Goal: Transaction & Acquisition: Book appointment/travel/reservation

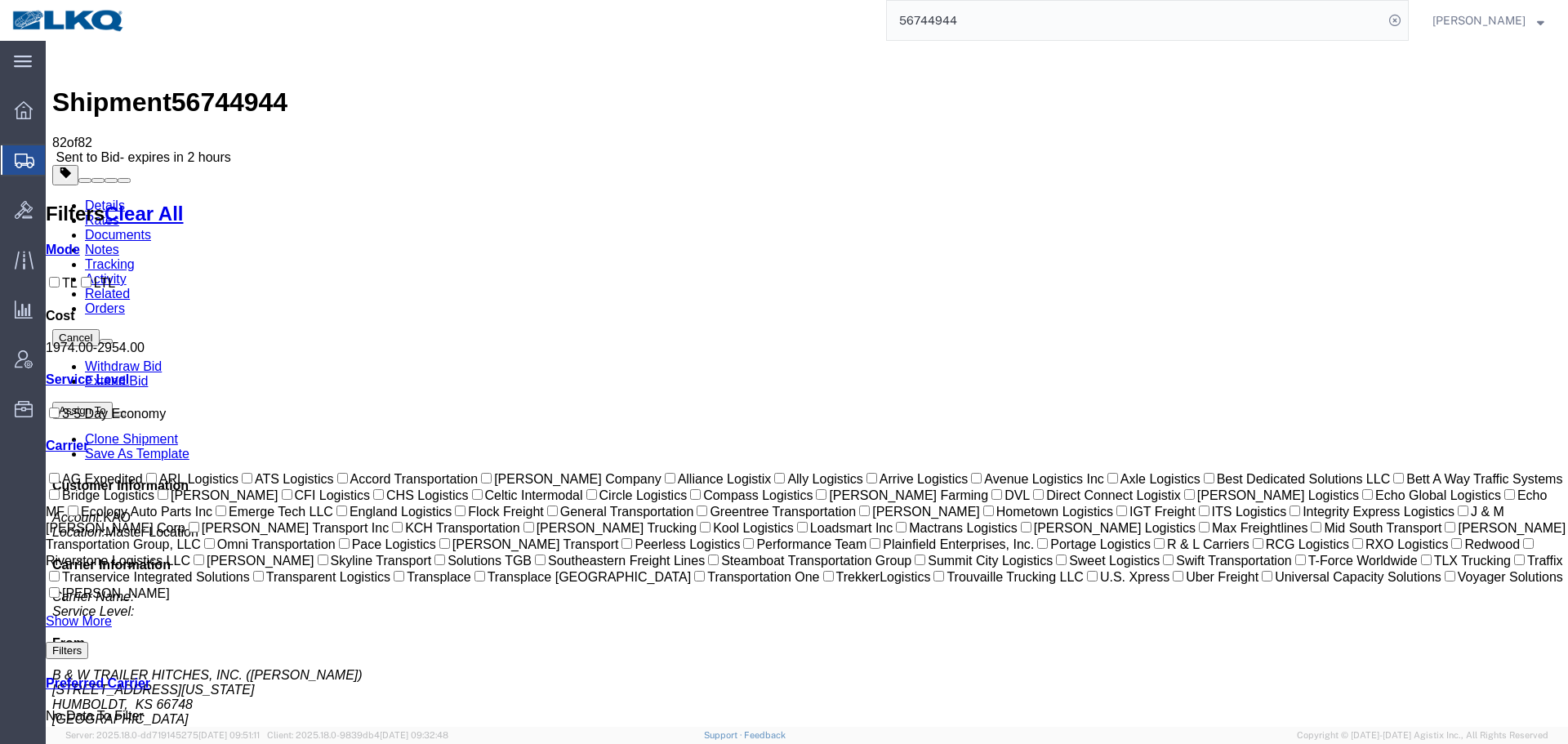
click at [1134, 2] on form "56744944" at bounding box center [1147, 20] width 522 height 41
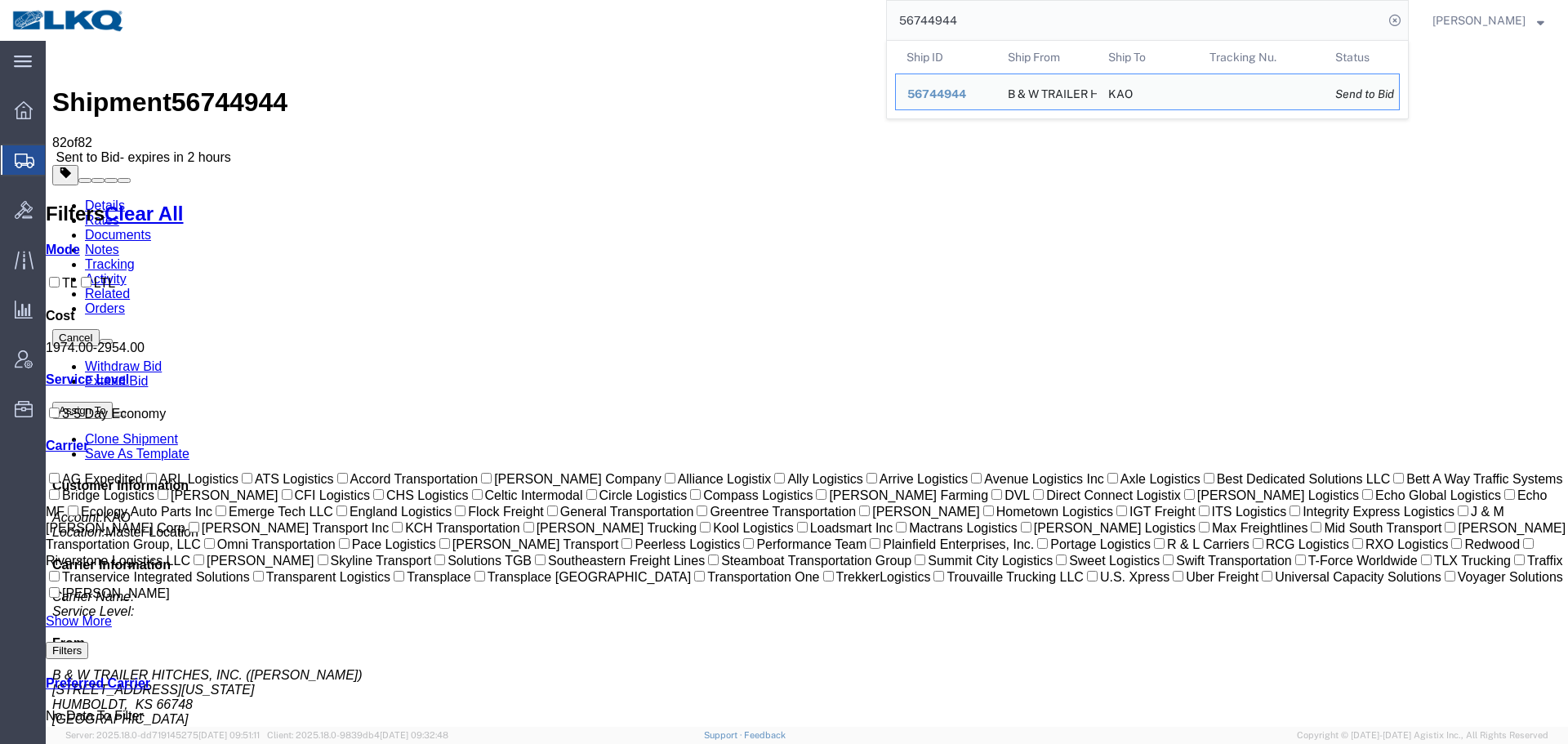
click at [1134, 2] on input "56744944" at bounding box center [1135, 20] width 497 height 39
paste input "92465"
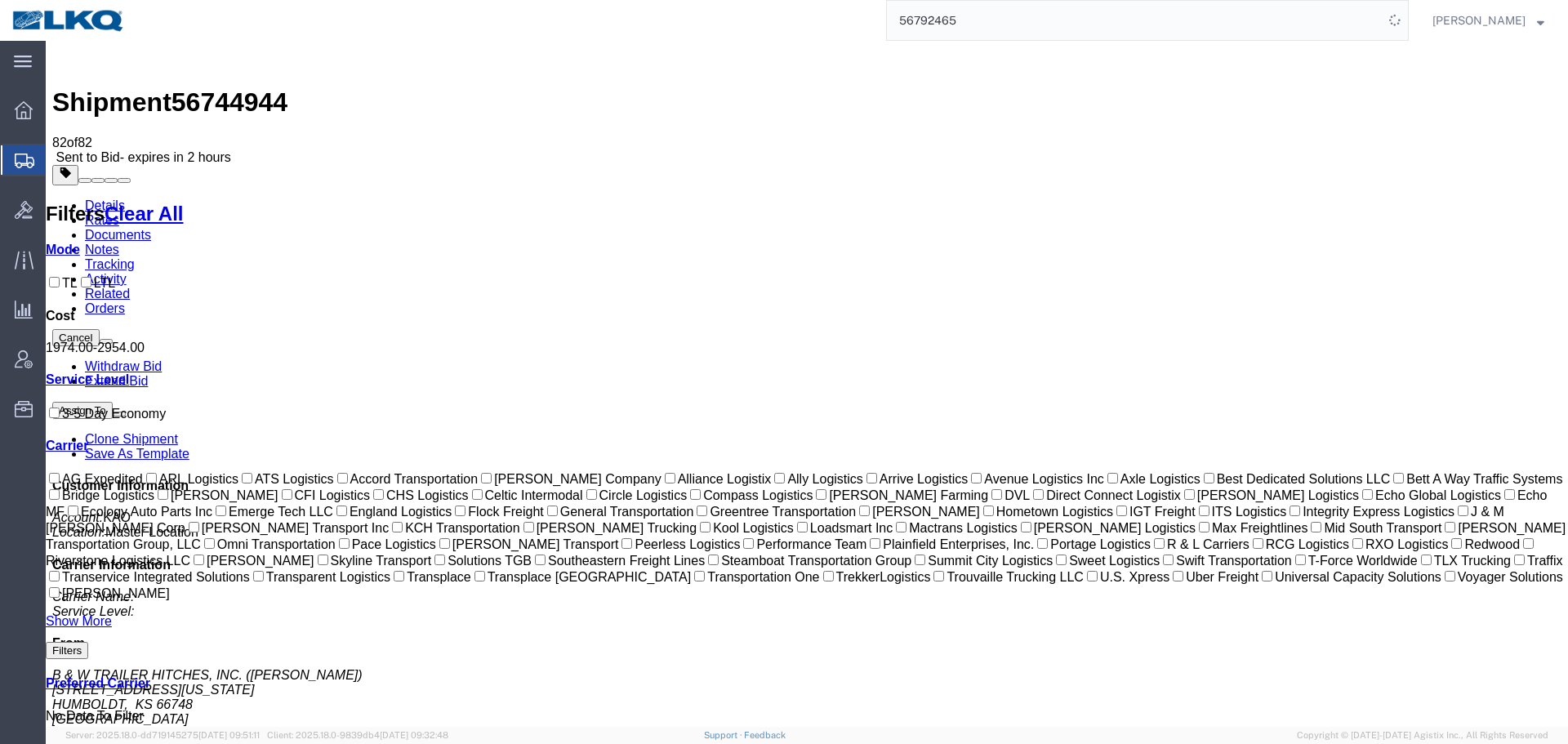
click at [775, 48] on div "Shipment 56744944 82 of 82 Sent to Bid - expires in 2 hours Details Rates Docum…" at bounding box center [806, 510] width 1508 height 926
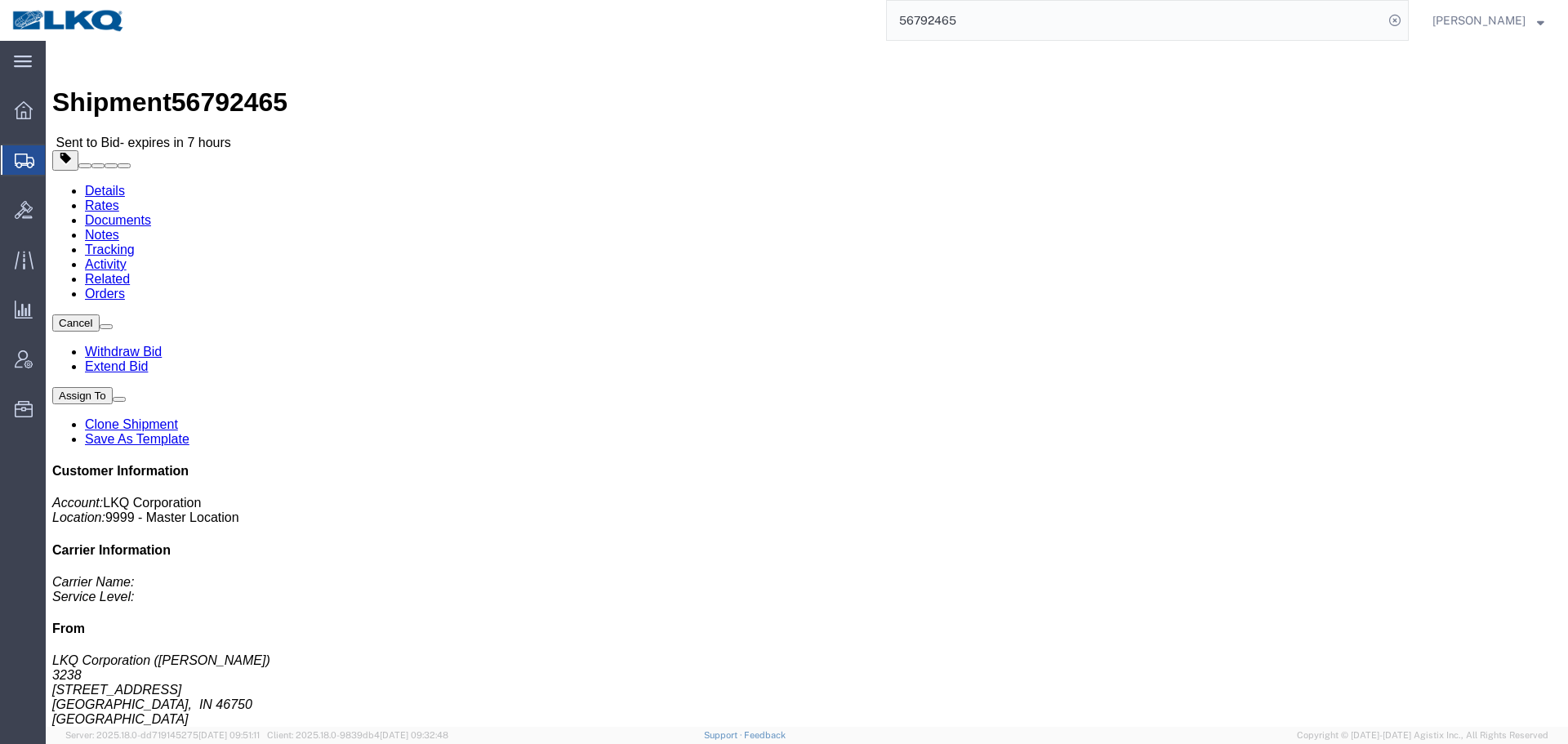
click link "Rates"
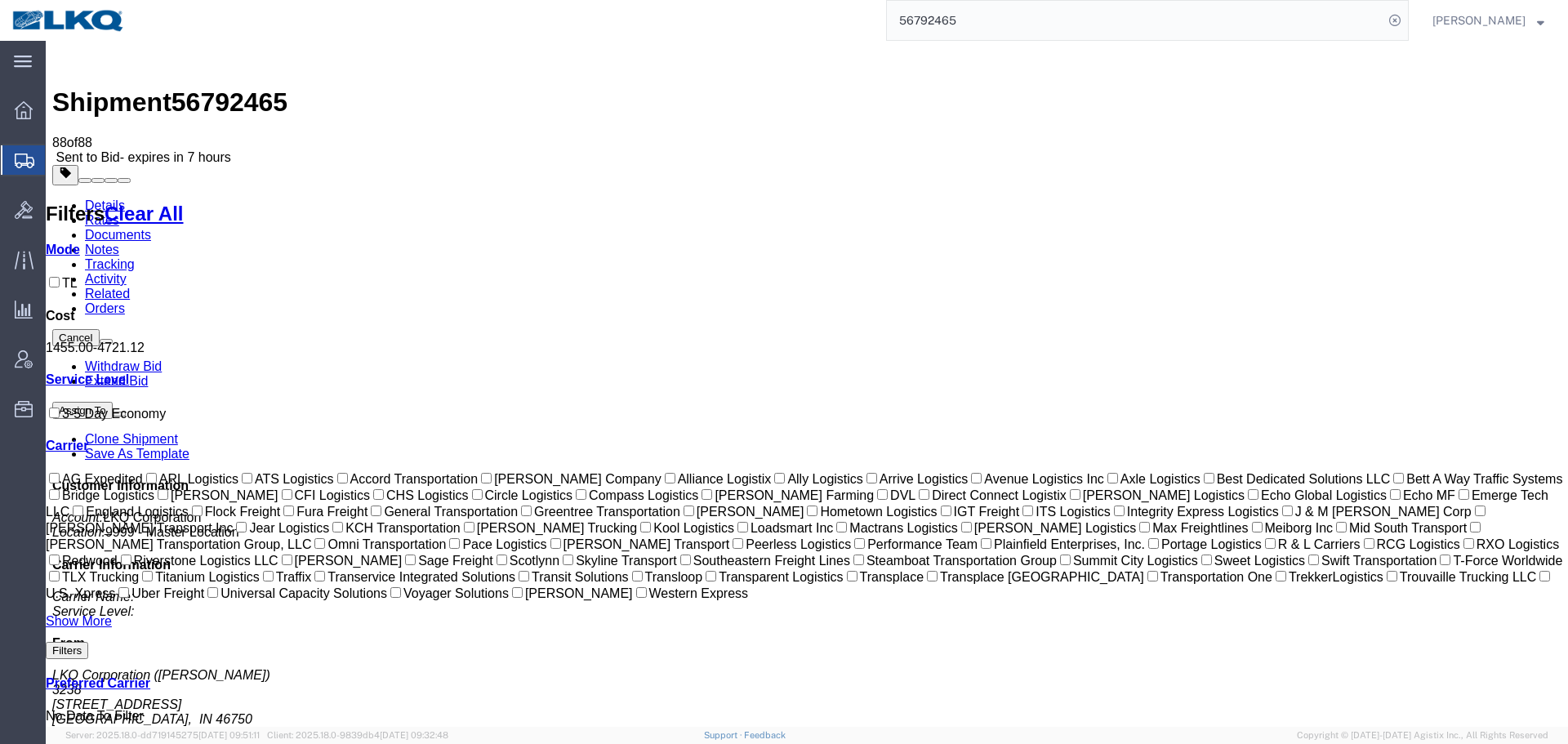
click at [119, 243] on link "Notes" at bounding box center [102, 249] width 34 height 14
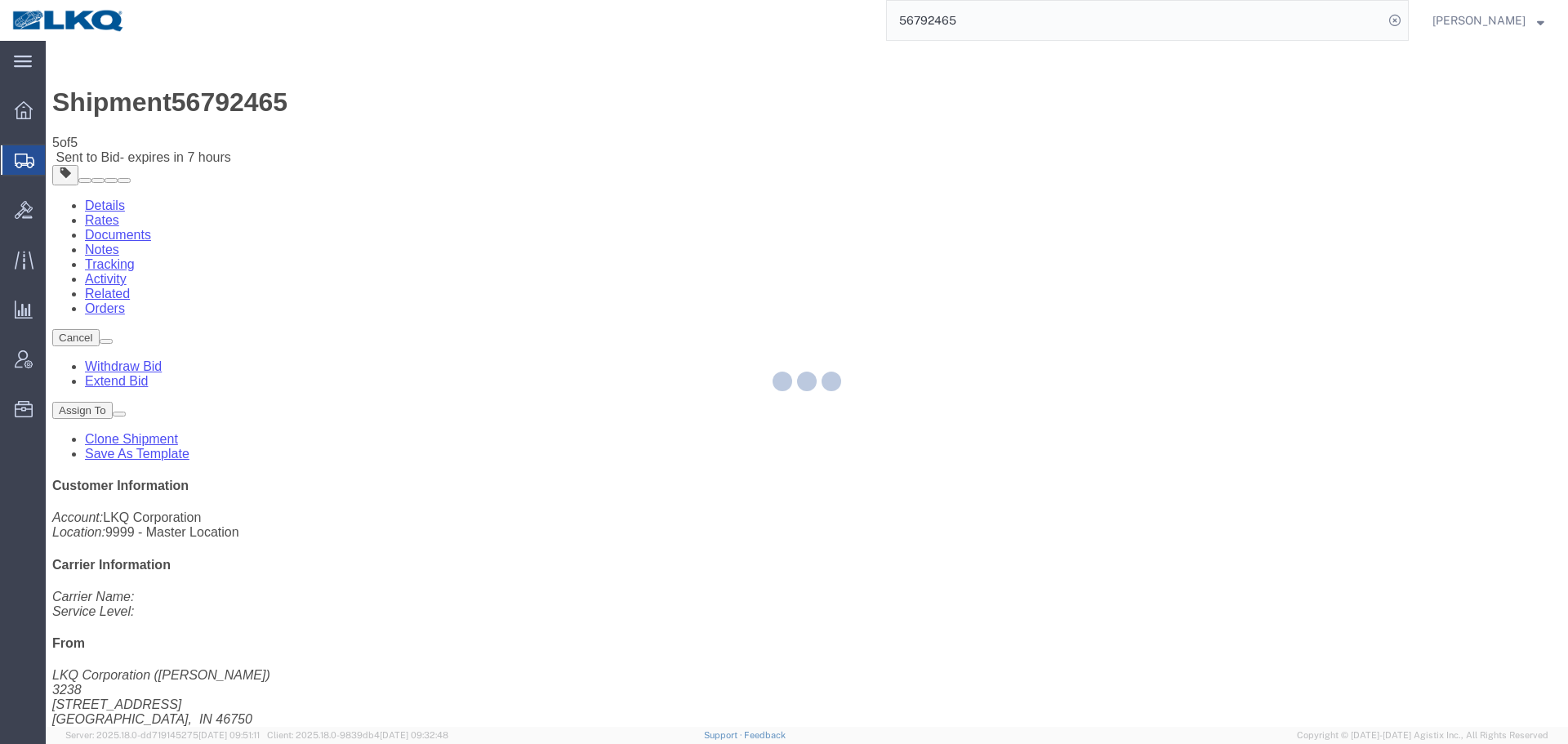
click at [844, 139] on div at bounding box center [806, 383] width 1522 height 685
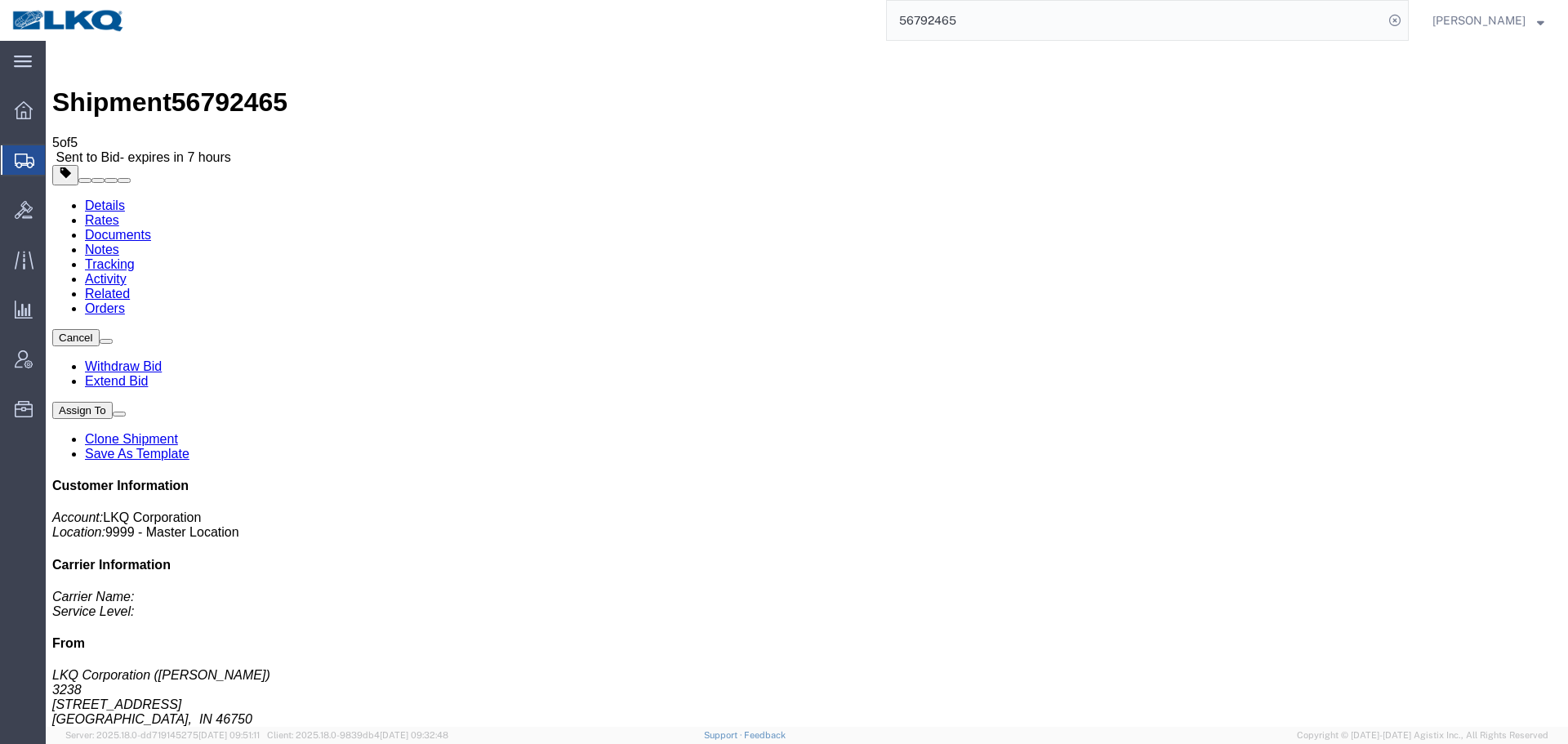
drag, startPoint x: 581, startPoint y: 270, endPoint x: 618, endPoint y: 273, distance: 37.1
click at [119, 213] on link "Rates" at bounding box center [102, 220] width 34 height 14
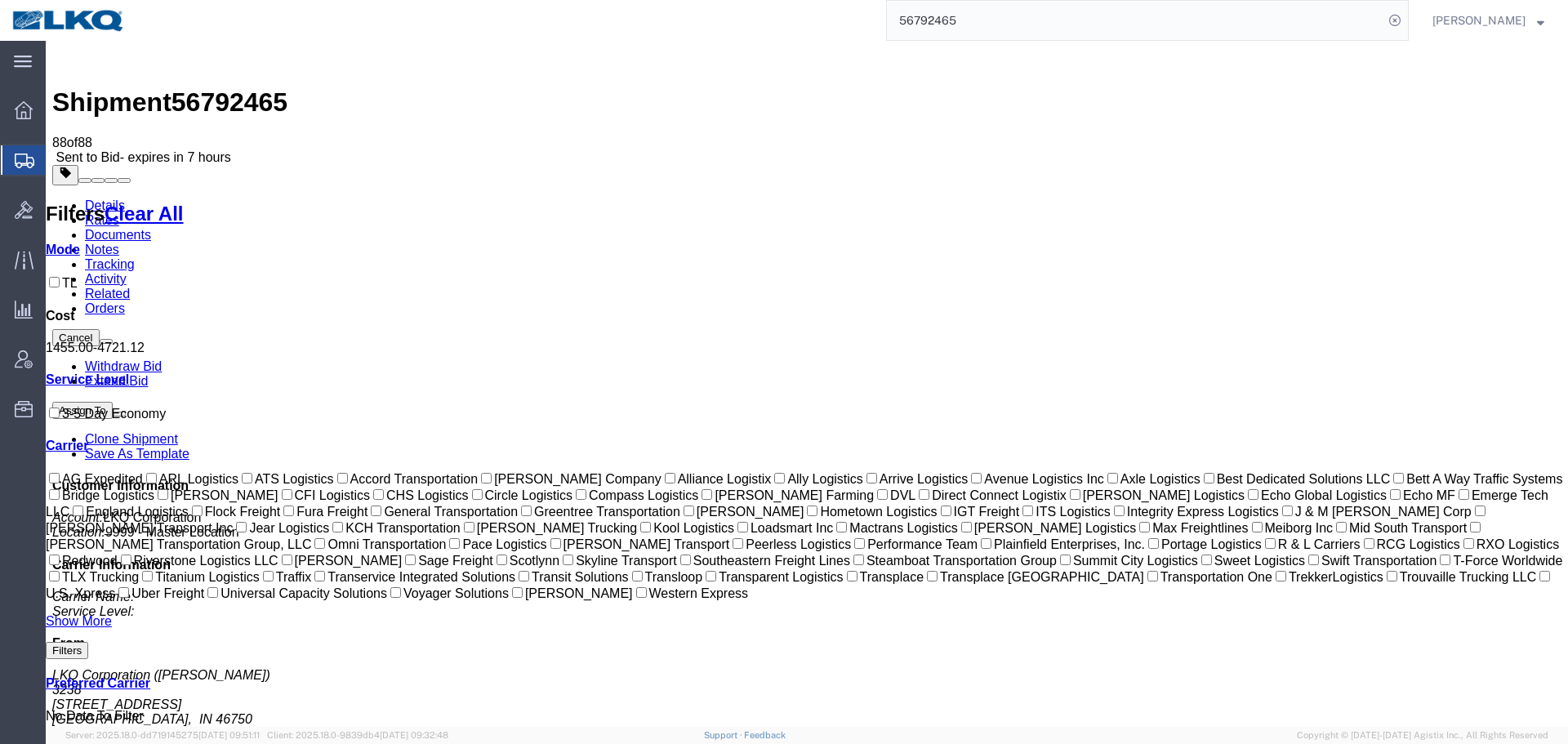
click at [757, 198] on ul "Details Rates Documents Notes Tracking Activity Related Orders" at bounding box center [806, 257] width 1508 height 117
click at [106, 21] on img at bounding box center [68, 21] width 114 height 25
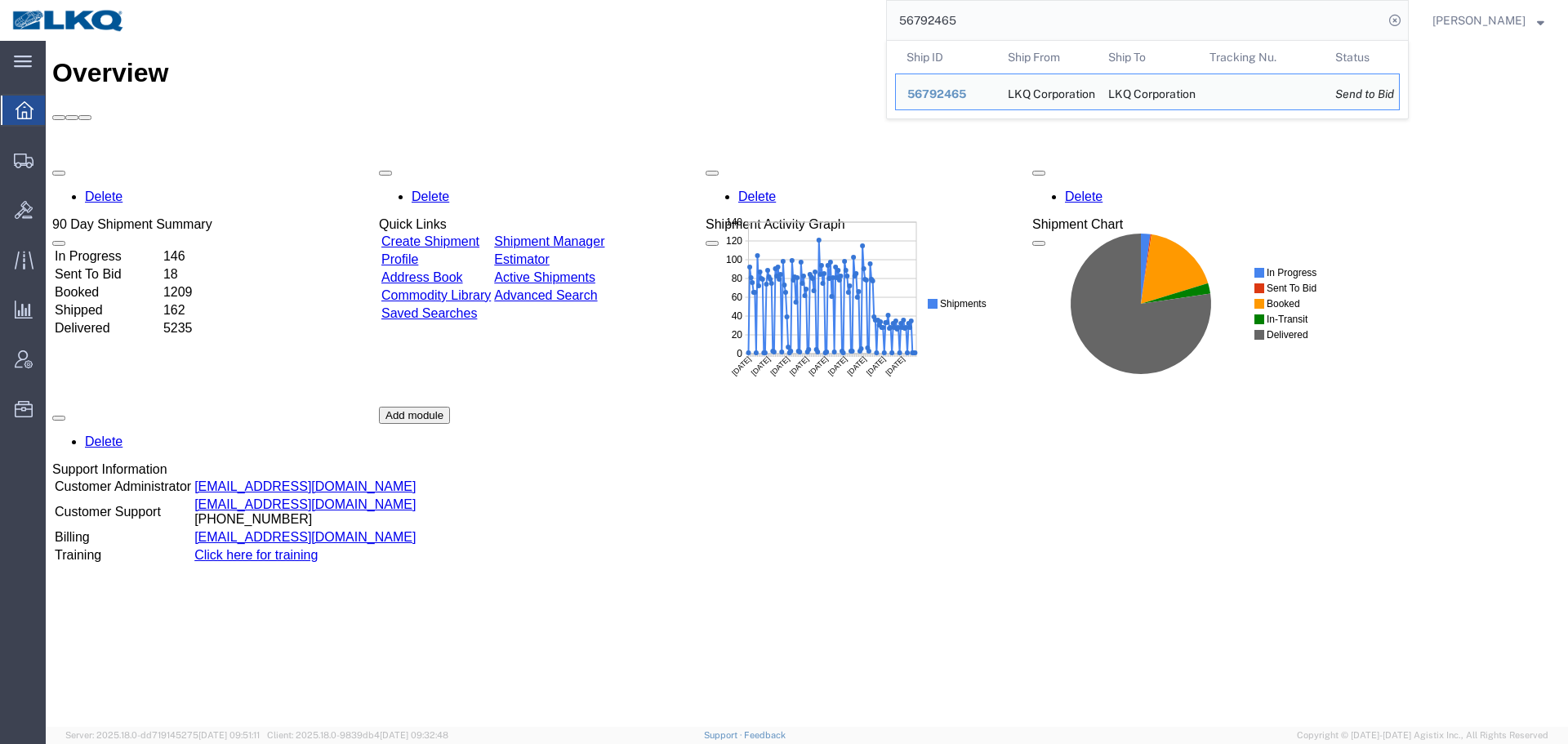
click at [1033, 12] on input "56792465" at bounding box center [1135, 20] width 497 height 39
paste input "425112"
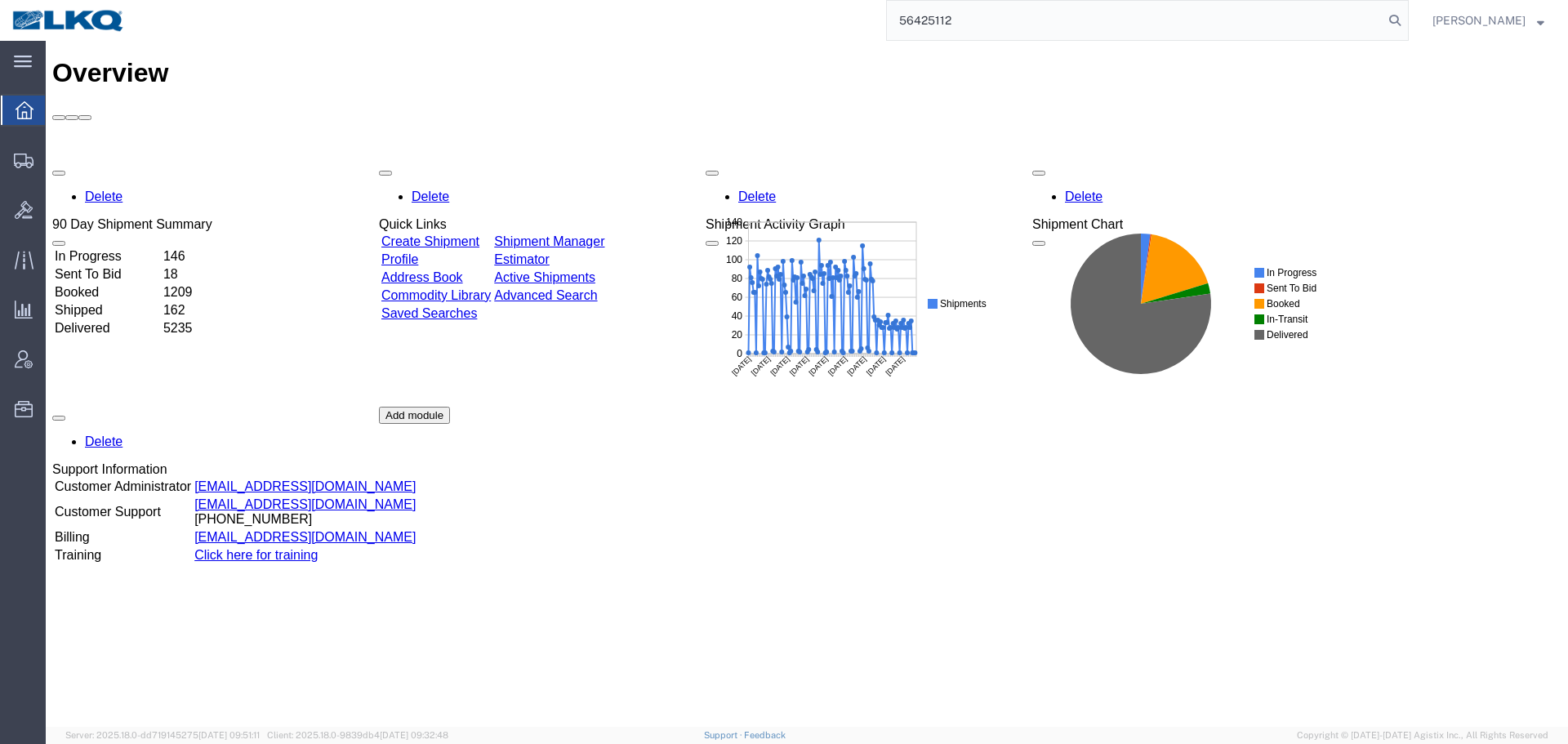
type input "56425112"
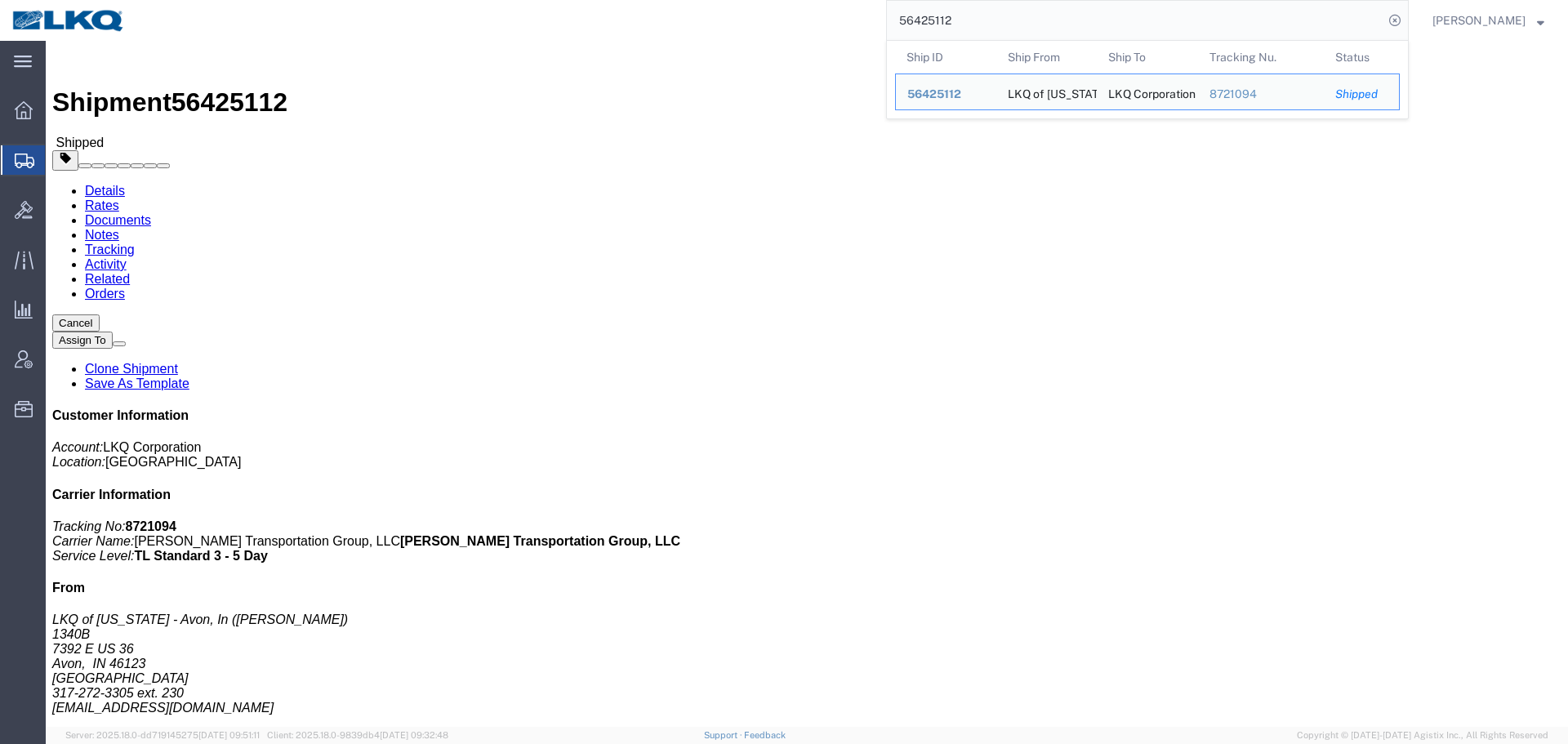
click h4 "Routing & Vehicle Information"
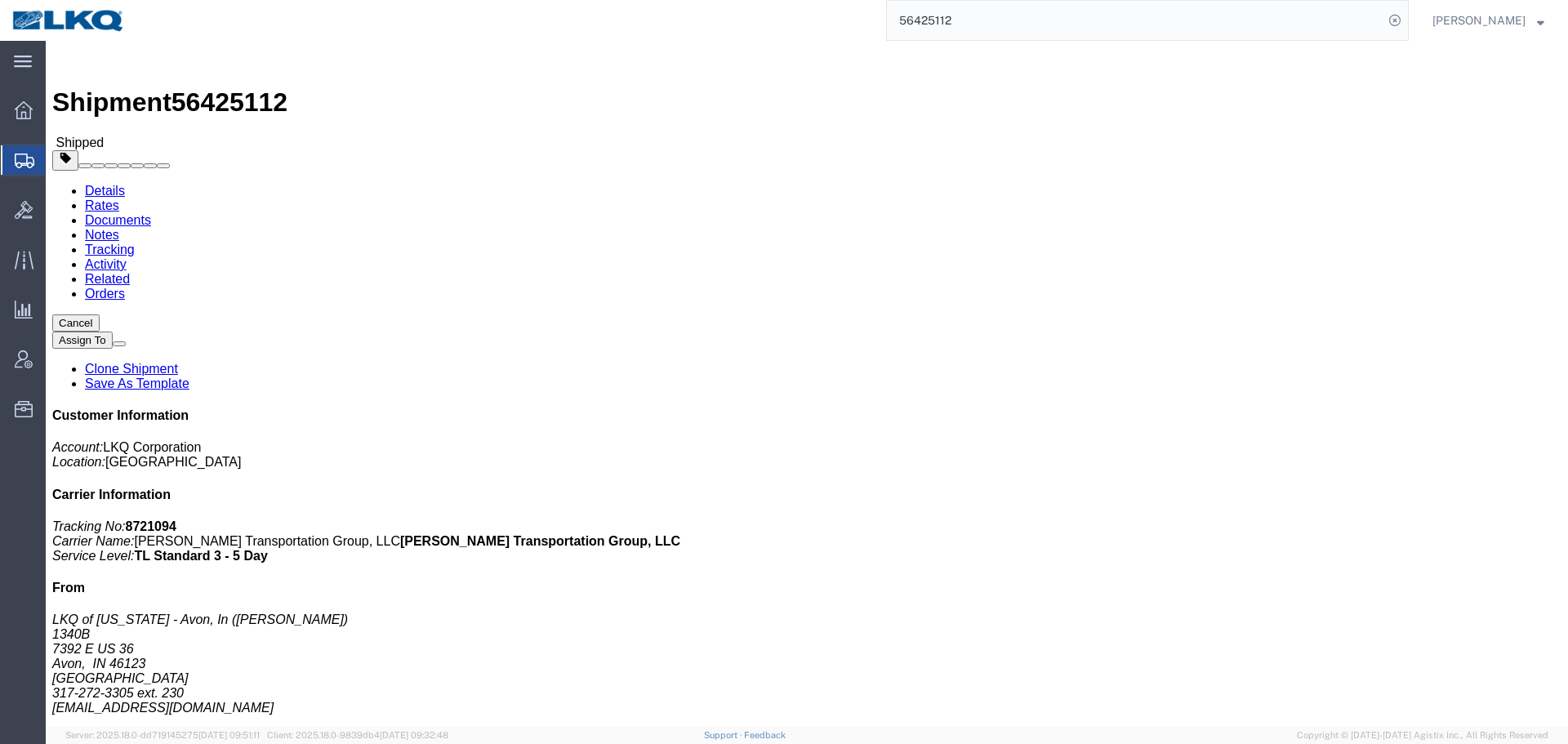
click h4 "Routing & Vehicle Information"
click div "Ship From LKQ of Indiana - Avon, In (Jesse Seyfried) 1340B 7392 E US 36 Avon, I…"
click div "Leg 1 - Truckload Number of trucks: 1"
click address "LKQ of Indiana - Avon, In (Jesse Seyfried) 1340B 7392 E US 36 Avon, IN 46123 Un…"
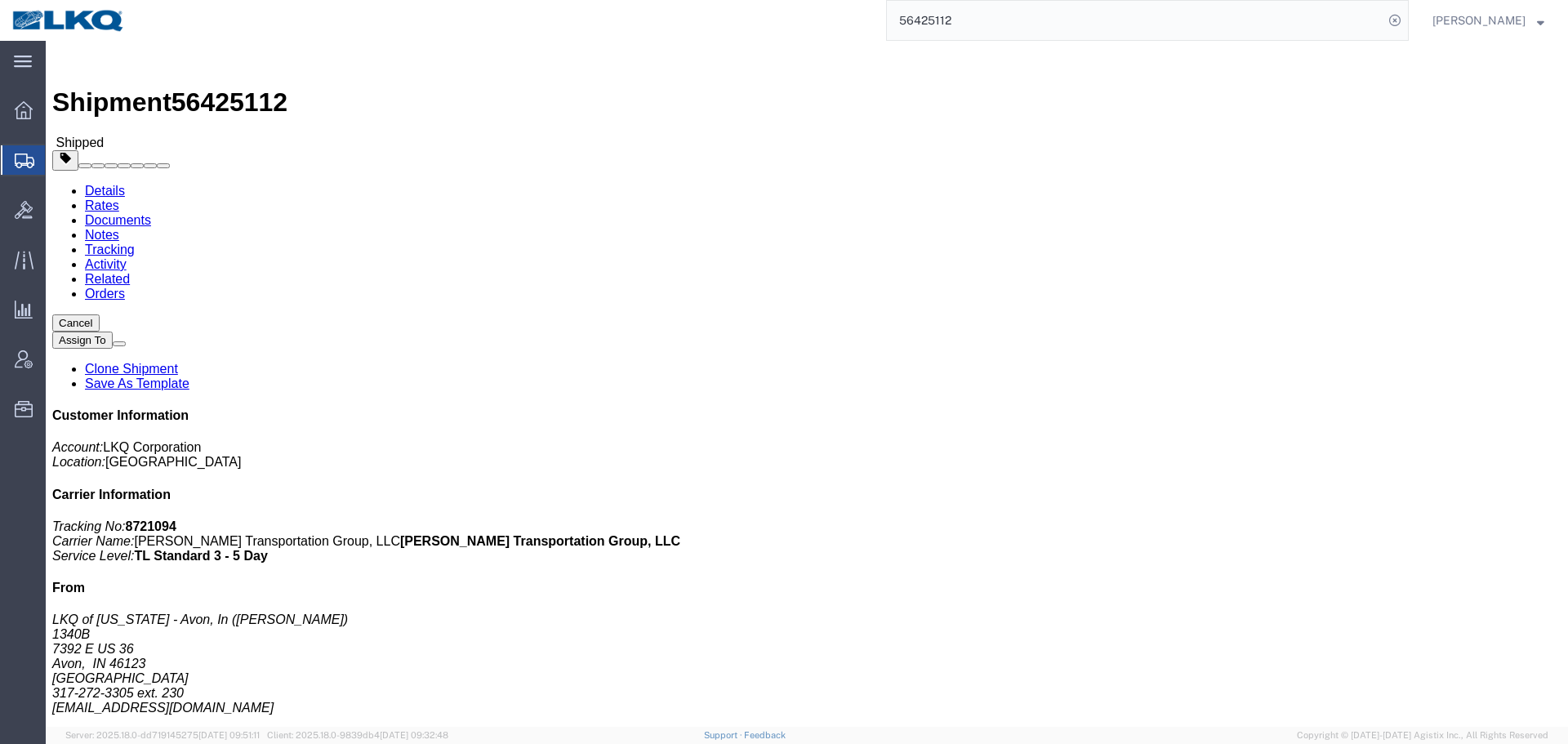
click address "LKQ of Indiana - Avon, In (Jesse Seyfried) 1340B 7392 E US 36 Avon, IN 46123 Un…"
copy div "[EMAIL_ADDRESS][DOMAIN_NAME]"
click div "Leg 1 - Truckload Number of trucks: 1"
drag, startPoint x: 151, startPoint y: 172, endPoint x: 225, endPoint y: 173, distance: 74.0
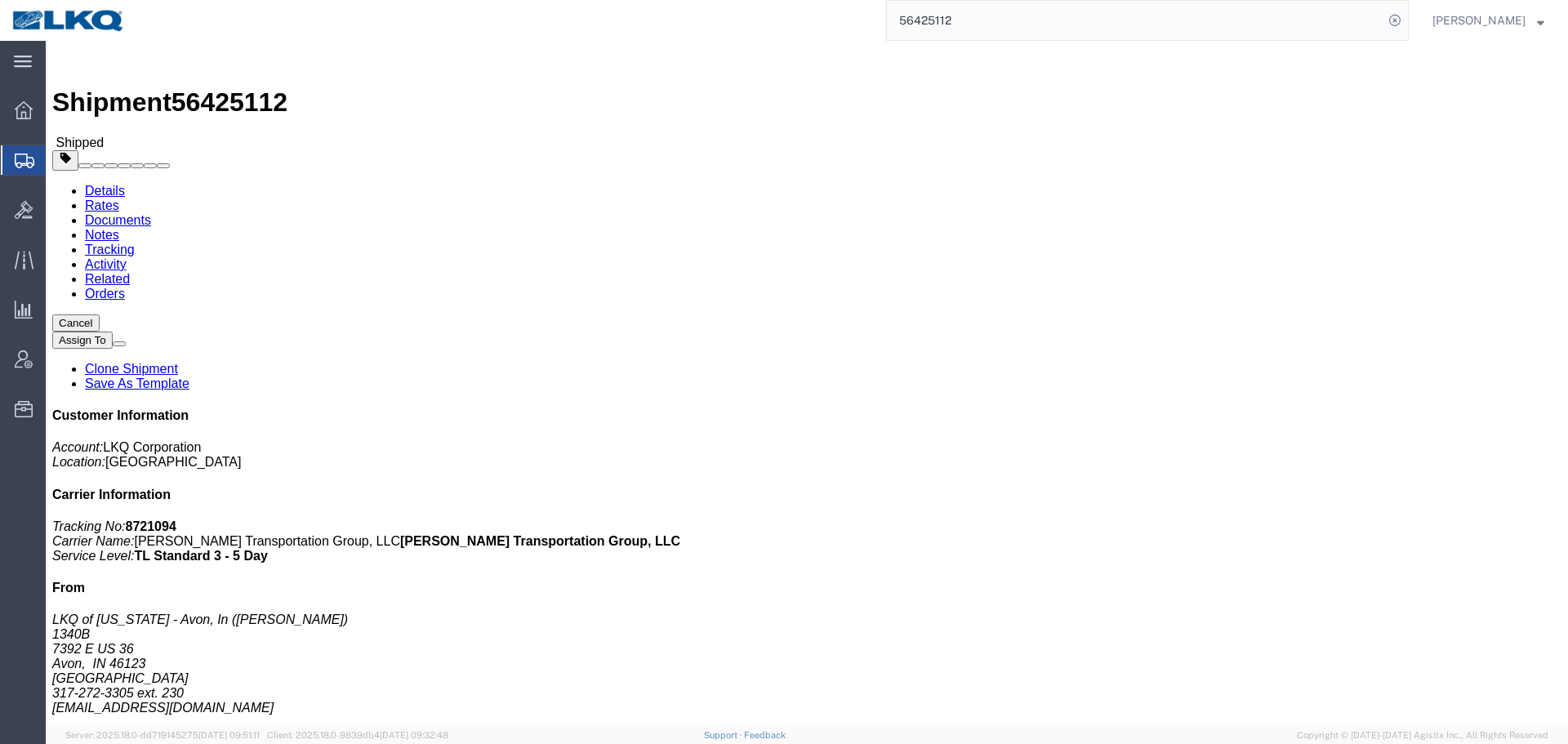
click address "LKQ of Indiana - Avon, In (Jesse Seyfried) 1340B 7392 E US 36 Avon, IN 46123 Un…"
copy address "[PERSON_NAME]"
drag, startPoint x: 39, startPoint y: 190, endPoint x: 15, endPoint y: 189, distance: 24.0
click div "Ship From LKQ of Indiana - Avon, In (Jesse Seyfried) 1340B 7392 E US 36 Avon, I…"
click address "LKQ of Indiana - Avon, In (Jesse Seyfried) 1340B 7392 E US 36 Avon, IN 46123 Un…"
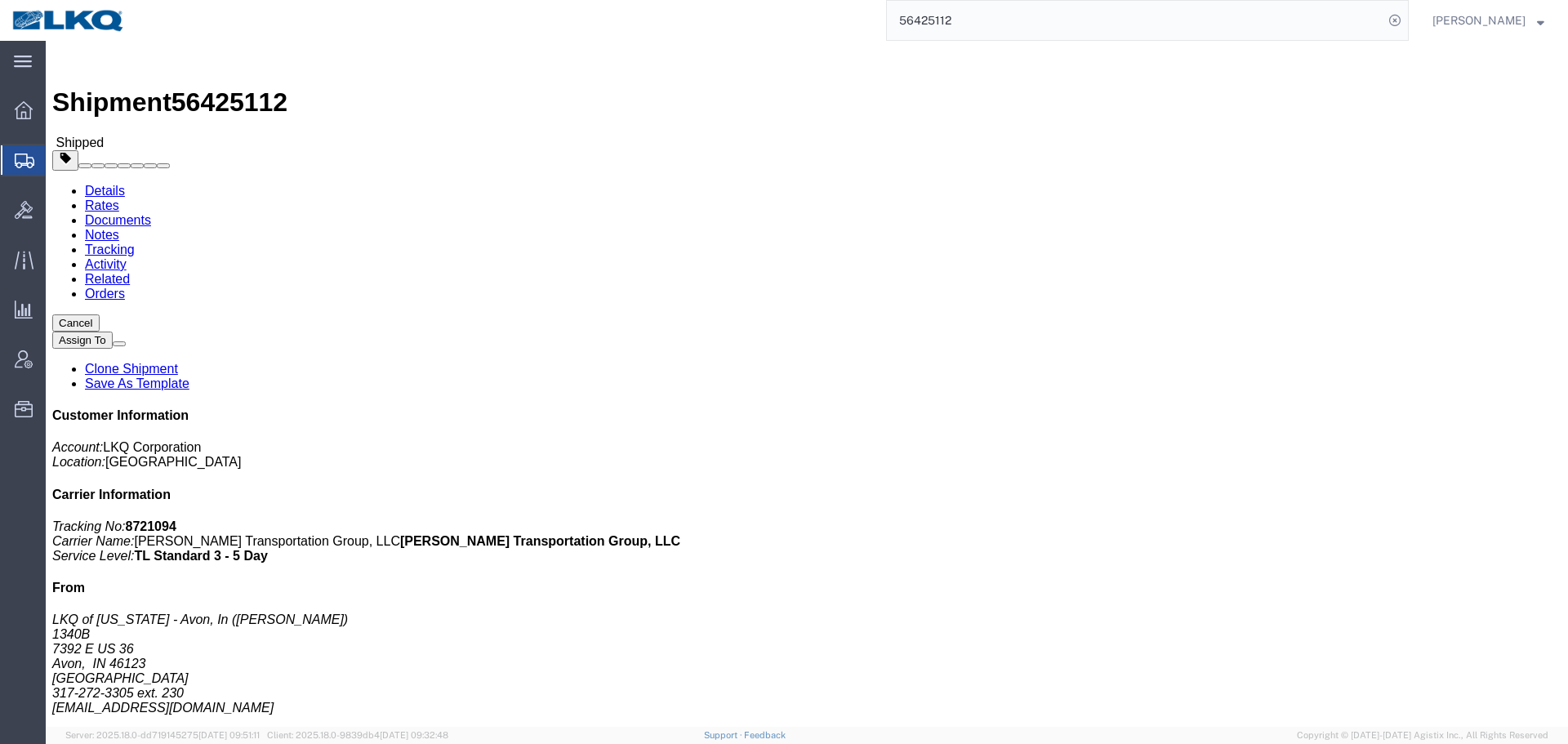
drag, startPoint x: 43, startPoint y: 191, endPoint x: 19, endPoint y: 185, distance: 24.7
click address "LKQ of Indiana - Avon, In (Jesse Seyfried) 1340B 7392 E US 36 Avon, IN 46123 Un…"
copy address "1340"
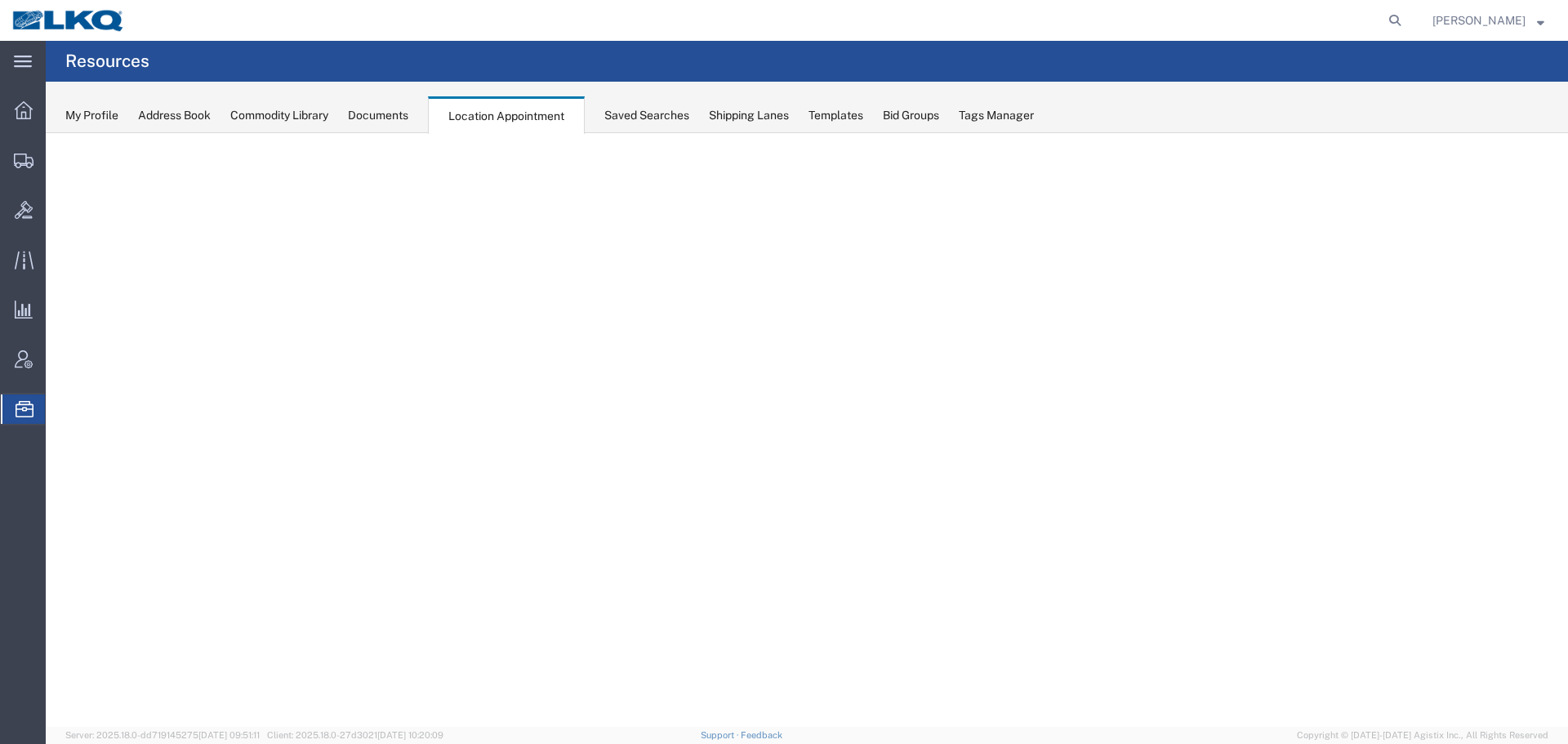
select select "27634"
select select "agendaWeek"
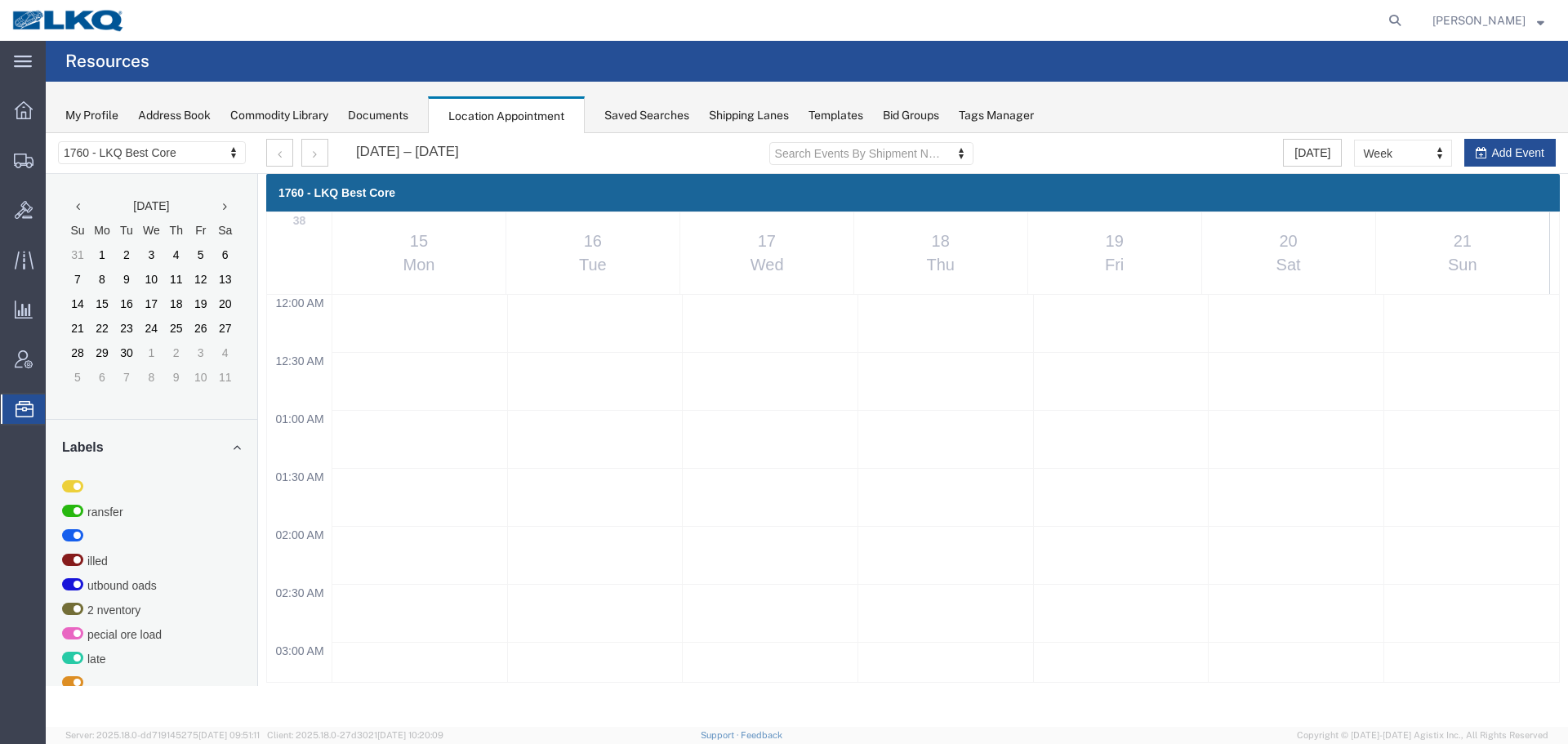
scroll to position [778, 0]
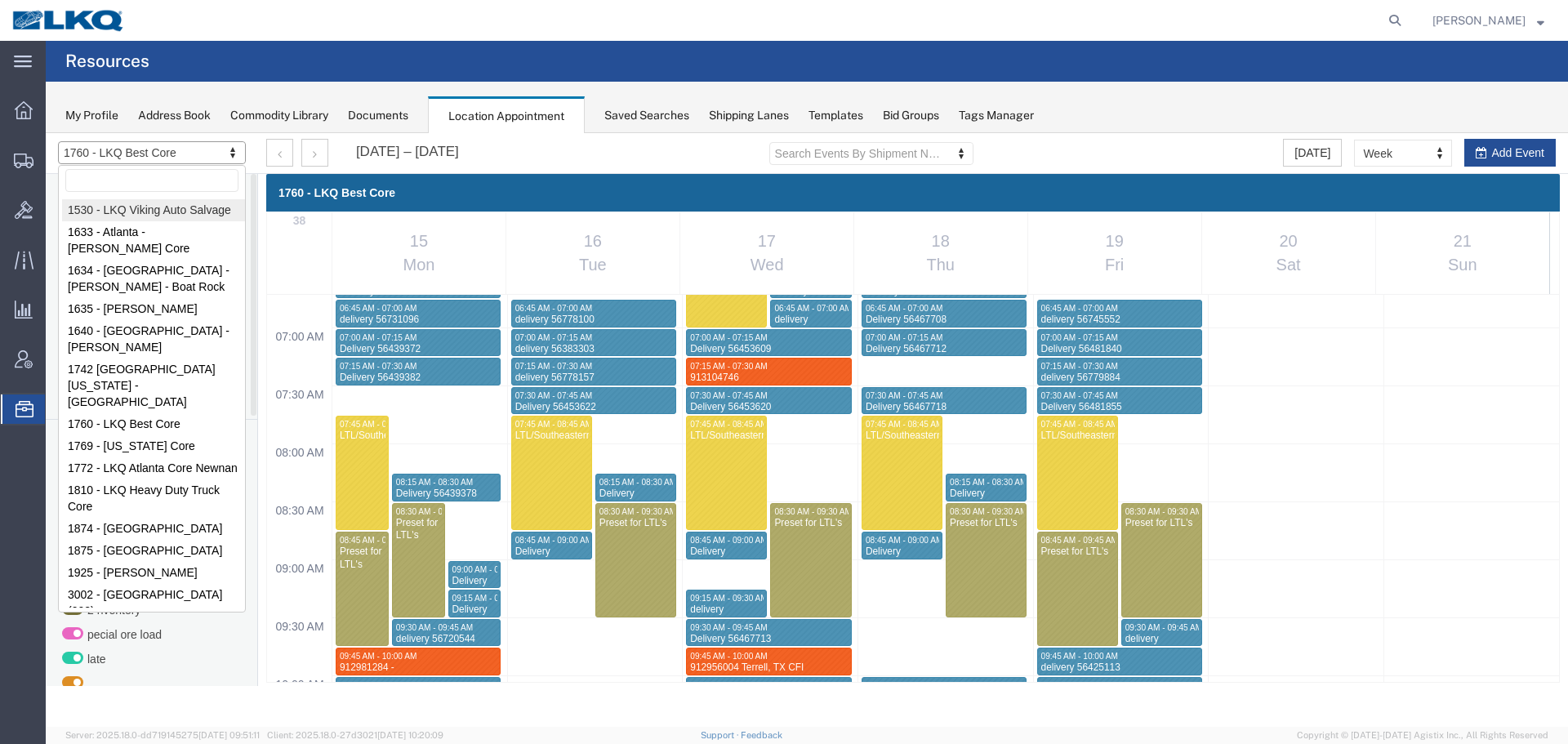
drag, startPoint x: 137, startPoint y: 209, endPoint x: 1065, endPoint y: 135, distance: 930.9
select select "27560"
select select "month"
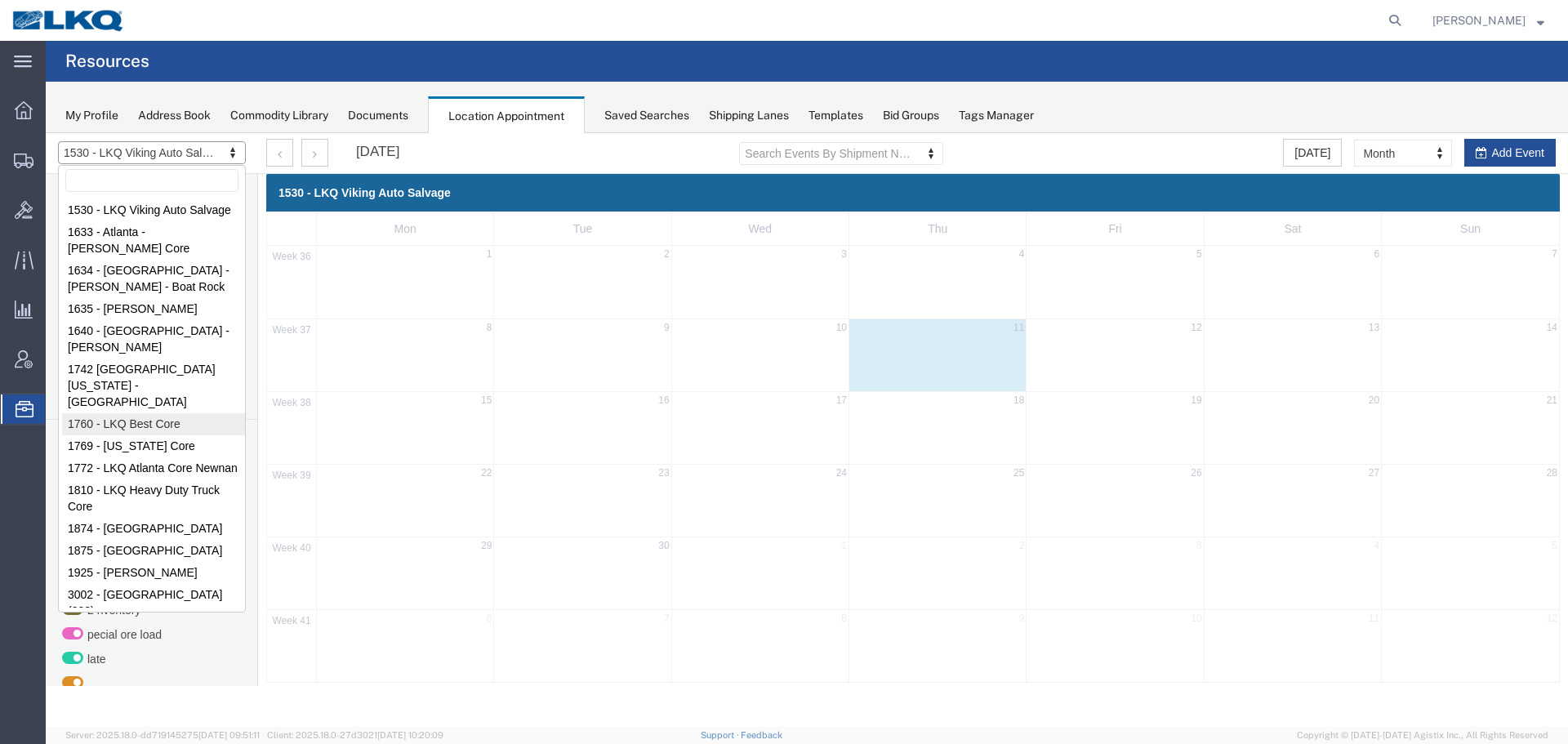
select select "27634"
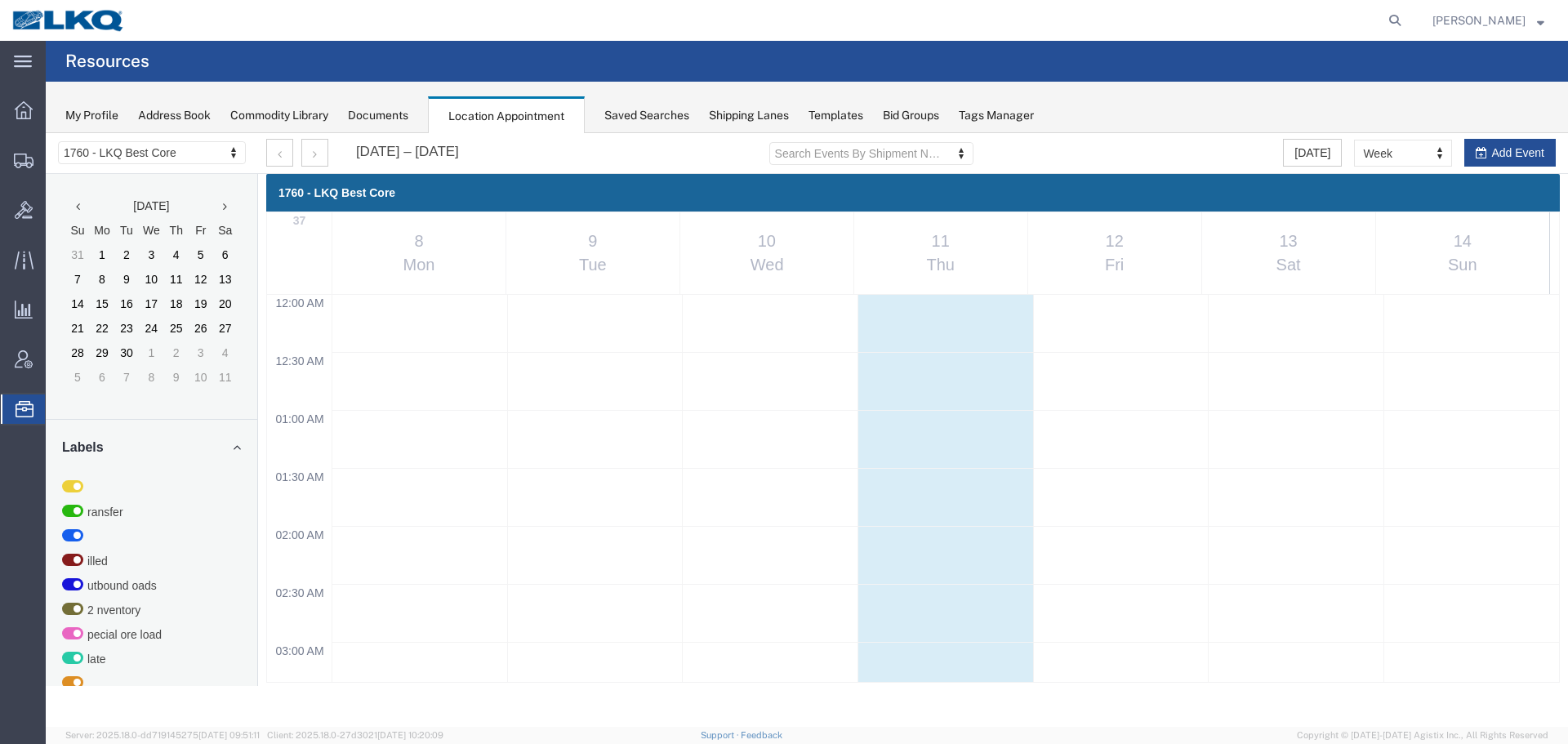
select select "agendaWeek"
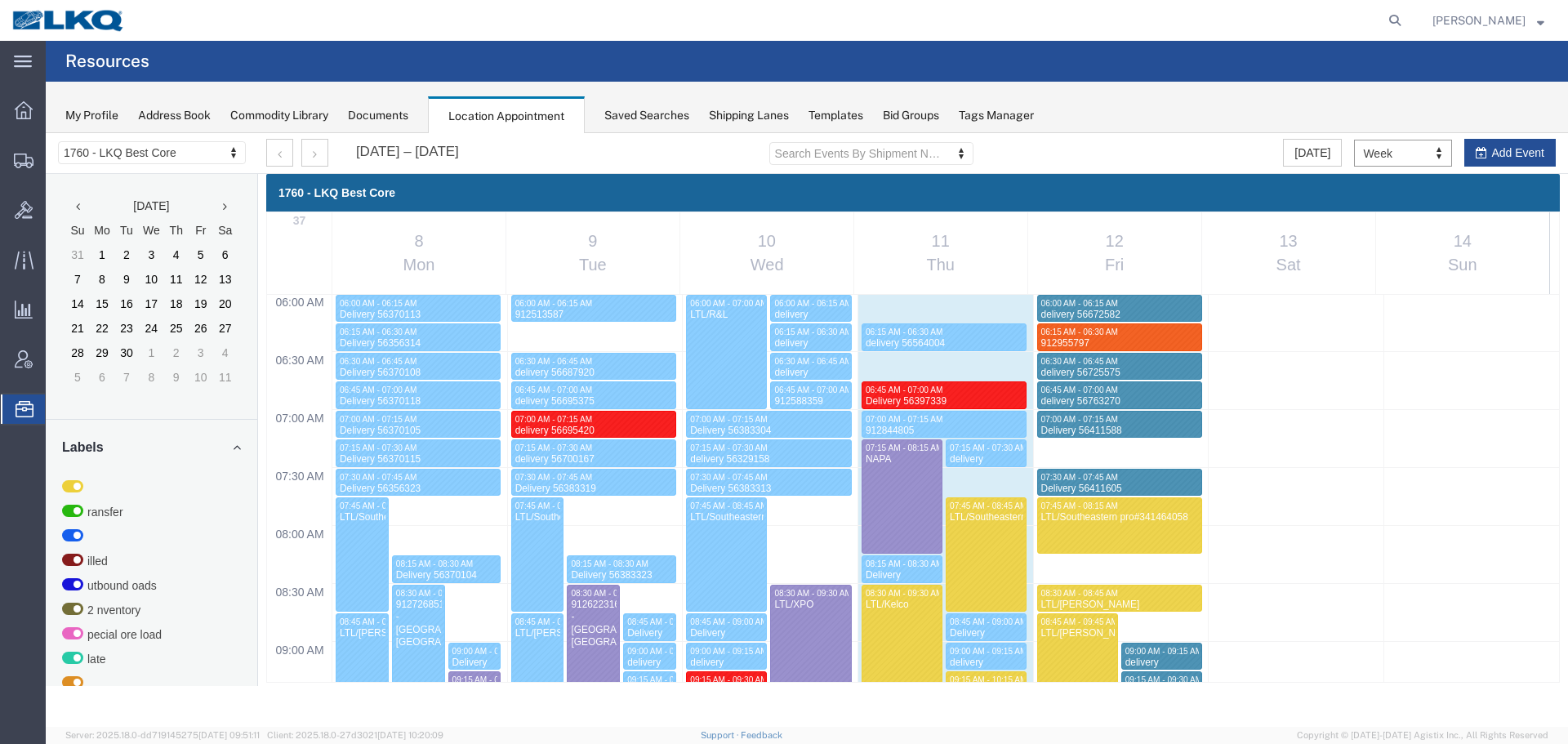
click at [1264, 95] on div "My Profile Address Book Commodity Library Documents Location Appointment Saved …" at bounding box center [806, 107] width 1522 height 51
click at [309, 155] on button "button" at bounding box center [315, 152] width 27 height 27
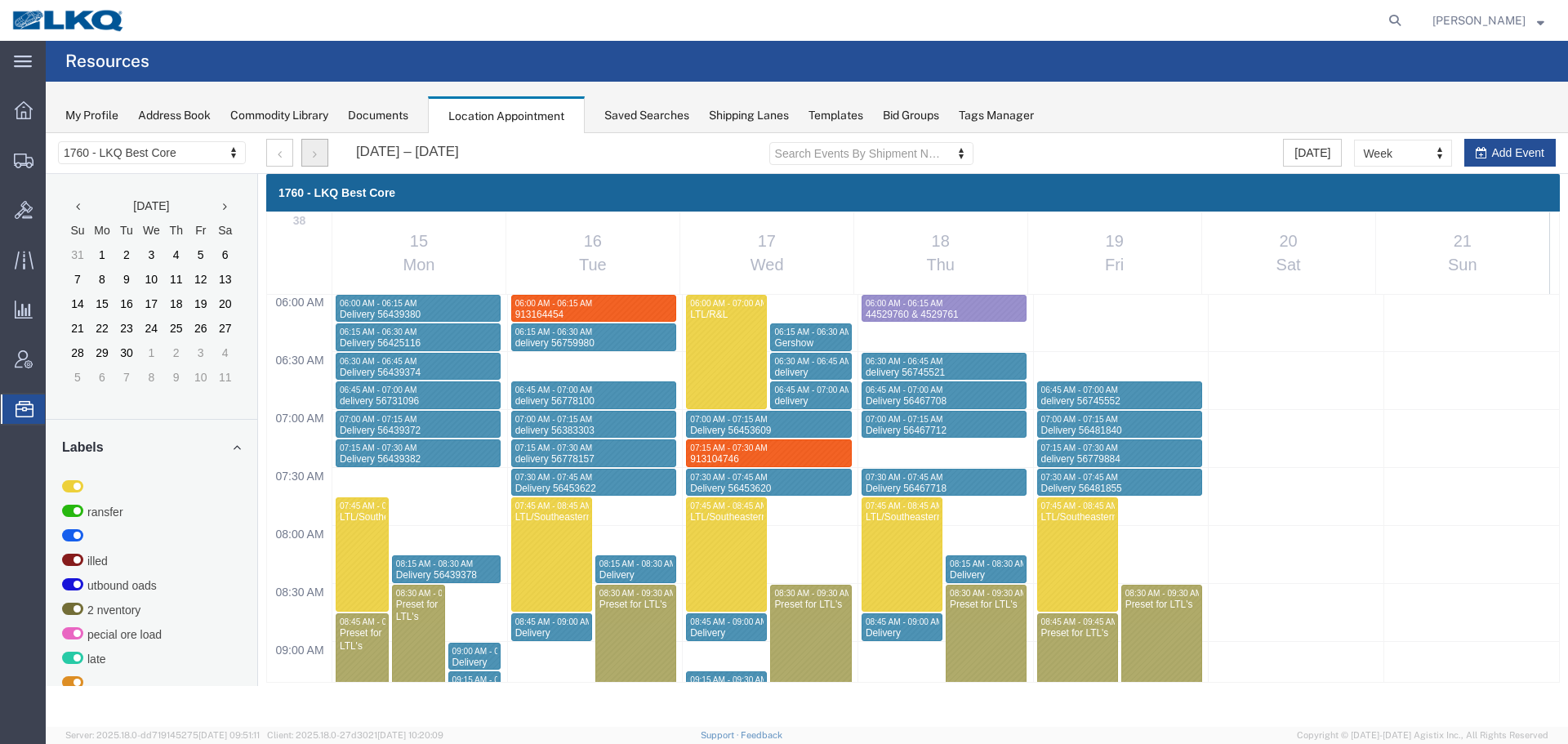
select select "1"
select select
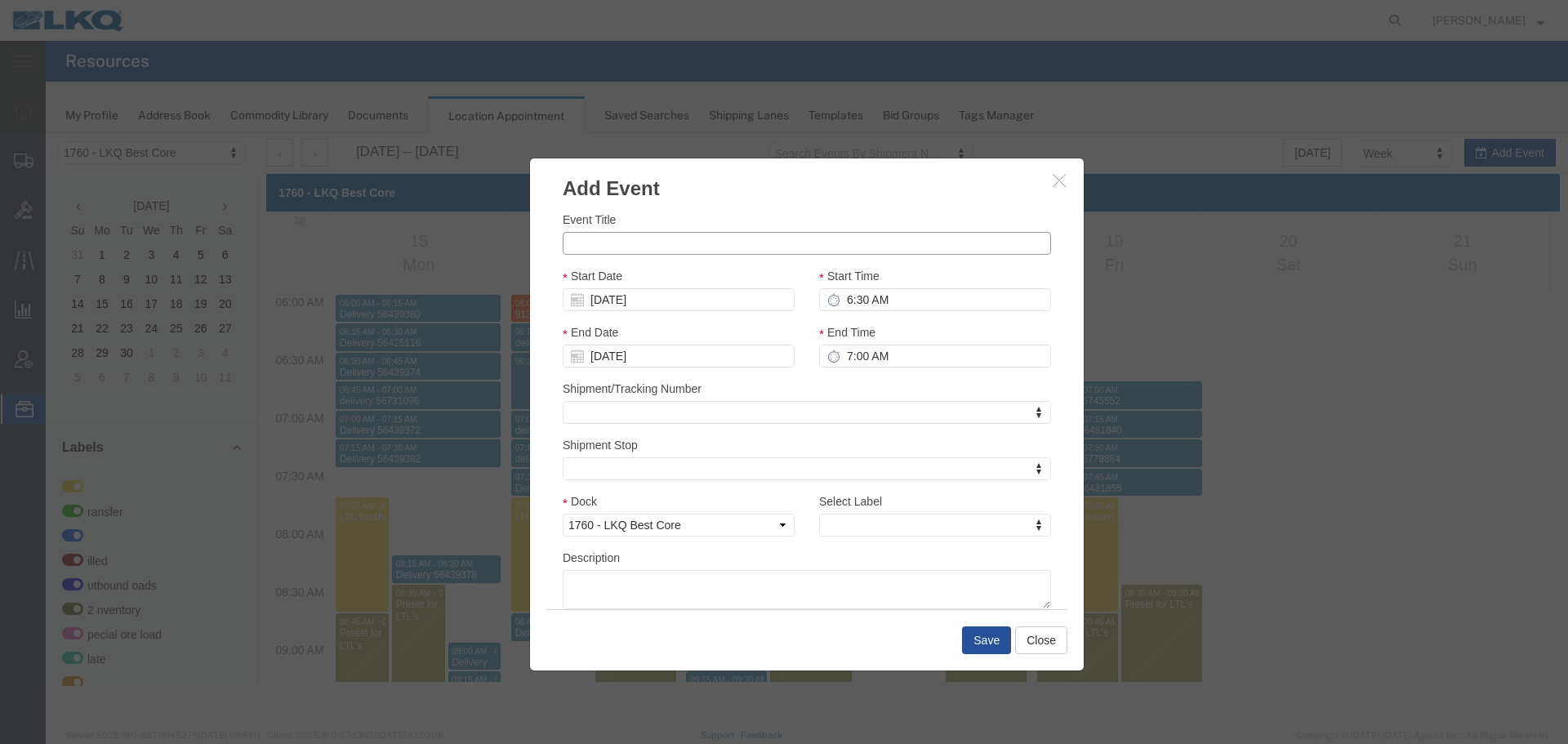
click at [600, 238] on input "Event Title" at bounding box center [807, 244] width 488 height 23
paste input "913188977 - Providence Forge, VA"
type input "913188977 - Providence Forge, VA"
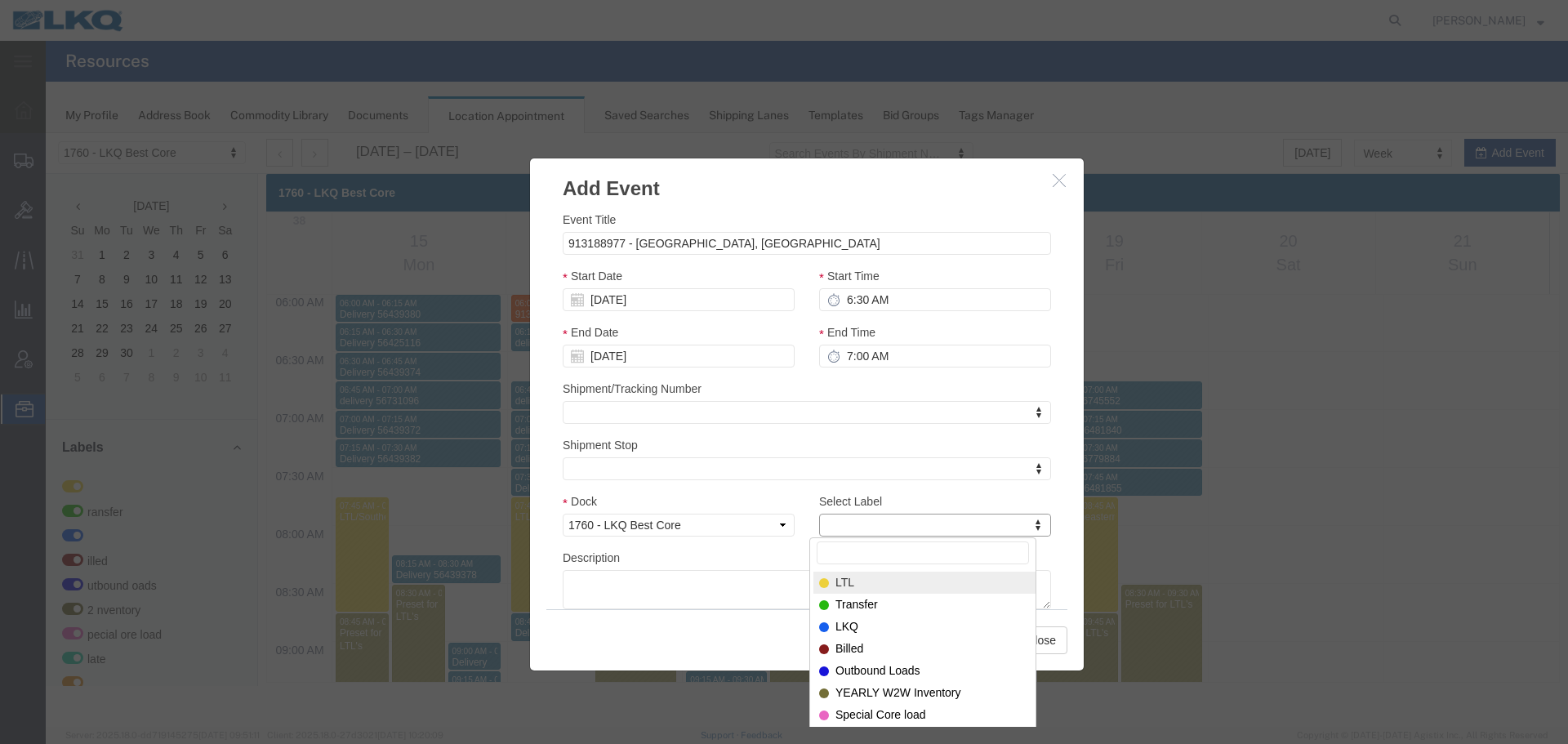
type input "m"
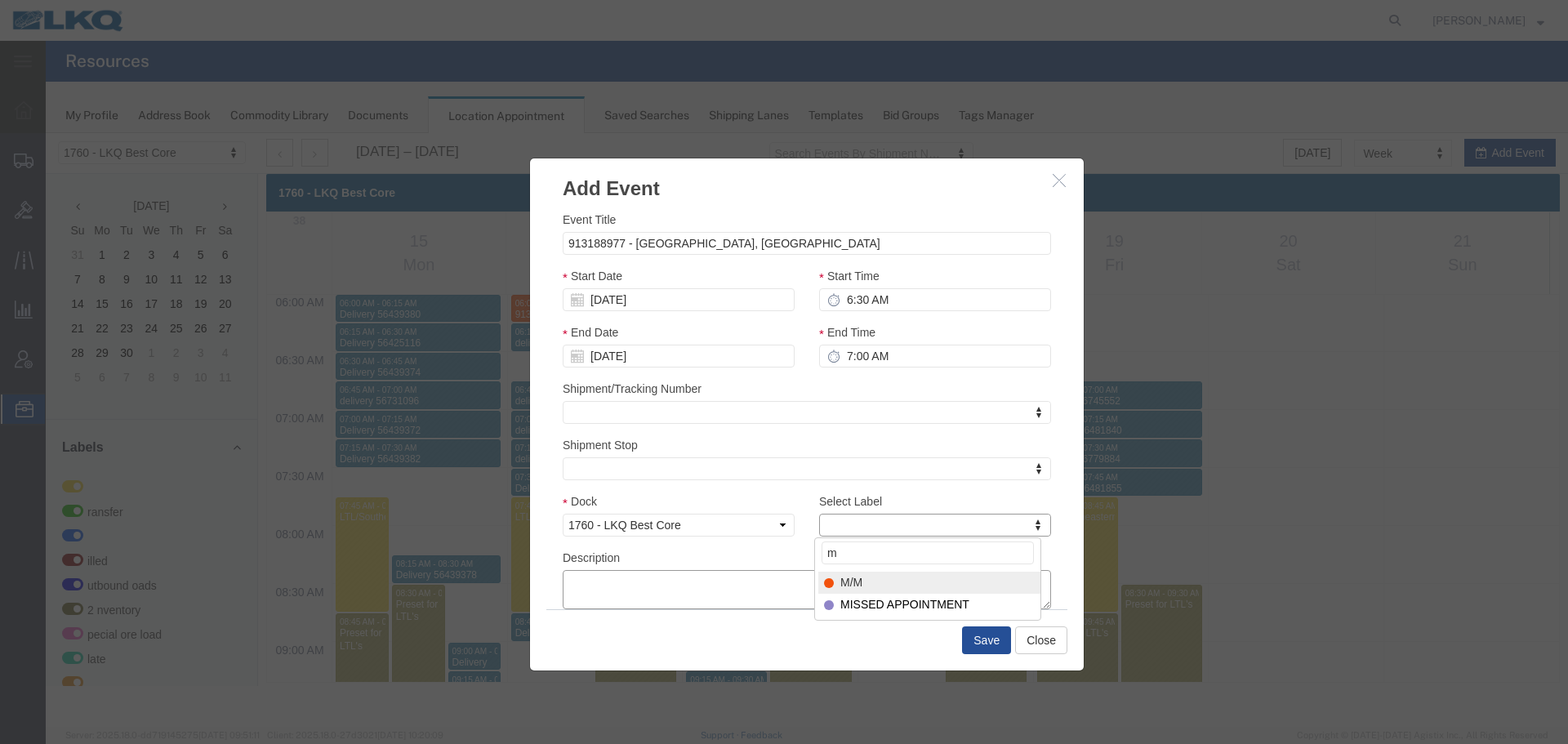
select select "24"
click at [926, 356] on input "7:00 AM" at bounding box center [935, 356] width 232 height 23
type input "6:45 AM"
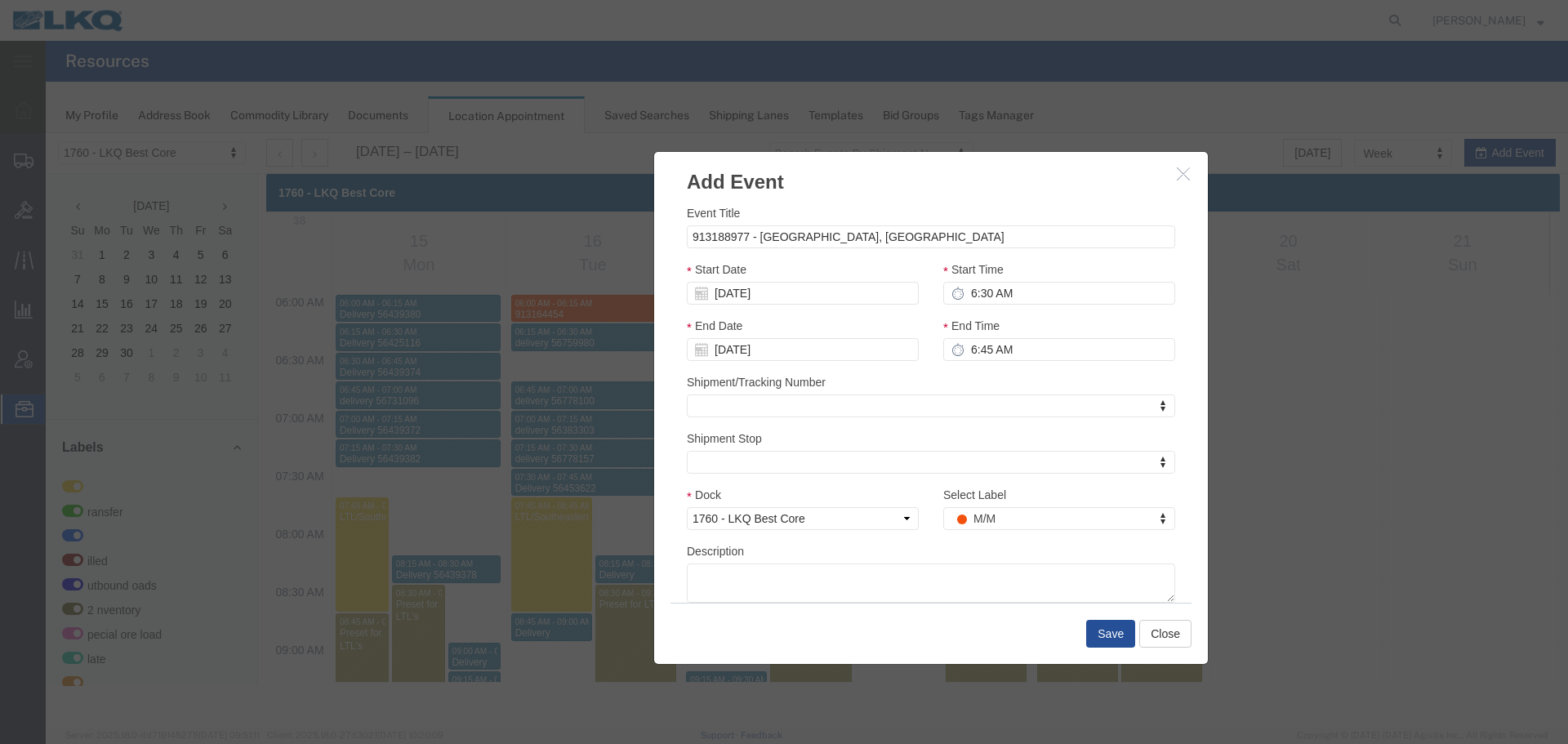
drag, startPoint x: 772, startPoint y: 183, endPoint x: 895, endPoint y: 177, distance: 123.1
click at [895, 177] on h3 "Add Event" at bounding box center [930, 174] width 554 height 44
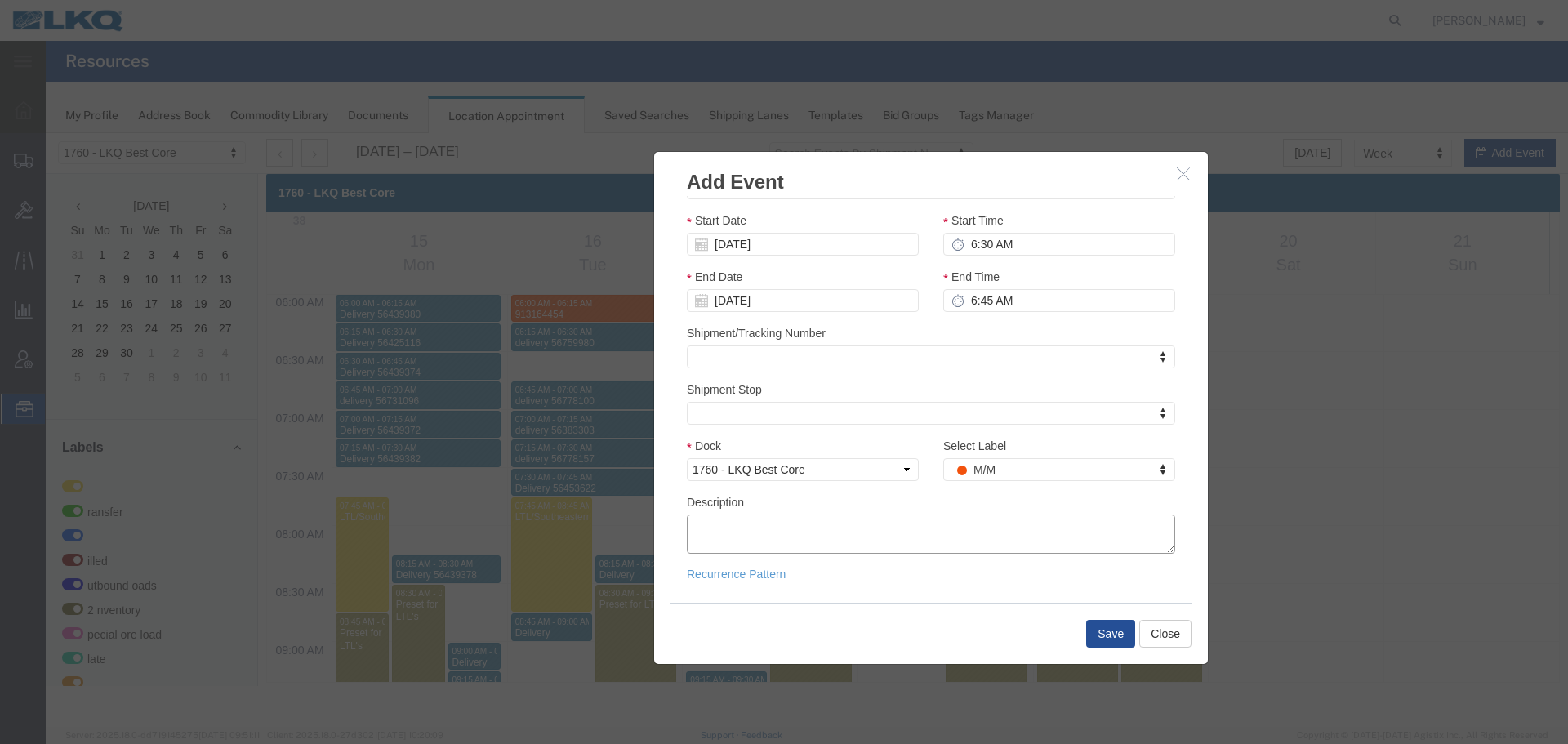
click at [803, 537] on textarea "Description" at bounding box center [930, 533] width 488 height 39
paste textarea "913188977 - Providence Forge, VA"
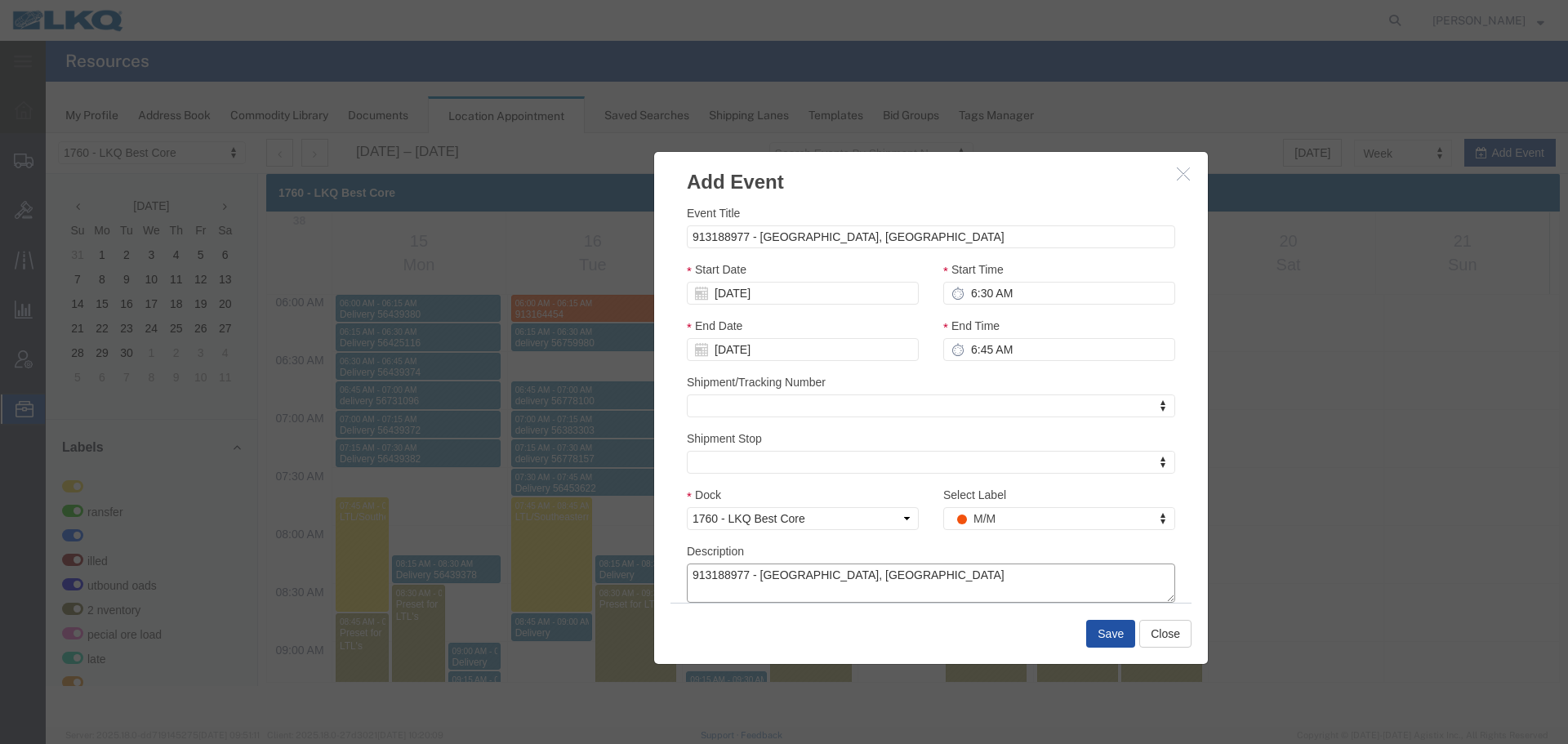
type textarea "913188977 - Providence Forge, VA"
click at [1107, 646] on button "Save" at bounding box center [1111, 633] width 49 height 27
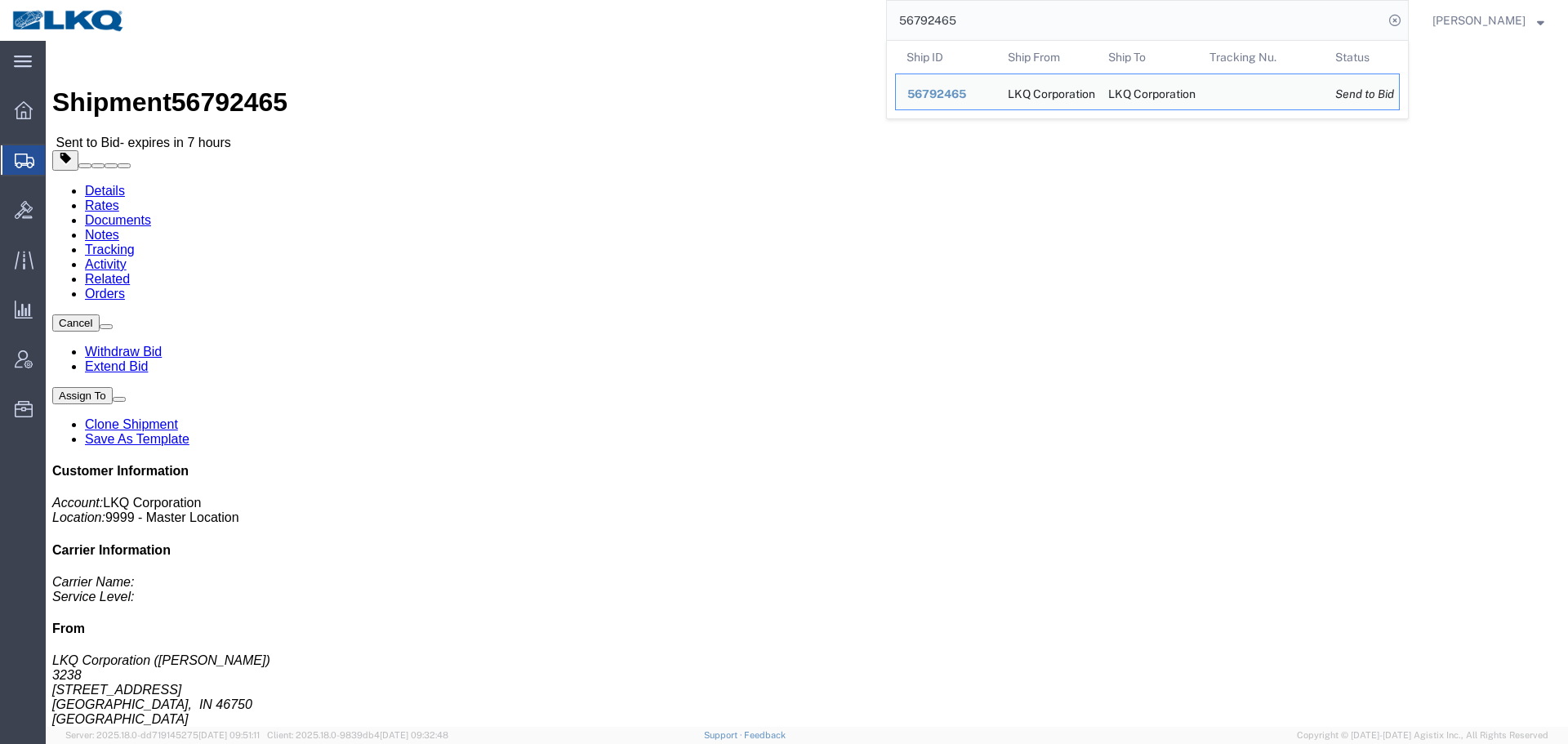
drag, startPoint x: 162, startPoint y: 106, endPoint x: 116, endPoint y: 64, distance: 62.3
click link "Rates"
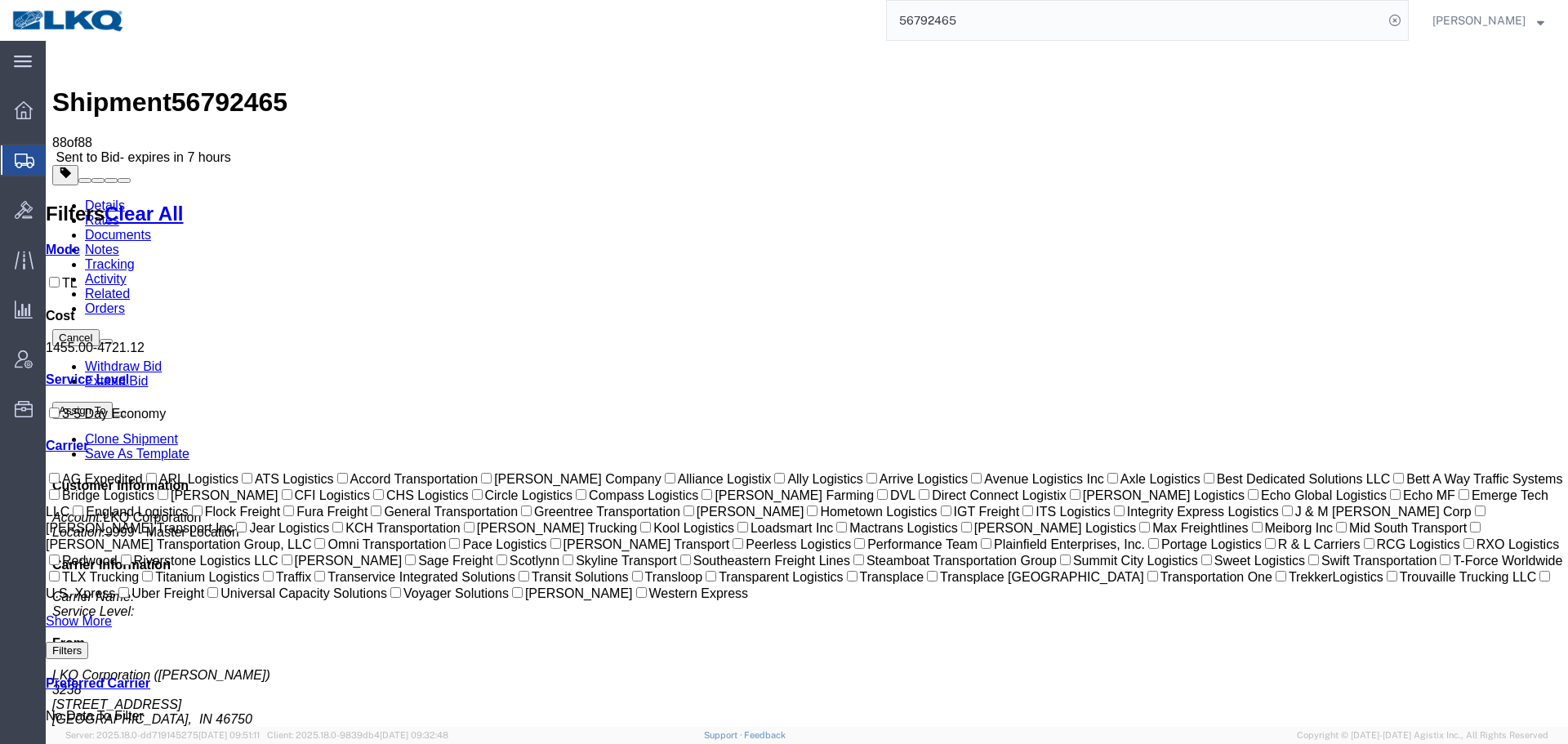
click at [119, 243] on link "Notes" at bounding box center [102, 249] width 34 height 14
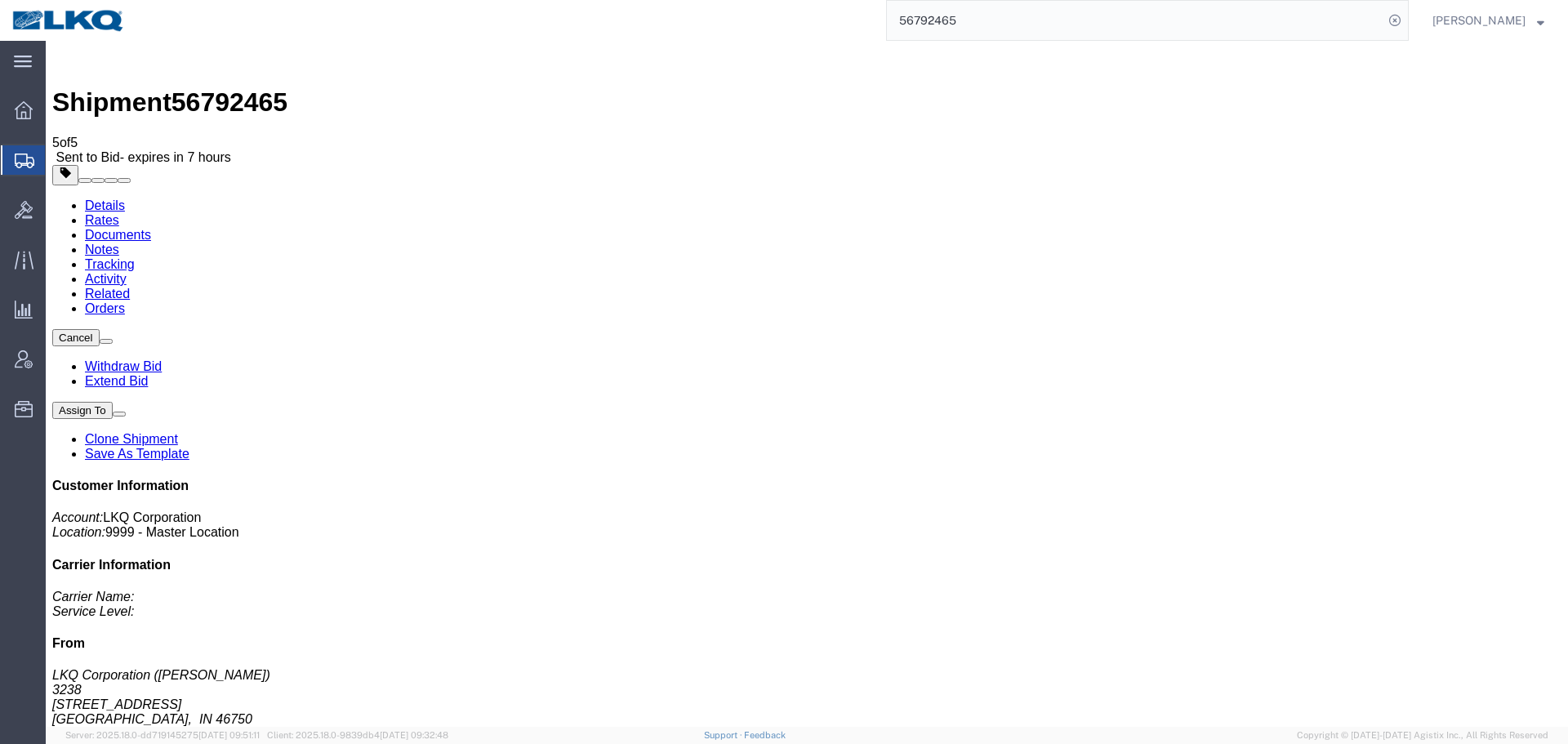
click at [119, 213] on link "Rates" at bounding box center [102, 220] width 34 height 14
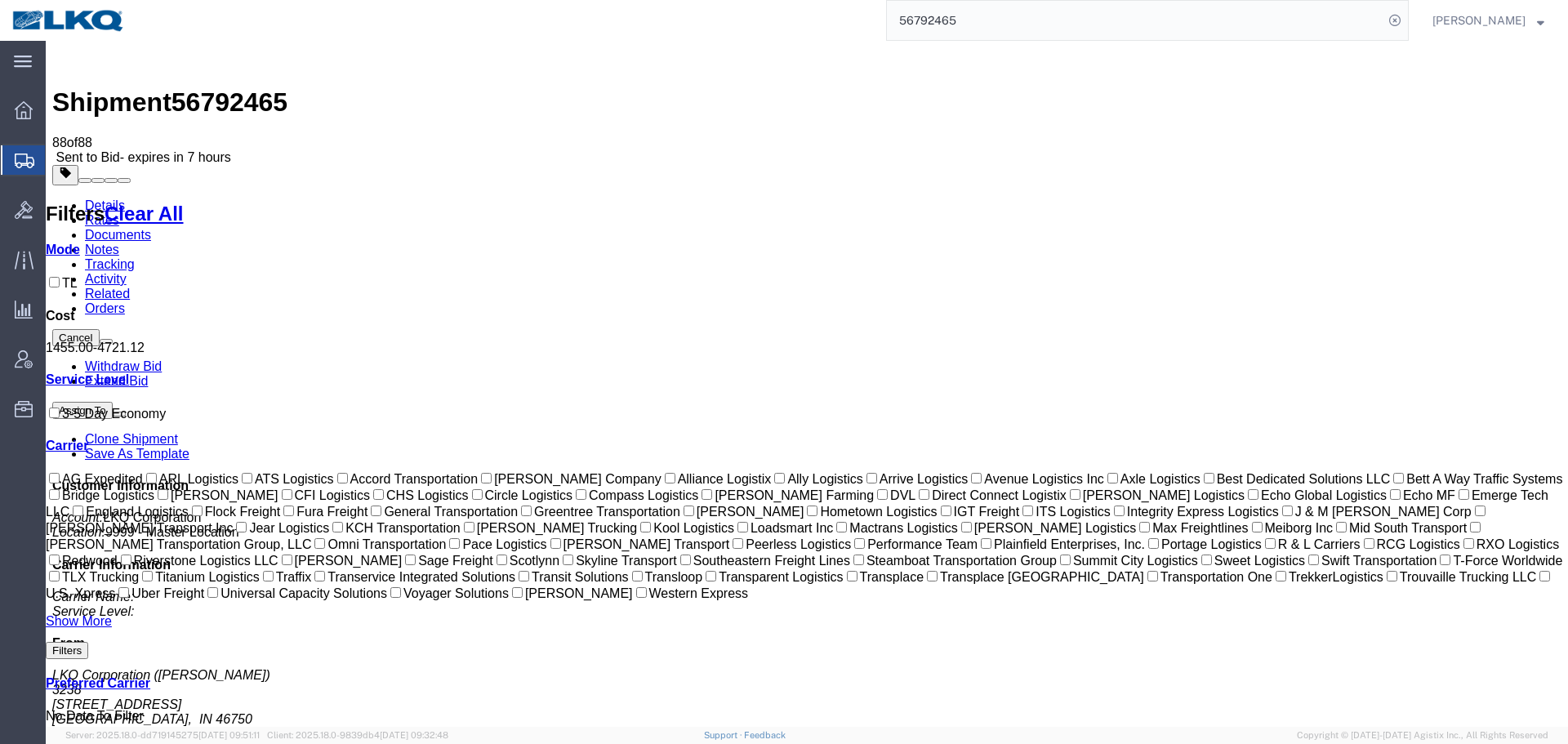
click at [985, 9] on input "56792465" at bounding box center [1135, 20] width 497 height 39
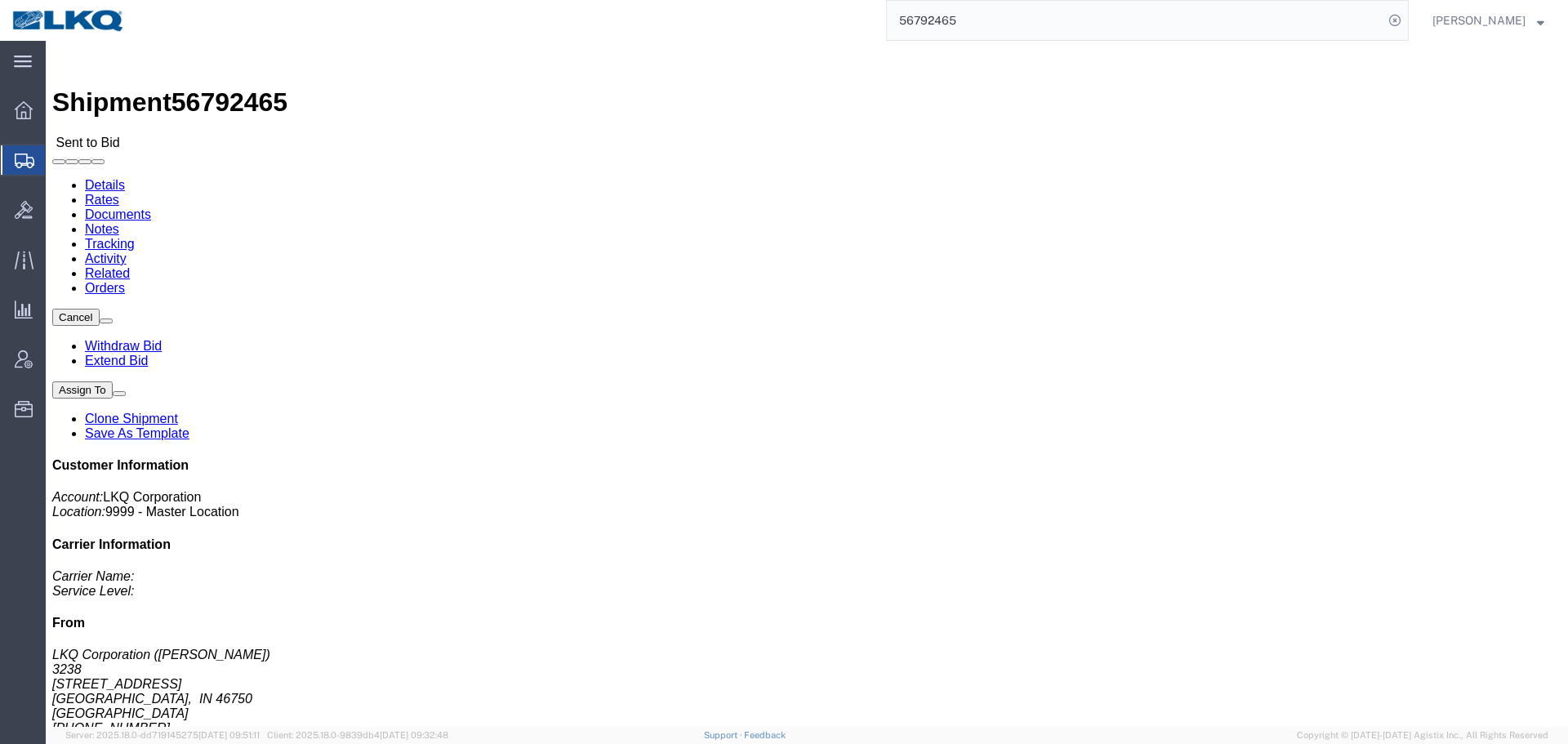
click div
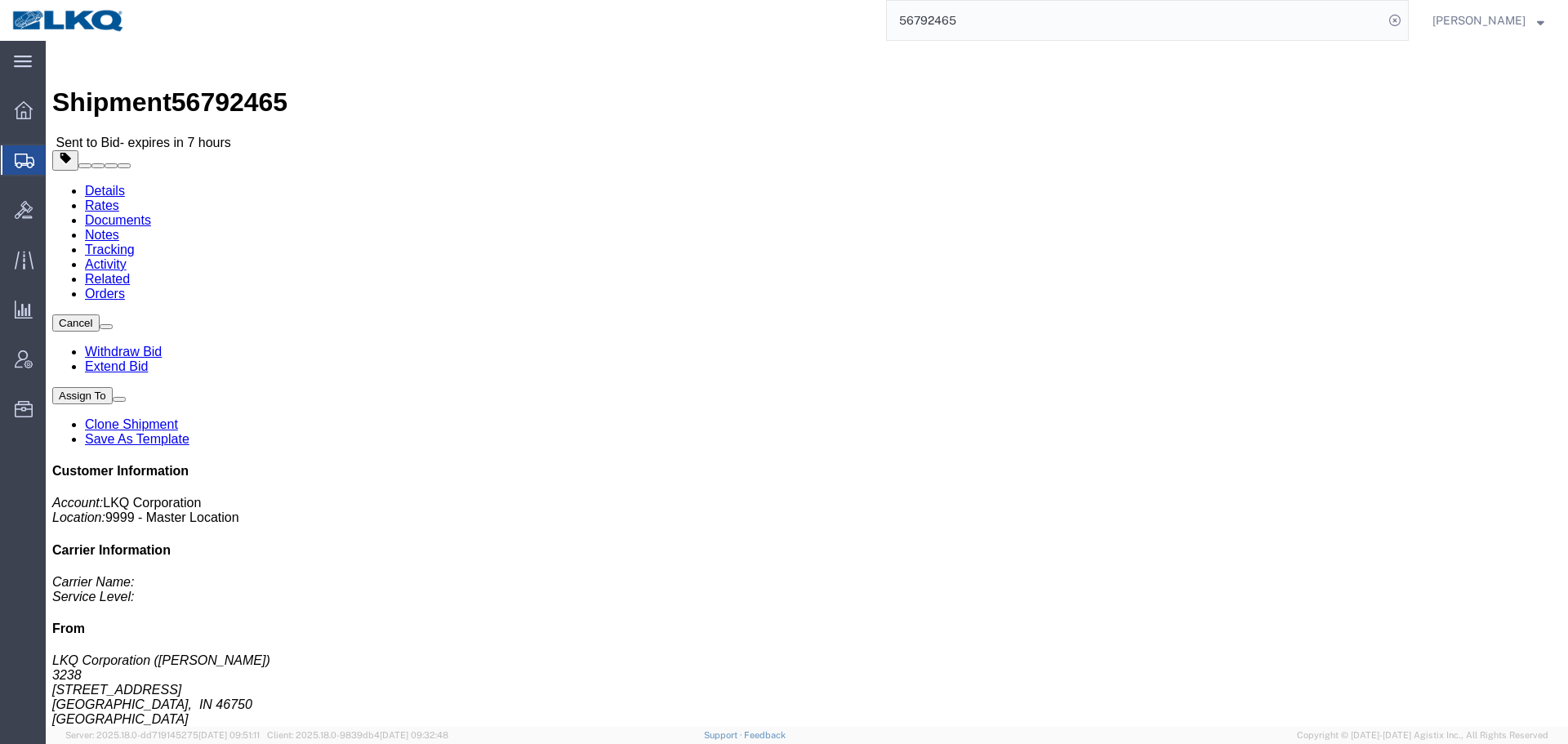
drag, startPoint x: 169, startPoint y: 101, endPoint x: 124, endPoint y: 62, distance: 59.5
click link "Rates"
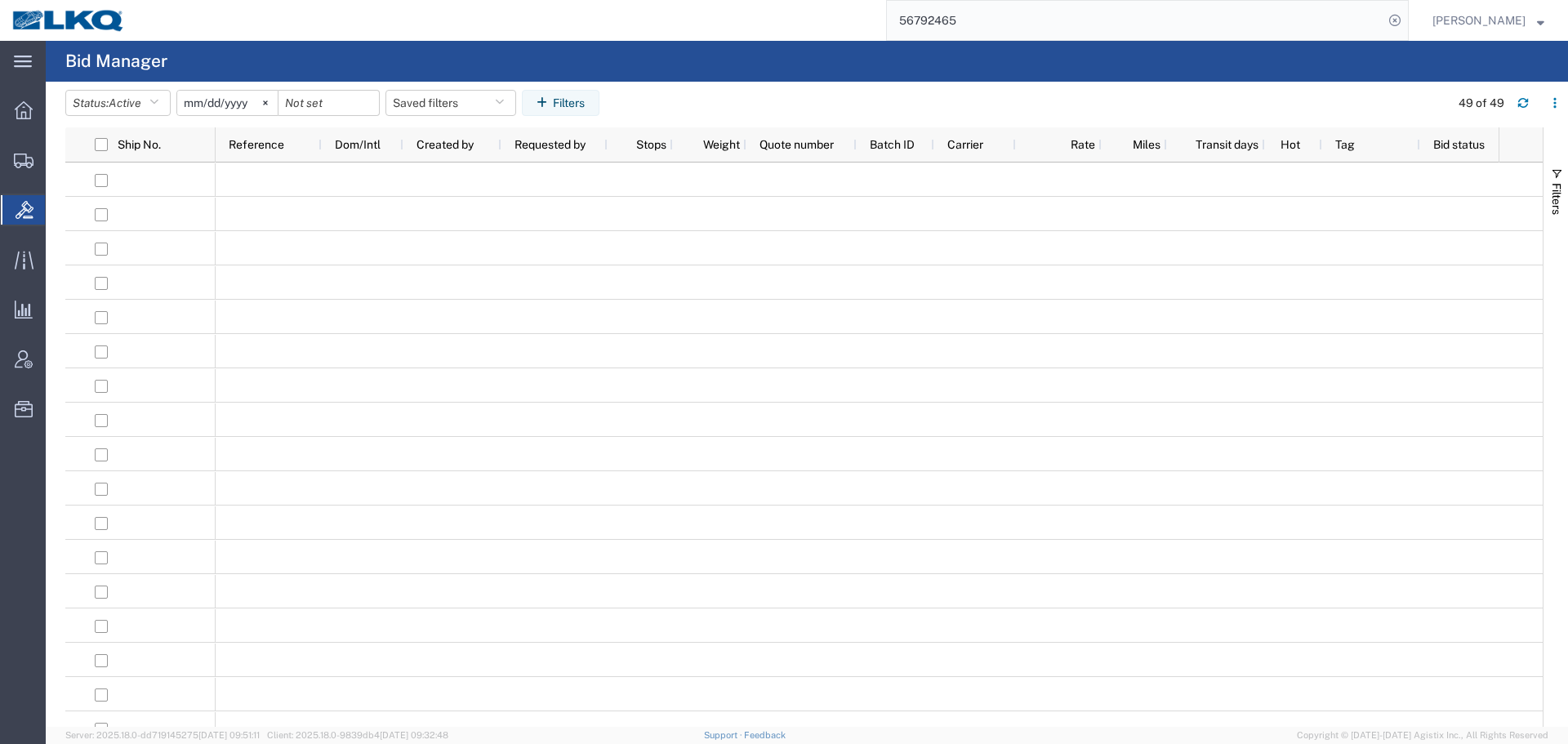
click at [1099, 30] on input "56792465" at bounding box center [1135, 20] width 497 height 39
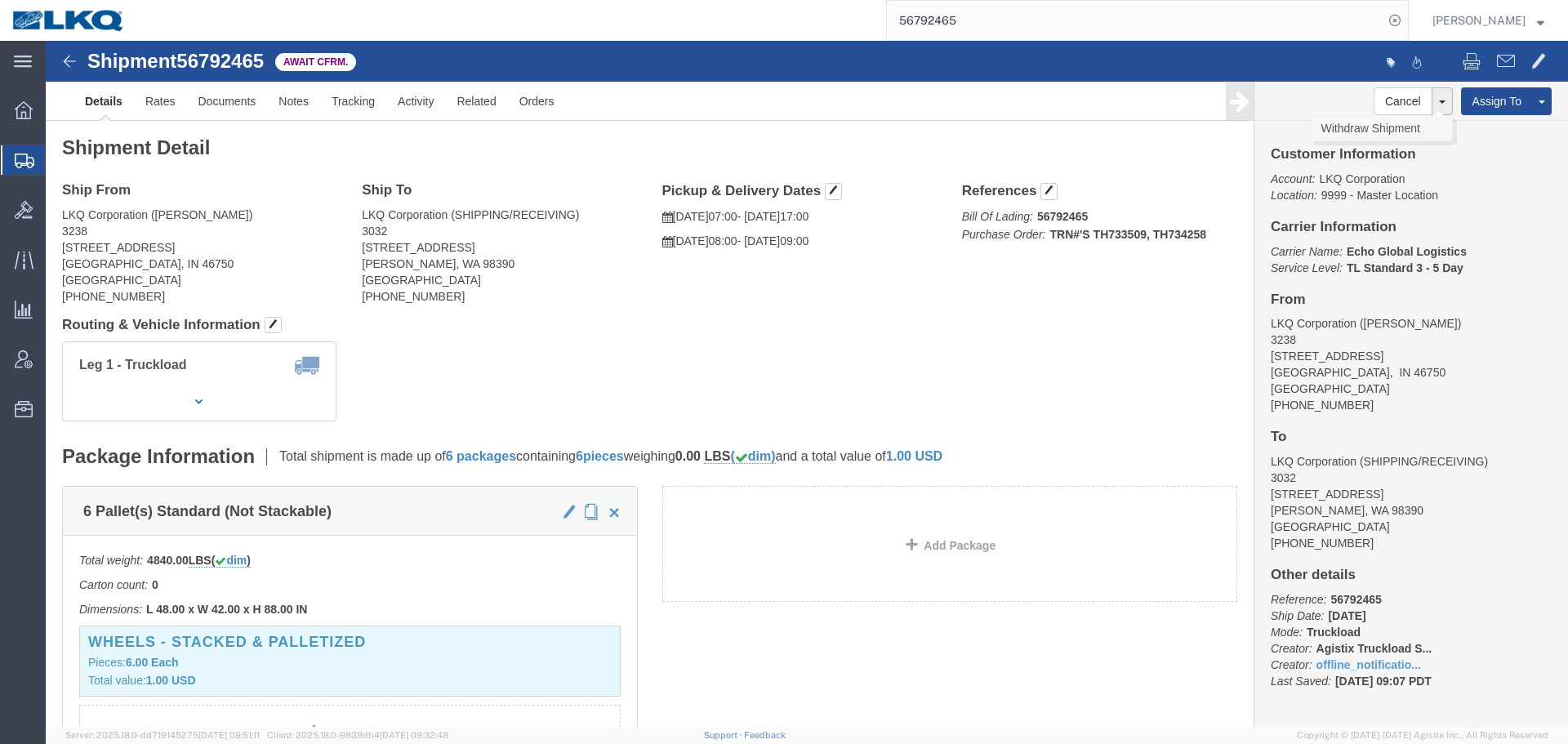
click link "Withdraw Shipment"
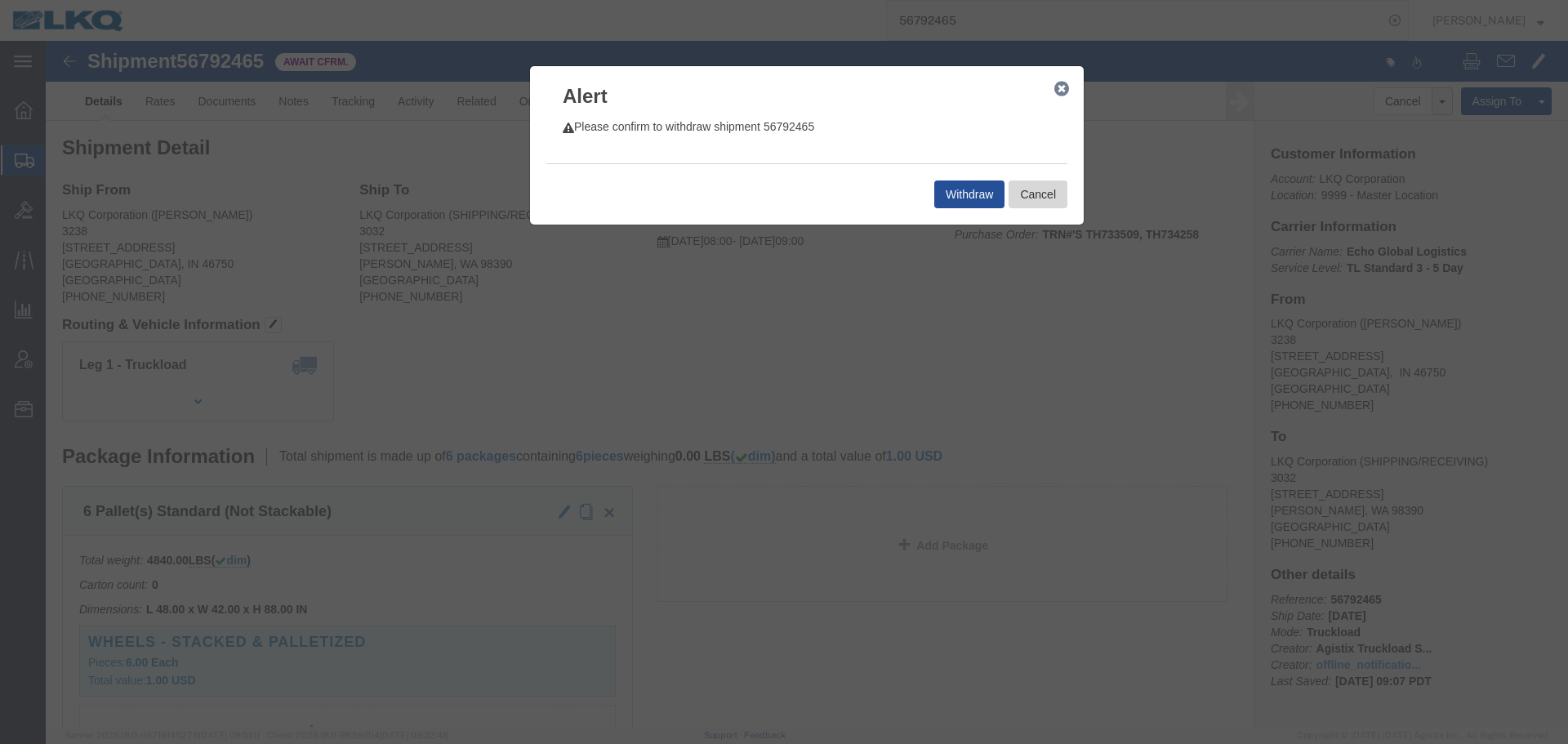
click button "Cancel"
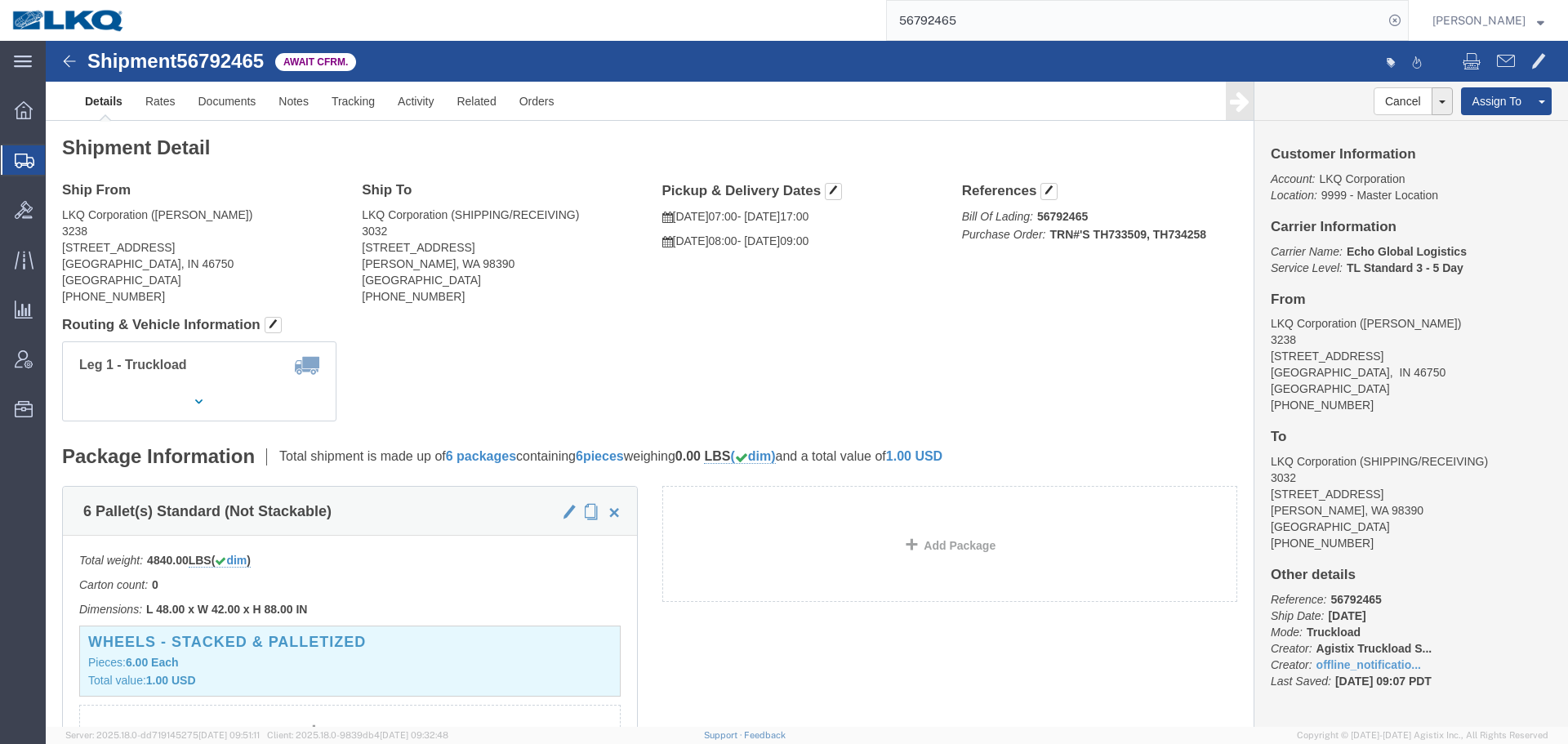
click div "Shipment Detail Ship From LKQ Corporation ([PERSON_NAME]) [GEOGRAPHIC_DATA][STR…"
click div "Leg 1 - Truckload Vehicle 1: Standard Dry Van (53 Feet) Number of trucks: 1"
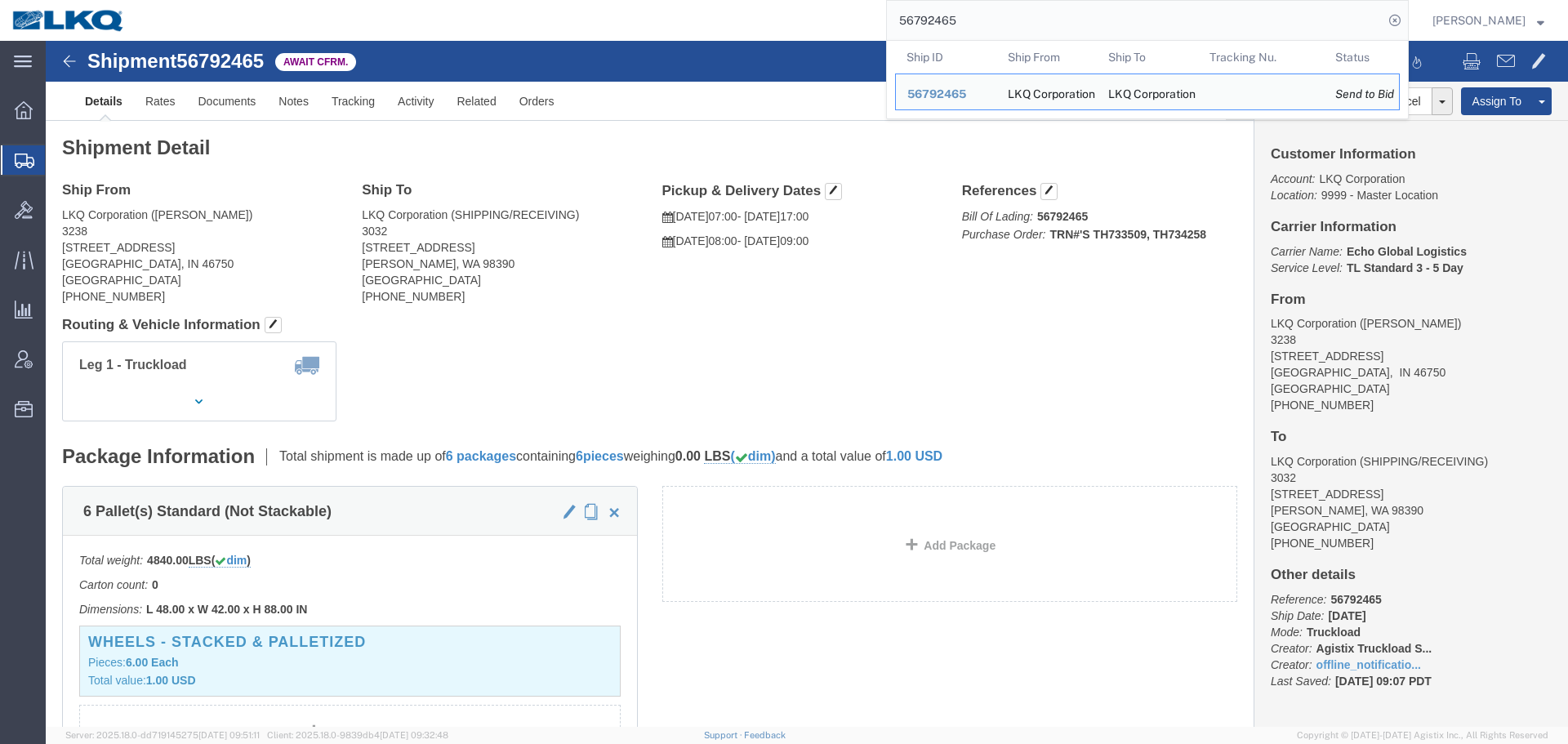
click at [1038, 10] on input "56792465" at bounding box center [1135, 20] width 497 height 39
paste input "62103"
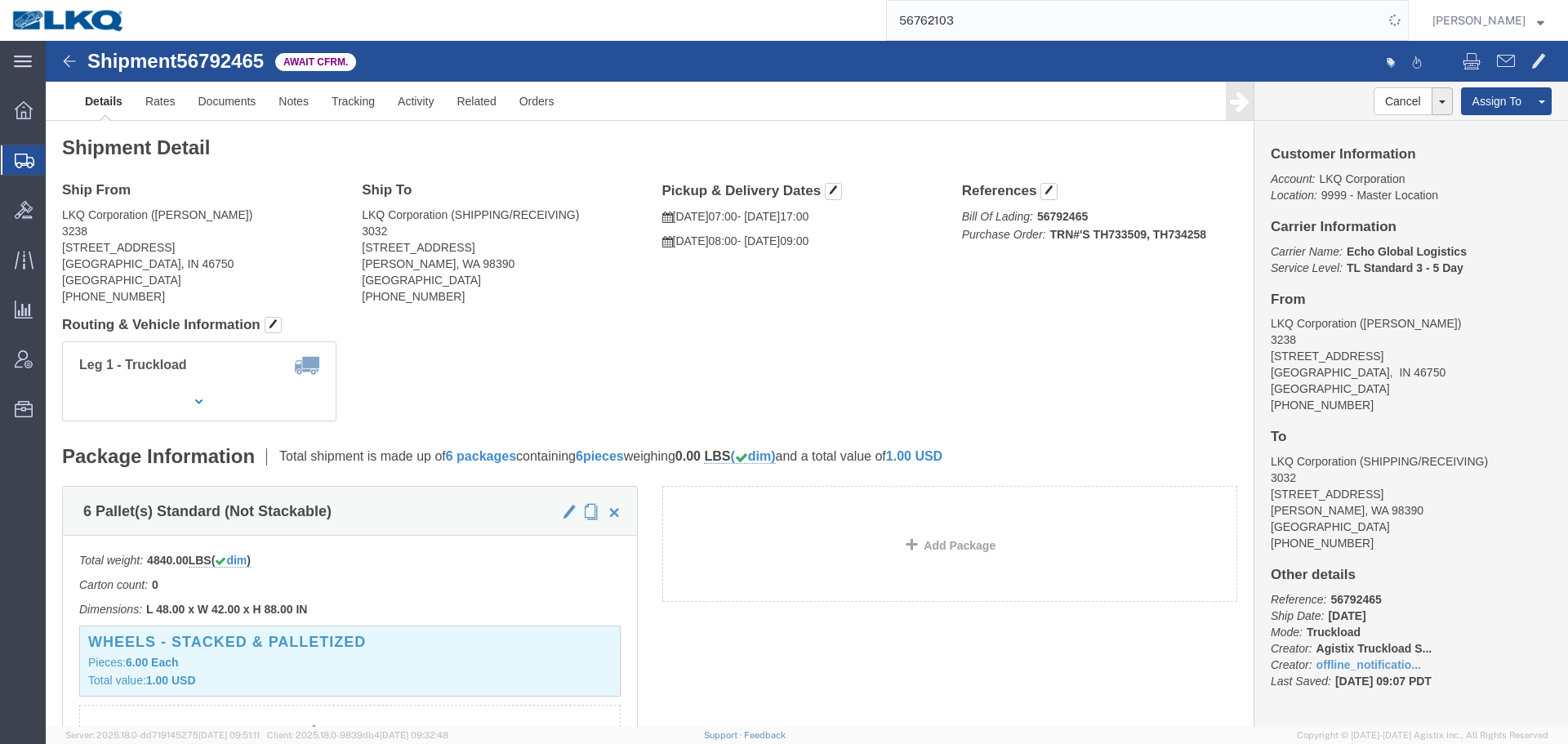
click div "Ship From LKQ Corporation (DEE SNEAD) 3238 1870 Riverfork Drive W Huntington, I…"
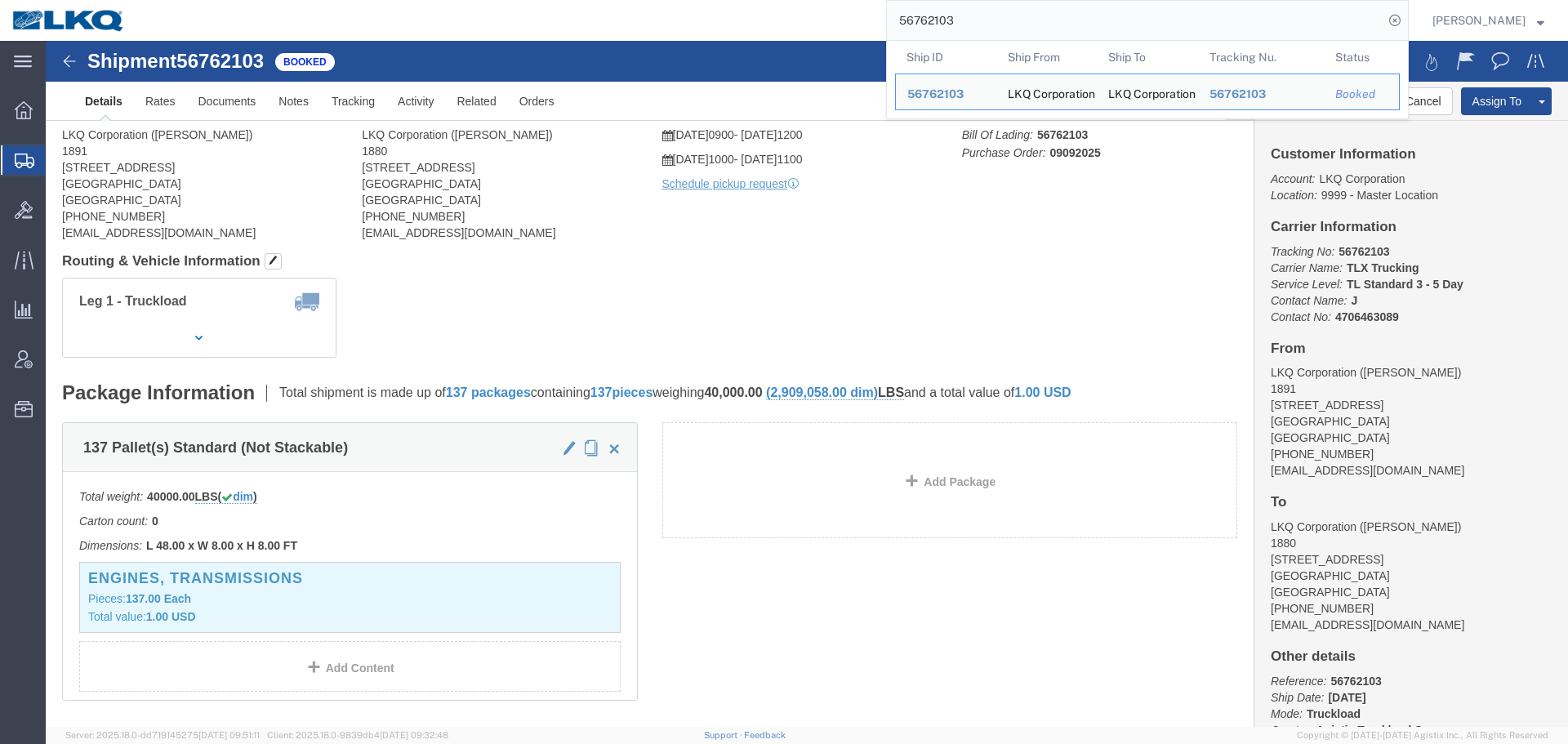
click div "Leg 1 - Truckload Vehicle 1: Standard Dry Van (53 Feet) Number of trucks: 1"
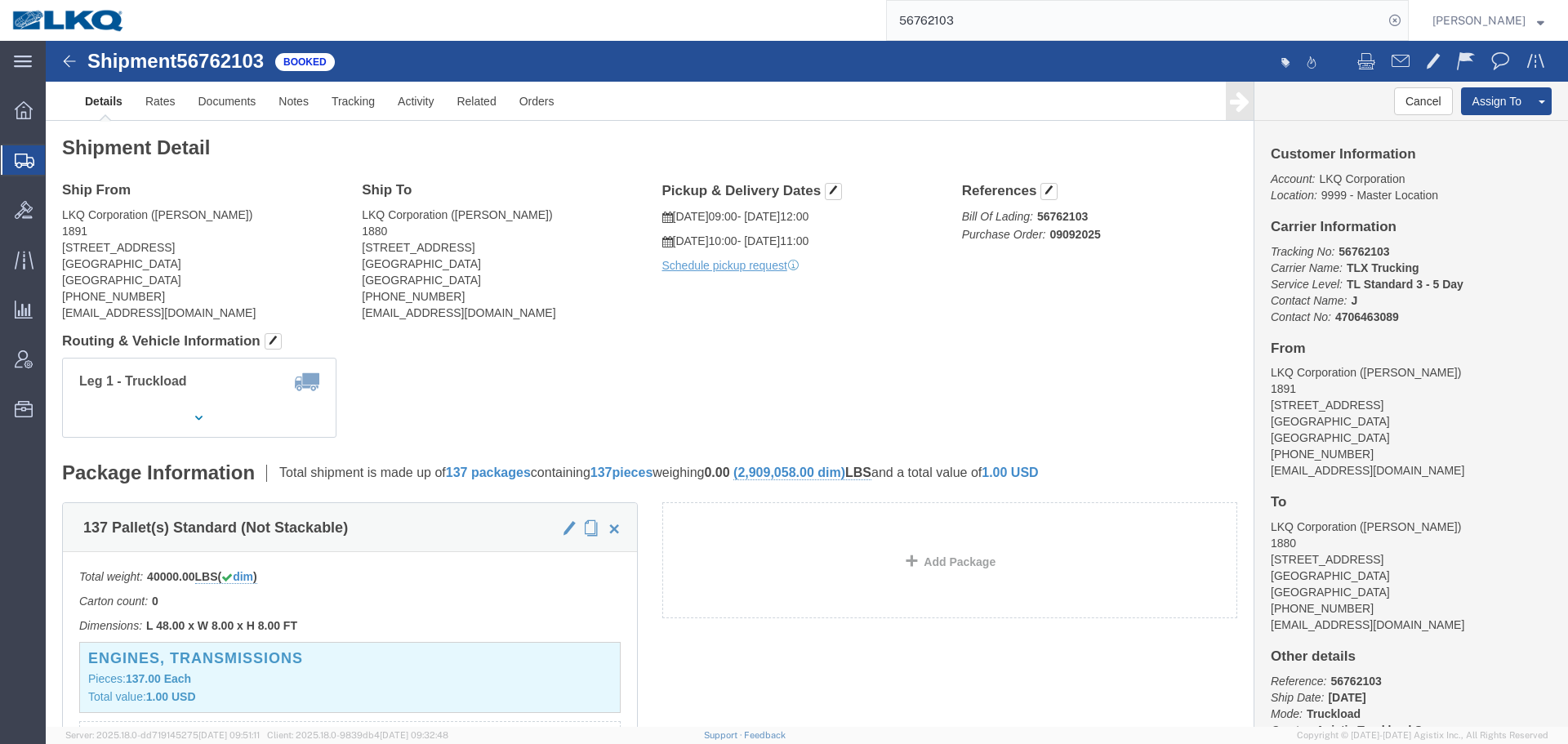
click address "LKQ Corporation (Marlon Johnson) 1891 2020 E. Bakerview Road Bellingham, WA 982…"
copy div "[EMAIL_ADDRESS][DOMAIN_NAME]"
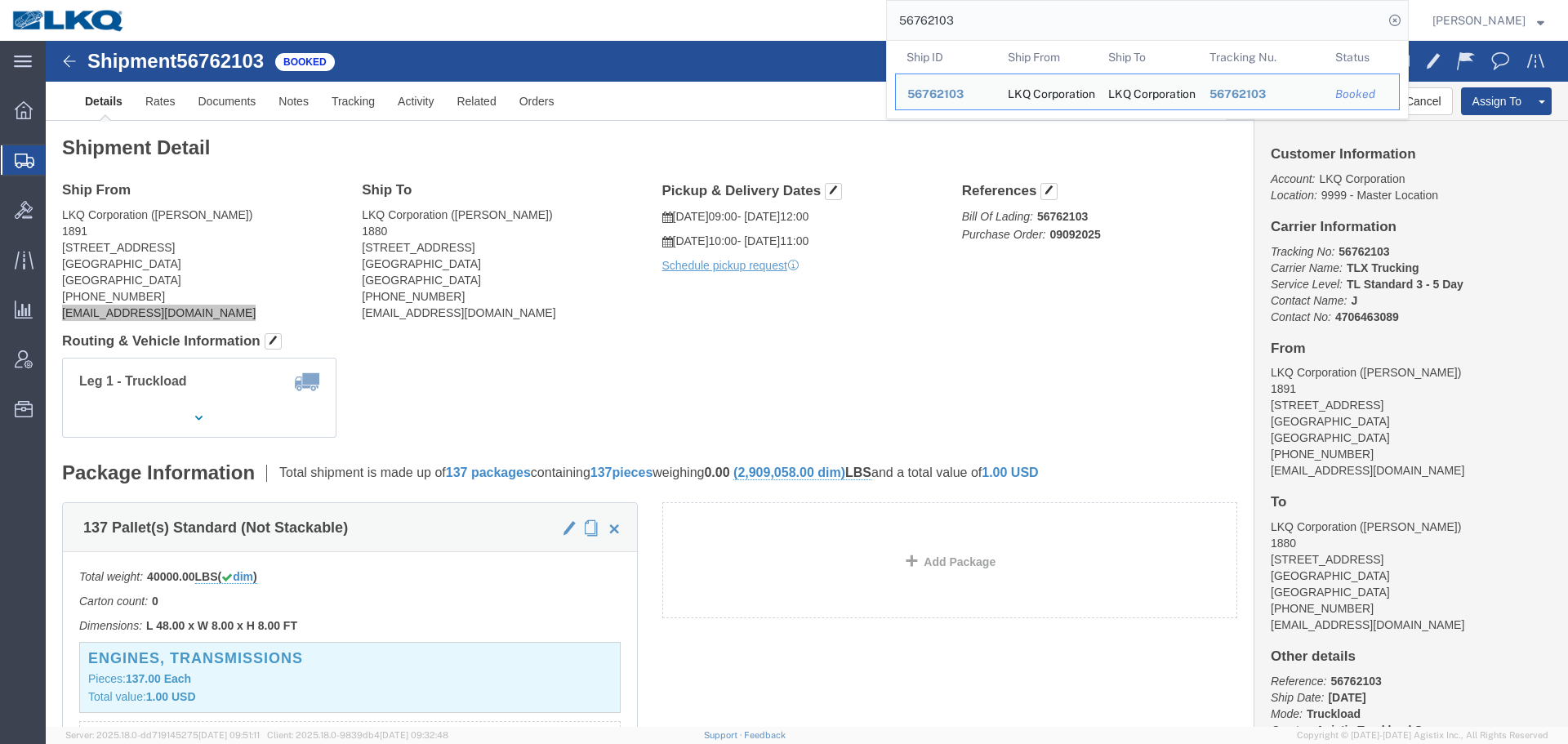
click at [991, 21] on input "56762103" at bounding box center [1135, 20] width 497 height 39
paste input "541306"
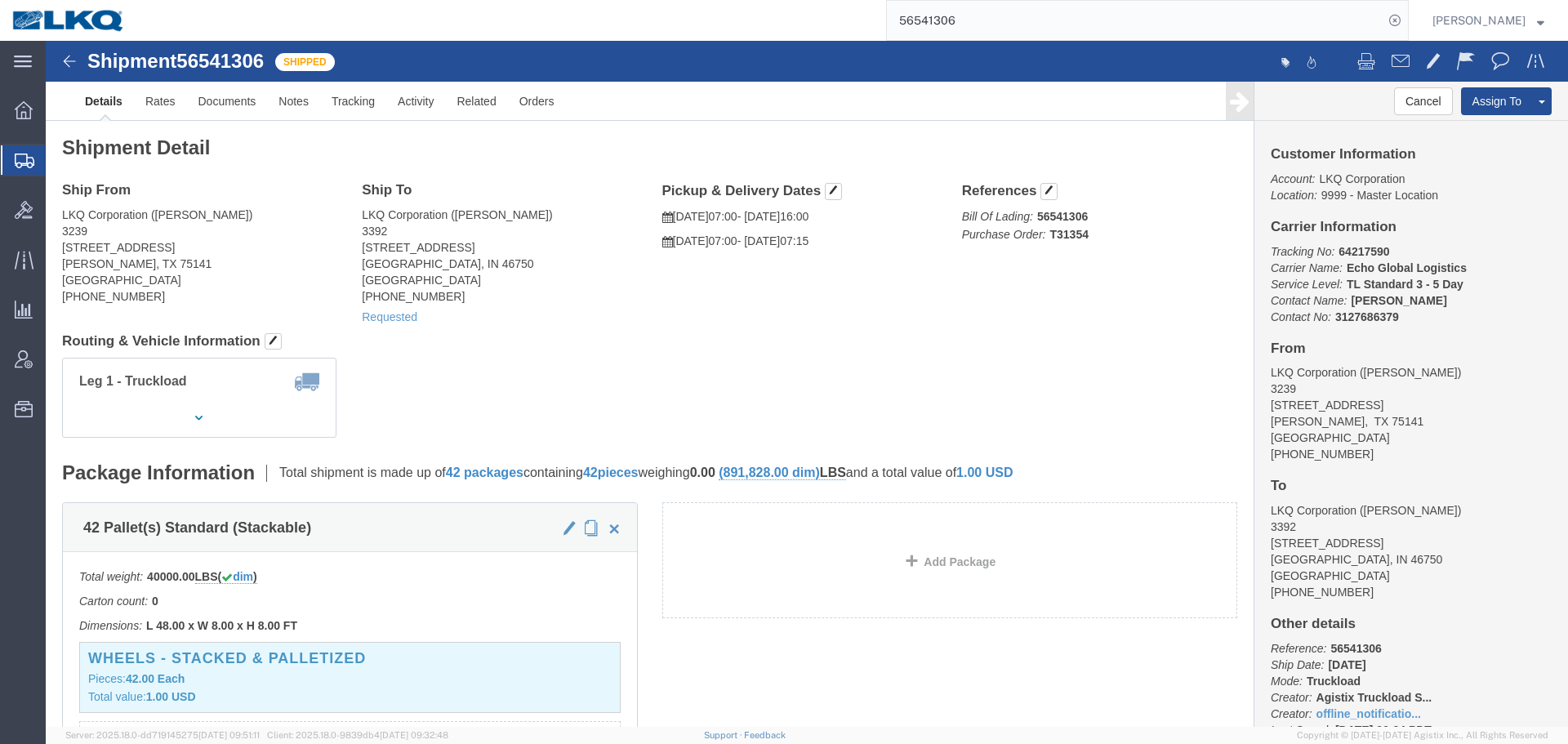
click span "56541306"
click h4 "Routing & Vehicle Information"
click div "Shipment Detail Ship From LKQ Corporation (Cameron Montgomery) 3239 415 North I…"
click div "Ship From LKQ Corporation (Cameron Montgomery) 3239 415 North Interstate 45 Ser…"
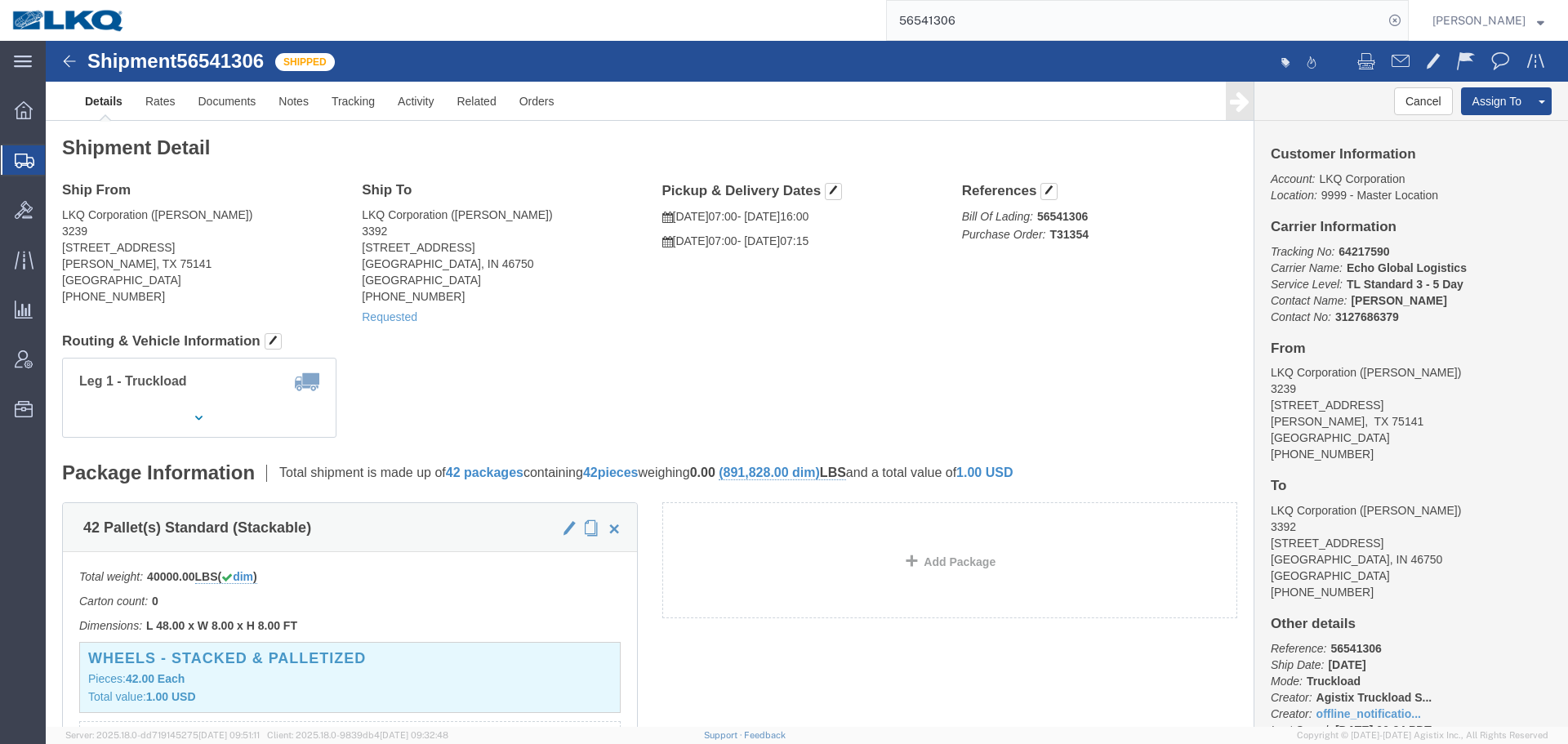
click h4 "Routing & Vehicle Information"
click at [21, 114] on icon at bounding box center [24, 110] width 18 height 18
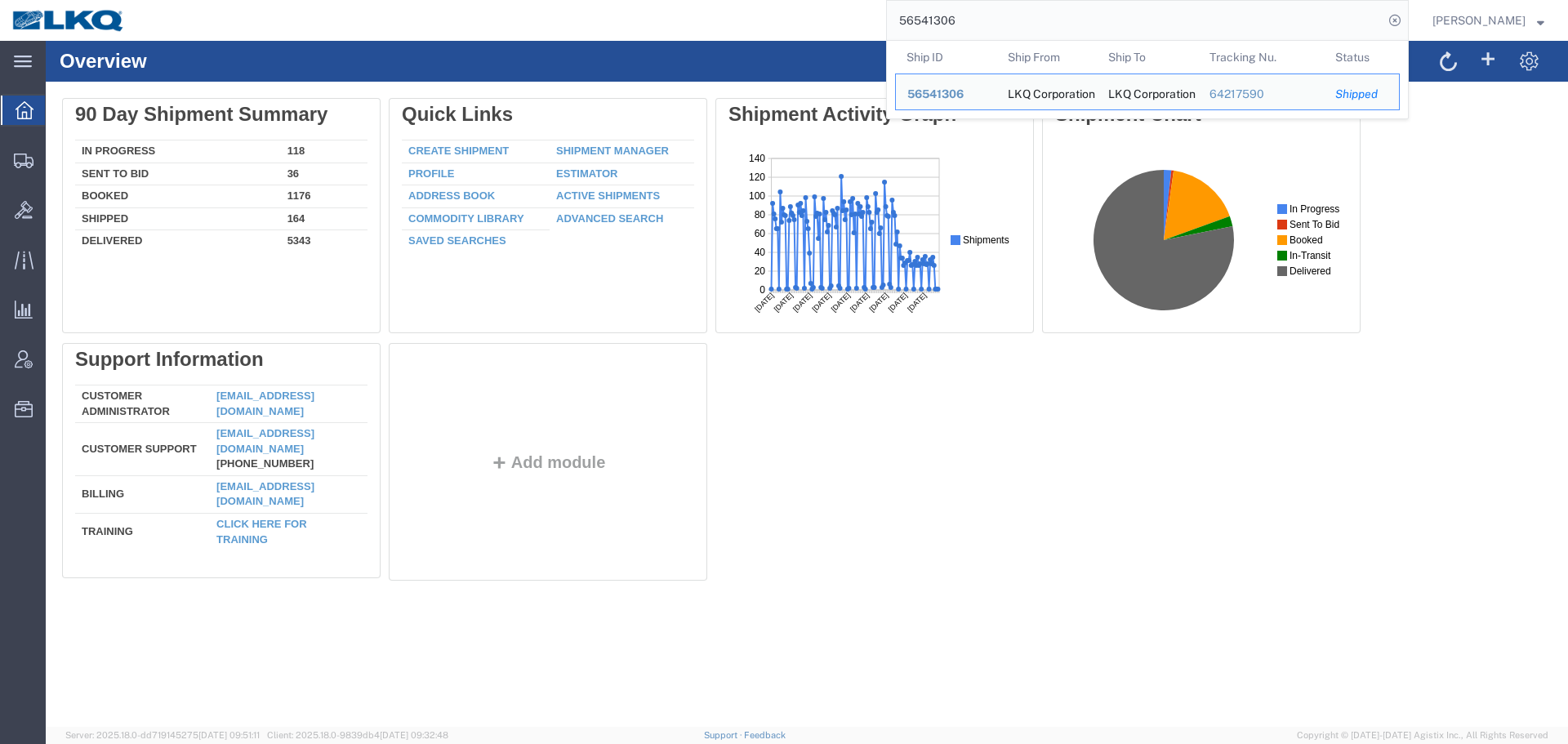
click at [964, 26] on input "56541306" at bounding box center [1135, 20] width 497 height 39
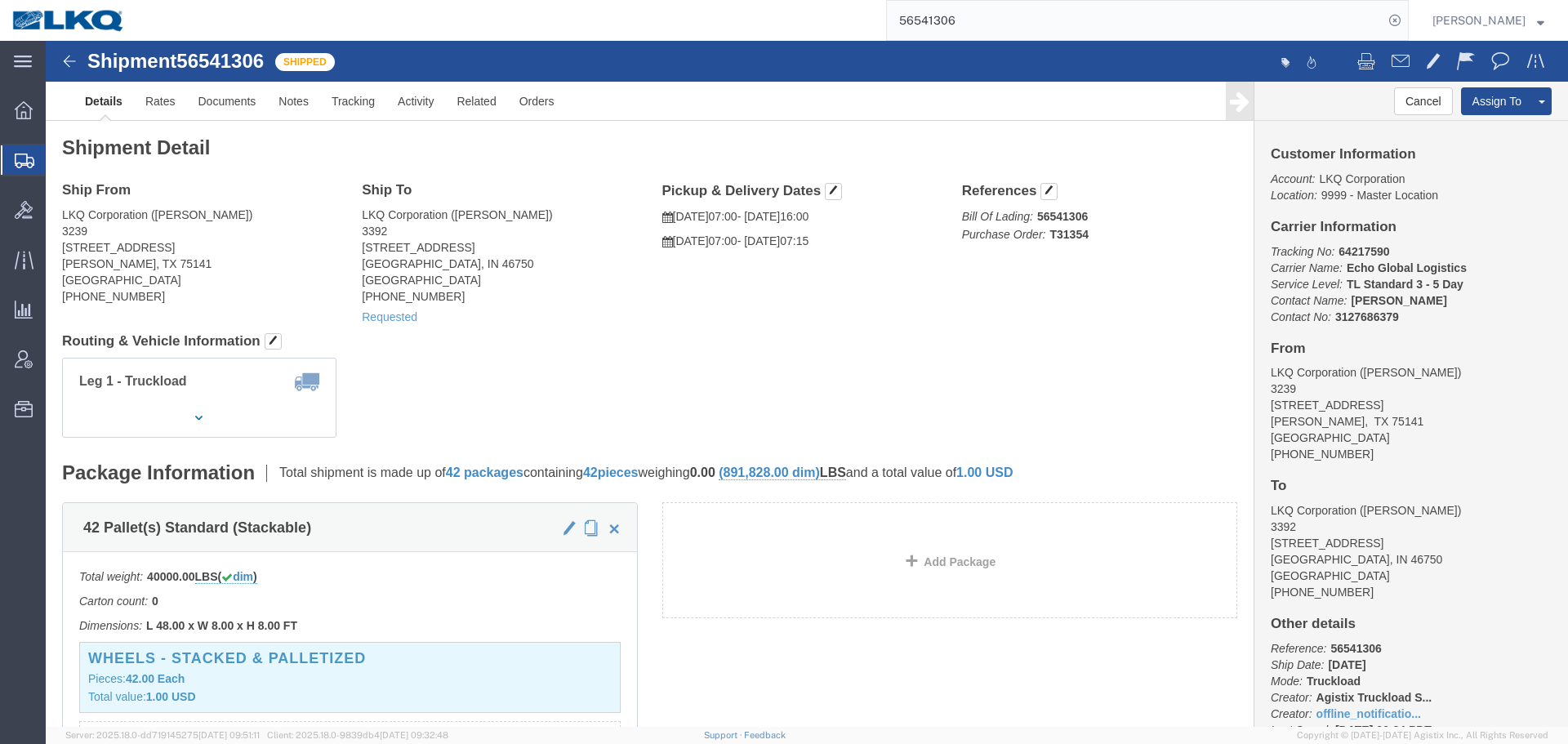
click span "Shipped"
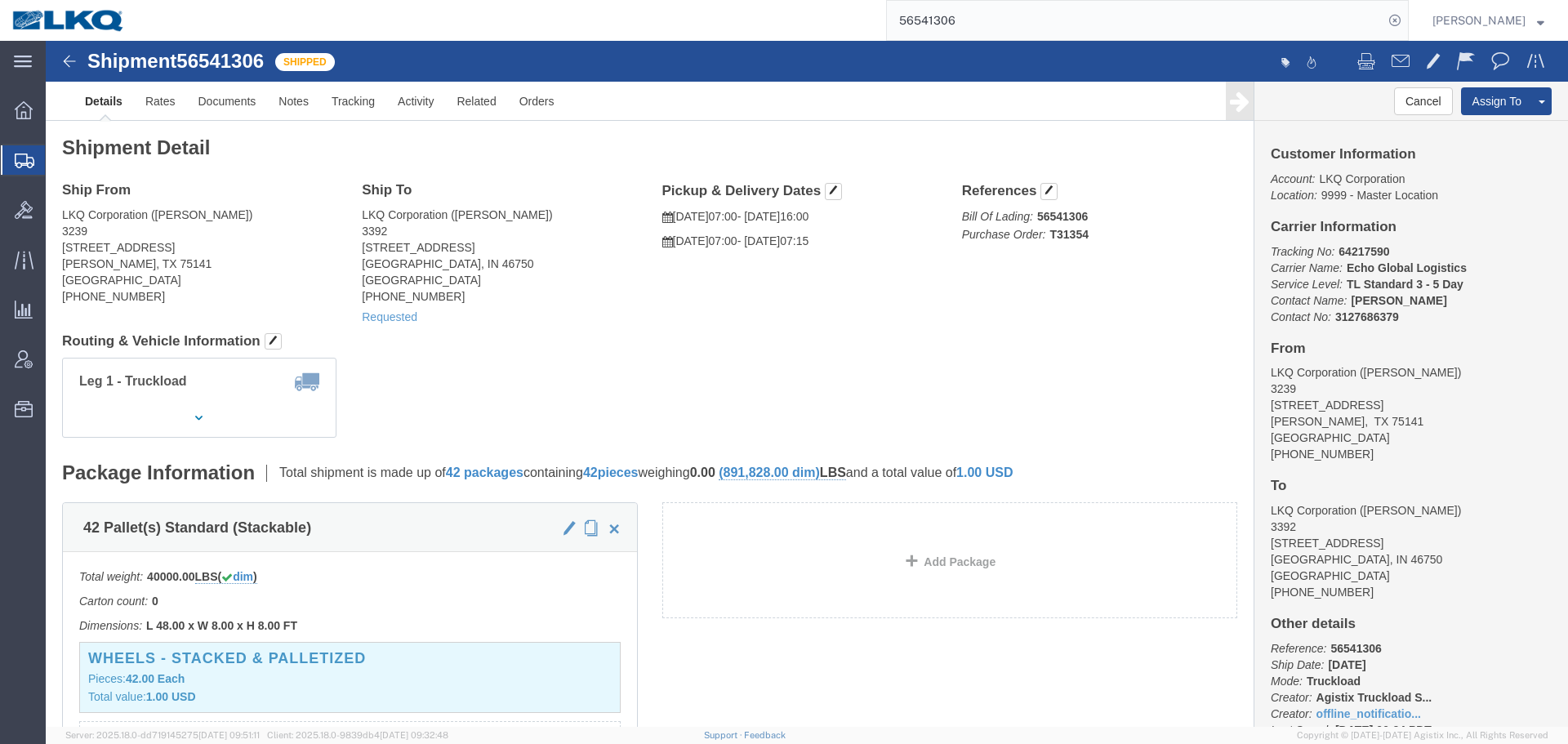
click div "Shipment Detail Ship From LKQ Corporation (Cameron Montgomery) 3239 415 North I…"
click div "Leg 1 - Truckload Vehicle 1: Standard Dry Van (53 Feet) Number of trucks: 1"
click h4 "Routing & Vehicle Information"
click span "56541306"
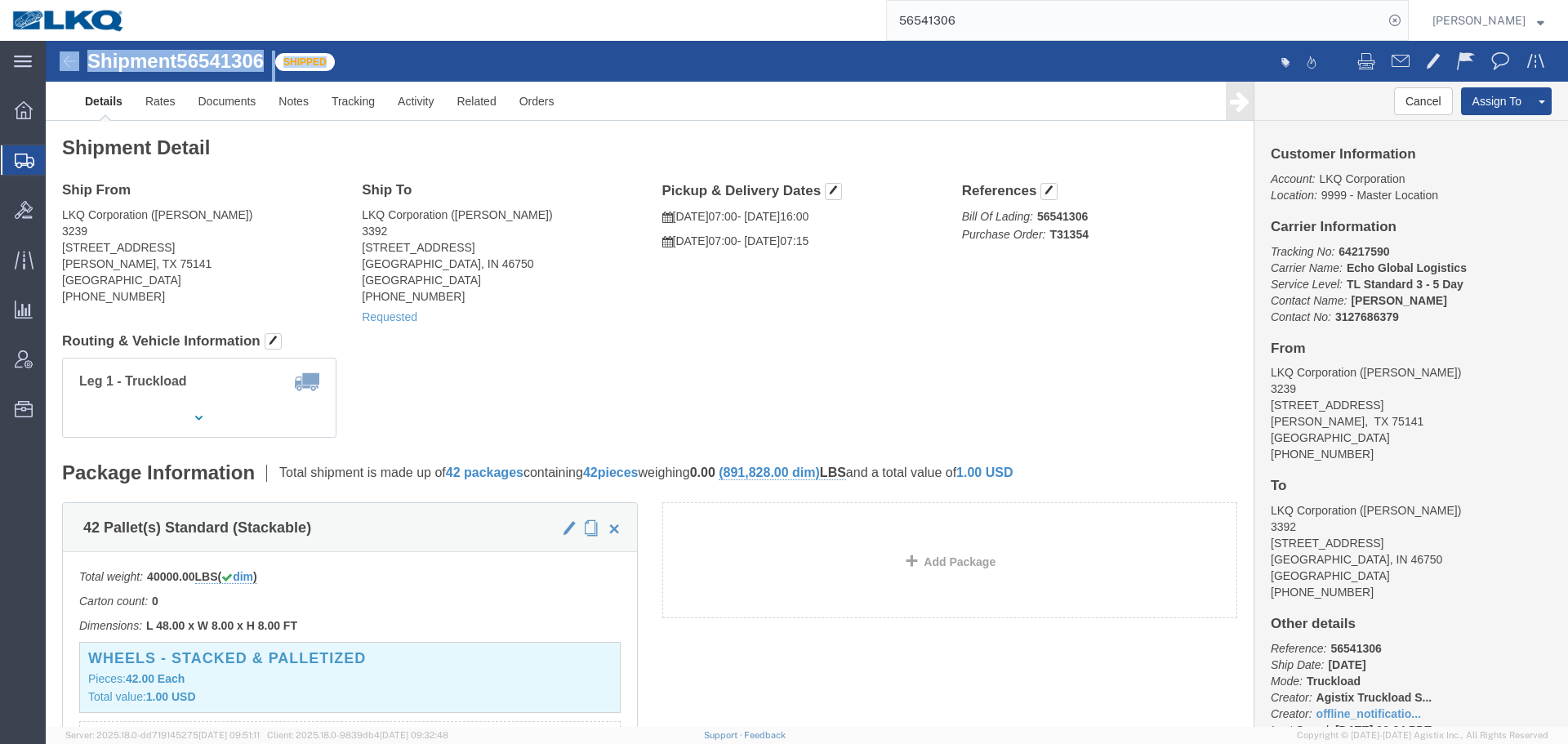
click span "56541306"
click at [1092, 25] on input "56541306" at bounding box center [1135, 20] width 497 height 39
click h4 "Routing & Vehicle Information"
click div "Leg 1 - Truckload Vehicle 1: Standard Dry Van (53 Feet) Number of trucks: 1"
click at [1117, 32] on input "56541306" at bounding box center [1135, 20] width 497 height 39
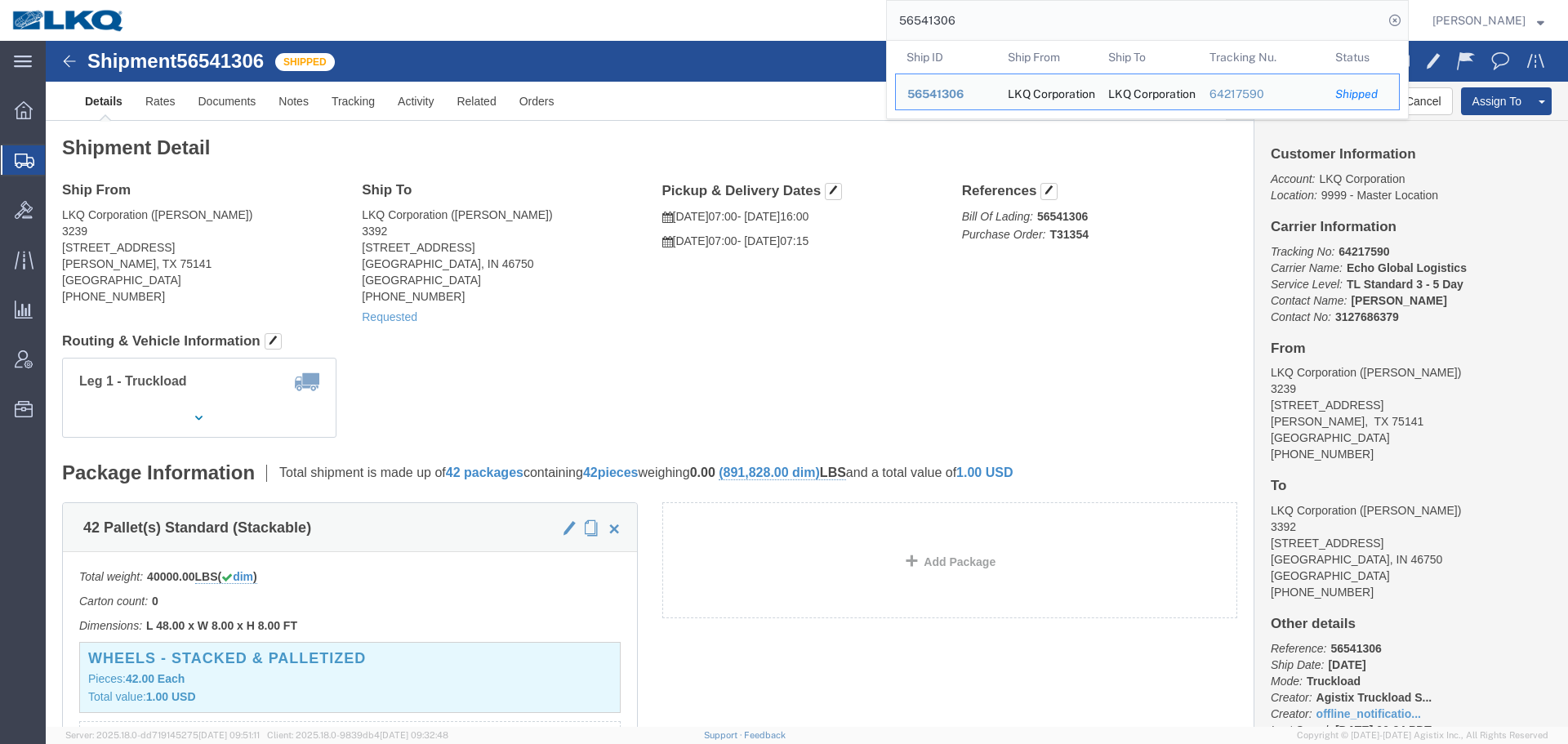
paste input "762103"
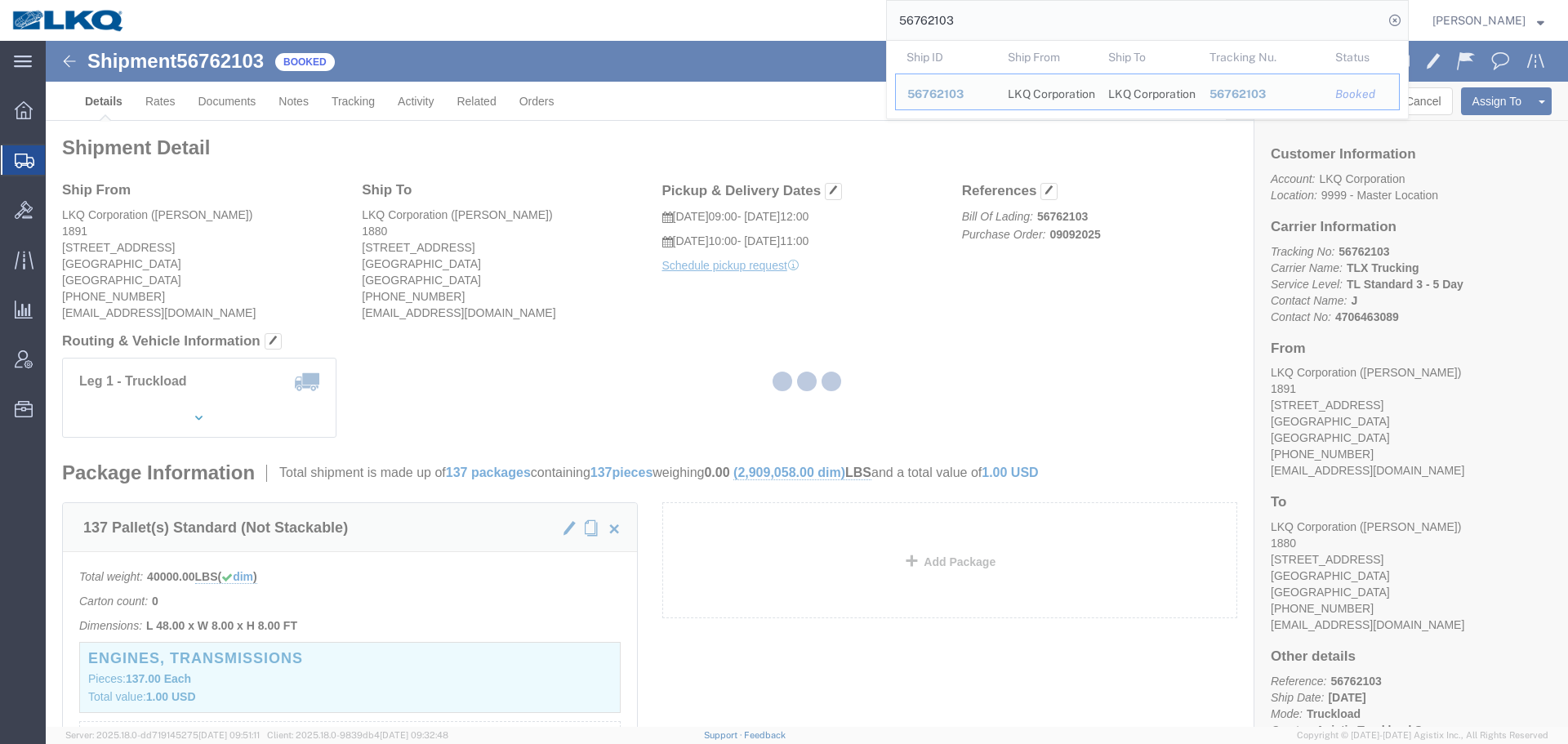
click at [874, 320] on div at bounding box center [806, 383] width 1522 height 685
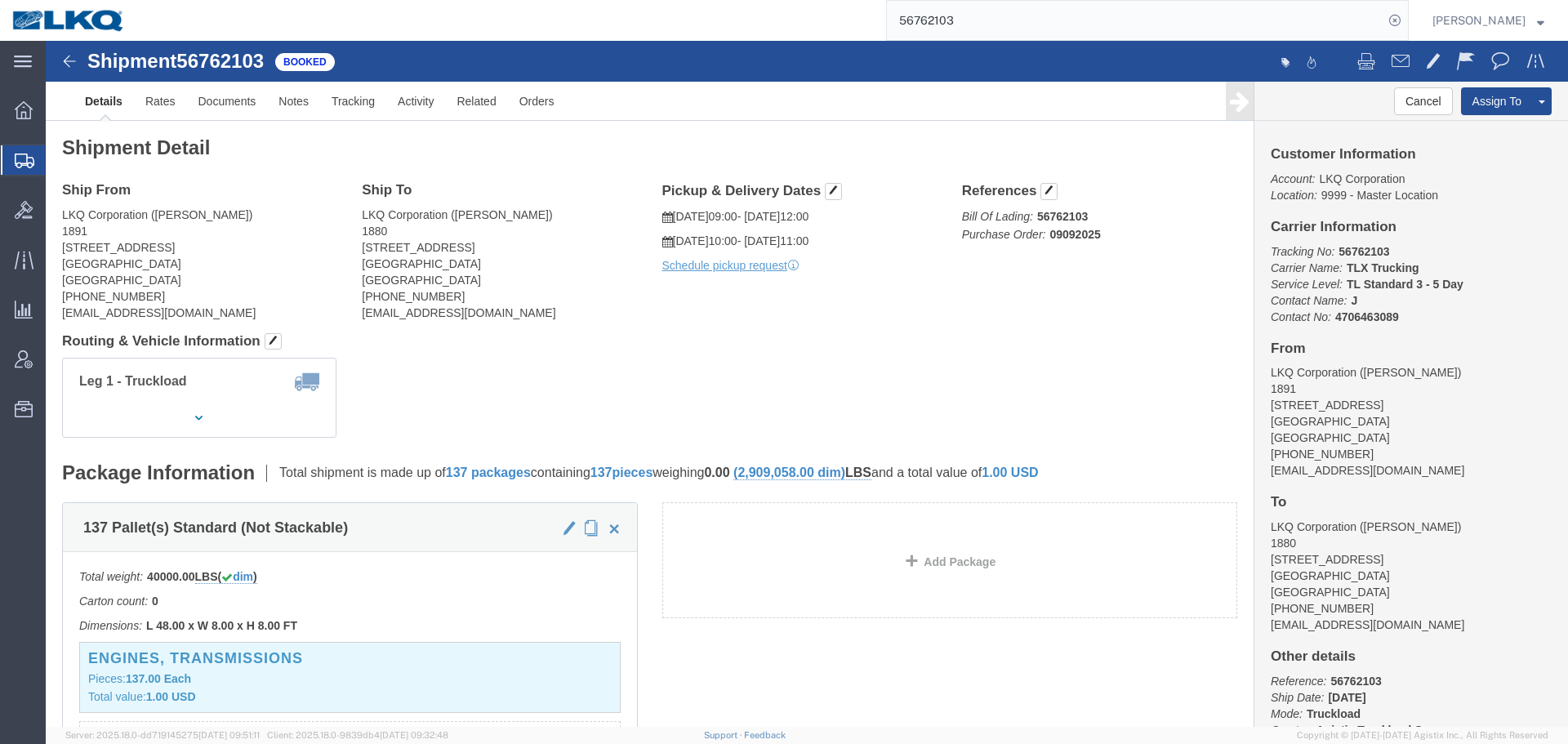
click div "Leg 1 - Truckload Vehicle 1: Standard Dry Van (53 Feet) Number of trucks: 1"
click div "Shipment Detail Ship From LKQ Corporation (Marlon Johnson) 1891 2020 E. Bakervi…"
click span "56762103"
copy span "56762103"
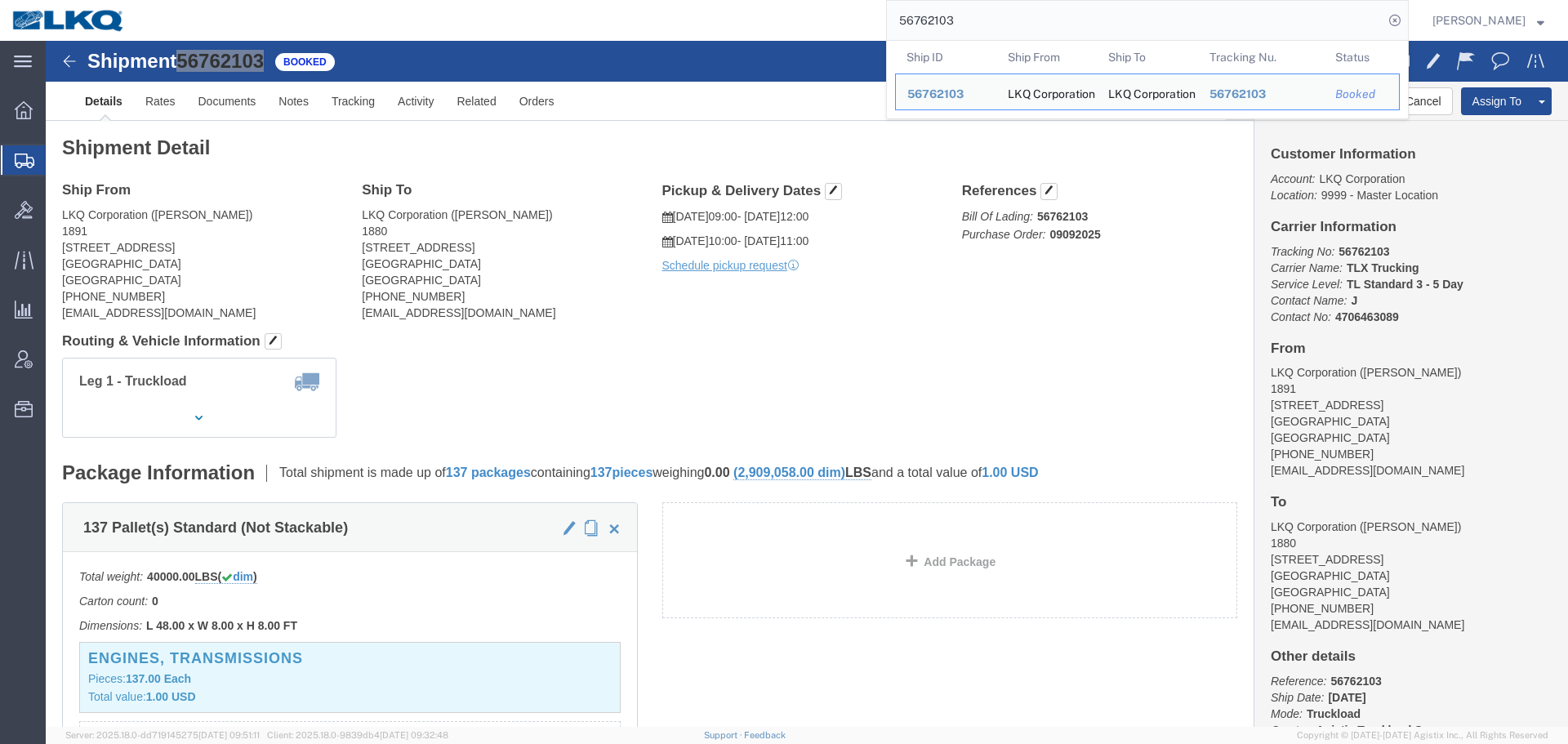
click at [963, 21] on input "56762103" at bounding box center [1135, 20] width 497 height 39
paste input "425112"
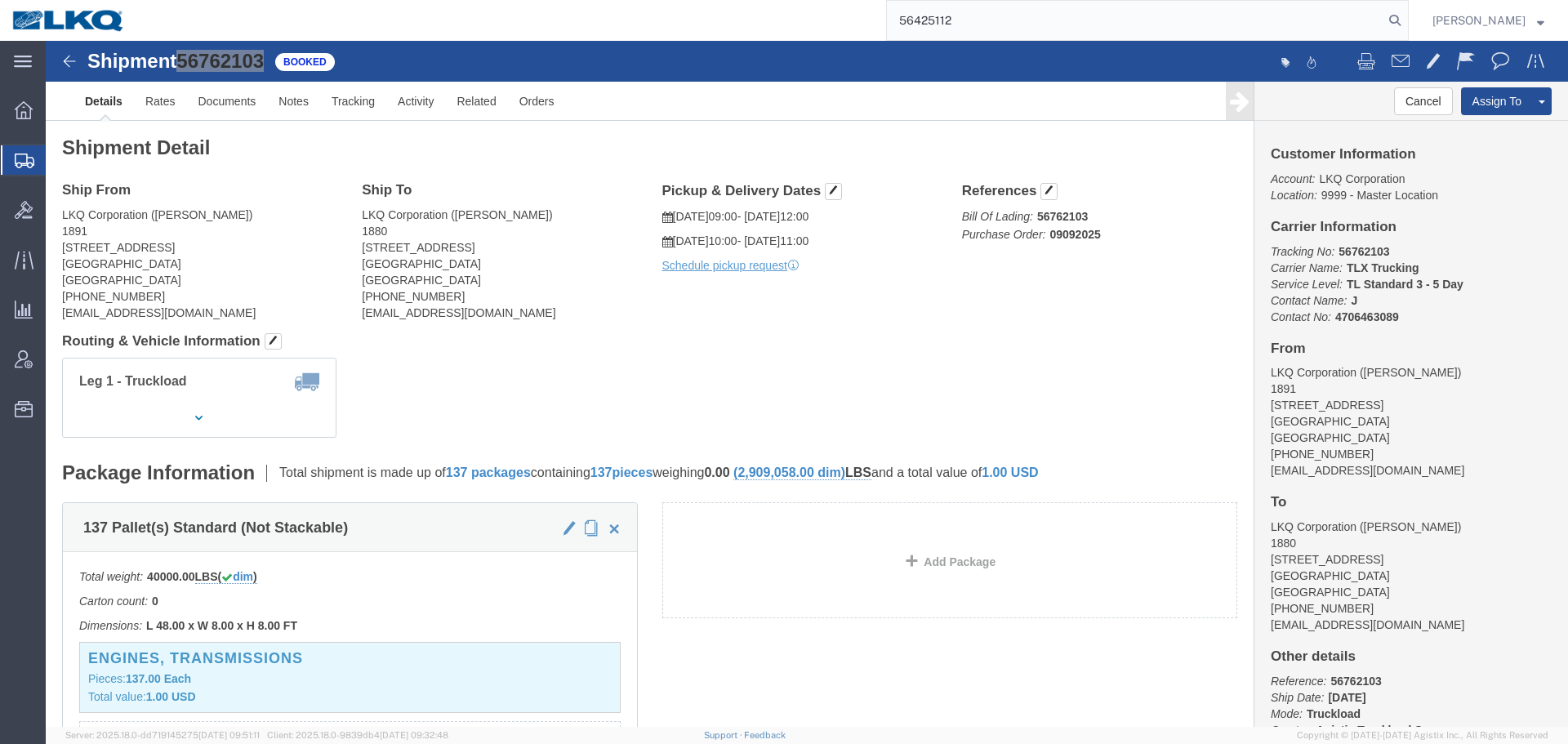
type input "56425112"
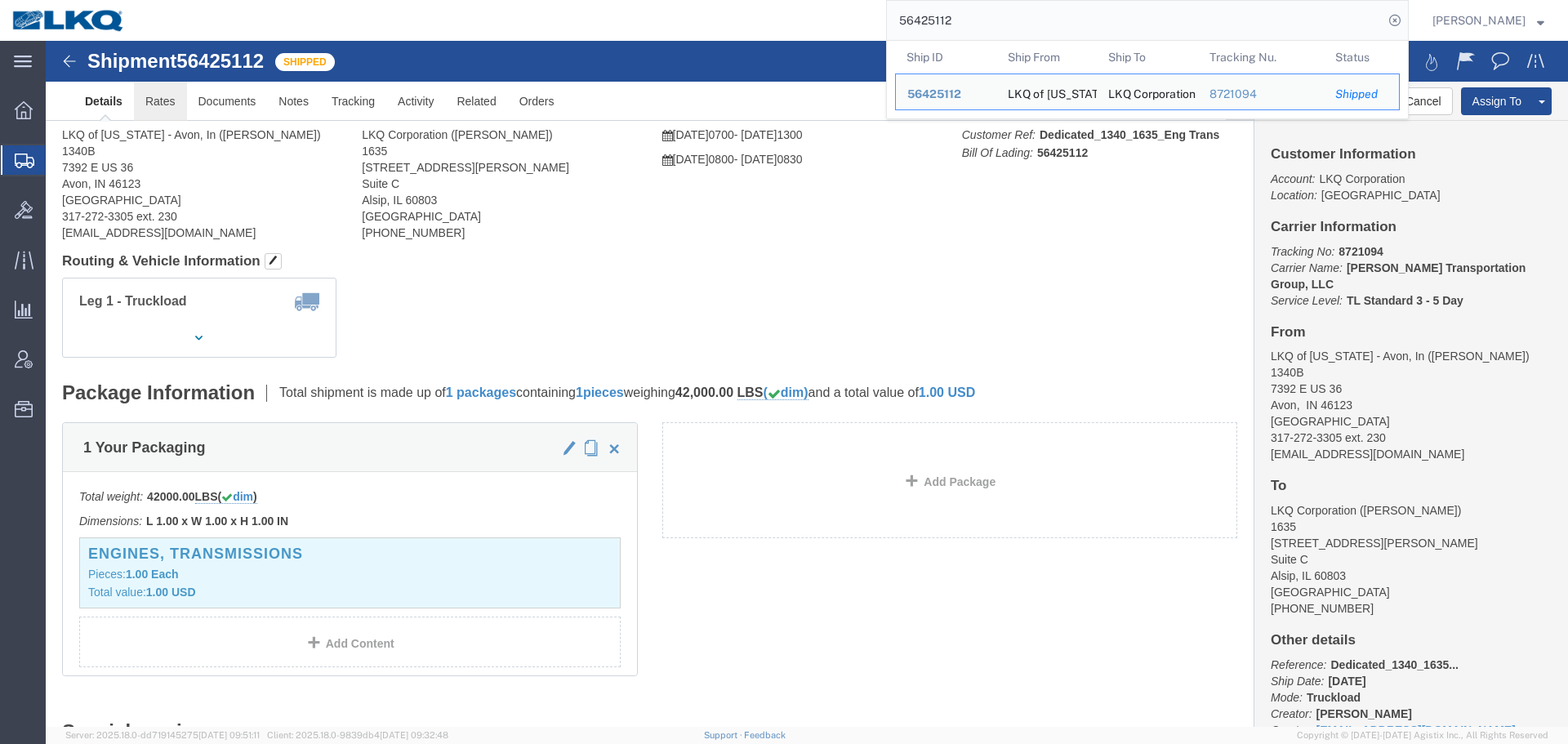
click link "Rates"
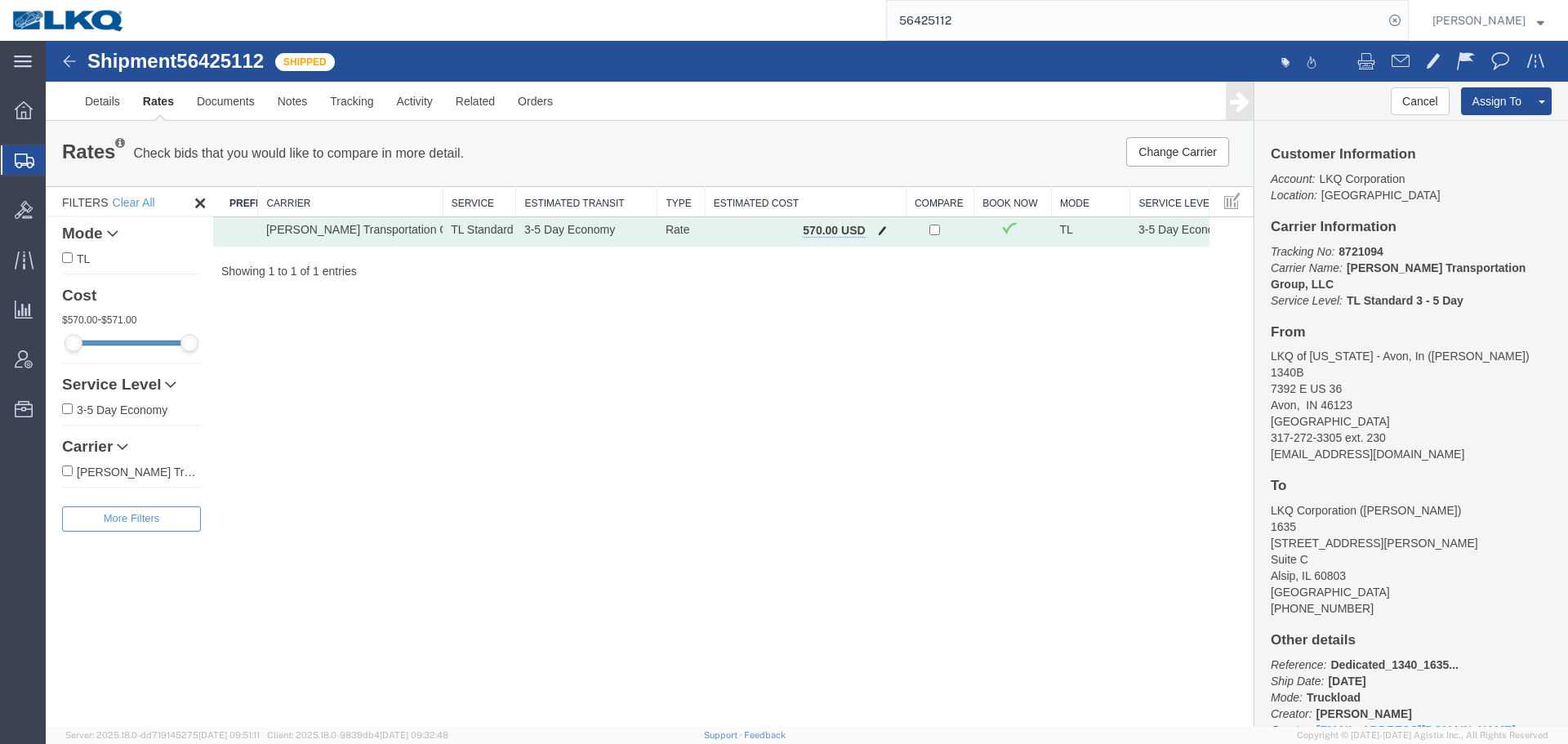
click at [878, 233] on span "button" at bounding box center [882, 230] width 9 height 11
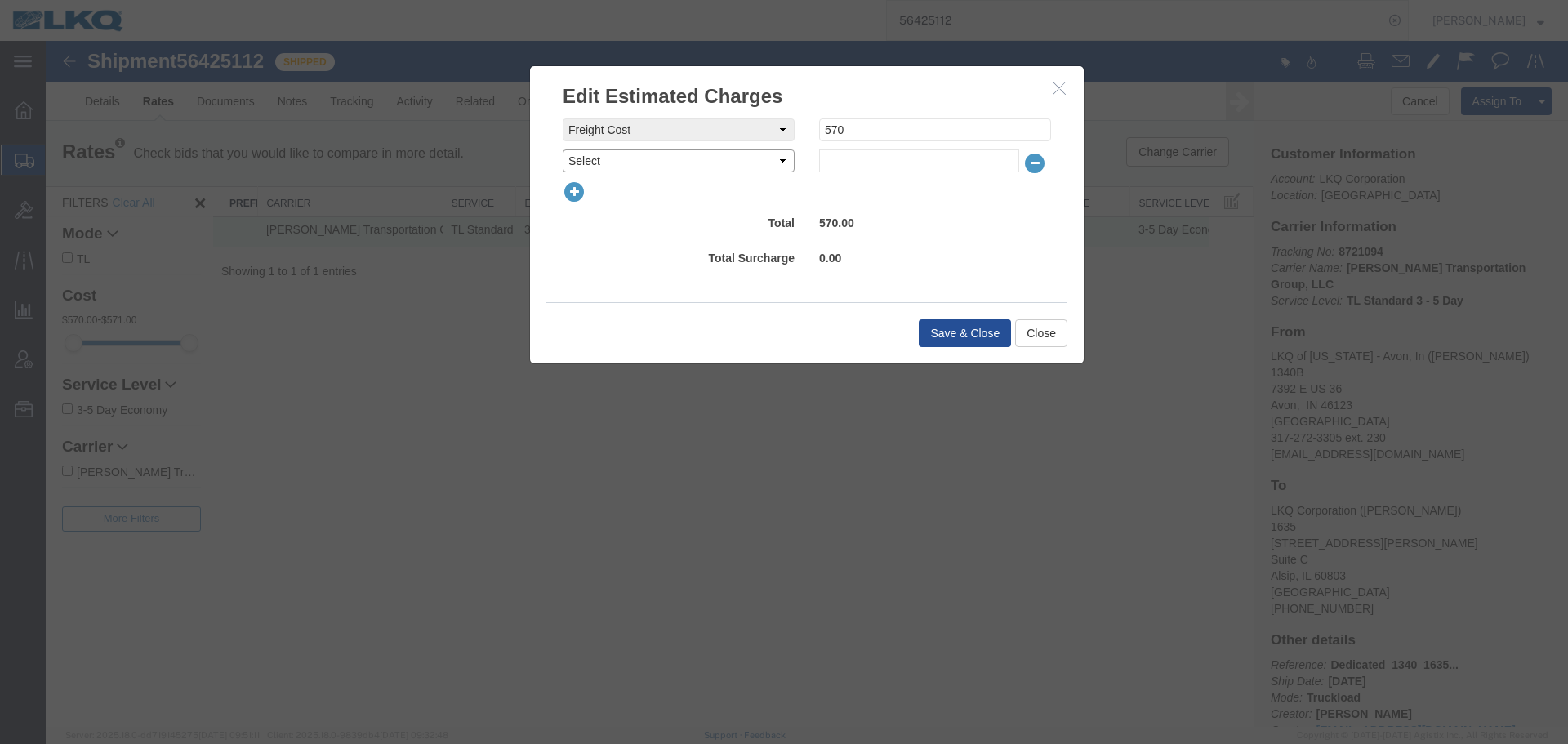
click at [629, 160] on select "Select AES Filing Accessorial Delivery Charge Additional Invoice Details Addres…" at bounding box center [679, 161] width 232 height 23
select select "DETENTION"
click at [563, 149] on select "Select AES Filing Accessorial Delivery Charge Additional Invoice Details Addres…" at bounding box center [679, 161] width 232 height 23
click at [859, 154] on input "text" at bounding box center [919, 161] width 200 height 23
type input "50"
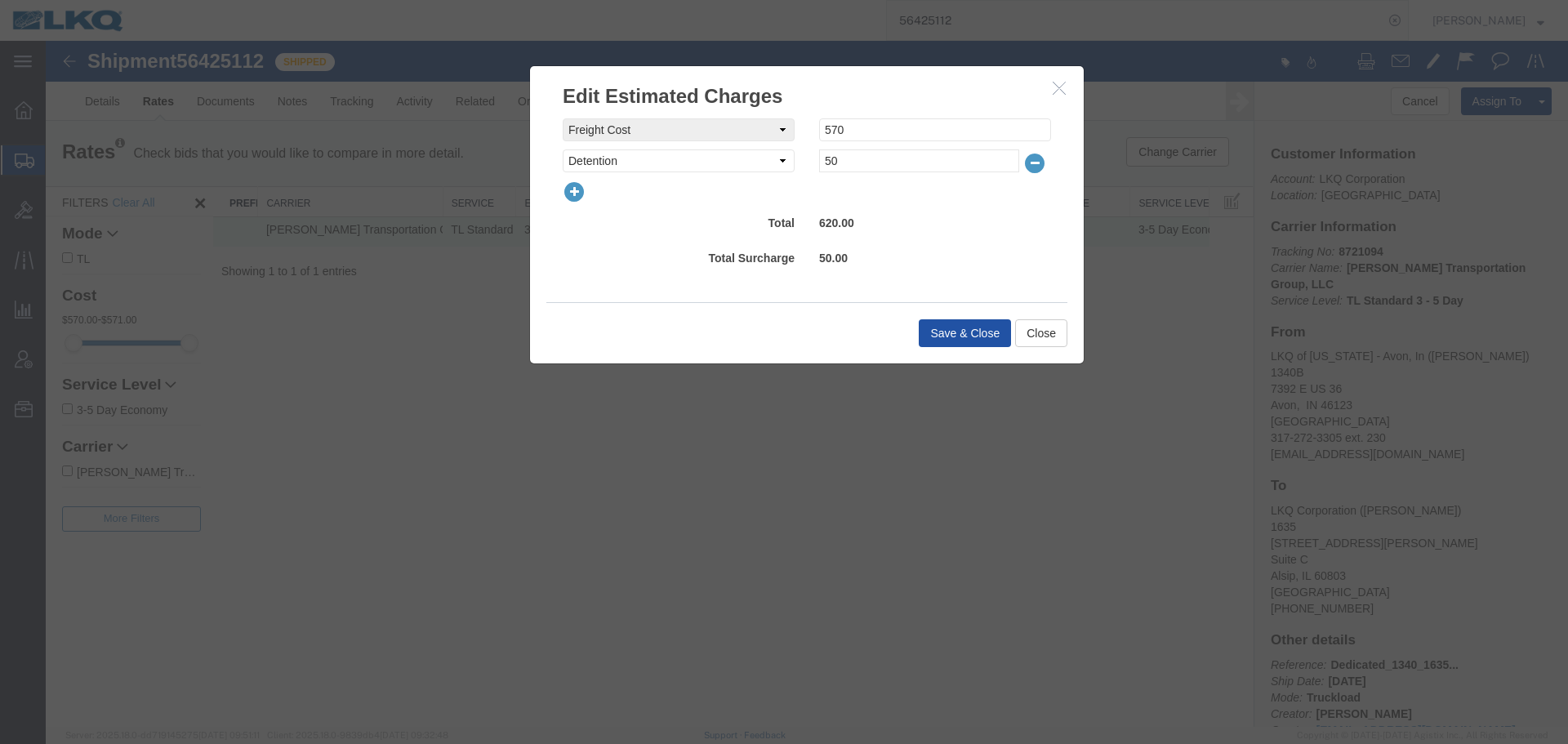
click at [954, 321] on button "Save & Close" at bounding box center [965, 332] width 93 height 27
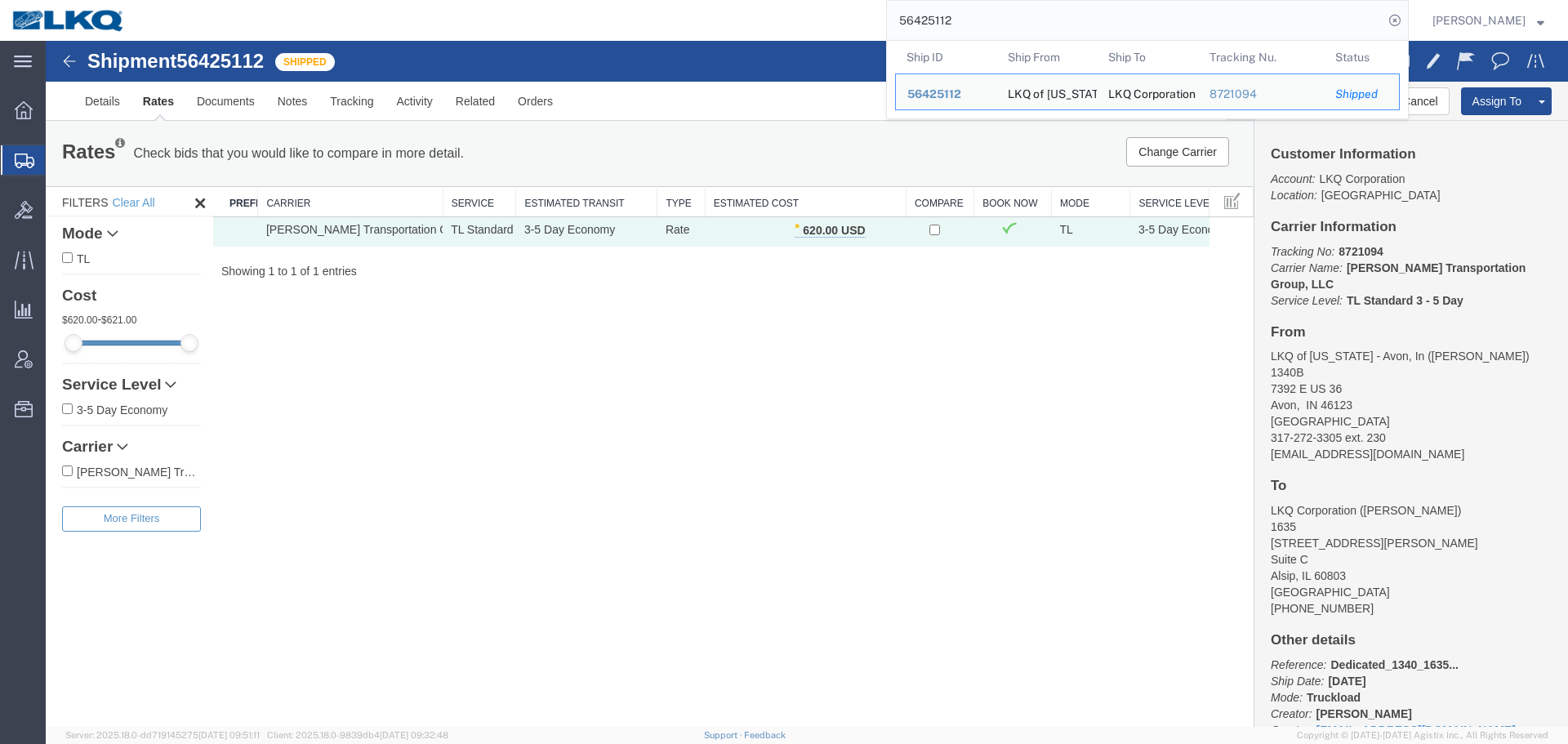
click at [994, 10] on input "56425112" at bounding box center [1135, 20] width 497 height 39
paste input "794113"
type input "56794113"
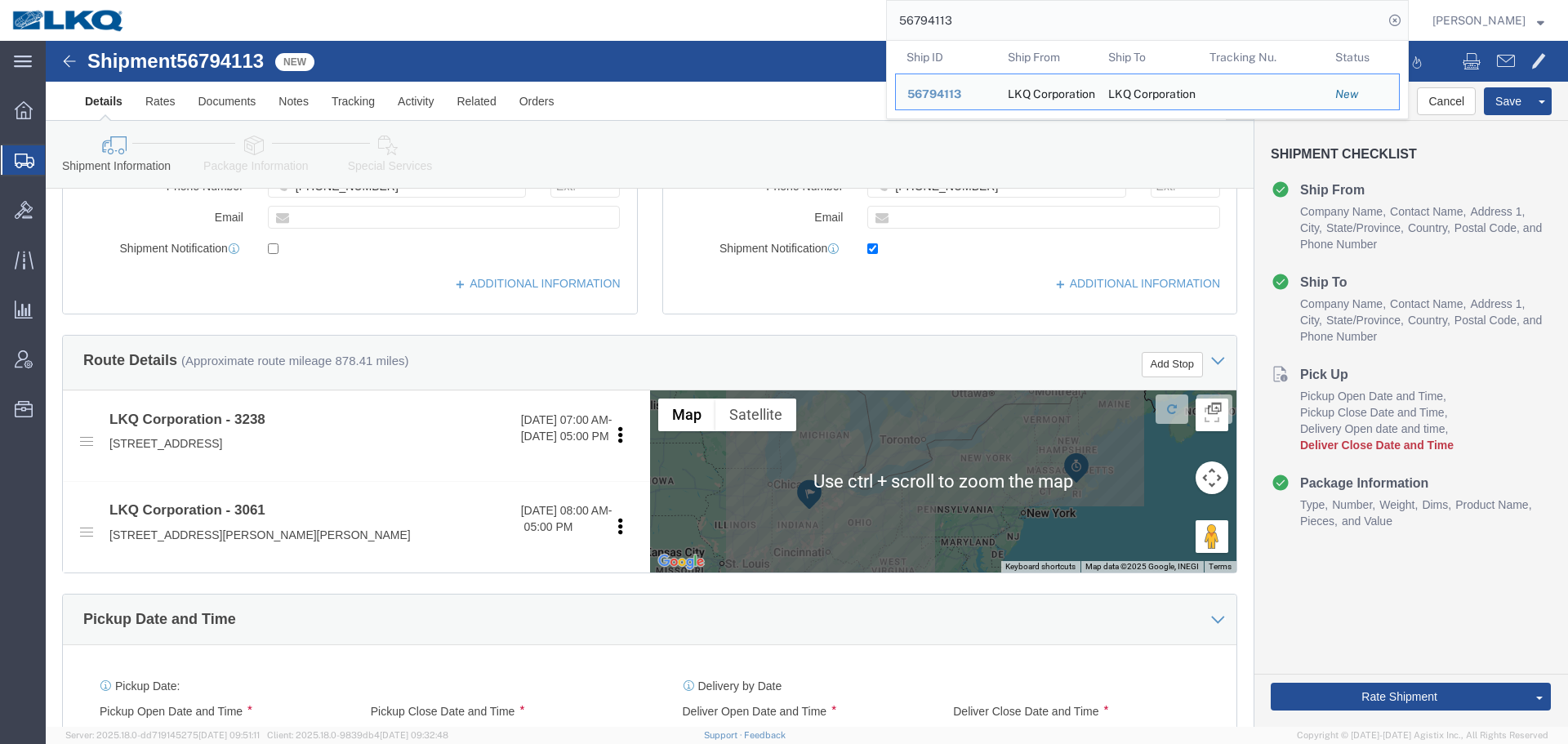
scroll to position [898, 0]
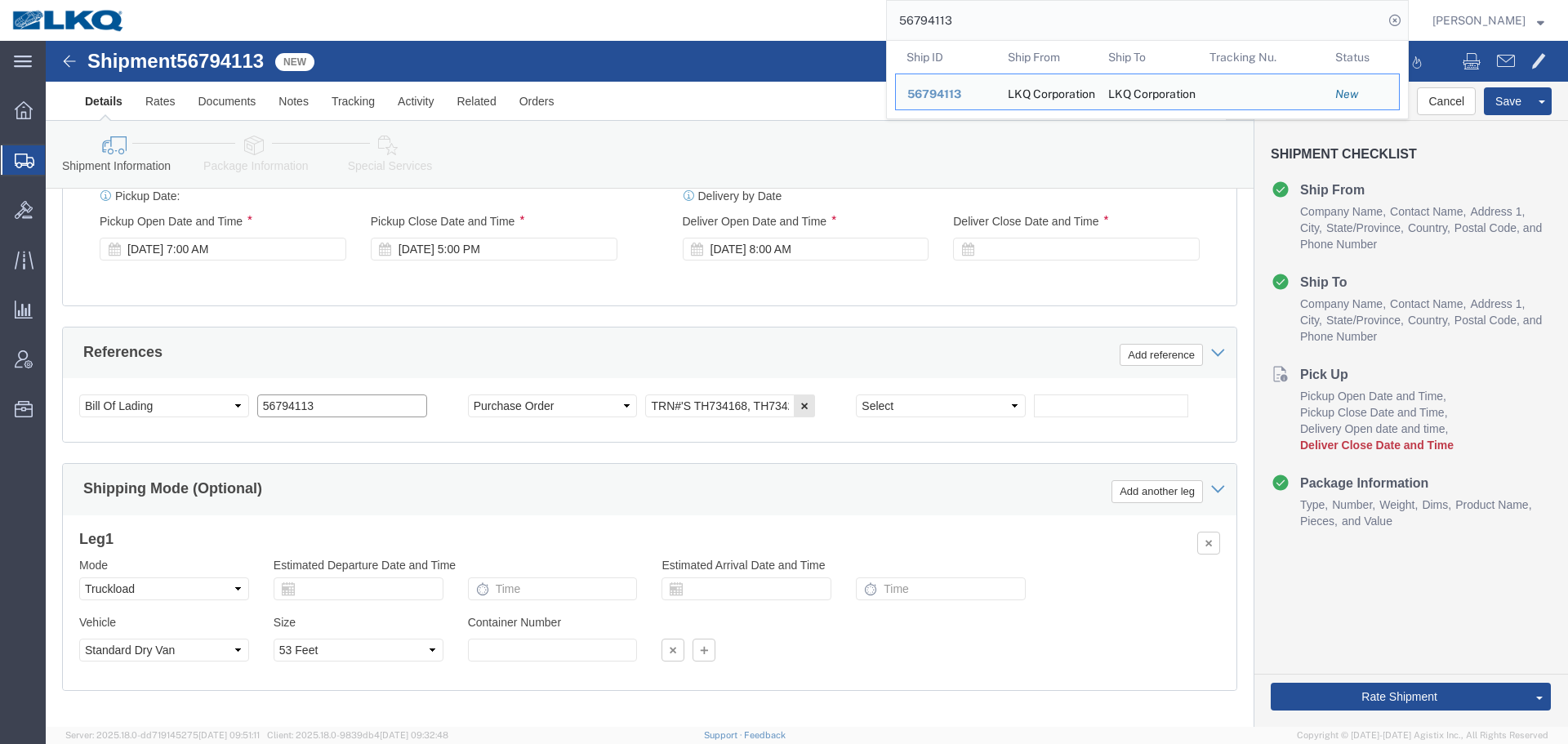
click input "56794113"
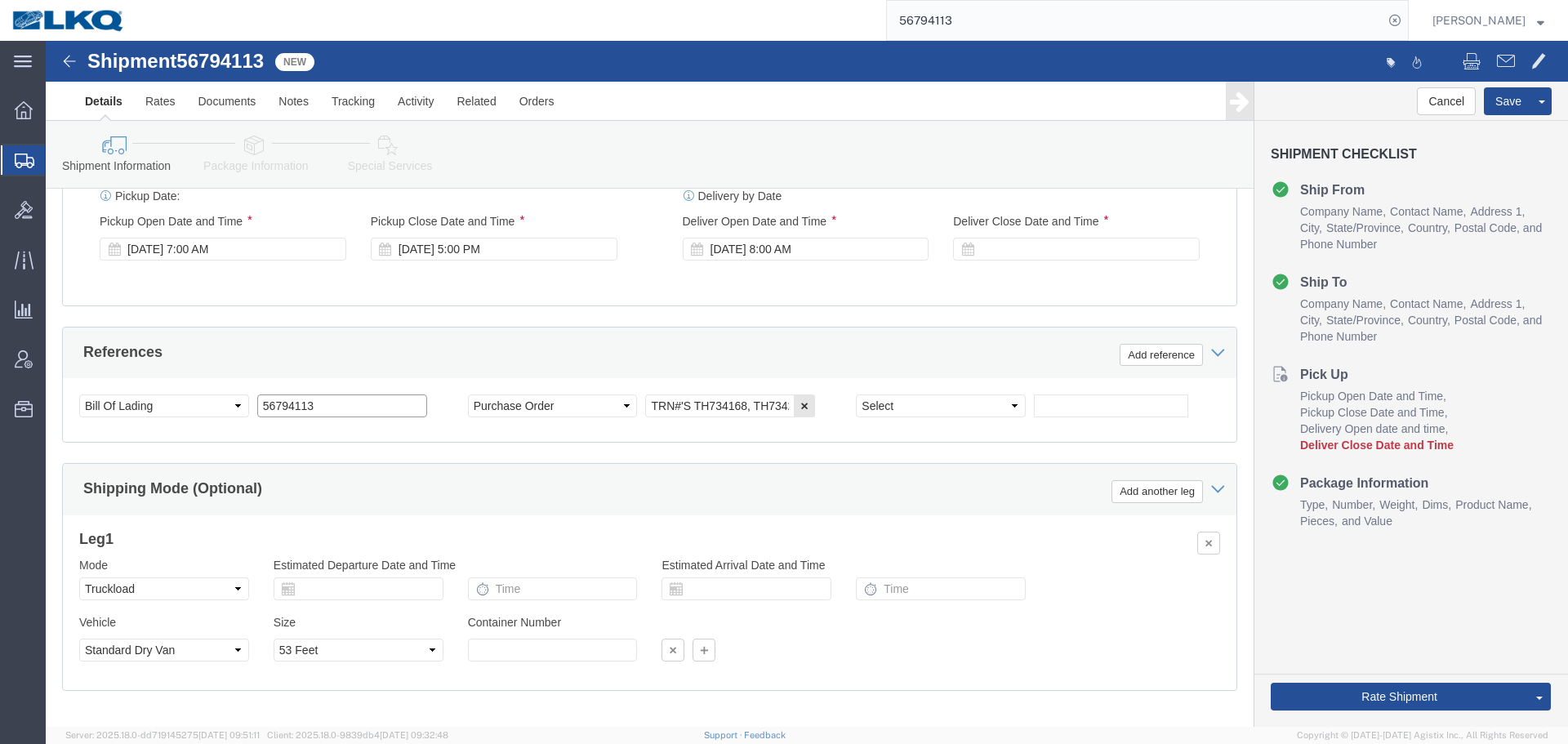
select select "27940"
select select "27784"
click input "56794113"
click select "Select Account Type Activity ID Airline Appointment Number ASN Batch Request # …"
select select "BOL"
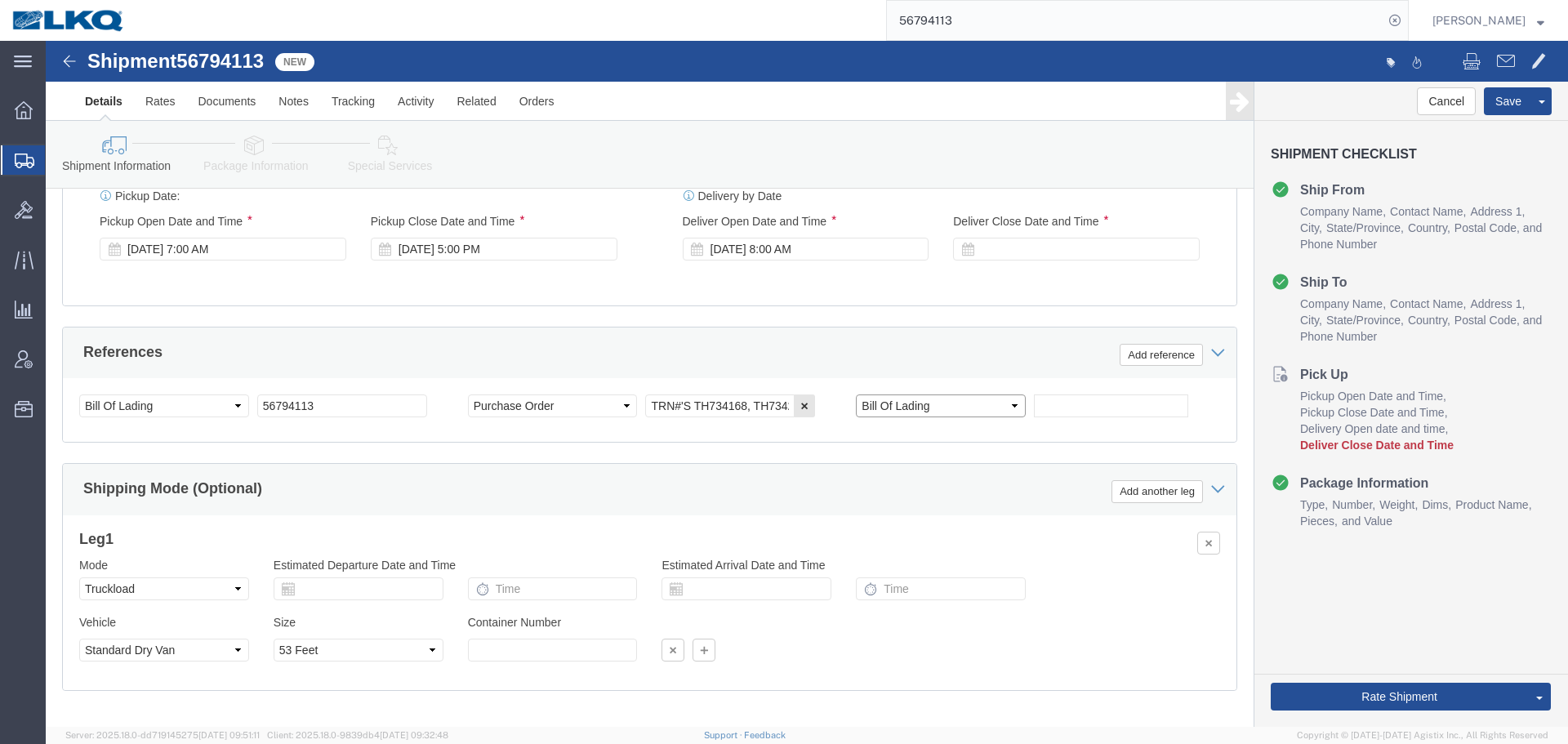
click select "Select Account Type Activity ID Airline Appointment Number ASN Batch Request # …"
click input "text"
paste input "56794113"
type input "56794113"
click select "Select Account Type Activity ID Airline Appointment Number ASN Batch Request # …"
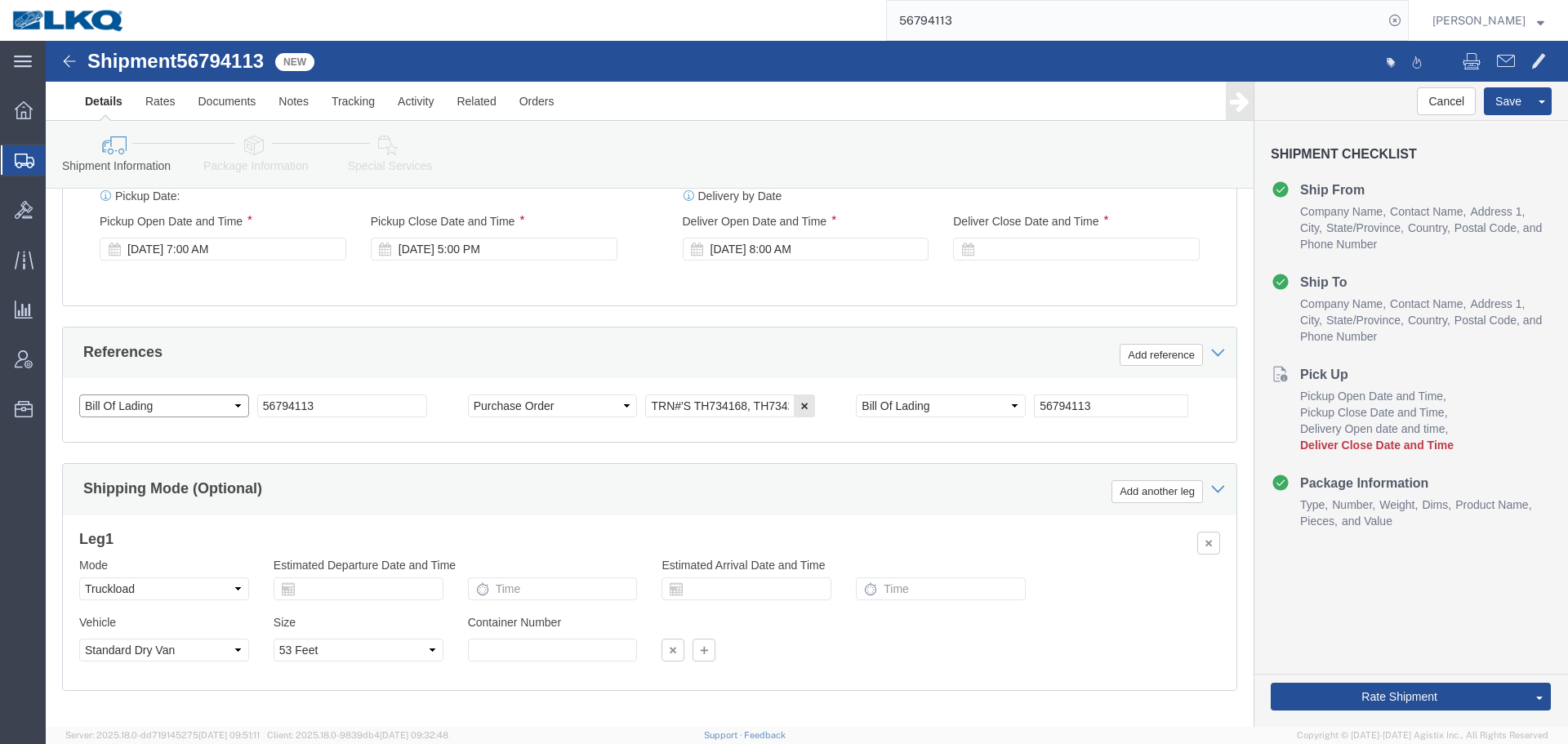
select select "QUOTENUM"
click select "Select Account Type Activity ID Airline Appointment Number ASN Batch Request # …"
click input "56794113"
type input "xQuote only"
click at [962, 15] on input "56794113" at bounding box center [1135, 20] width 497 height 39
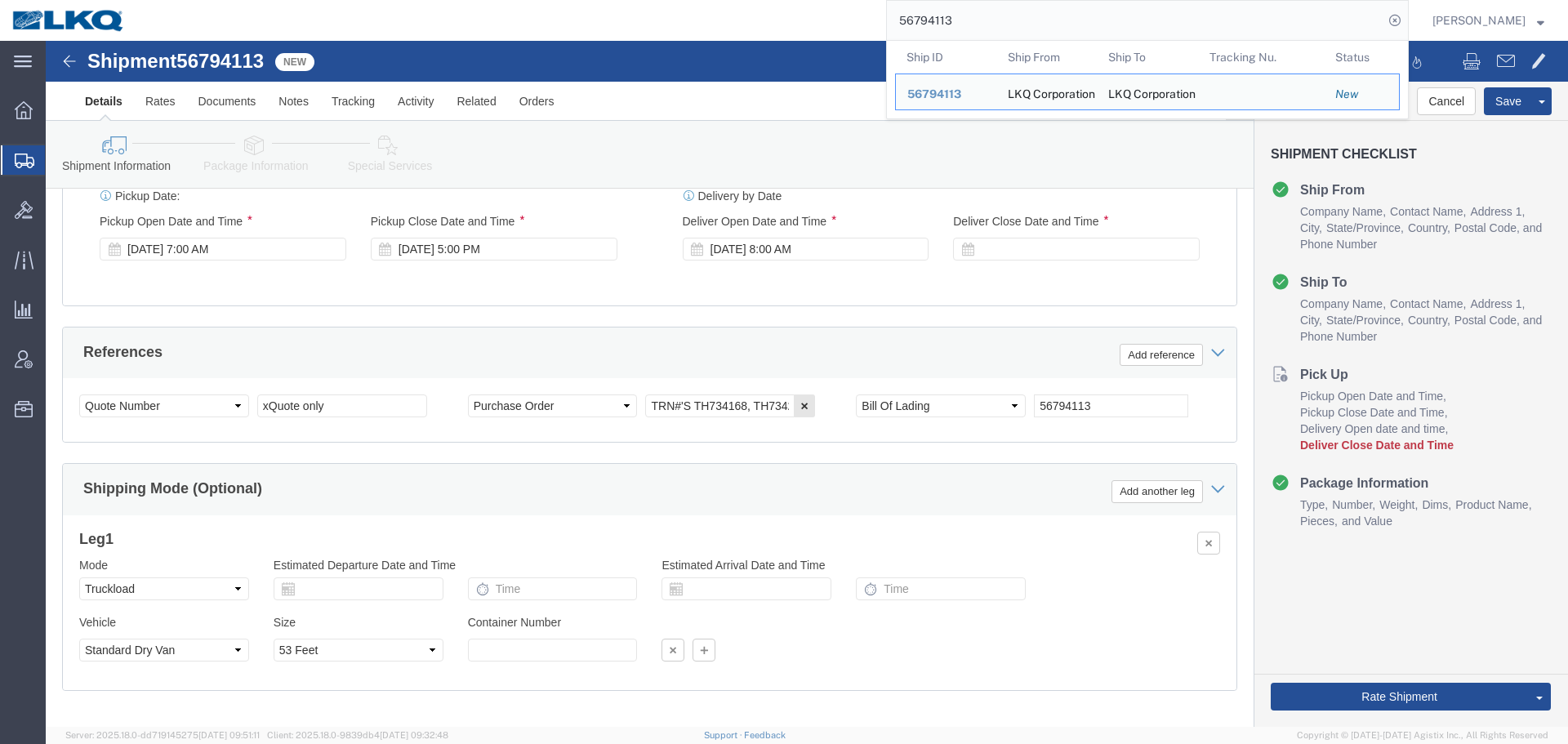
click at [1053, 27] on input "56794113" at bounding box center [1135, 20] width 497 height 39
paste input "6210"
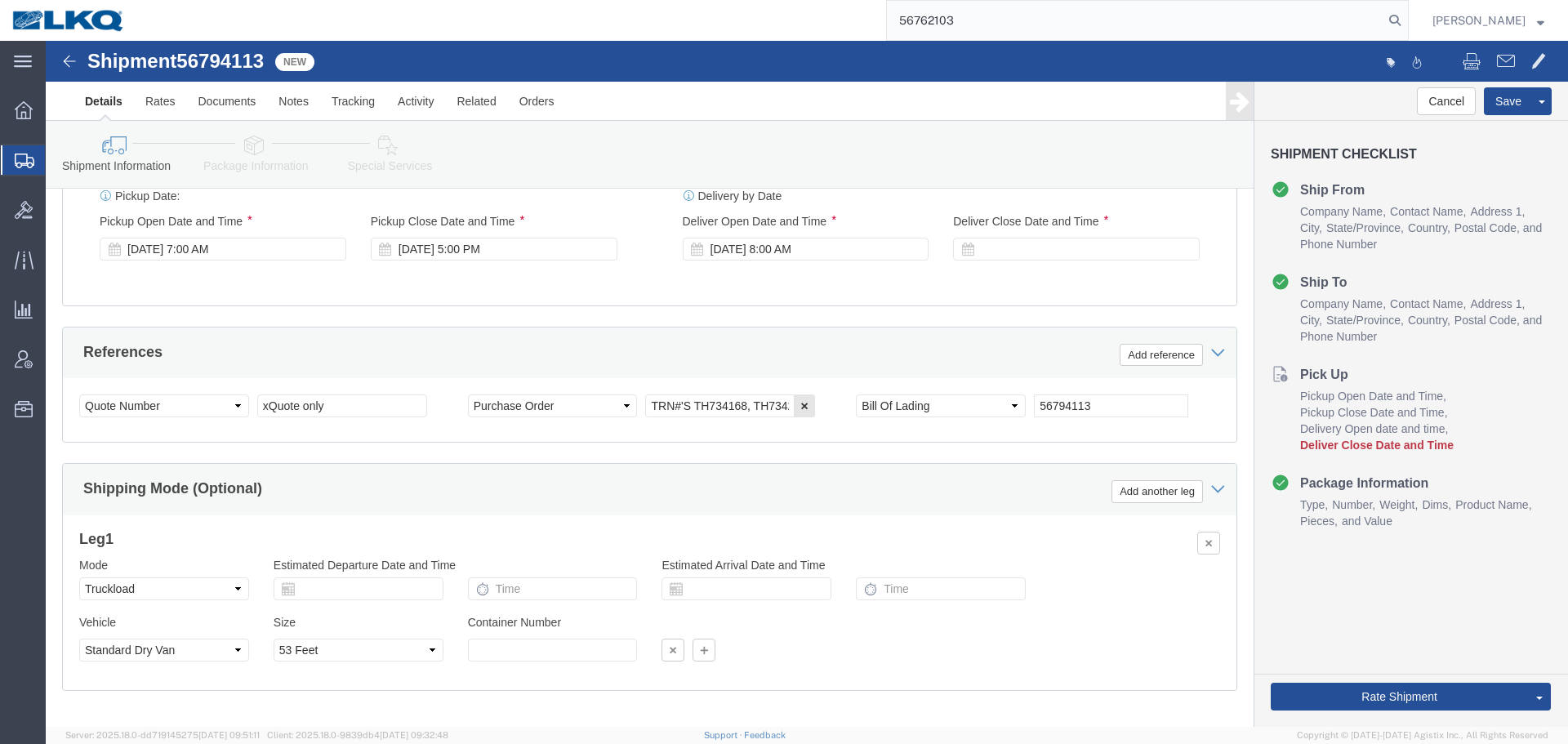
type input "56762103"
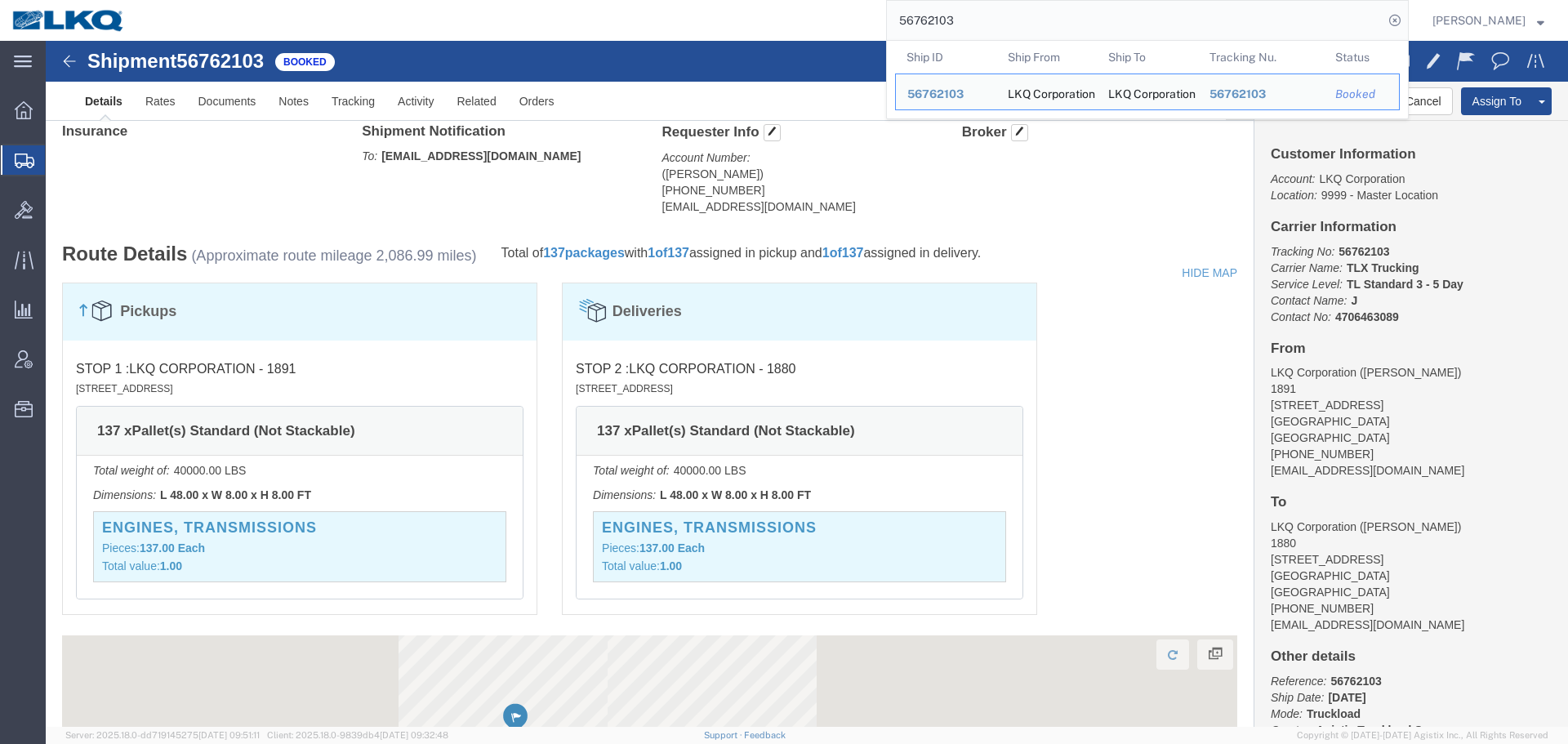
click div "Pickups STOP 1 : LKQ Corporation - 1891 2020 E. Bakerview Road, Bellingham, WA,…"
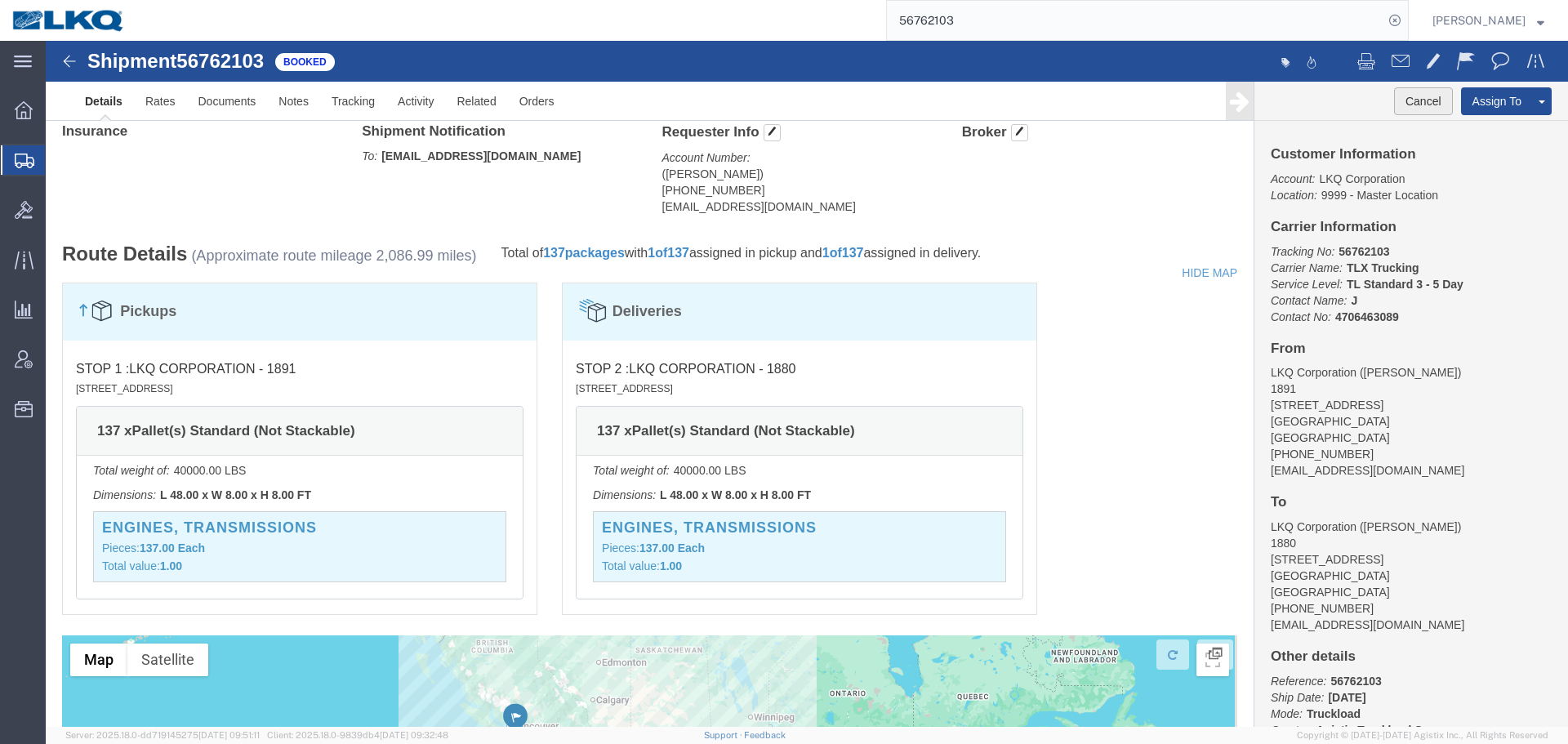
click button "Cancel"
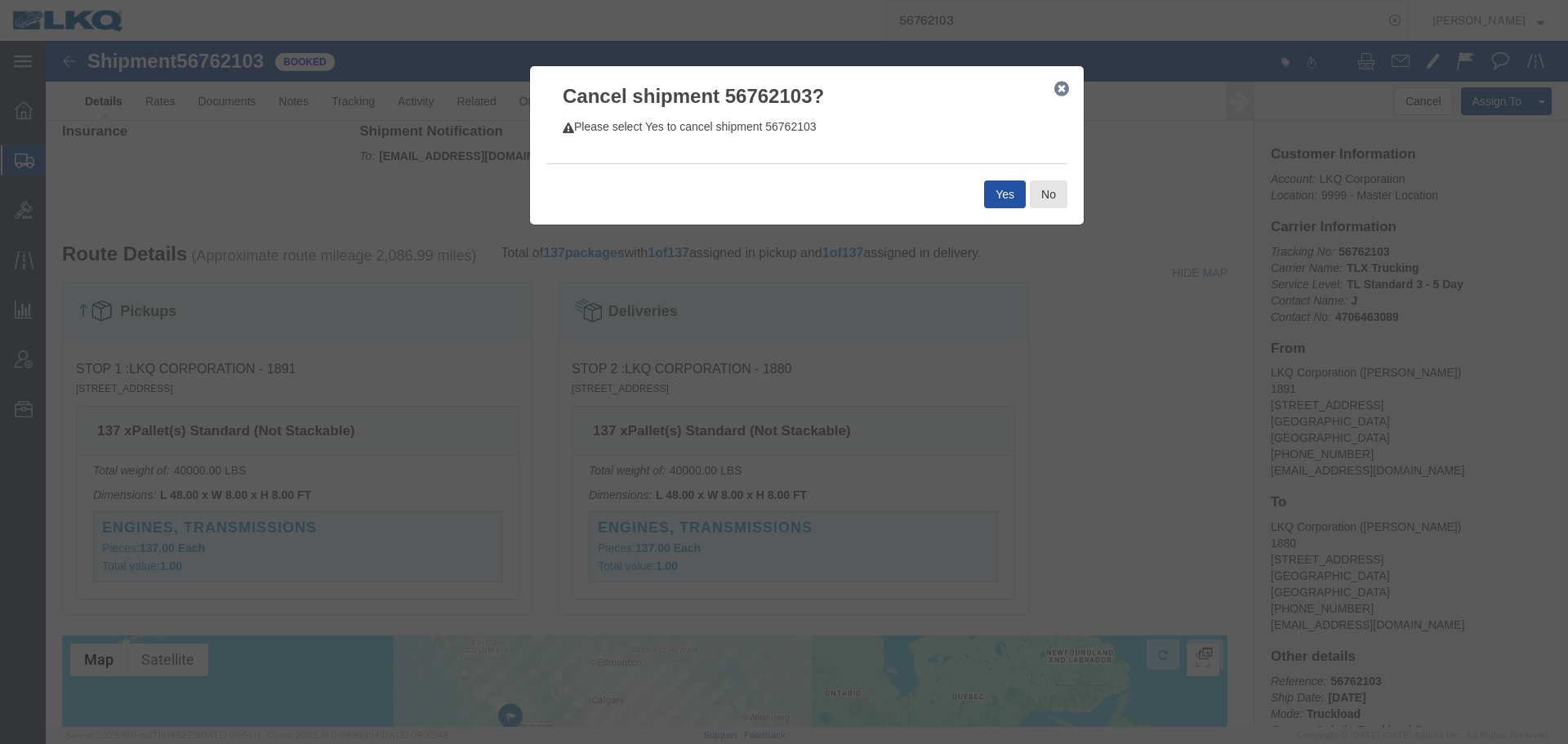
click button "Yes"
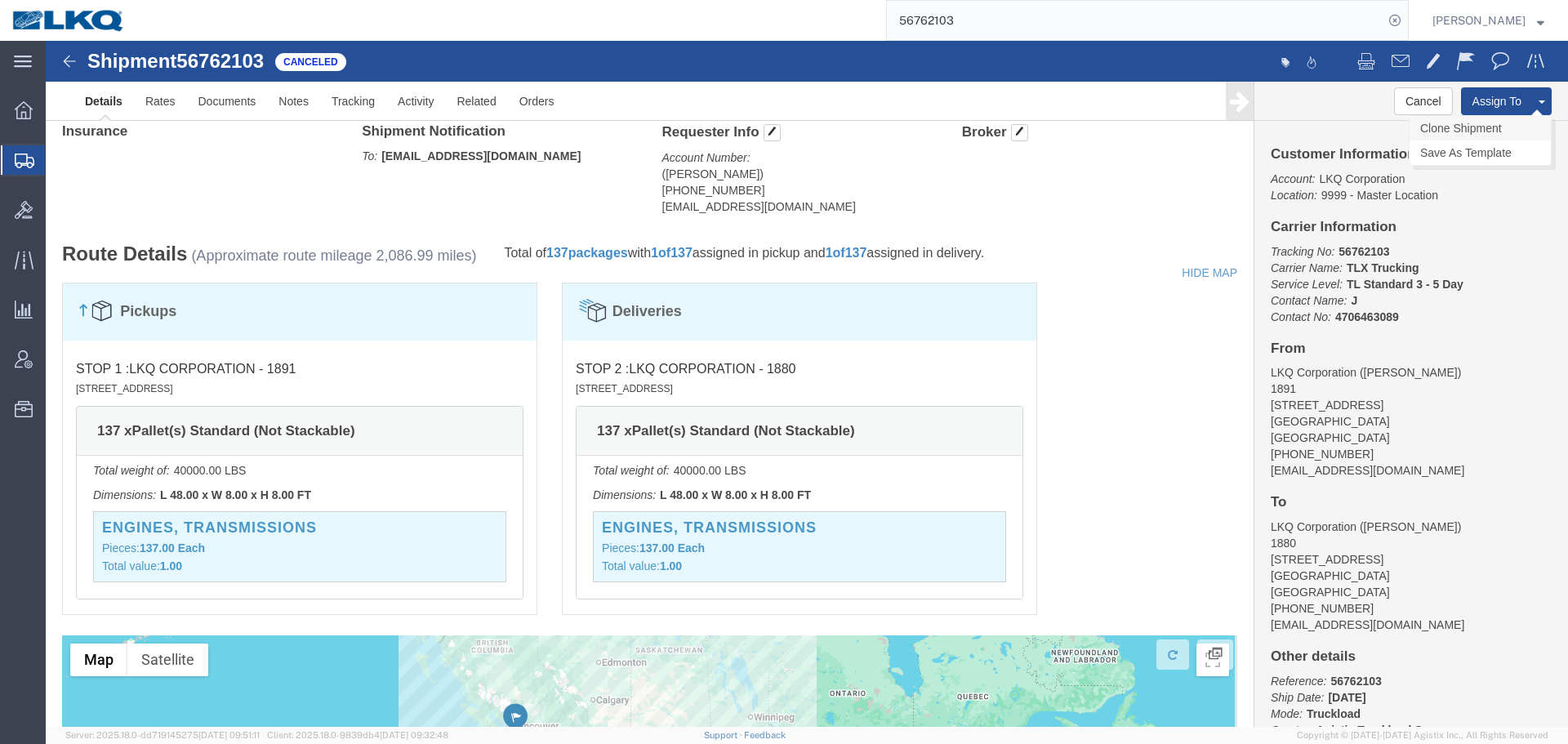
click link "Clone Shipment"
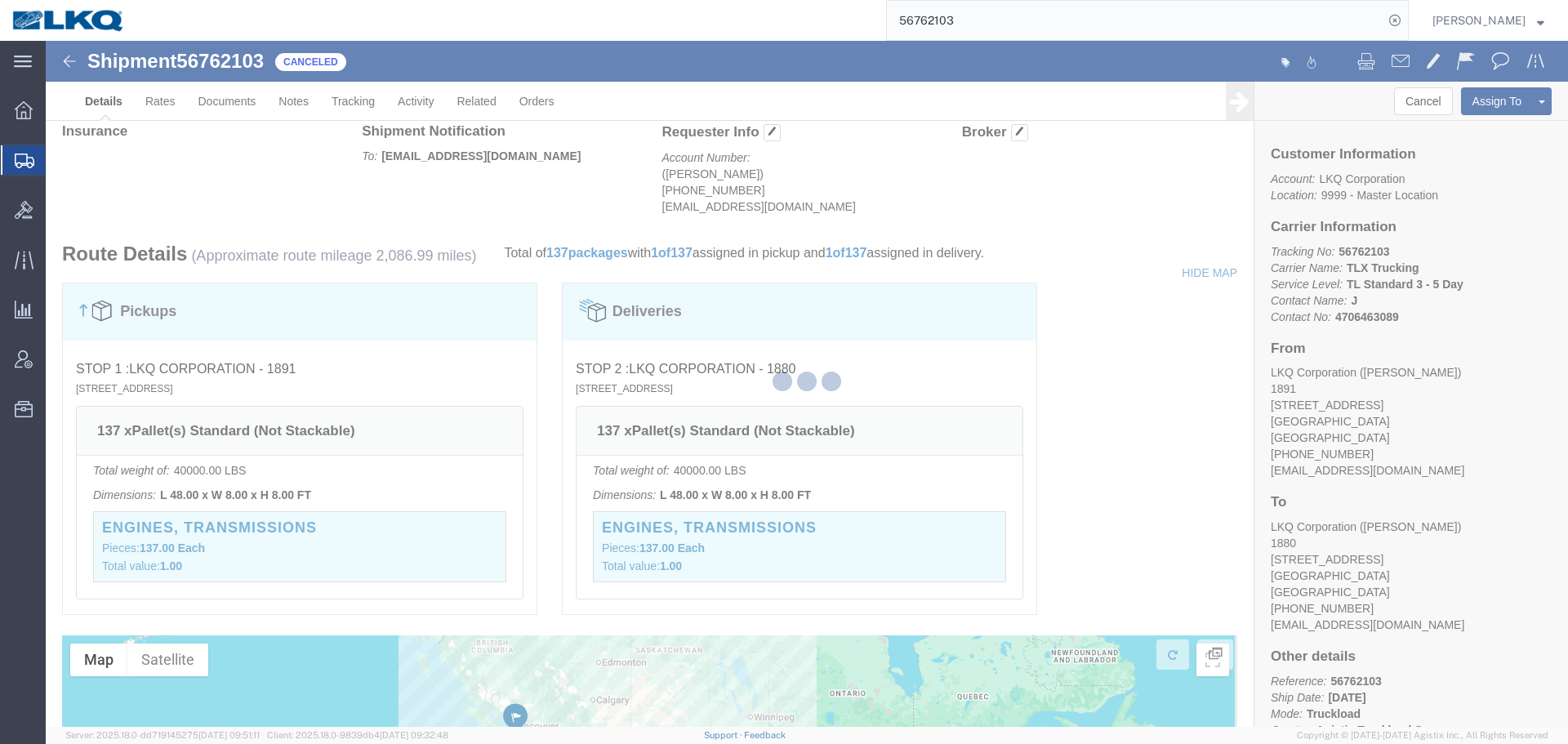
select select "27714"
select select "27704"
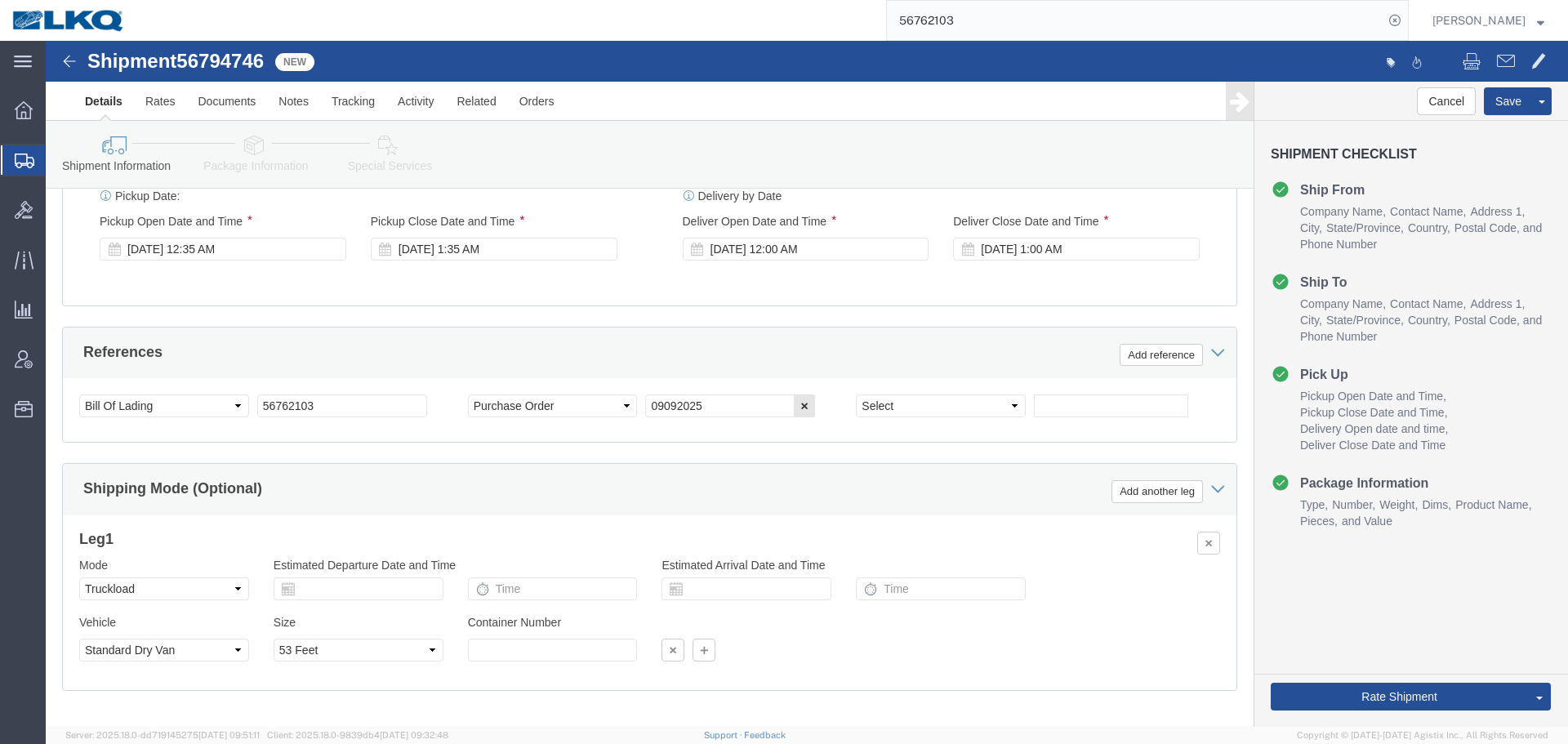
scroll to position [163, 0]
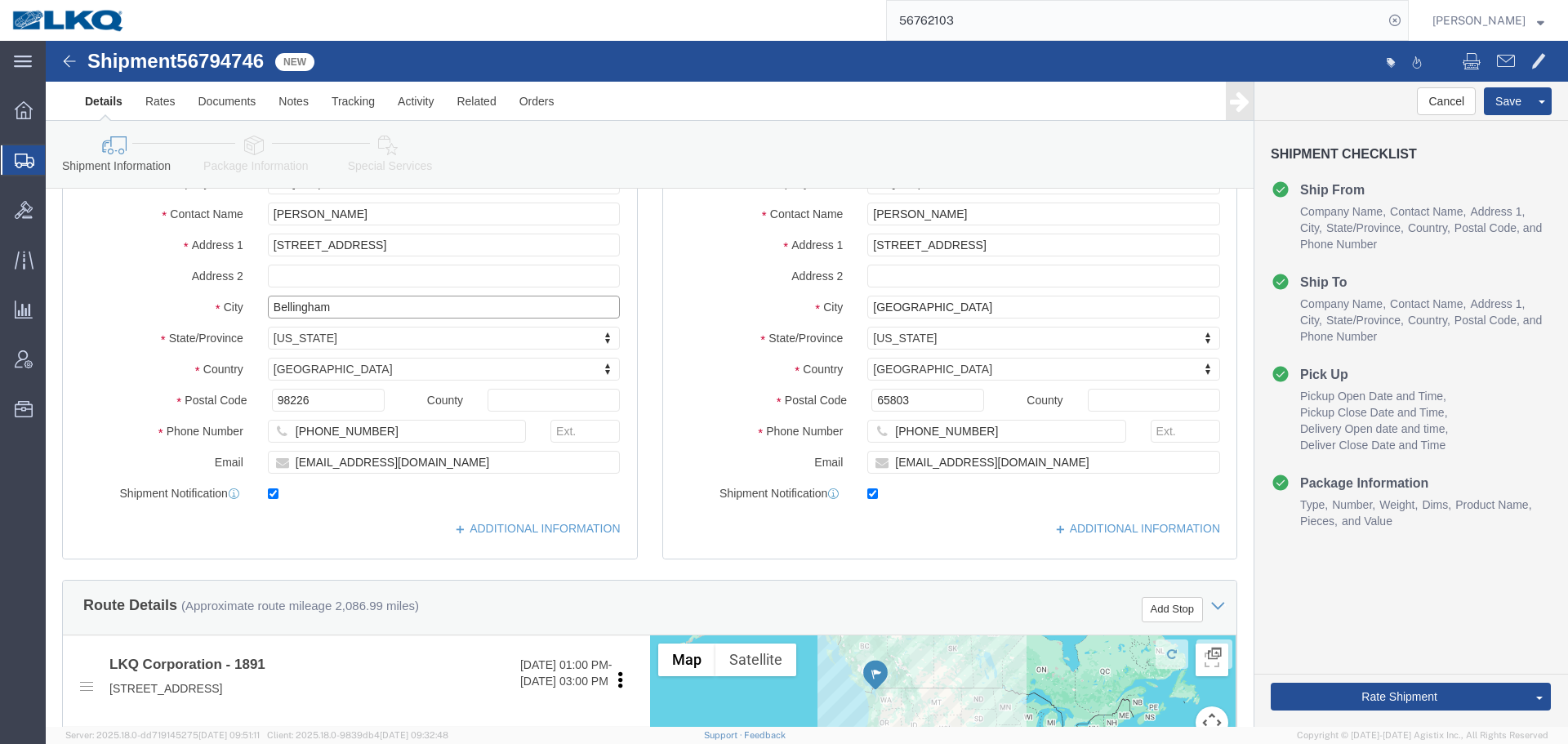
click input "Bellingham"
click input "[GEOGRAPHIC_DATA]"
click span "56794746"
copy span "56794746"
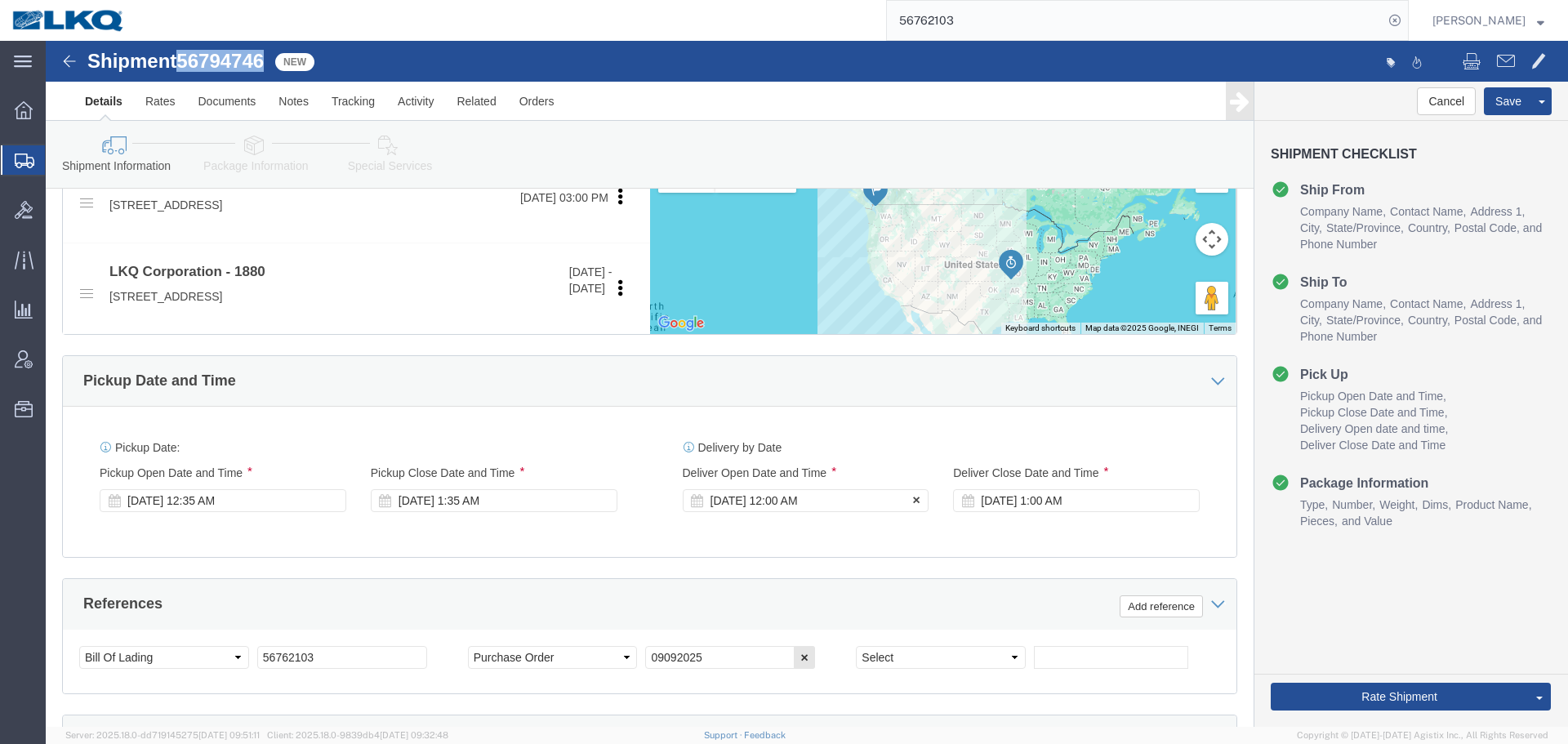
scroll to position [735, 0]
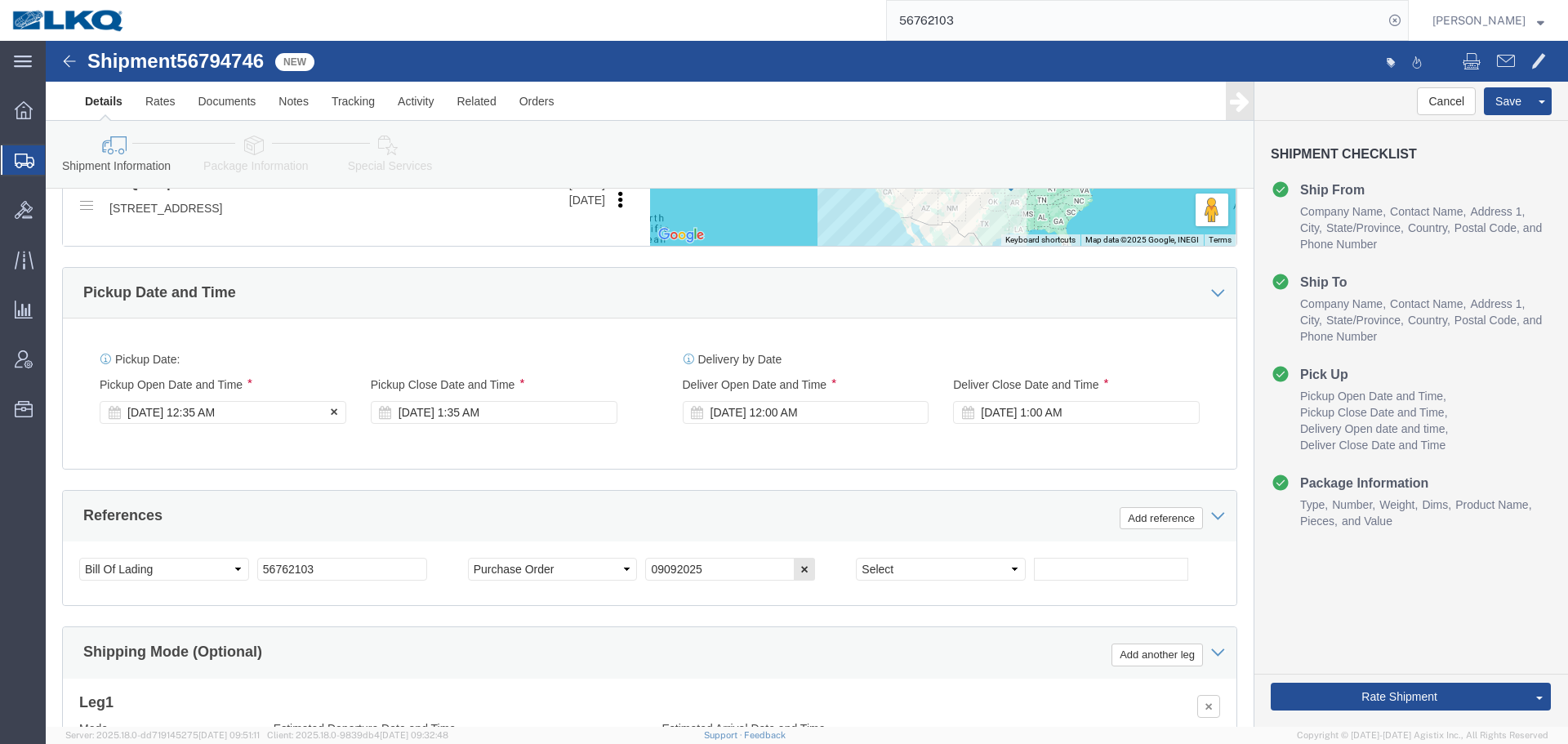
click div "Sep 12 2025 12:35 AM"
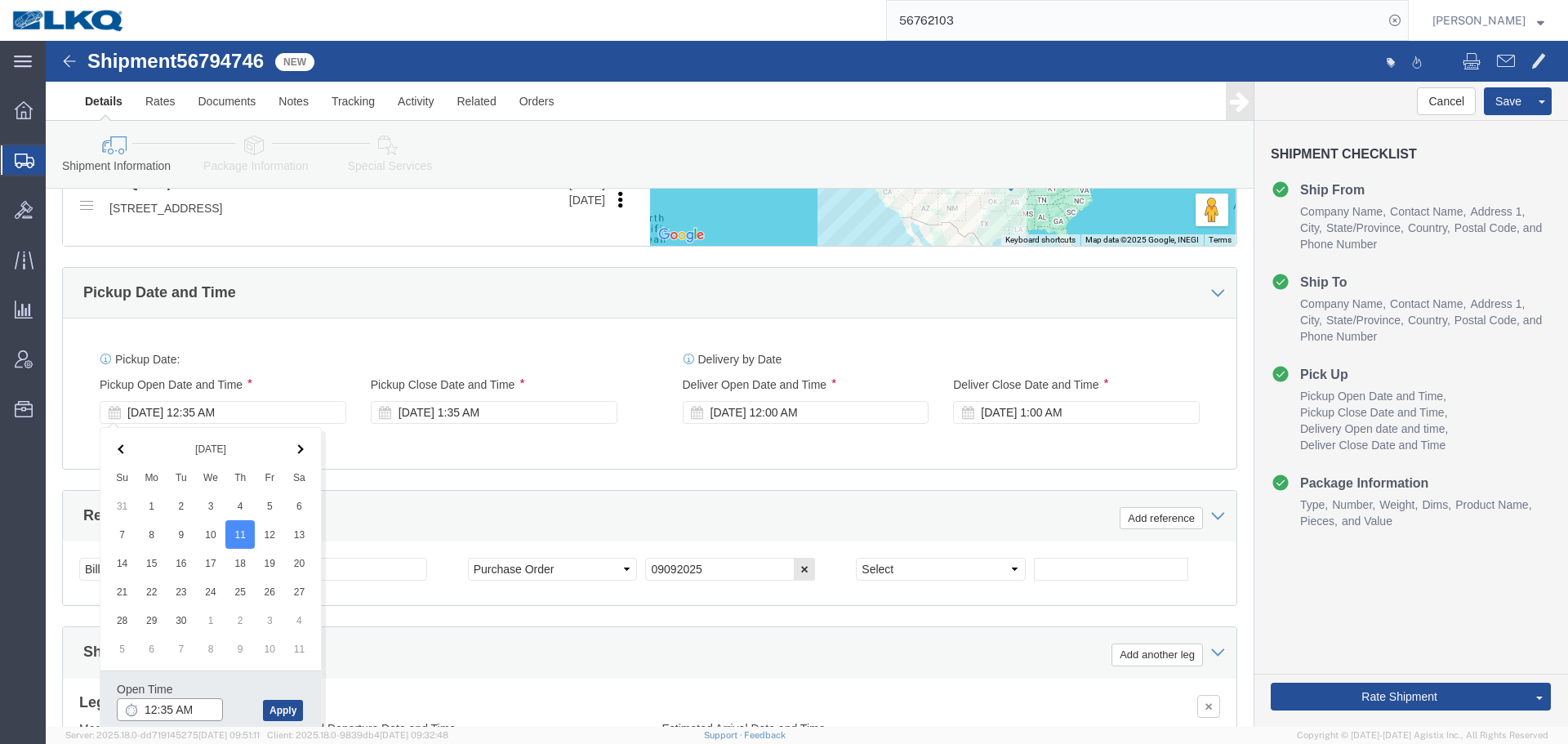
click input "12:35 AM"
type input "11:00 AM"
click div "Open Time 11:00 AM Sep 11 2025 12:35 AM - Sep 11 2025 12:35 AM Cancel Apply"
click button "Apply"
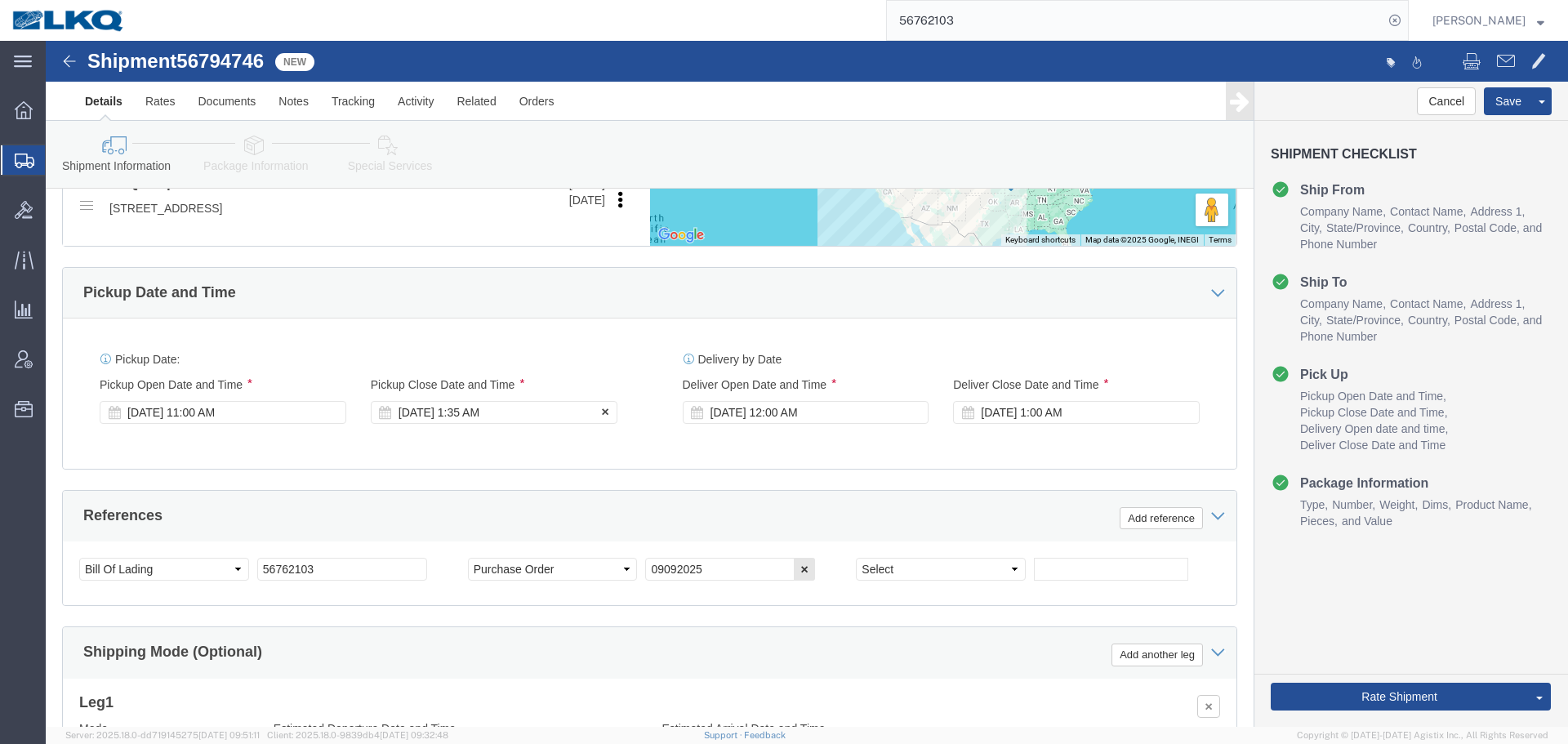
click div "Sep 12 2025 1:35 AM"
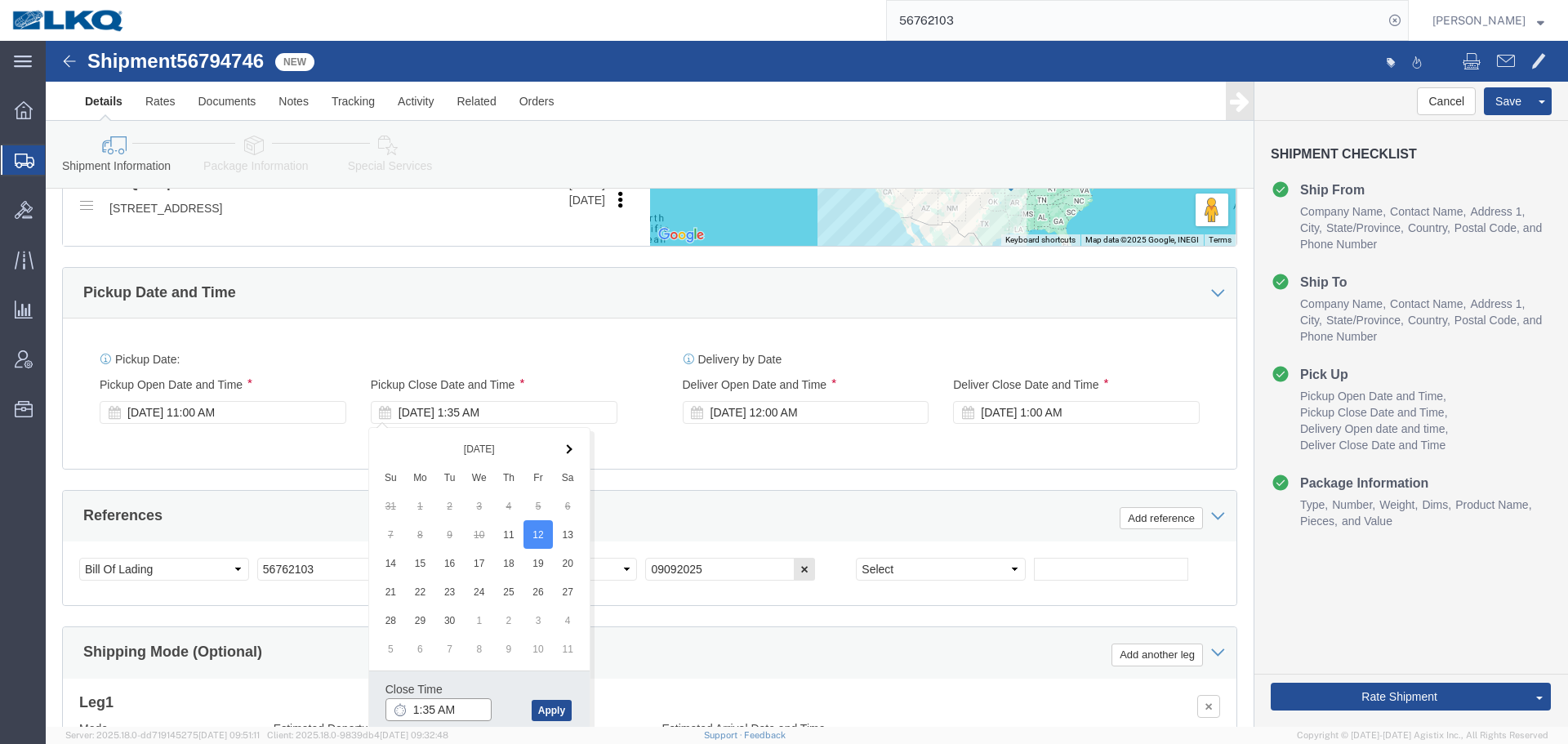
click input "1:35 AM"
type input "2:00 PM"
click div "Close Time 2:00 PM Sep 12 2025 1:35 AM - Sep 12 2025 1:35 AM Cancel Apply"
click button "Apply"
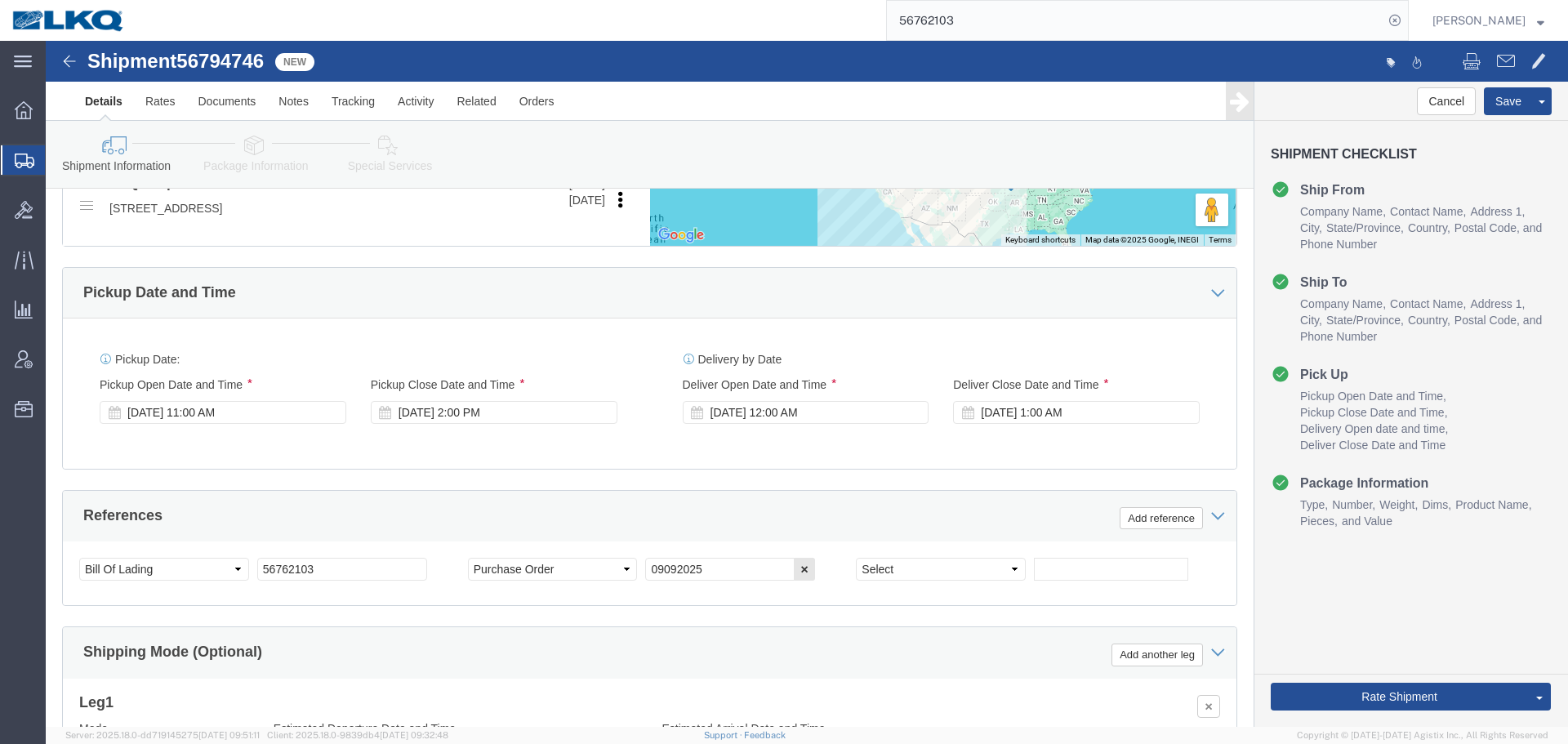
click div "Shipment 56794746 New Details Rates Documents Notes Tracking Activity Related O…"
click span "56794746"
copy span "56794746"
click input "56762103"
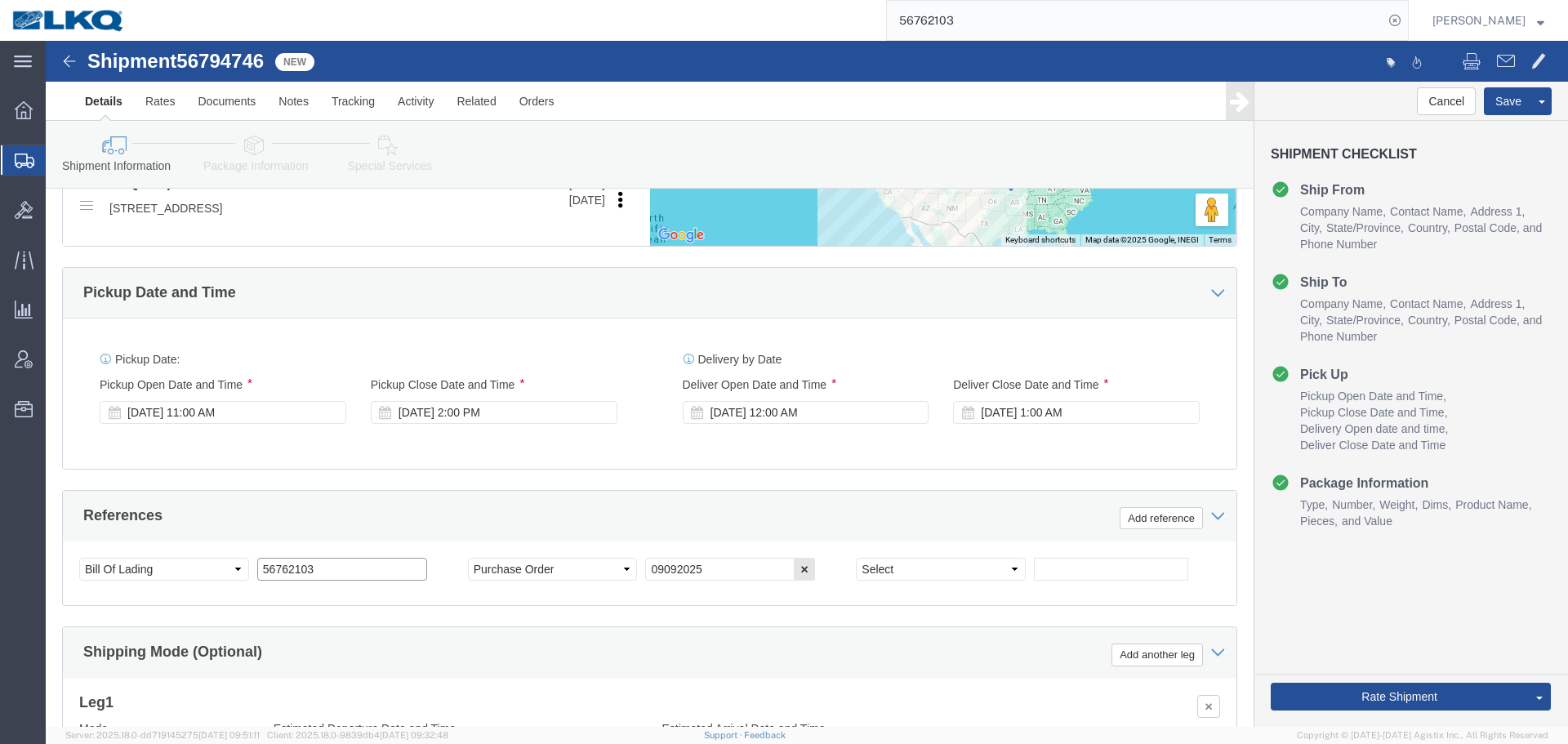
paste input "94746"
type input "56794746"
click button "Save"
click link "Send To Bid"
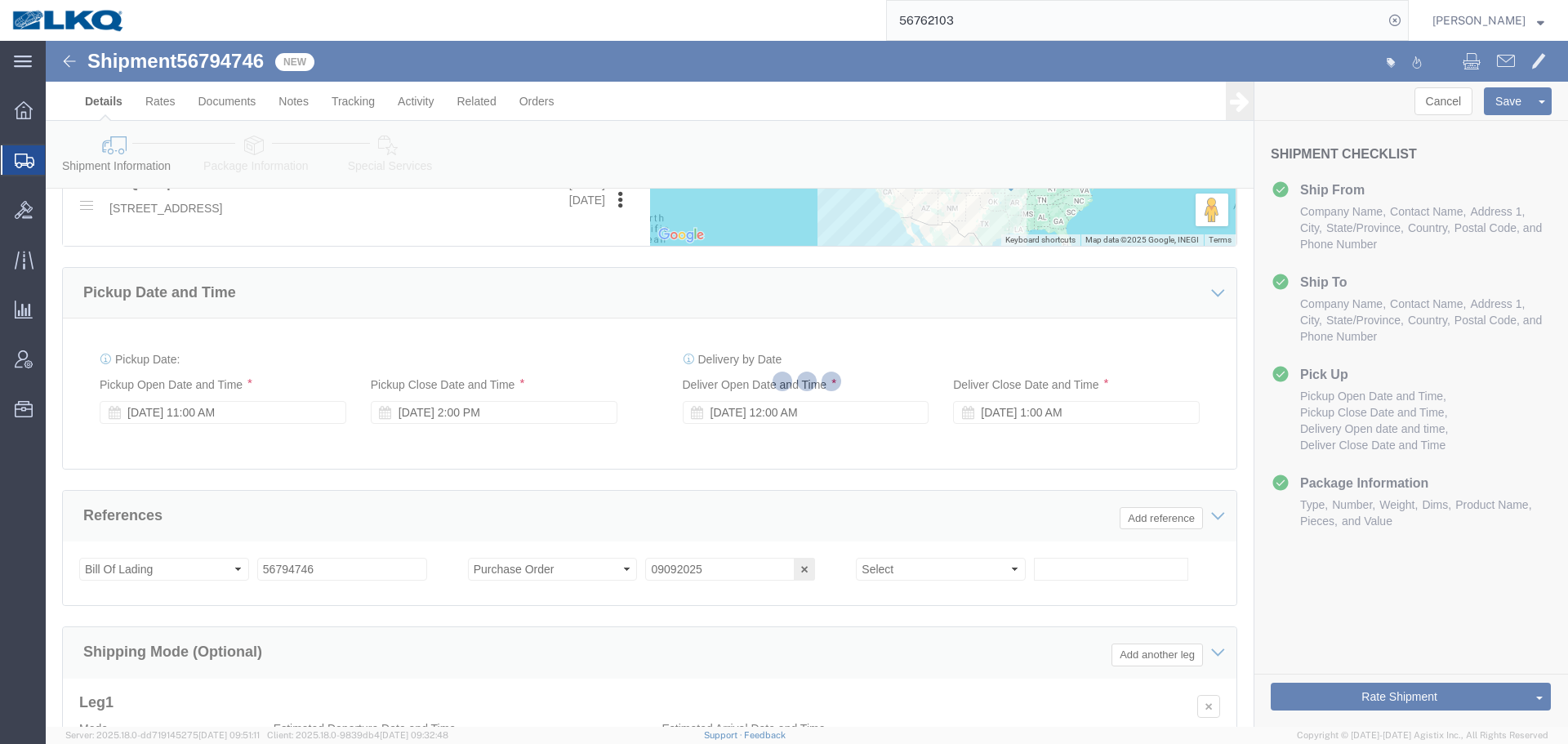
select select "27714"
select select "27704"
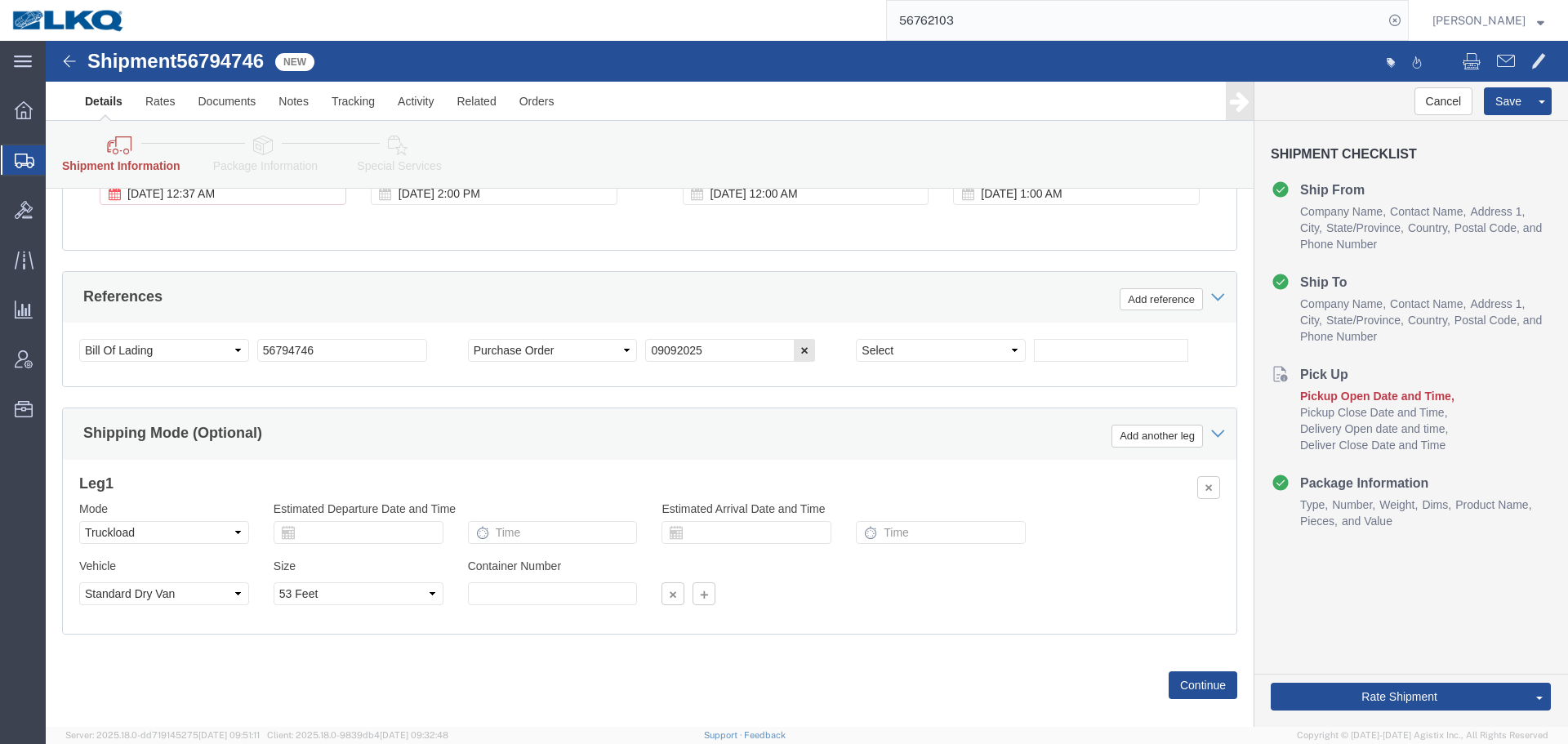
scroll to position [1042, 0]
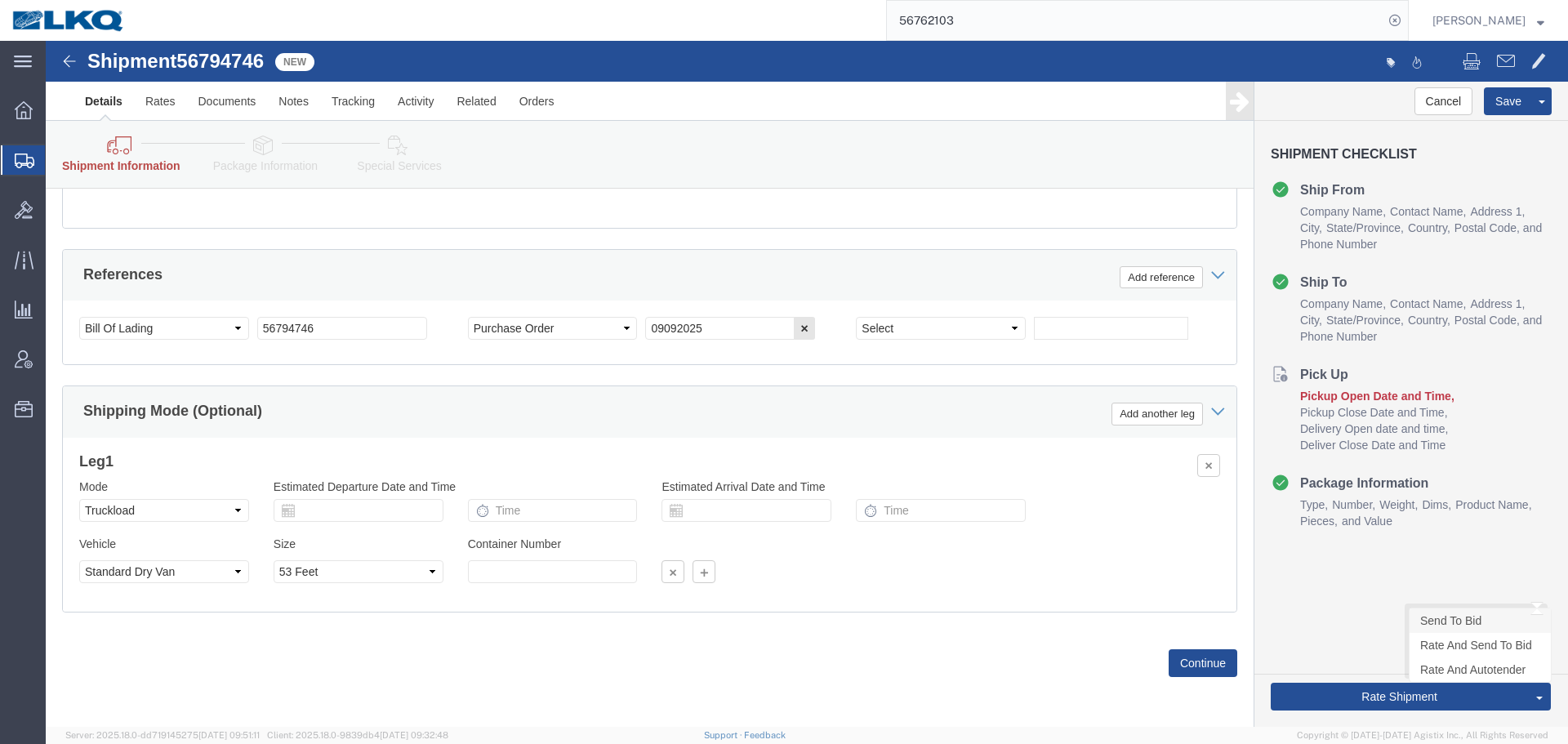
click link "Send To Bid"
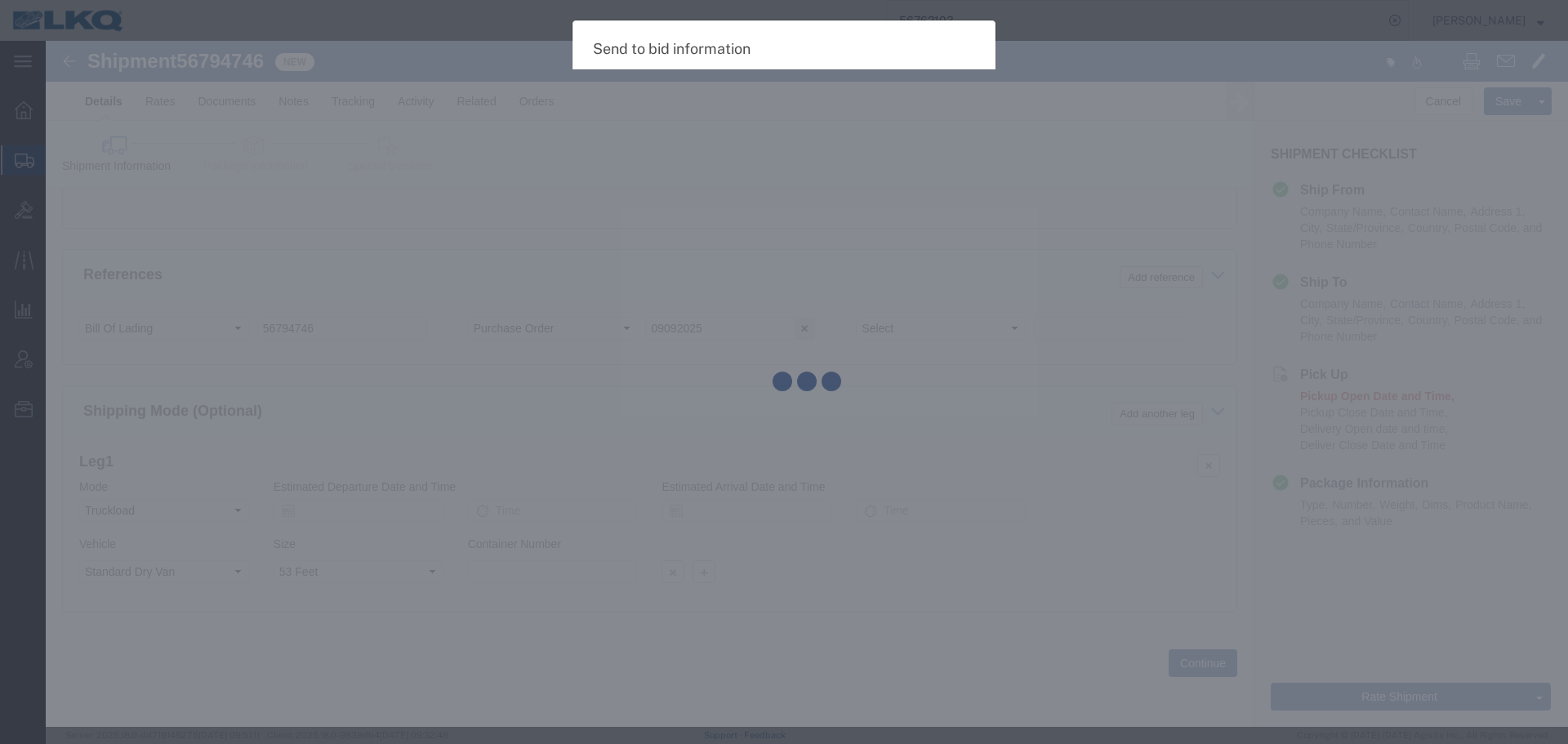
select select "TL"
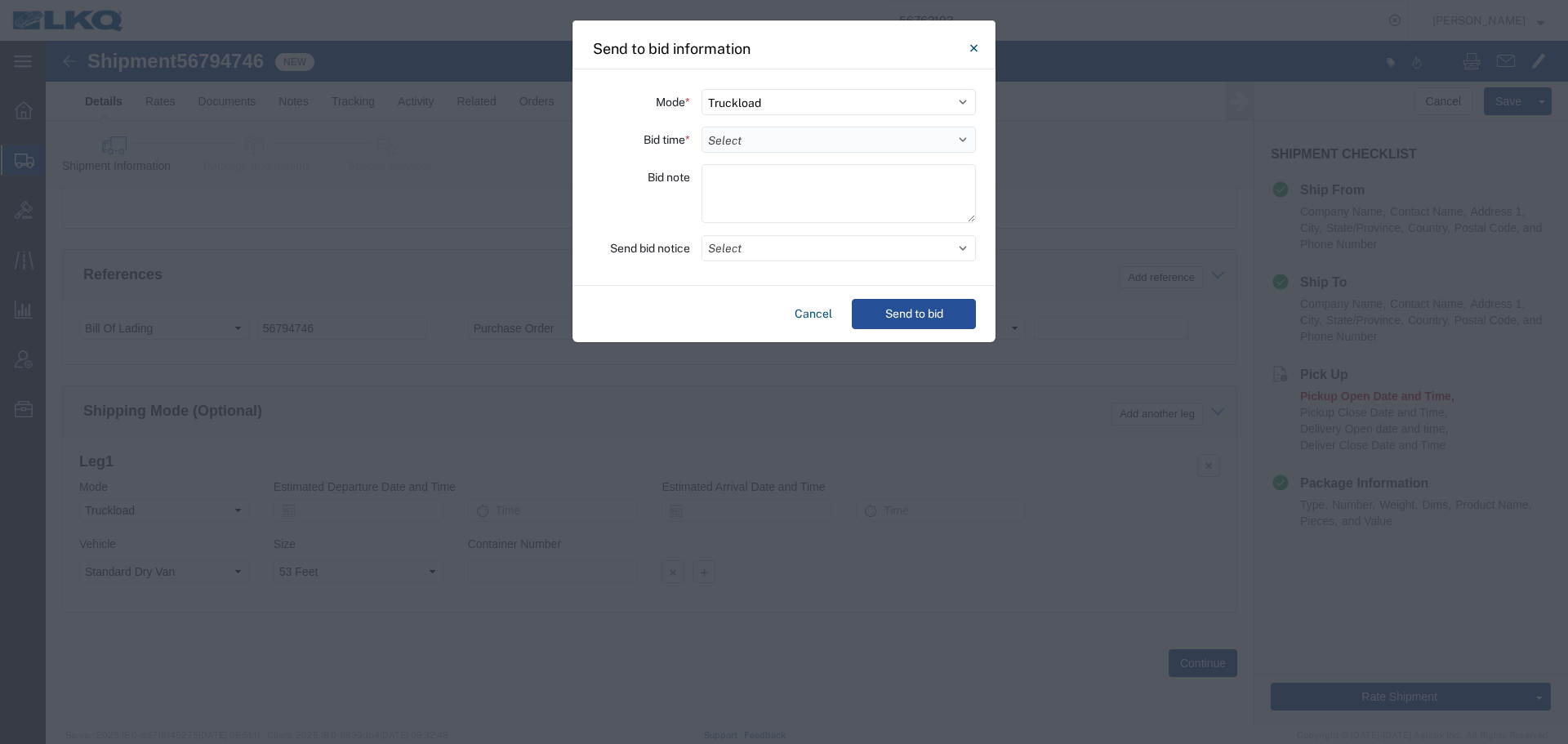
click at [728, 130] on select "Select 30 Min (Rush) 1 Hour (Rush) 2 Hours (Rush) 4 Hours (Rush) 8 Hours (Rush)…" at bounding box center [839, 140] width 274 height 26
select select "2"
click at [702, 127] on select "Select 30 Min (Rush) 1 Hour (Rush) 2 Hours (Rush) 4 Hours (Rush) 8 Hours (Rush)…" at bounding box center [839, 140] width 274 height 26
click at [753, 244] on button "Select" at bounding box center [839, 248] width 274 height 26
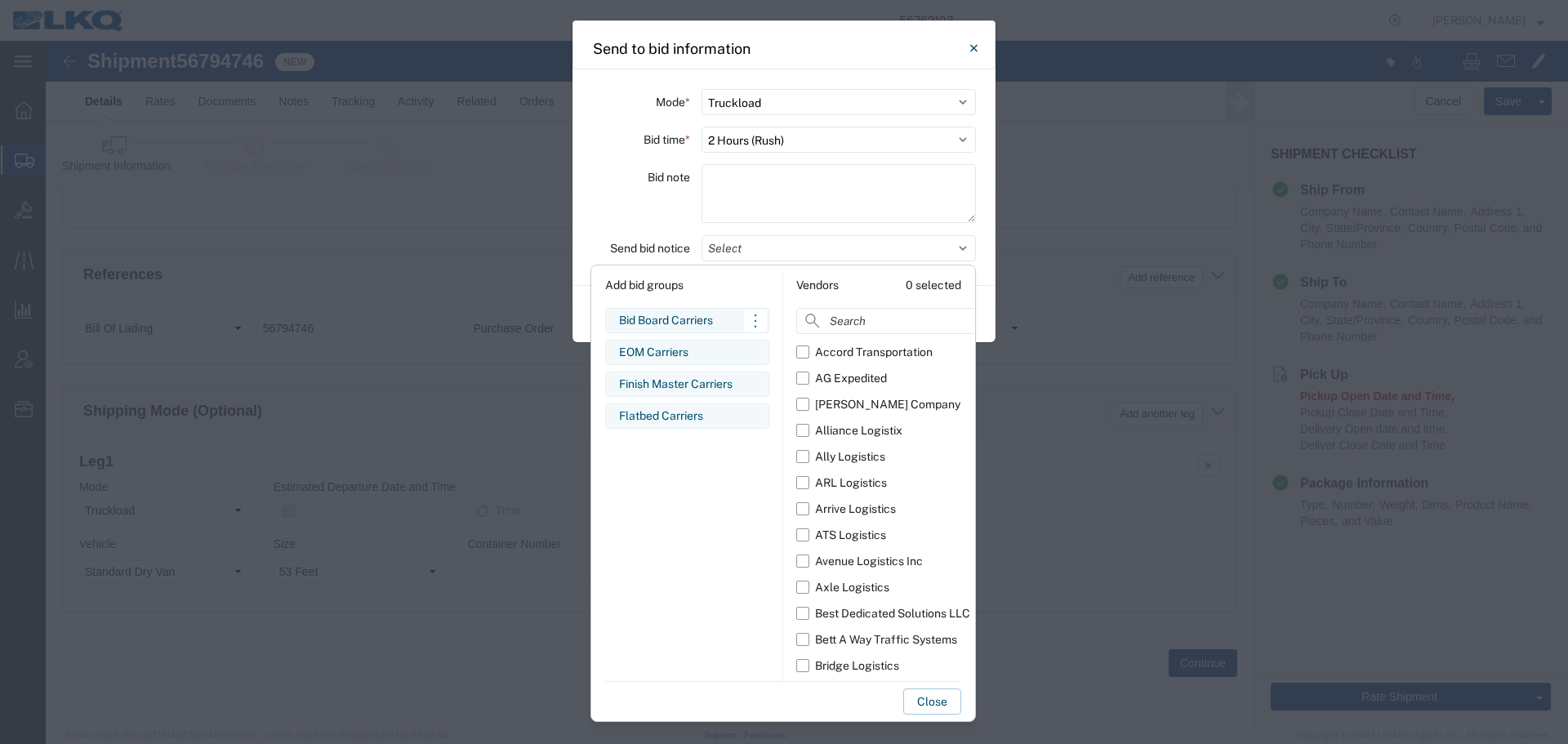
click at [653, 315] on div "Bid Board Carriers" at bounding box center [687, 320] width 136 height 17
click at [618, 218] on div "Bid note" at bounding box center [641, 195] width 98 height 63
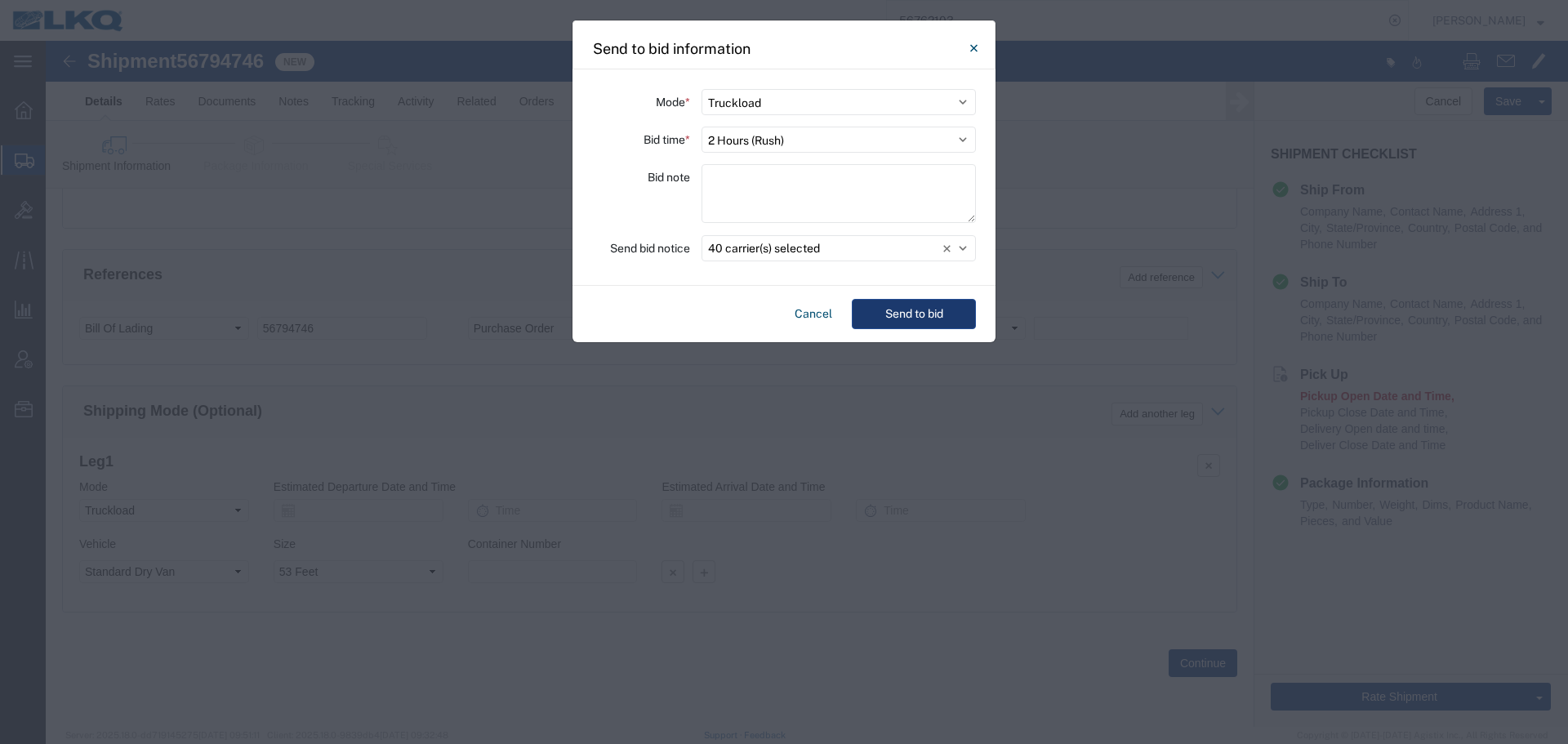
click at [878, 317] on button "Send to bid" at bounding box center [913, 313] width 124 height 30
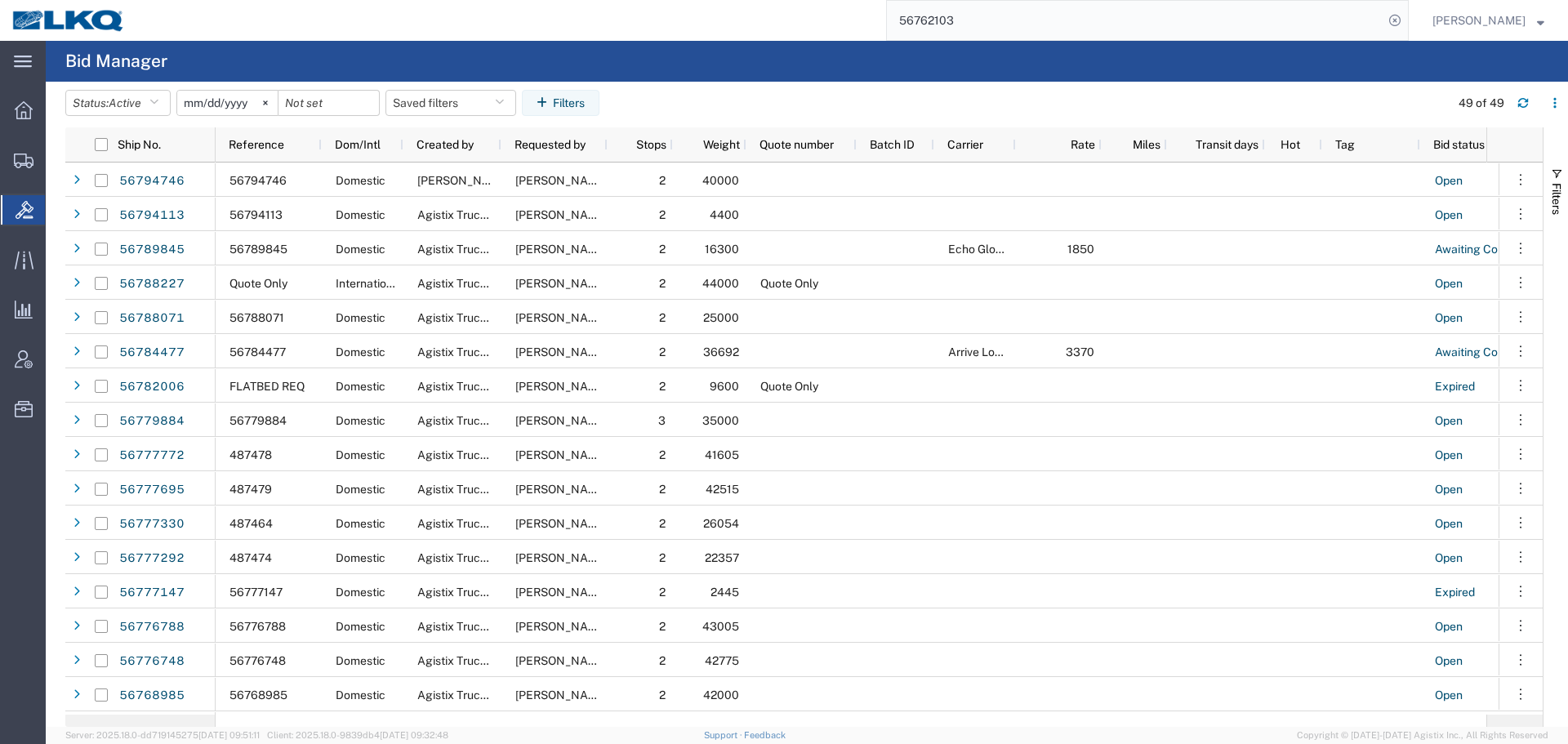
click at [966, 26] on input "56762103" at bounding box center [1135, 20] width 497 height 39
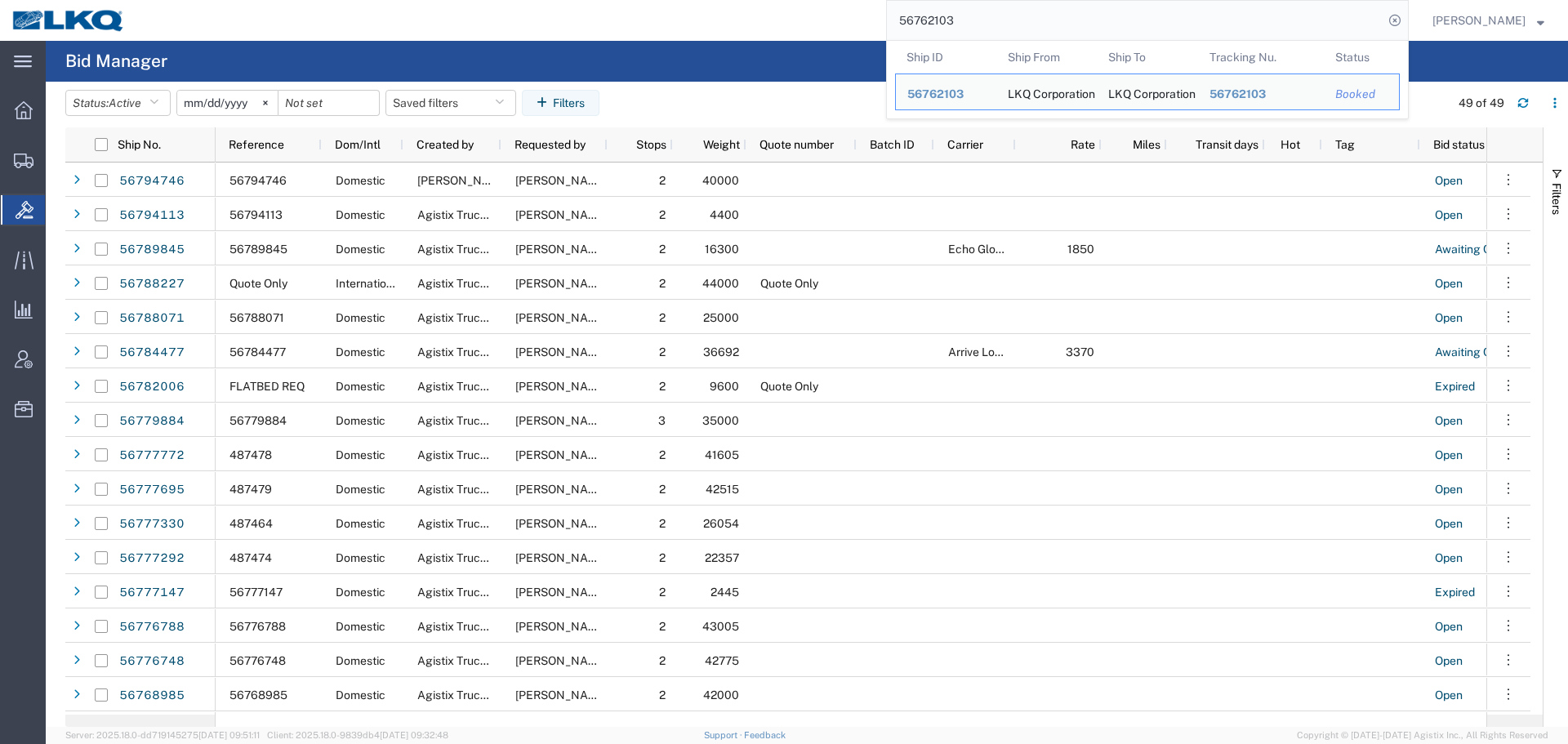
paste input "94746"
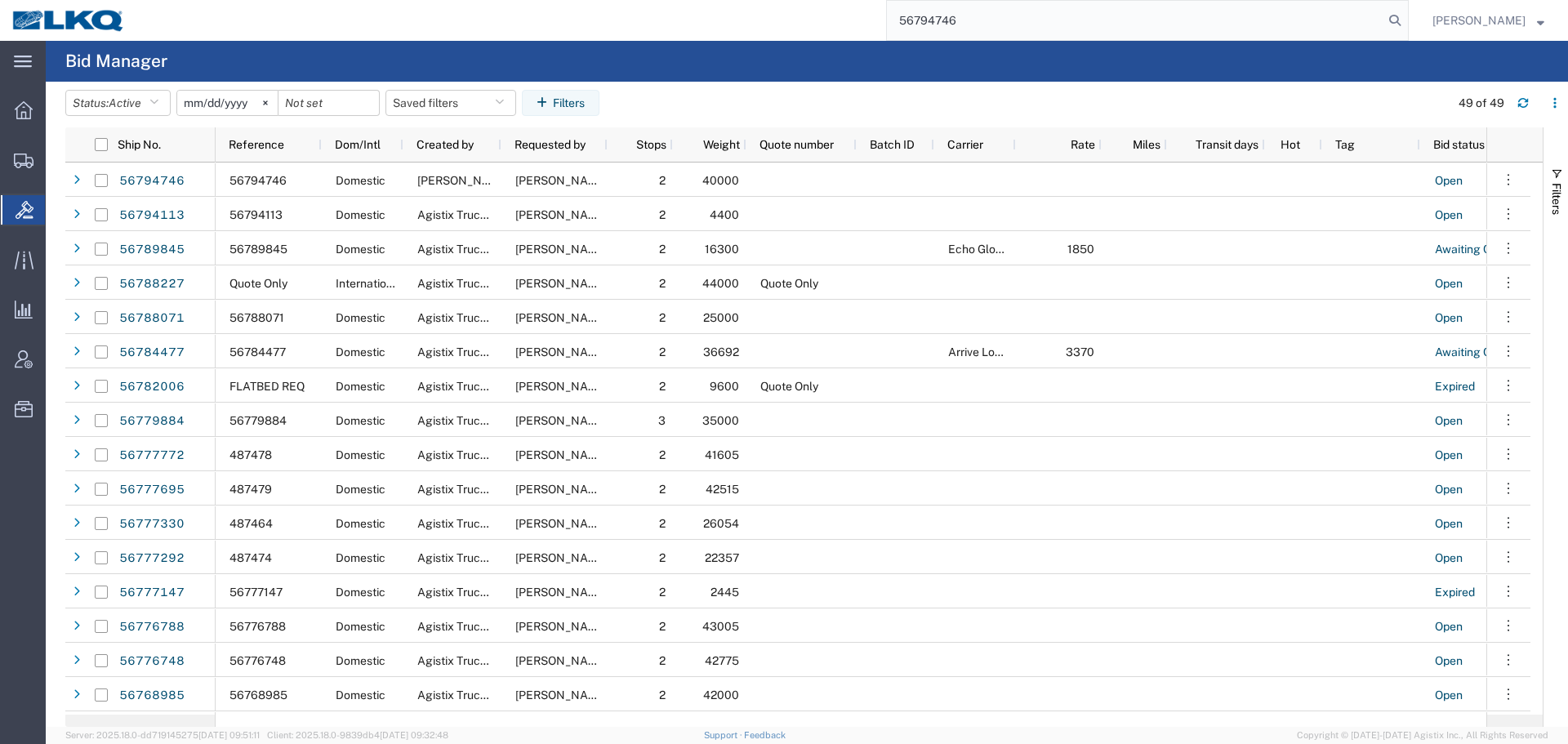
type input "56794746"
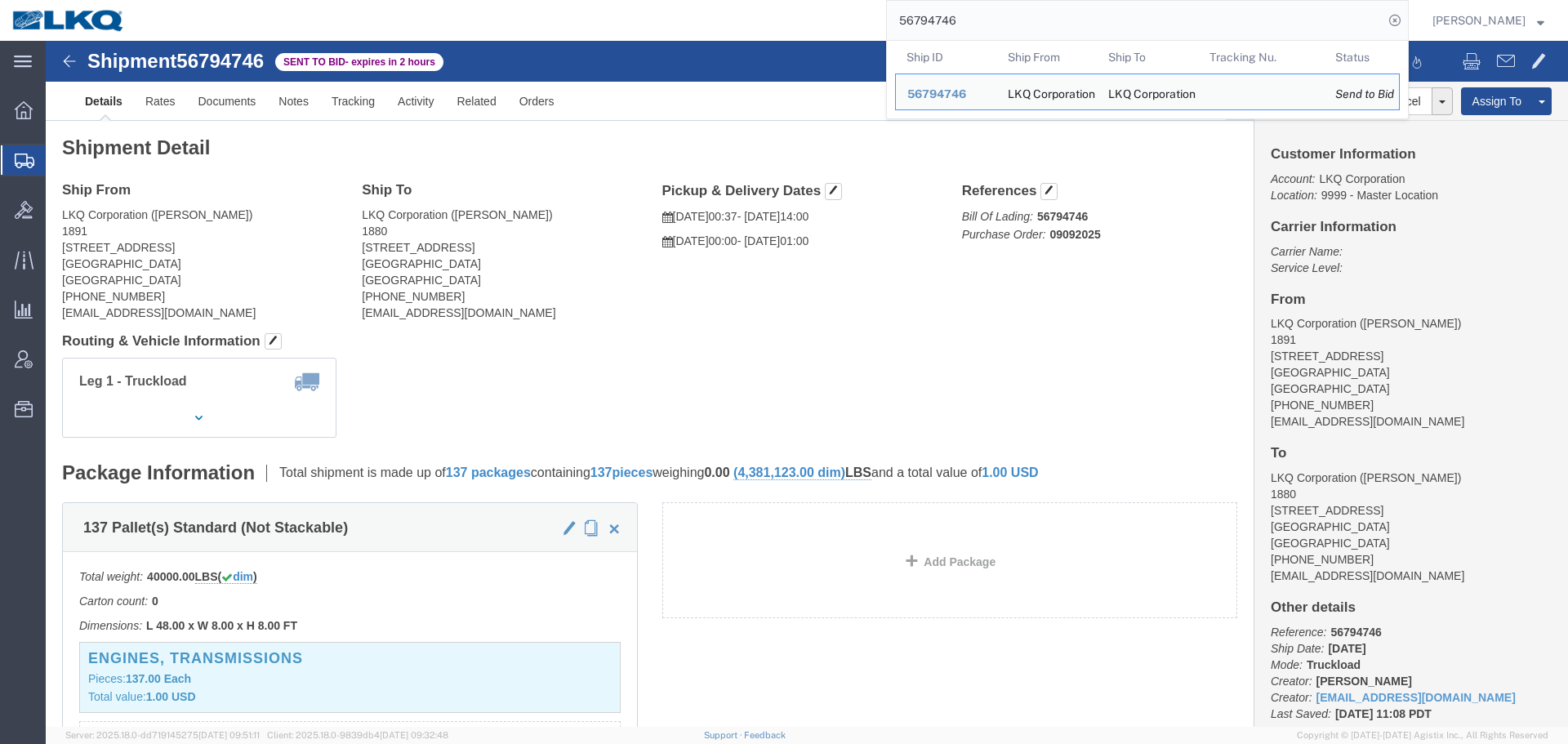
click div "Leg 1 - Truckload Vehicle 1: Standard Dry Van (53 Feet) Number of trucks: 1"
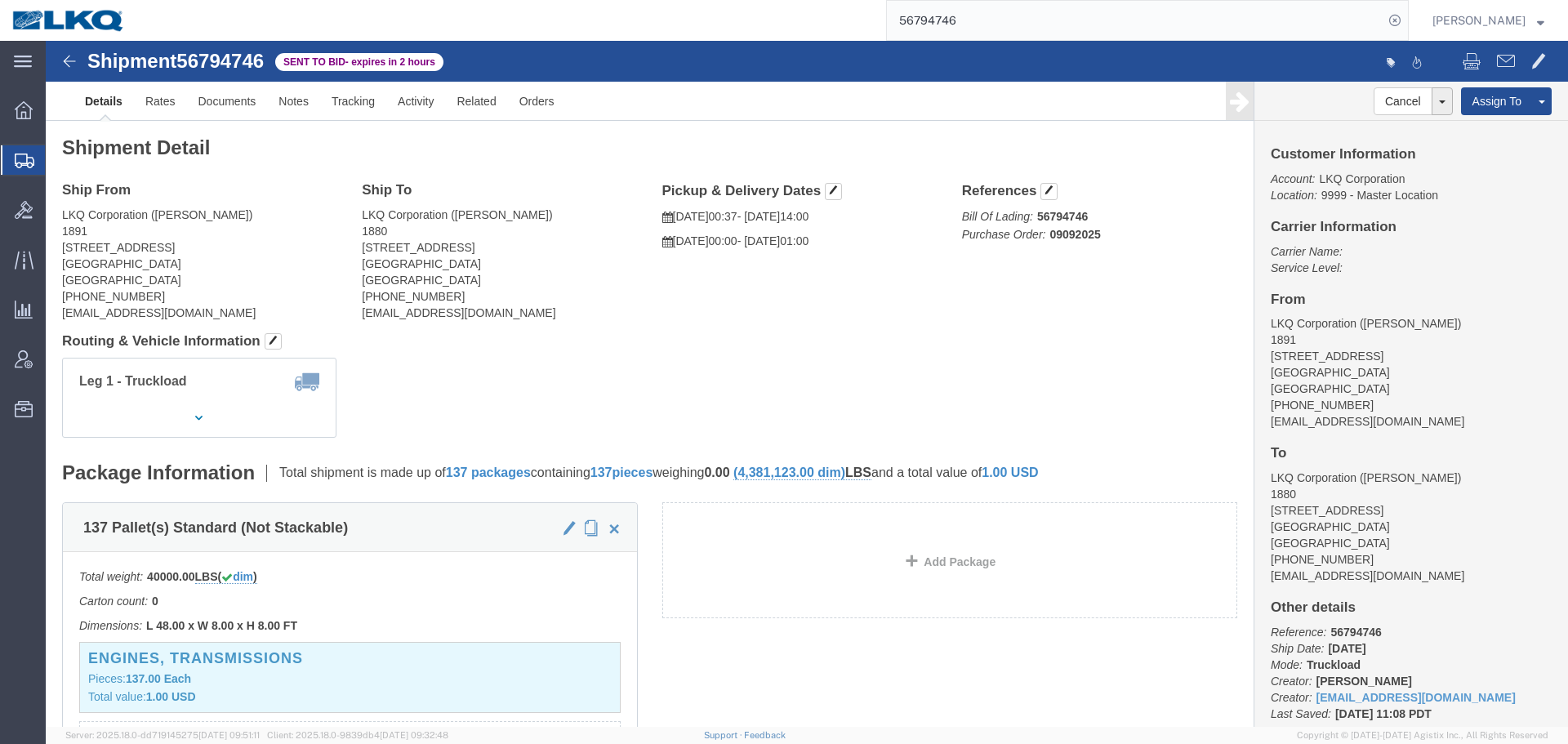
click address "LKQ Corporation (Marlon Johnson) 1891 2020 E. Bakerview Road Bellingham, WA 982…"
copy address "98226"
click address "LKQ Corporation (Justin Venable) 1880 2720 N Airport Commerce Avenue Springfiel…"
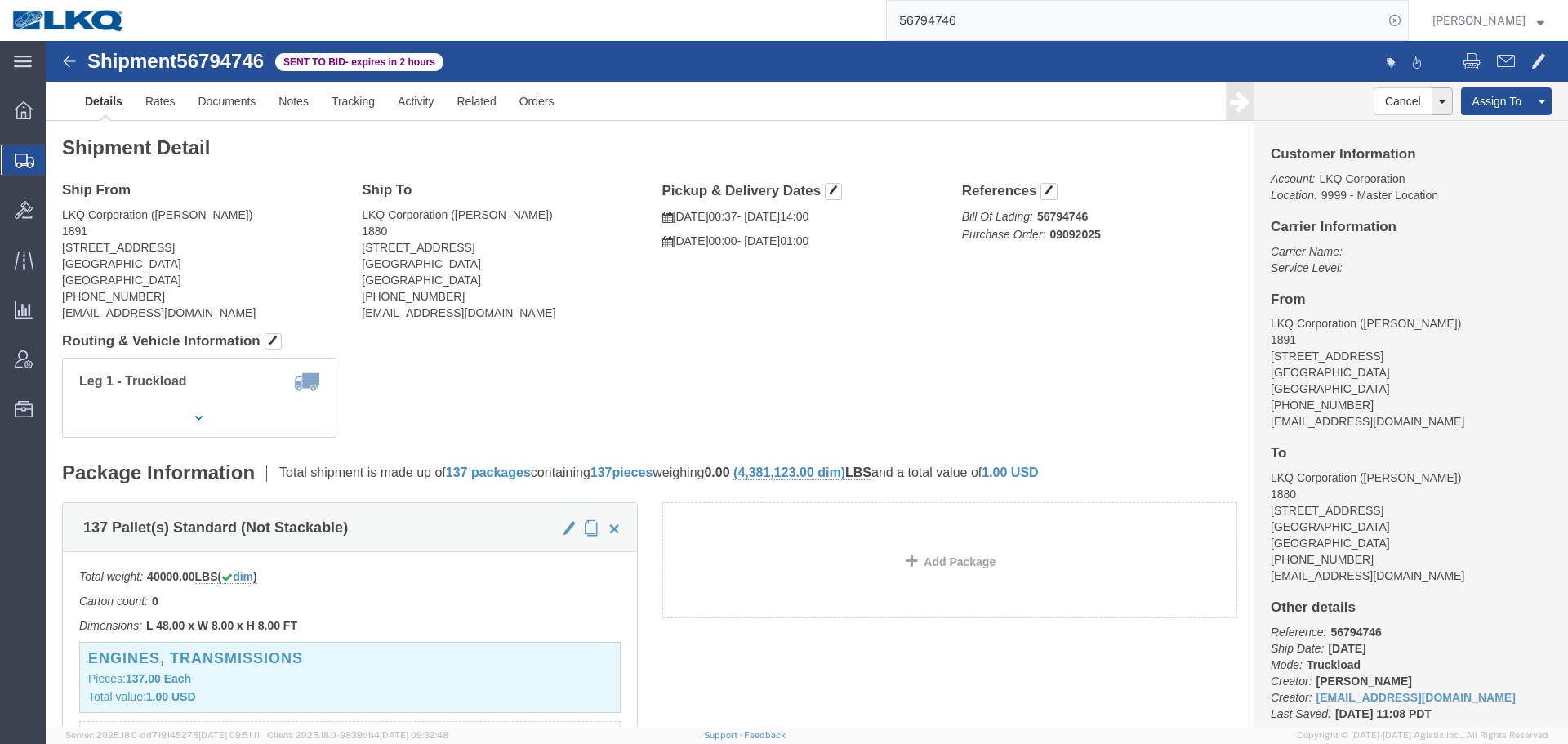
click address "LKQ Corporation (Justin Venable) 1880 2720 N Airport Commerce Avenue Springfiel…"
click button
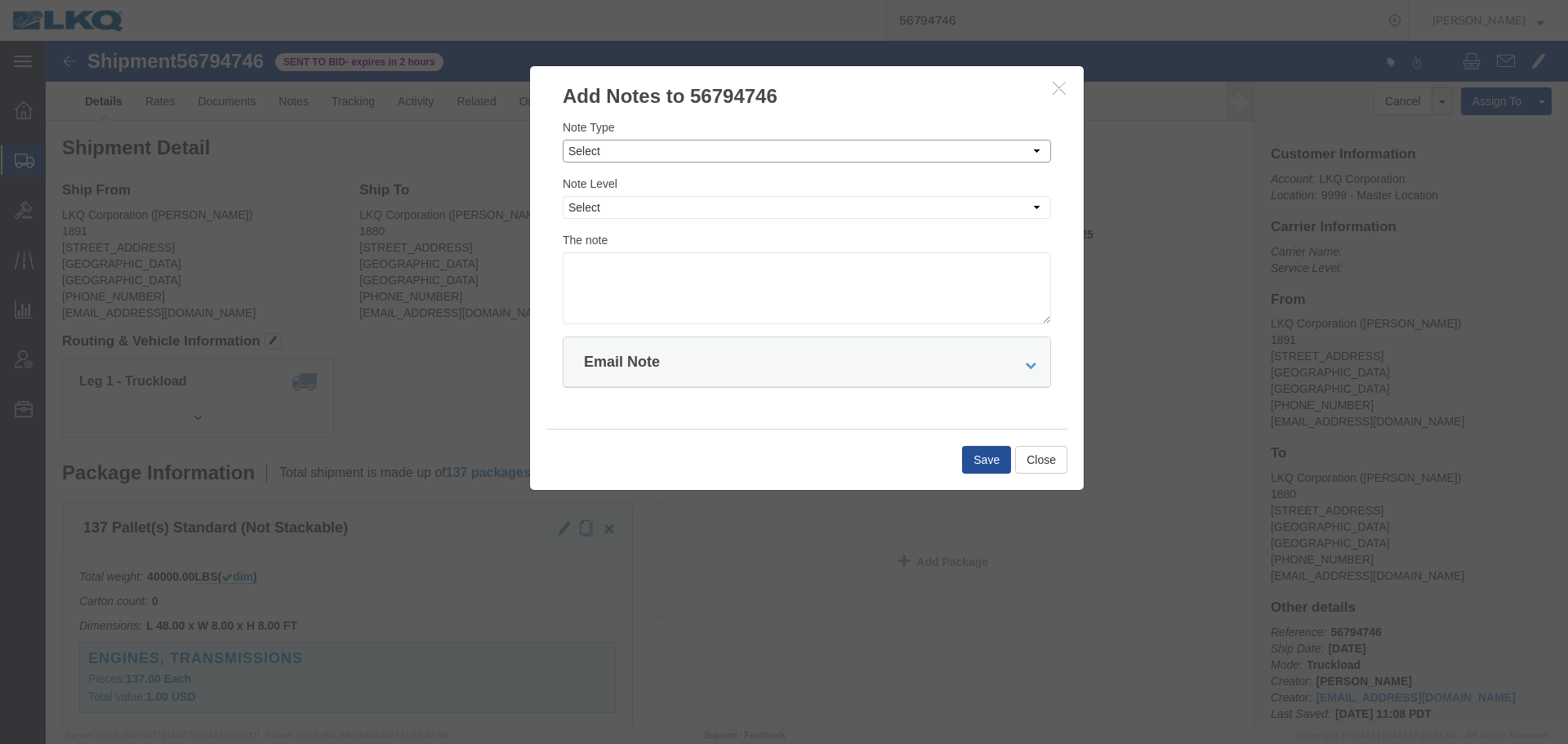
click select "Select Approval Bid Notes Carrier Change Notes Claim Notes Content Hazmat Notes…"
select select "BID_NOTES"
click select "Select Approval Bid Notes Carrier Change Notes Claim Notes Content Hazmat Notes…"
click select "Select Private to Account Private to Vendor Public"
select select "PRIVATE_TO_ACCOUNT"
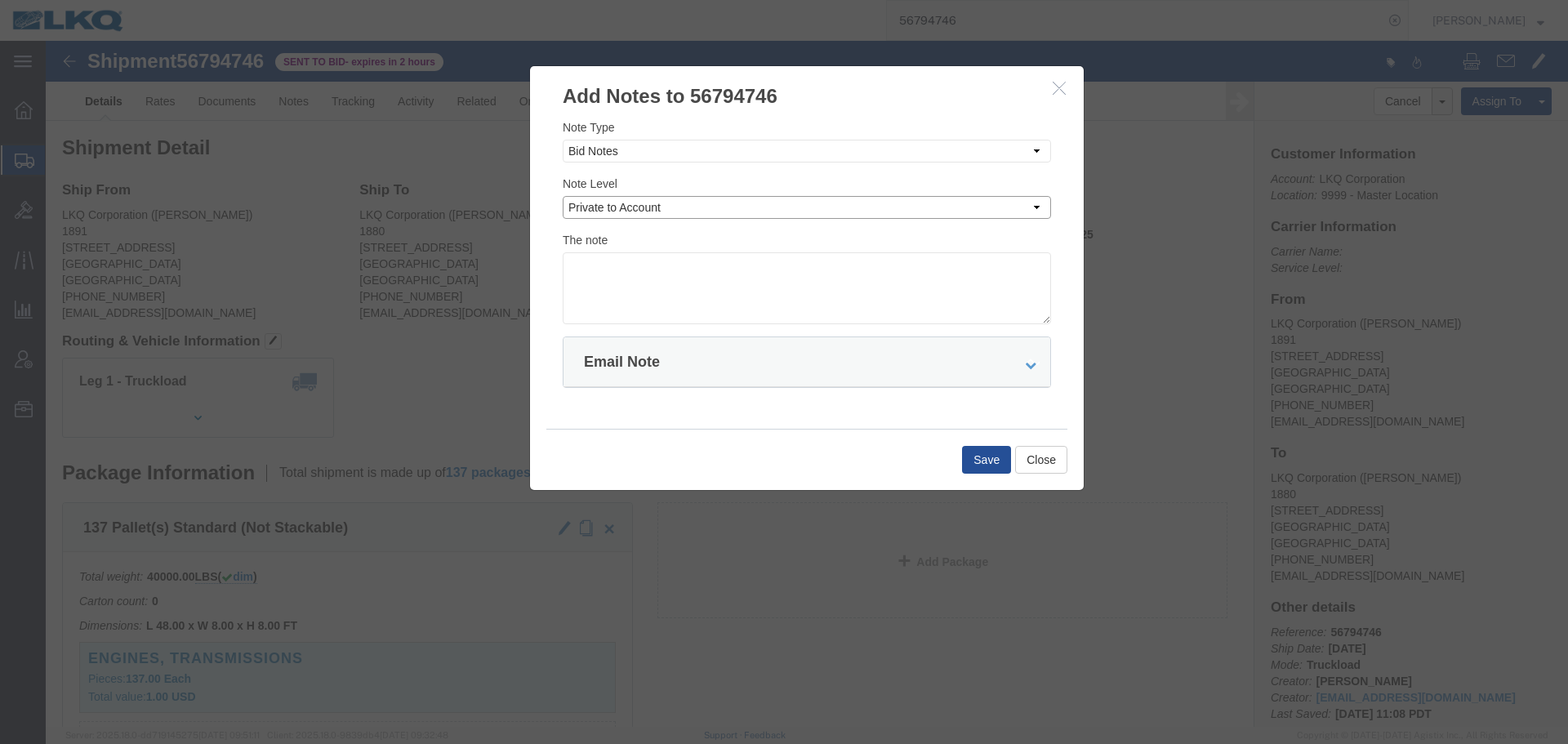
click select "Select Private to Account Private to Vendor Public"
click textarea
paste textarea "$3,823"
type textarea "DAT: $3,823"
click button "Save"
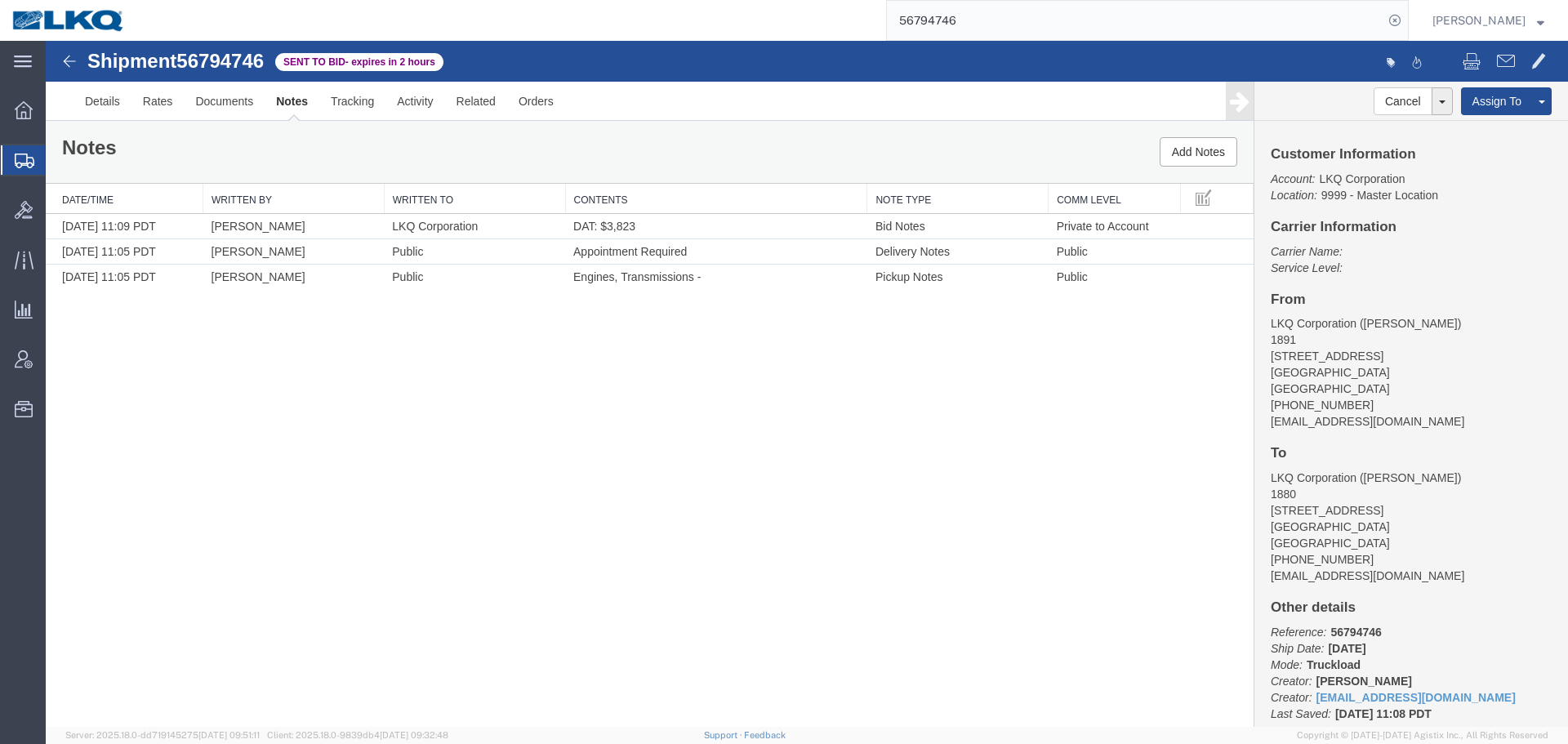
click at [992, 33] on input "56794746" at bounding box center [1135, 20] width 497 height 39
click at [997, 27] on input "56794746" at bounding box center [1135, 20] width 497 height 39
click at [144, 102] on link "Rates" at bounding box center [158, 100] width 53 height 39
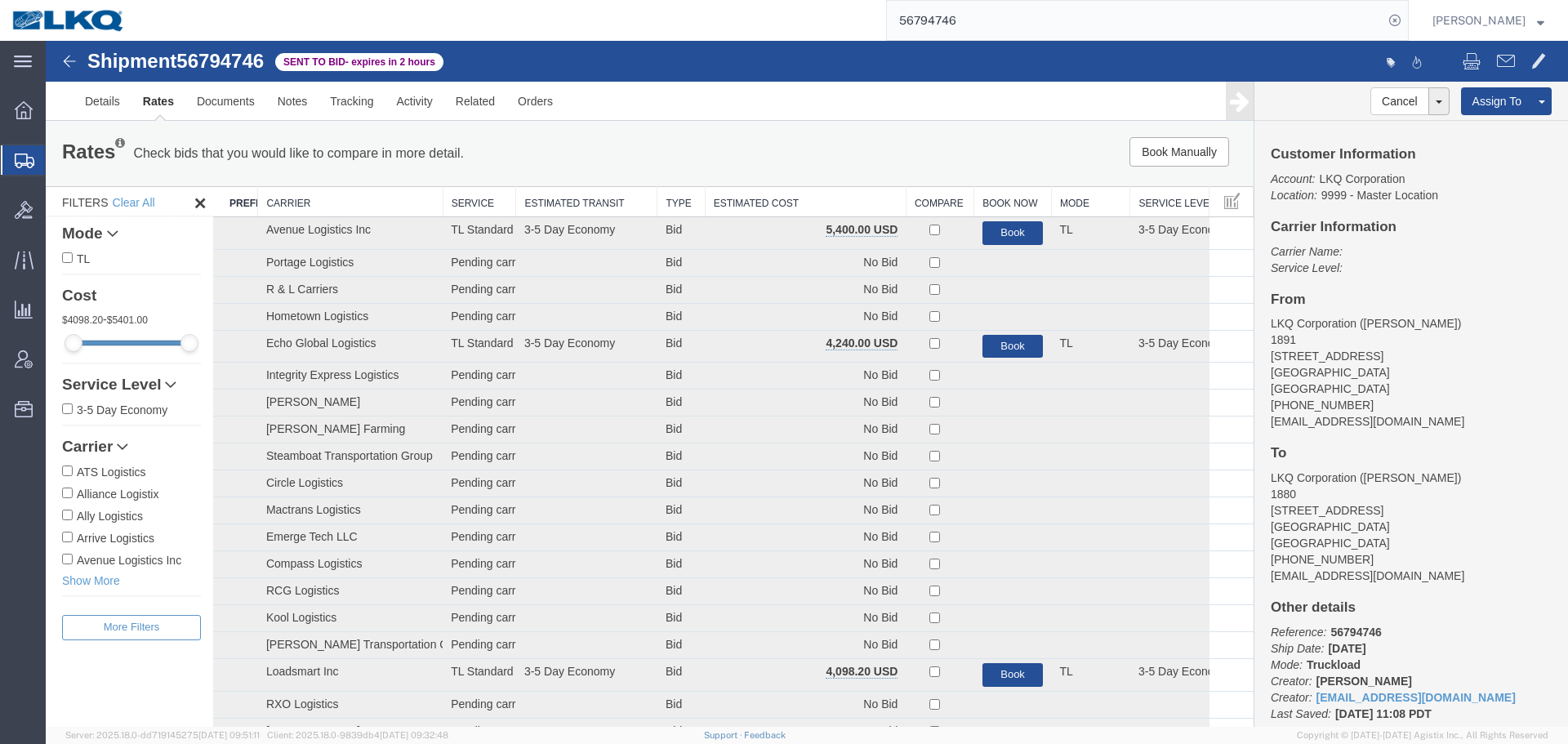
click at [786, 199] on th "Estimated Cost" at bounding box center [805, 202] width 201 height 30
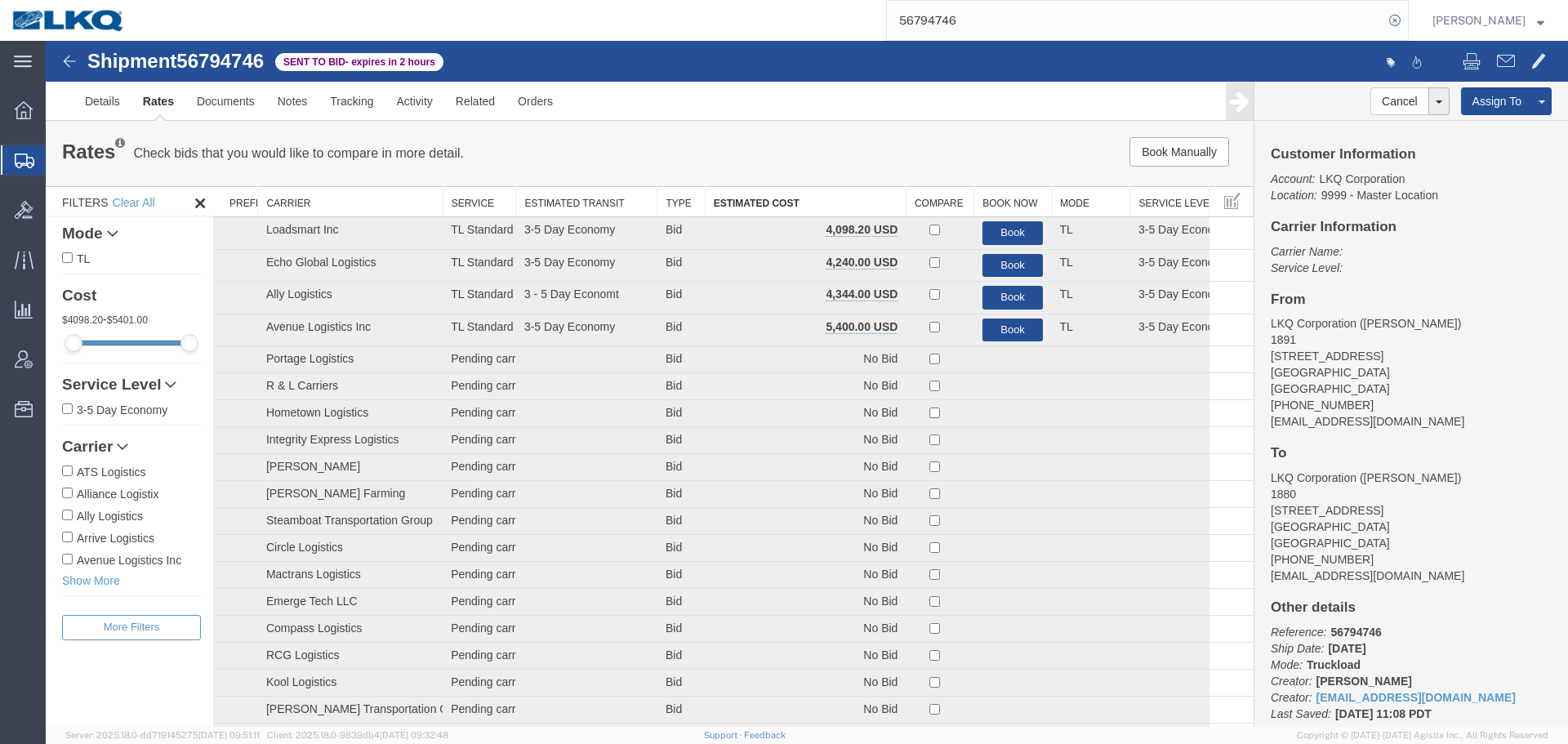
click at [824, 139] on div "Book Manually Pause Continue" at bounding box center [999, 151] width 500 height 29
click at [871, 158] on div "Book Manually Pause Continue" at bounding box center [999, 151] width 500 height 29
click at [810, 154] on div "Book Manually Pause Continue" at bounding box center [999, 151] width 500 height 29
click at [772, 199] on th "Estimated Cost" at bounding box center [805, 202] width 201 height 30
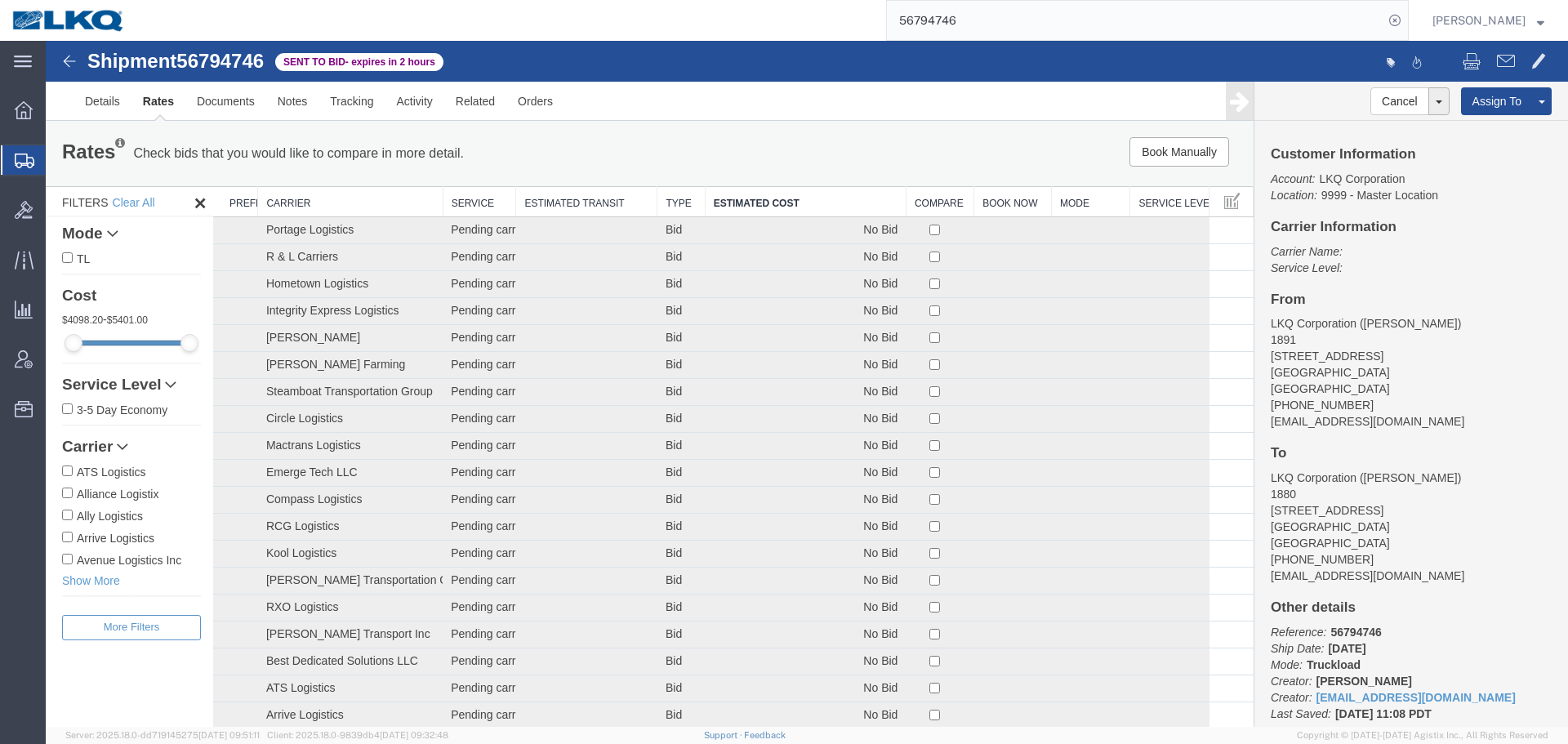
click at [772, 199] on th "Estimated Cost" at bounding box center [805, 202] width 201 height 30
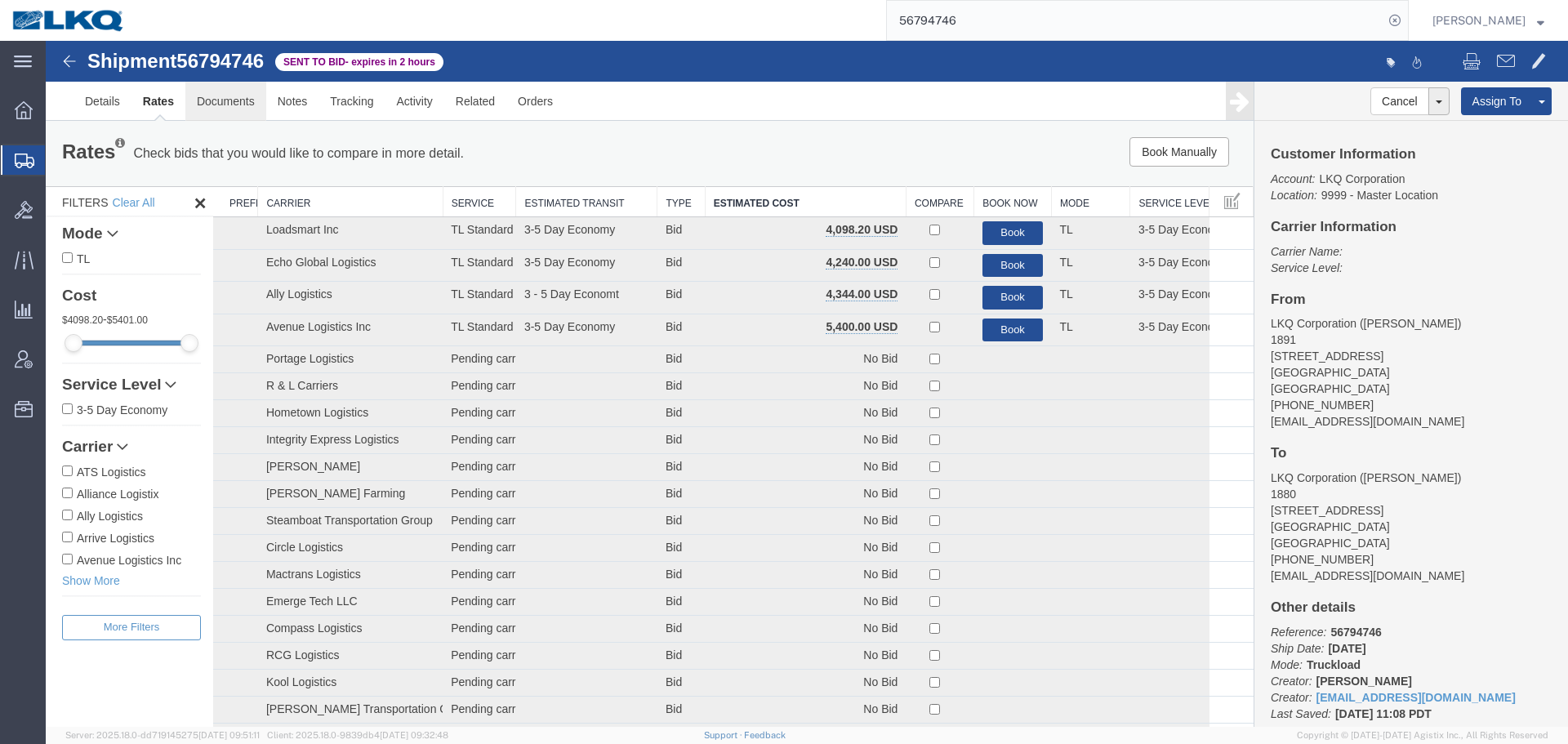
click at [247, 93] on link "Documents" at bounding box center [226, 100] width 81 height 39
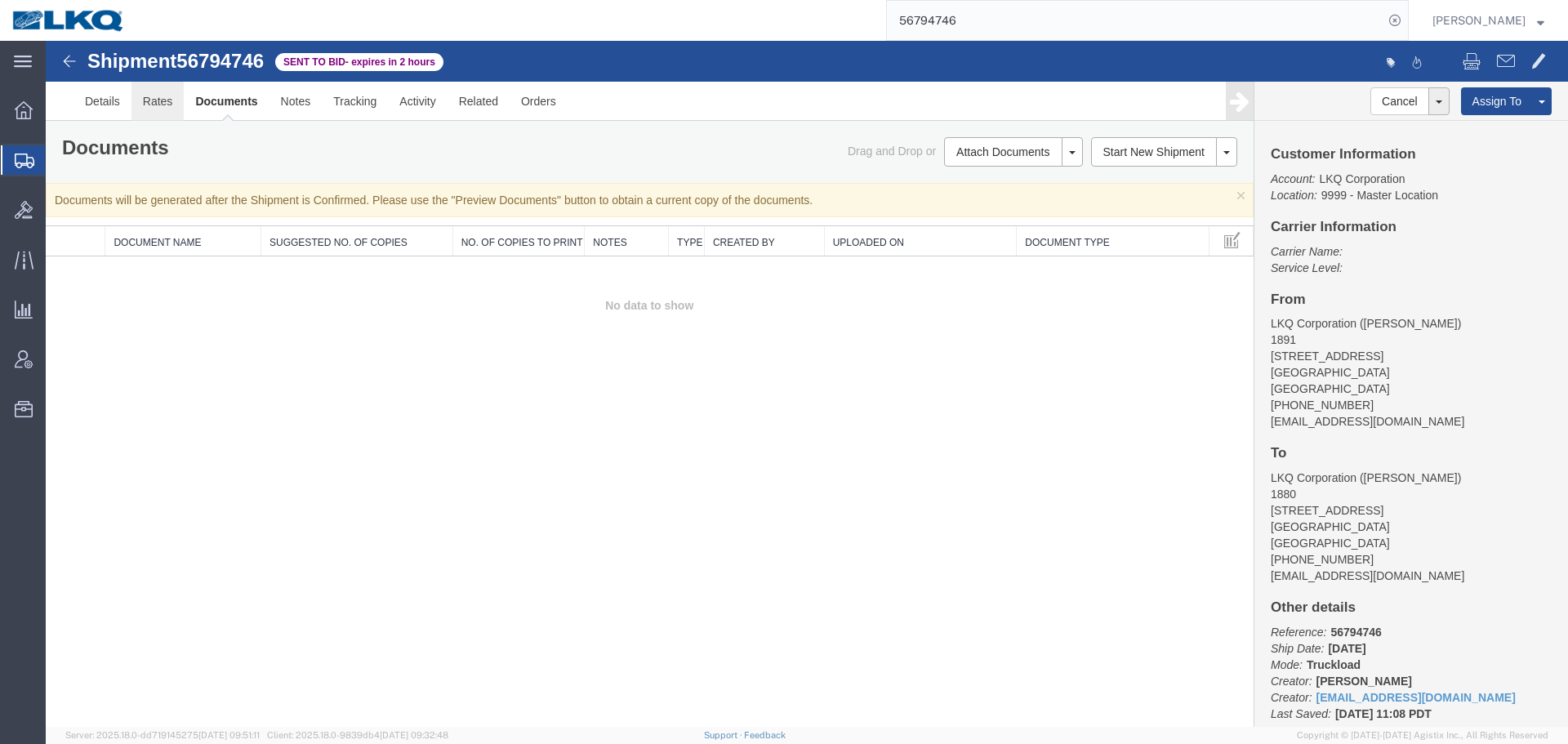
click at [161, 92] on link "Rates" at bounding box center [158, 100] width 53 height 39
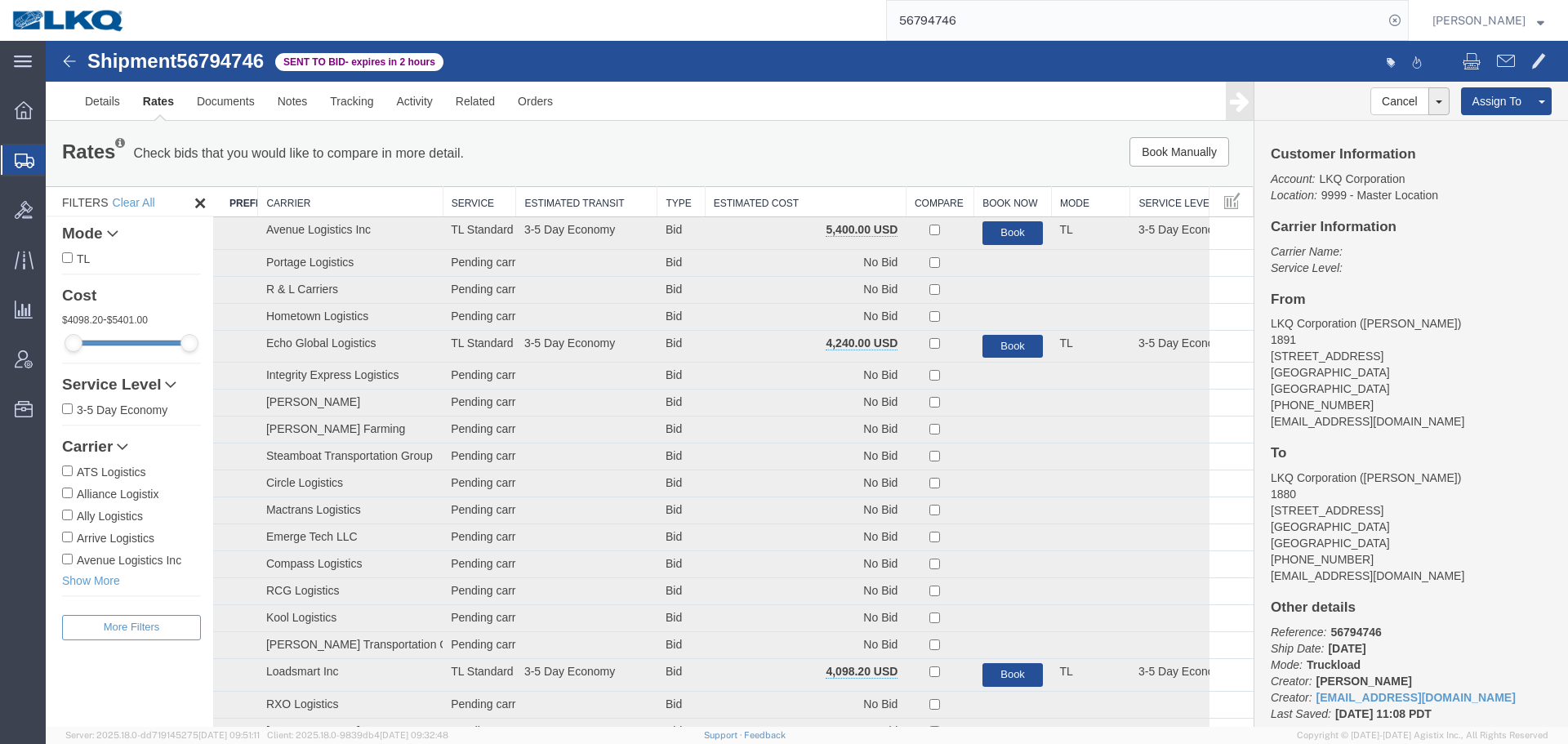
click at [728, 202] on th "Estimated Cost" at bounding box center [805, 202] width 201 height 30
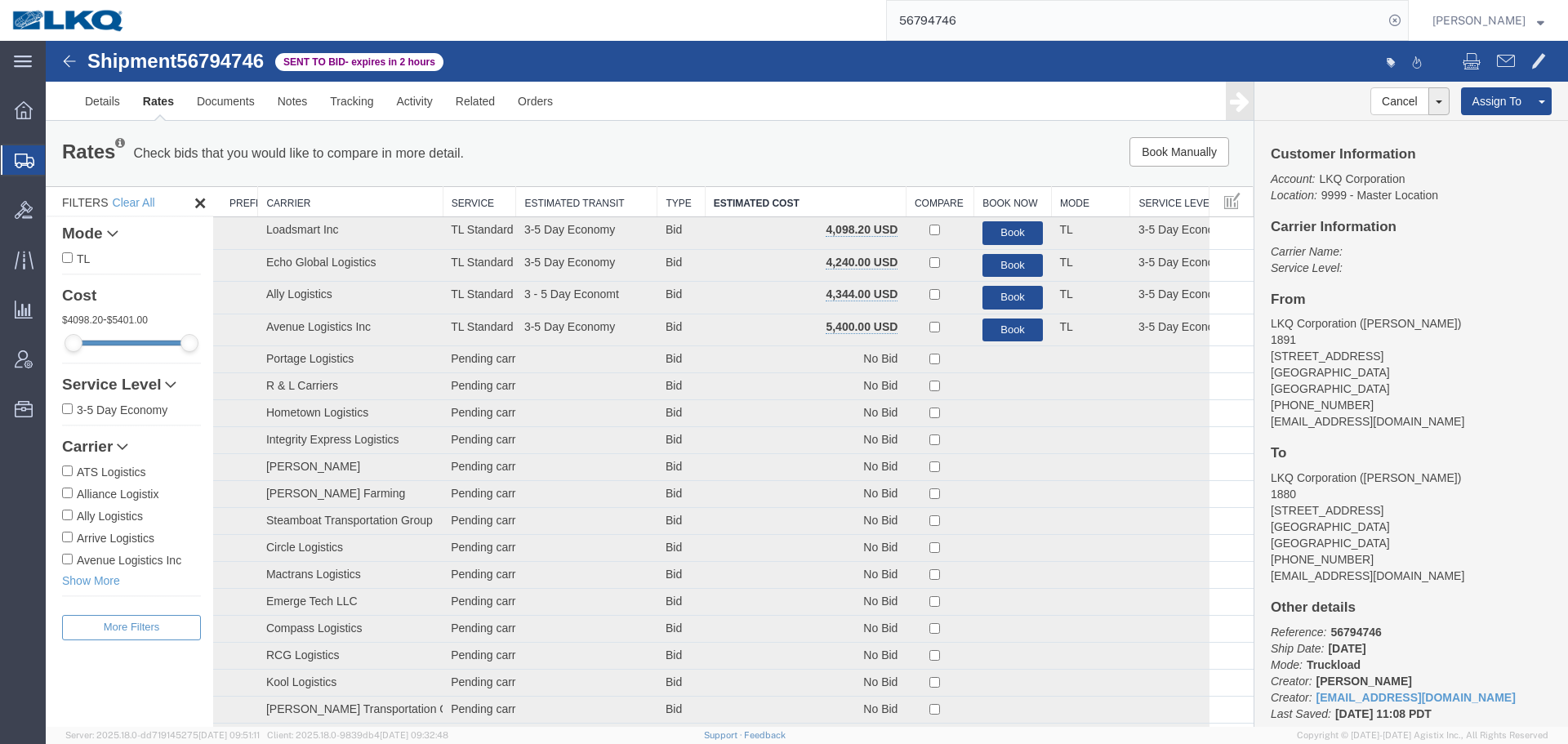
click at [750, 158] on div "Book Manually Pause Continue" at bounding box center [999, 151] width 500 height 29
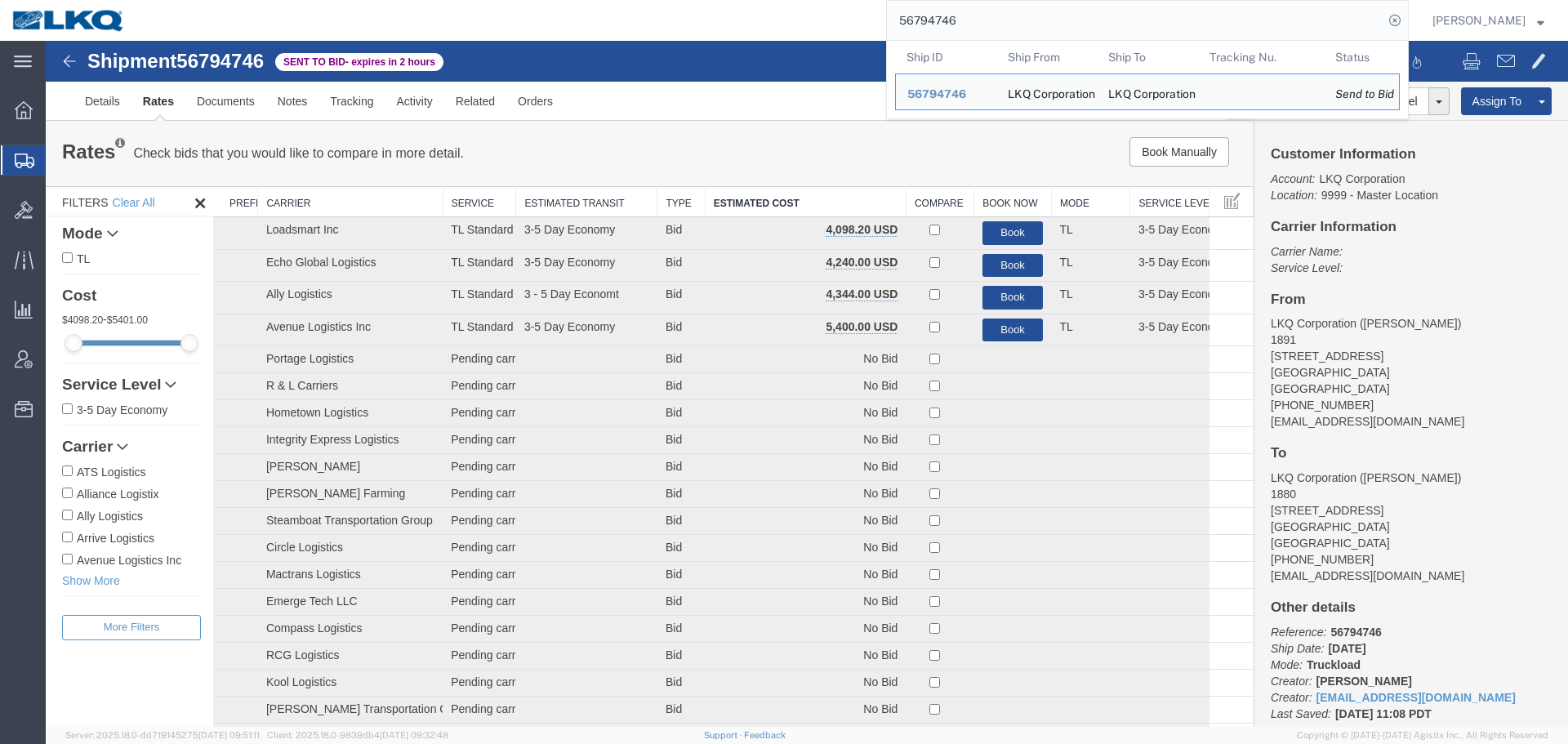
click at [992, 21] on input "56794746" at bounding box center [1135, 20] width 497 height 39
paste input "65935"
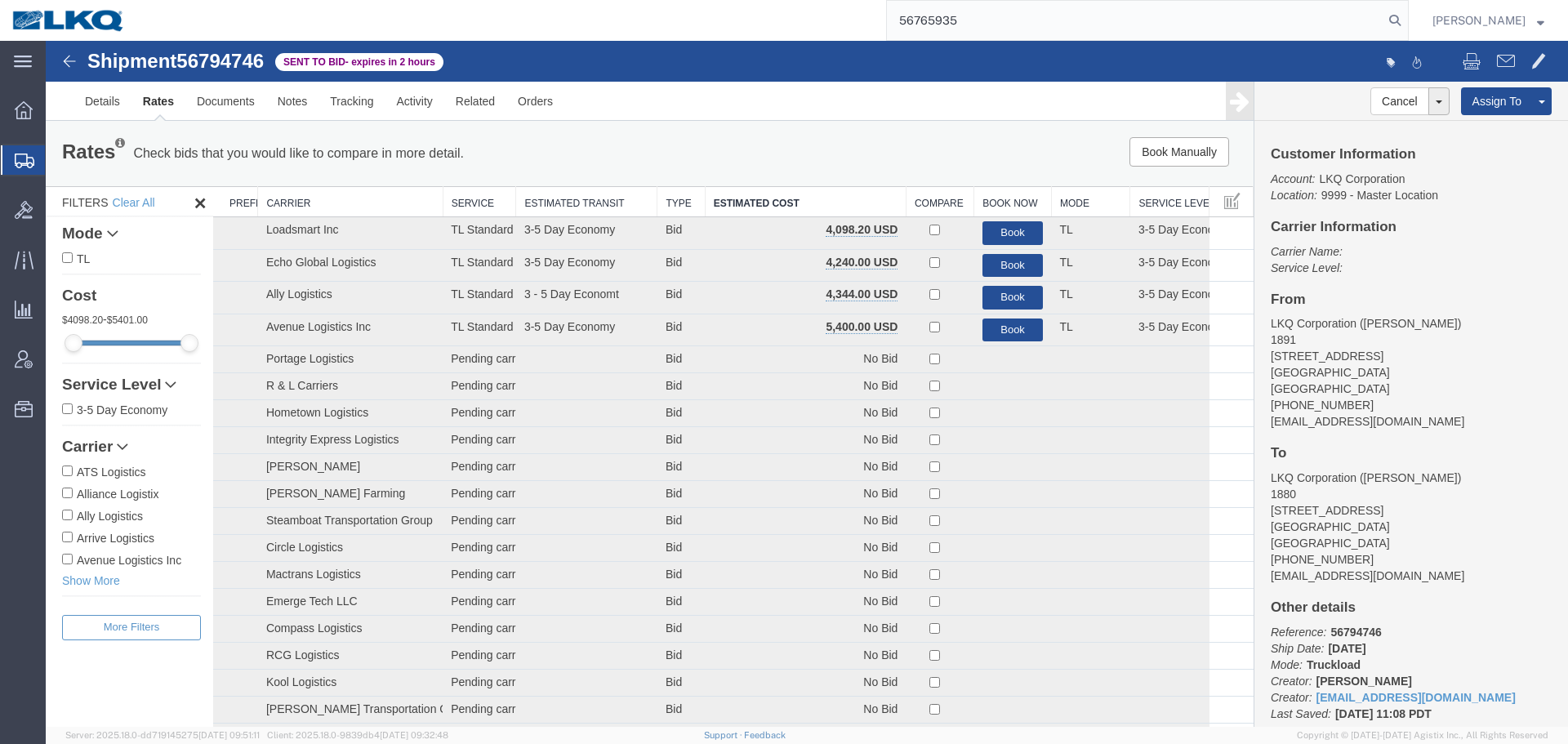
type input "56765935"
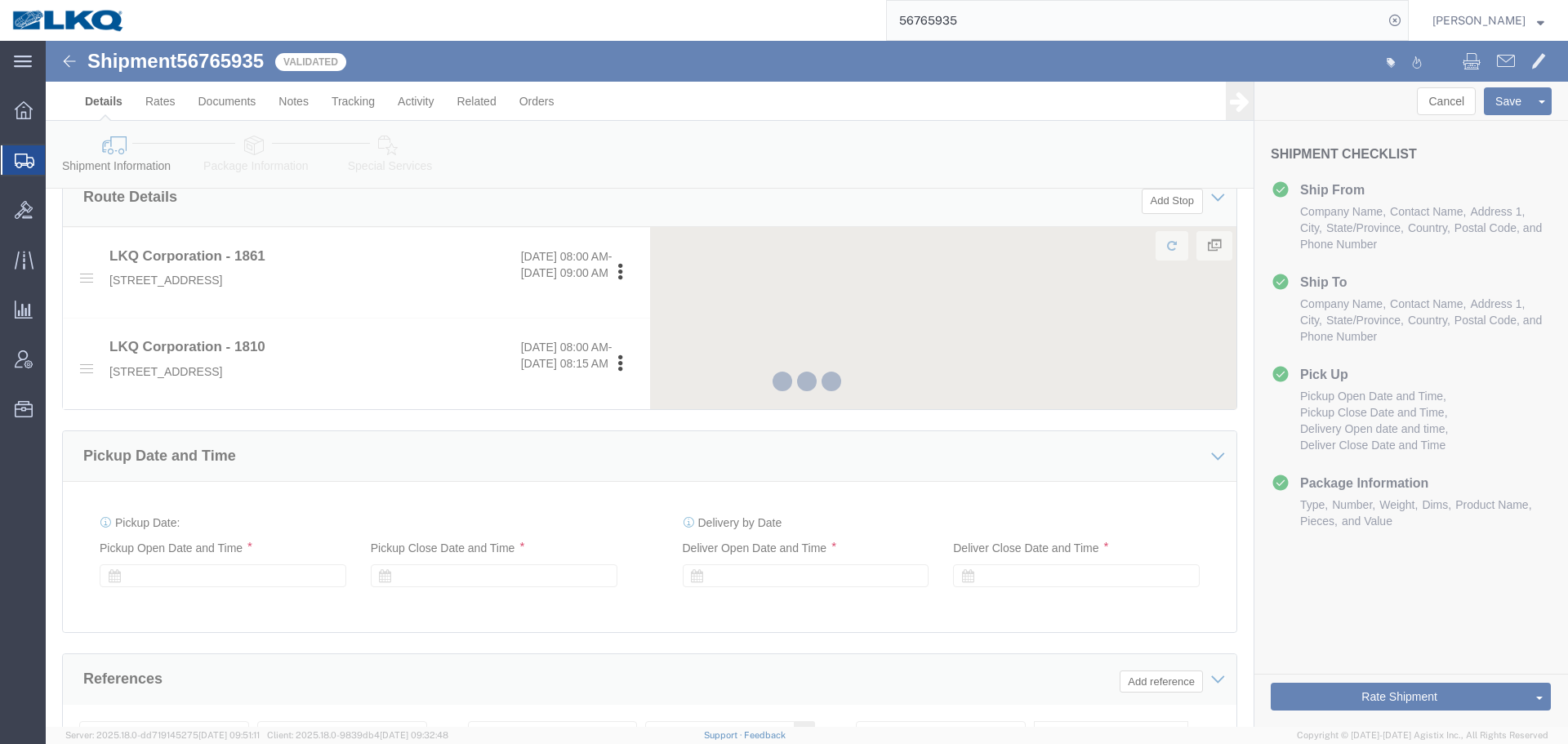
scroll to position [719, 0]
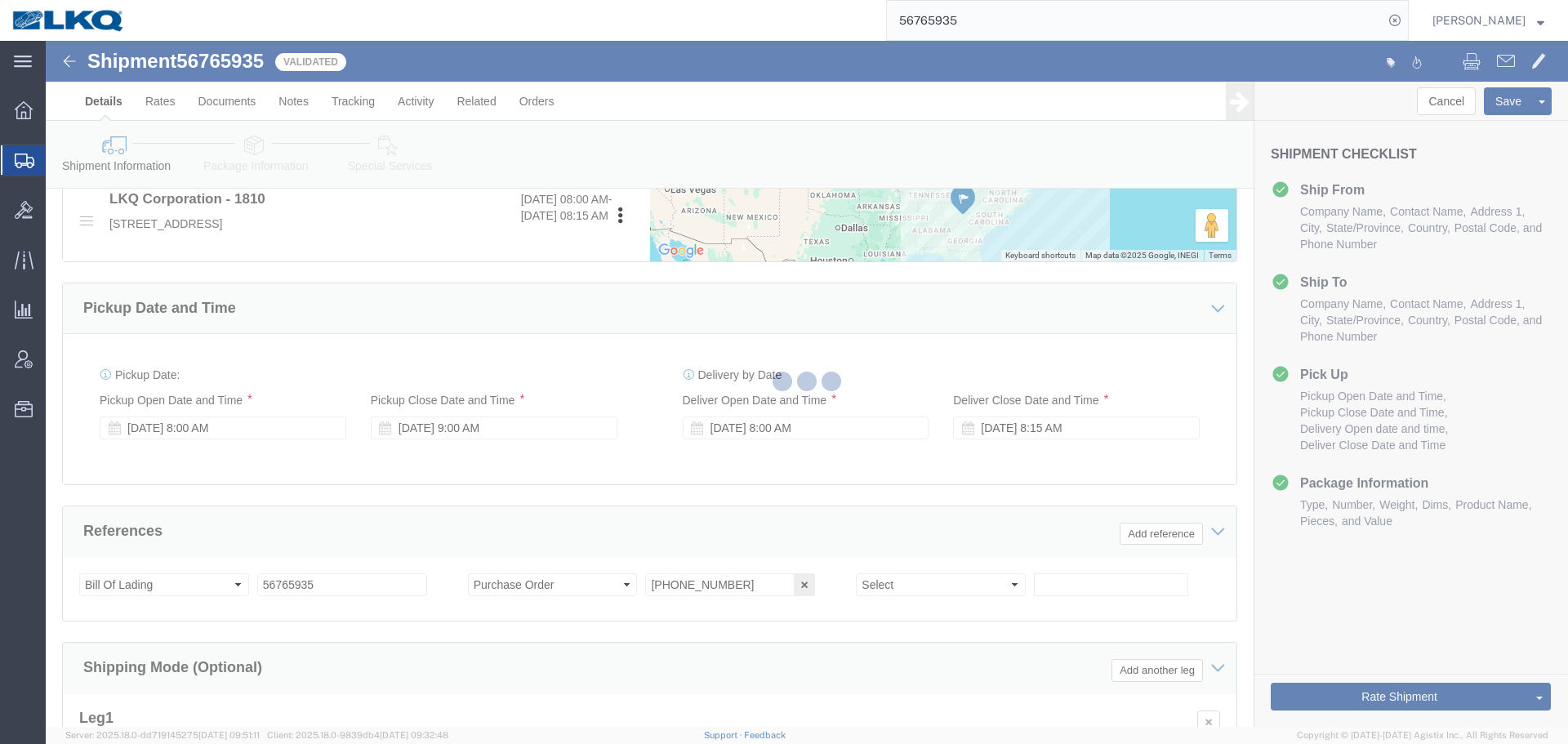
select select "27696"
select select "27660"
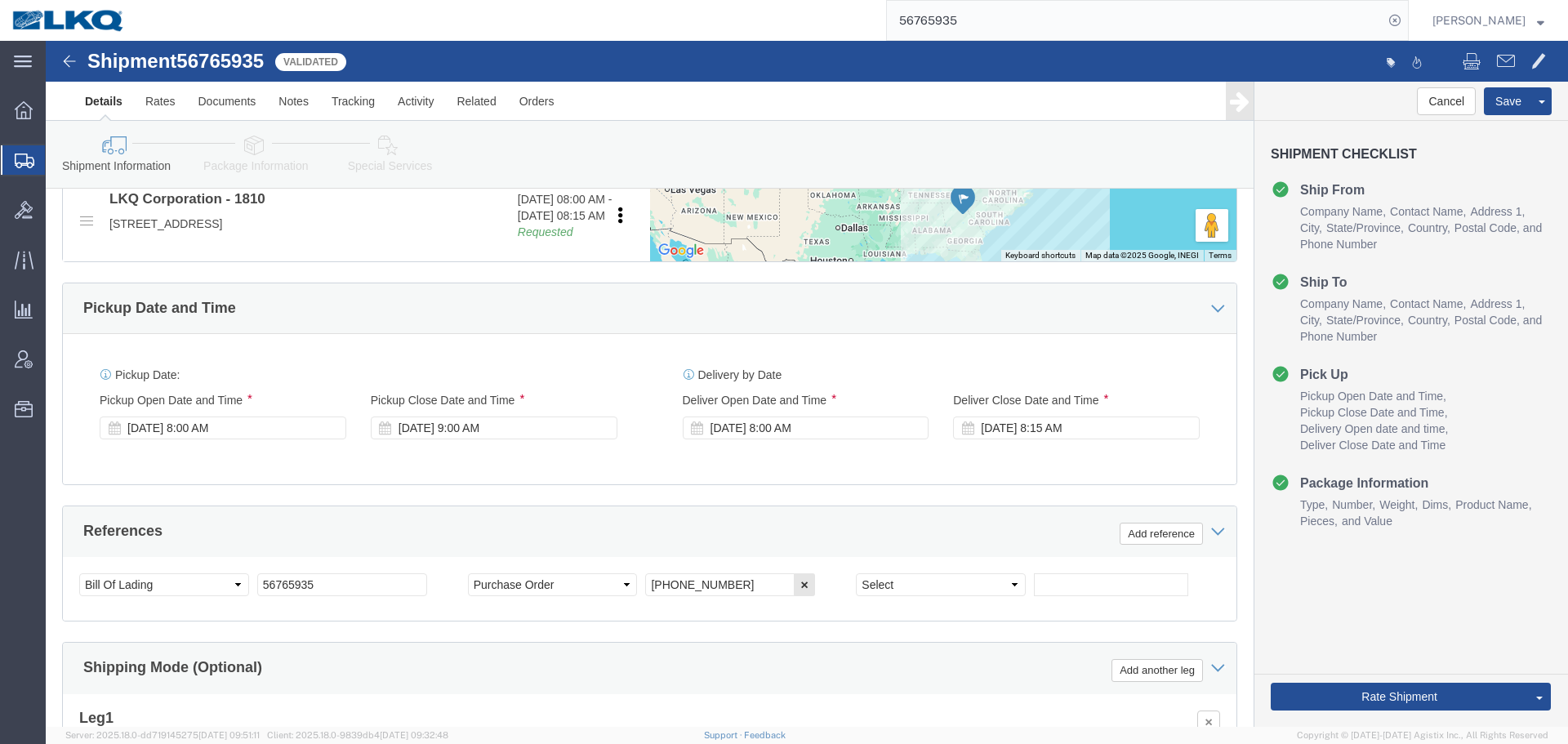
click at [976, 15] on input "56765935" at bounding box center [1135, 20] width 497 height 39
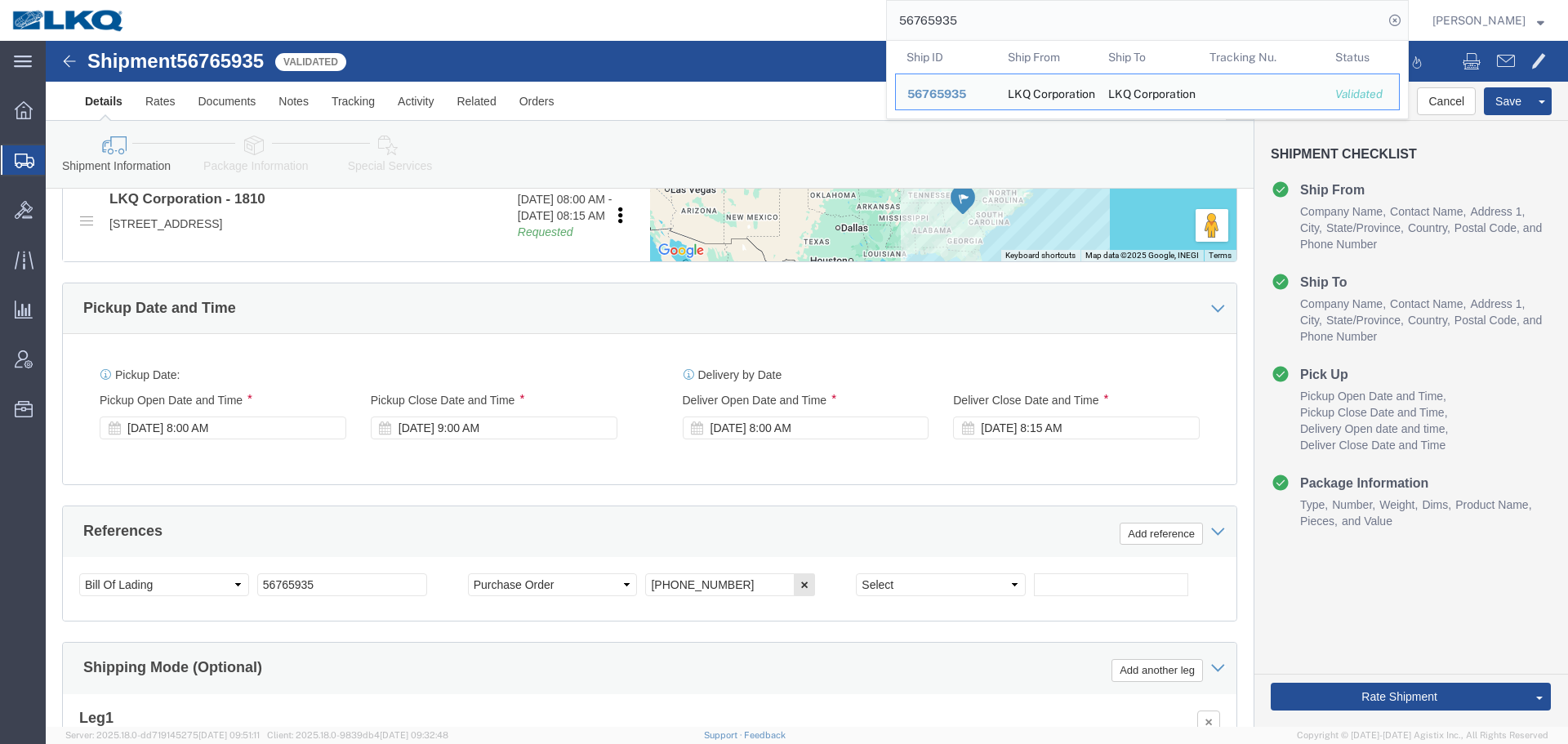
paste input "94746"
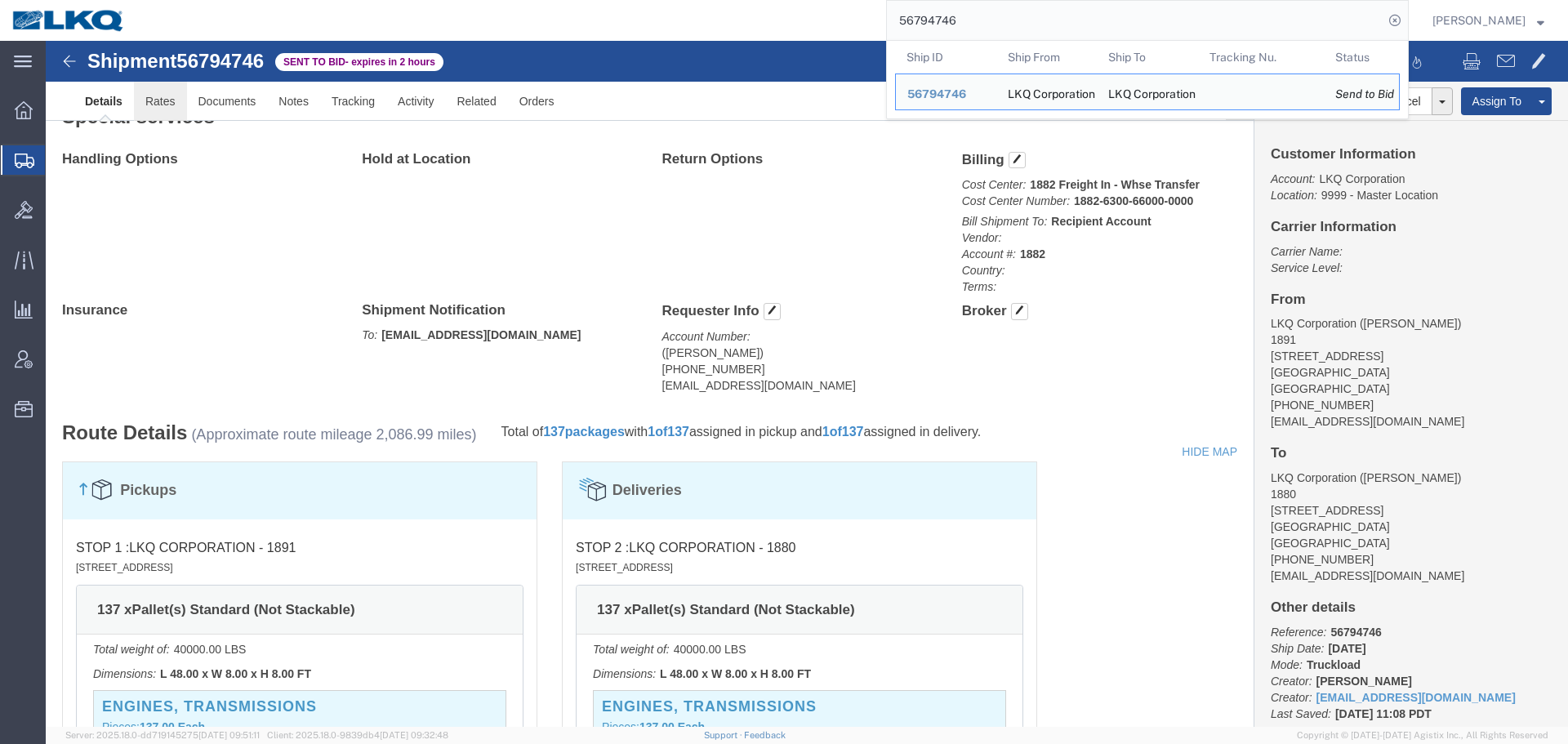
click link "Rates"
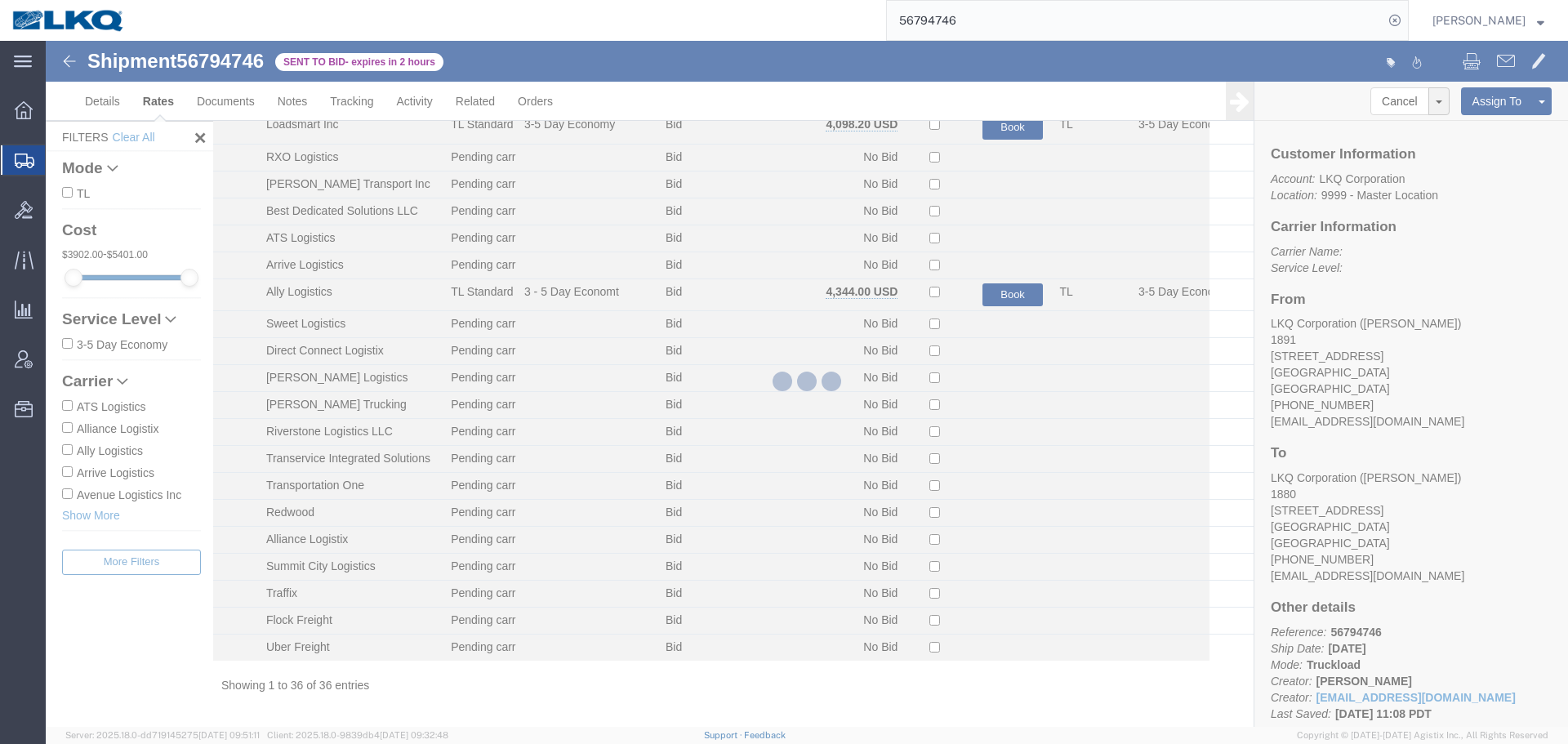
scroll to position [557, 0]
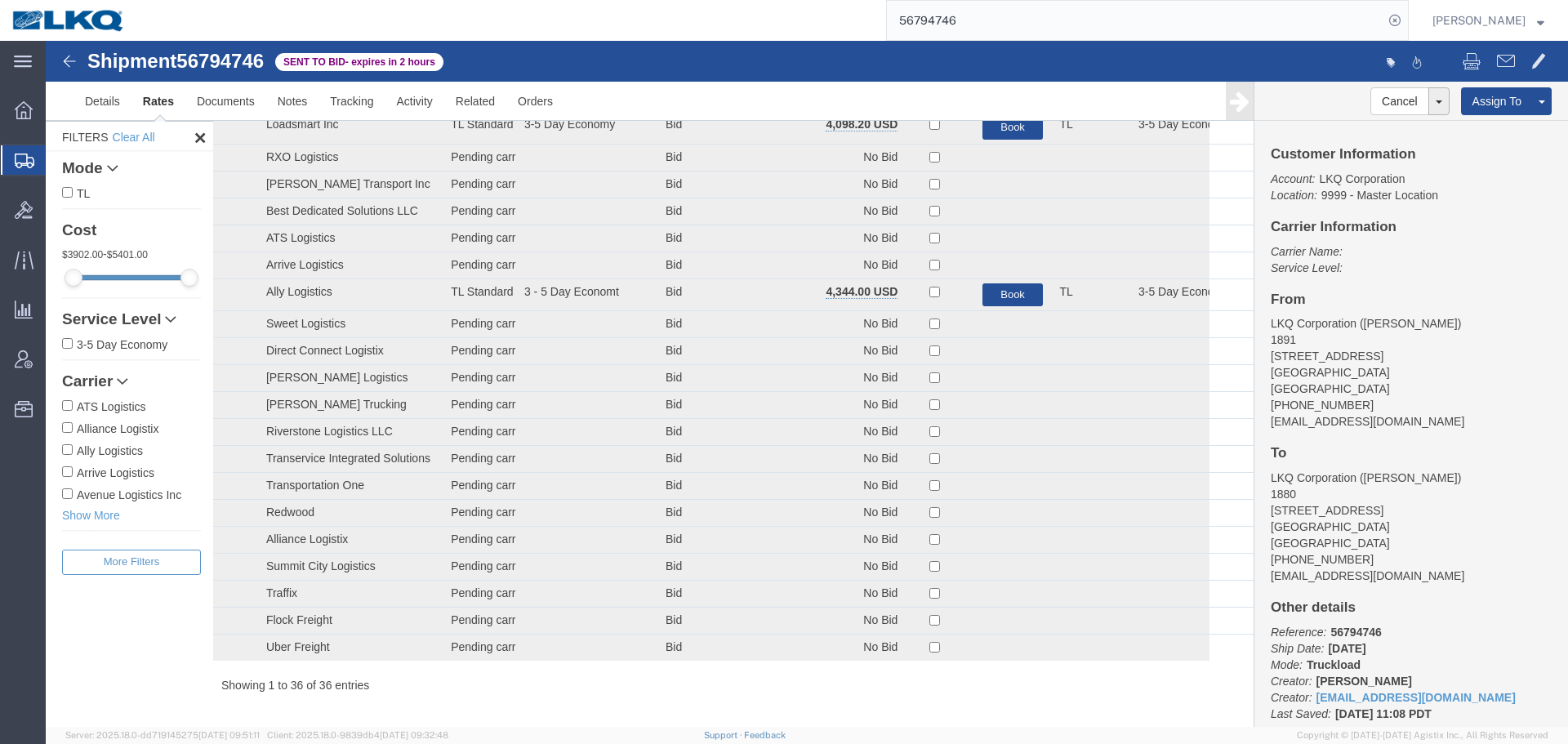
click at [795, 25] on td "No Bid" at bounding box center [805, 11] width 201 height 27
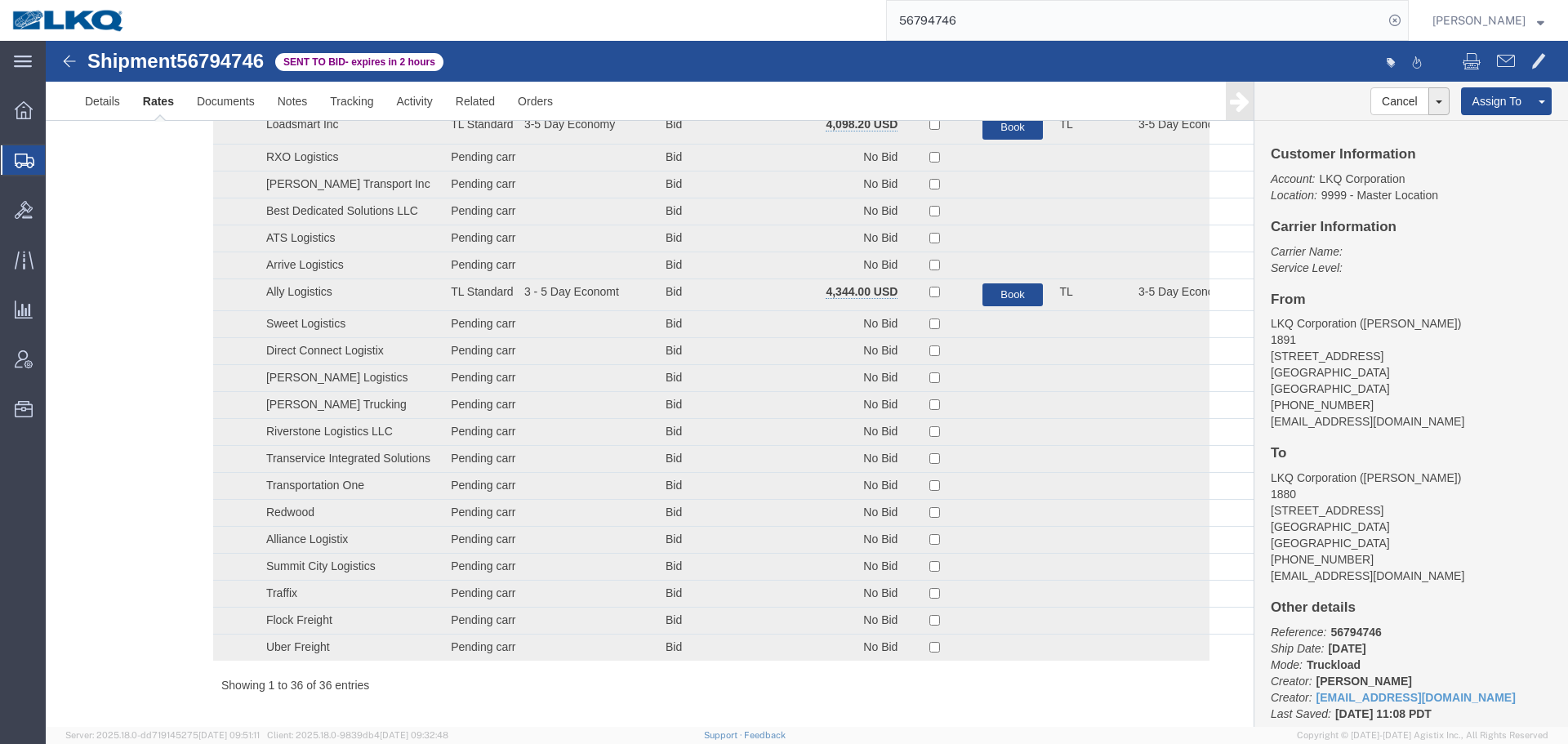
scroll to position [0, 0]
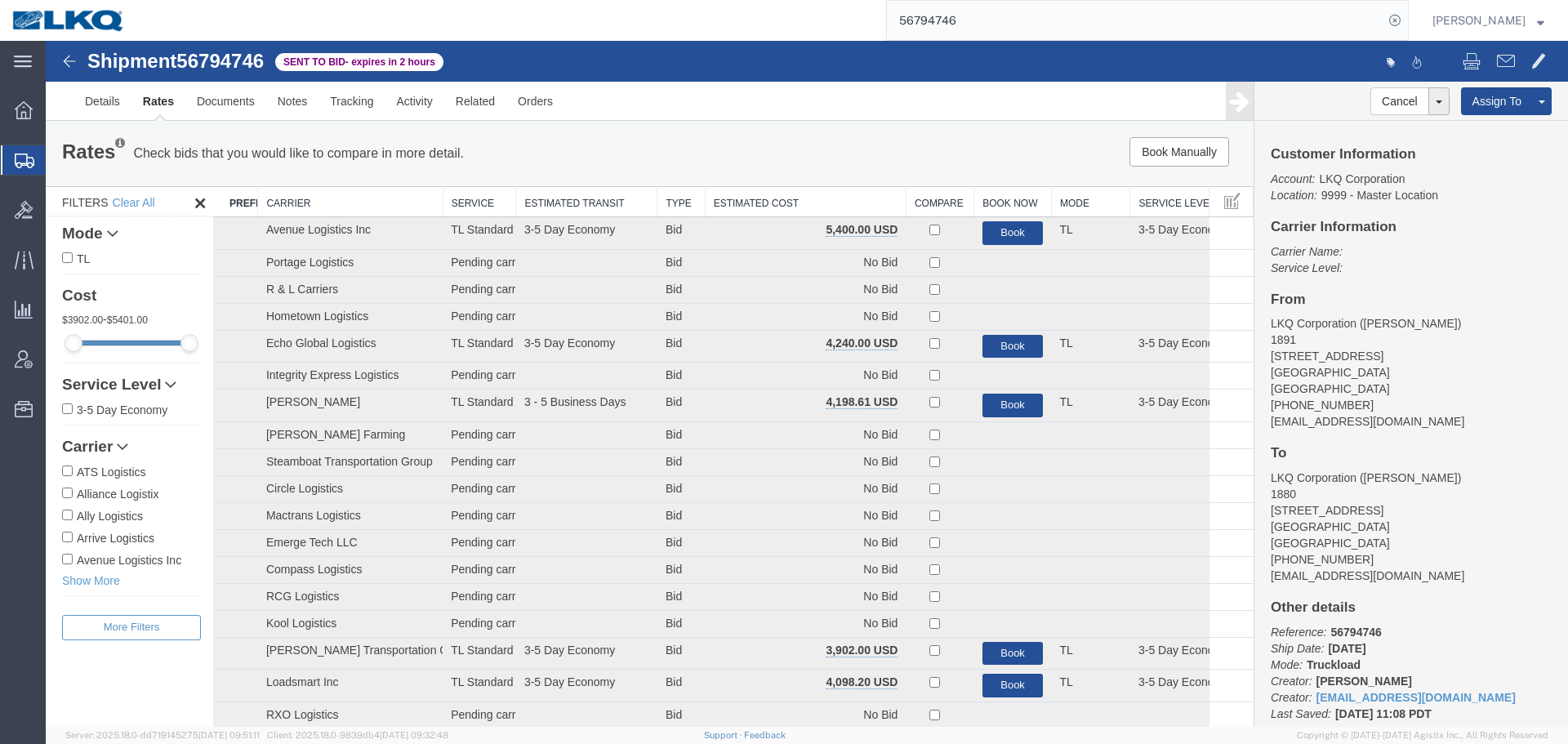
click at [795, 202] on th "Estimated Cost" at bounding box center [805, 202] width 201 height 30
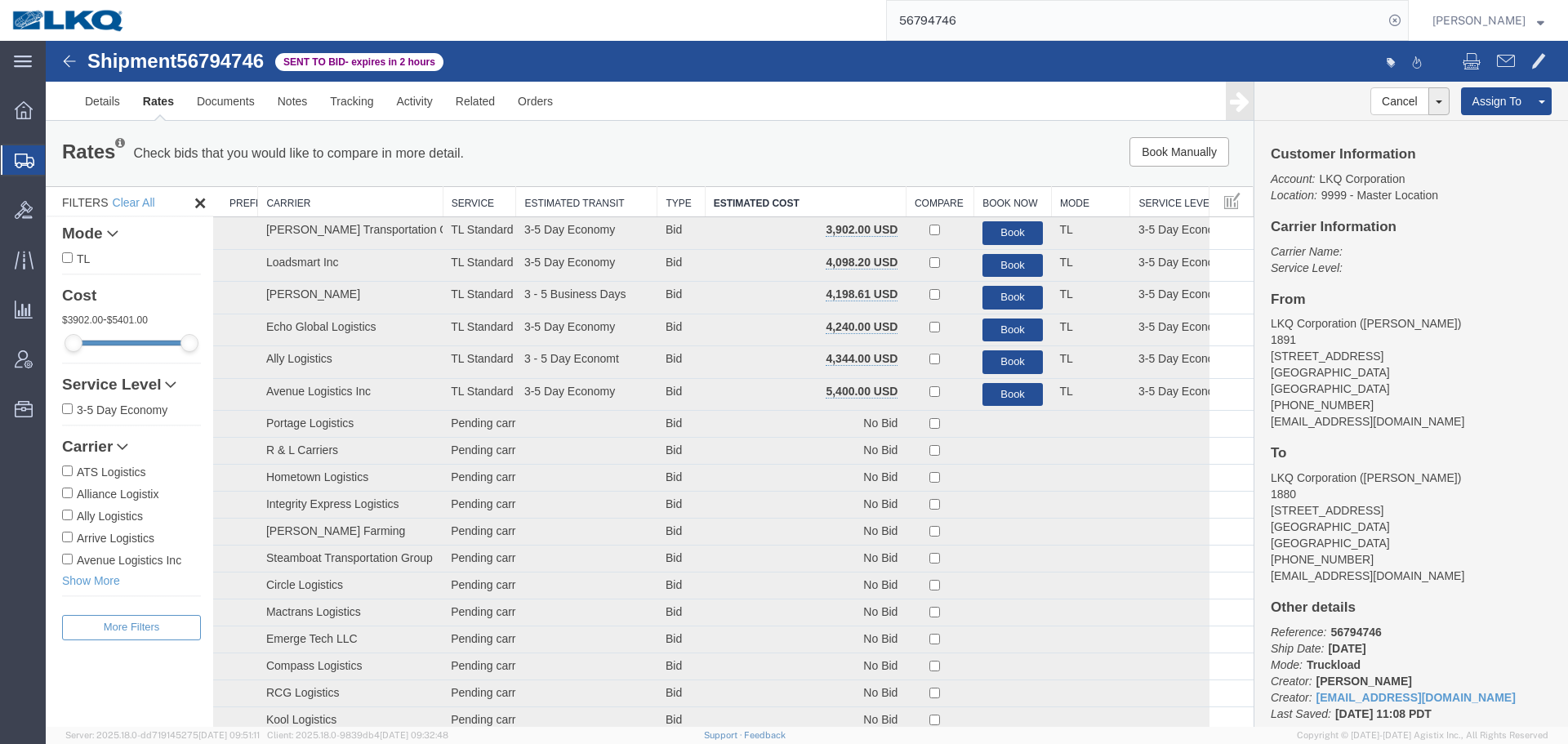
click at [782, 155] on div "Book Manually Pause Continue" at bounding box center [999, 151] width 500 height 29
click at [1013, 18] on input "56794746" at bounding box center [1135, 20] width 497 height 39
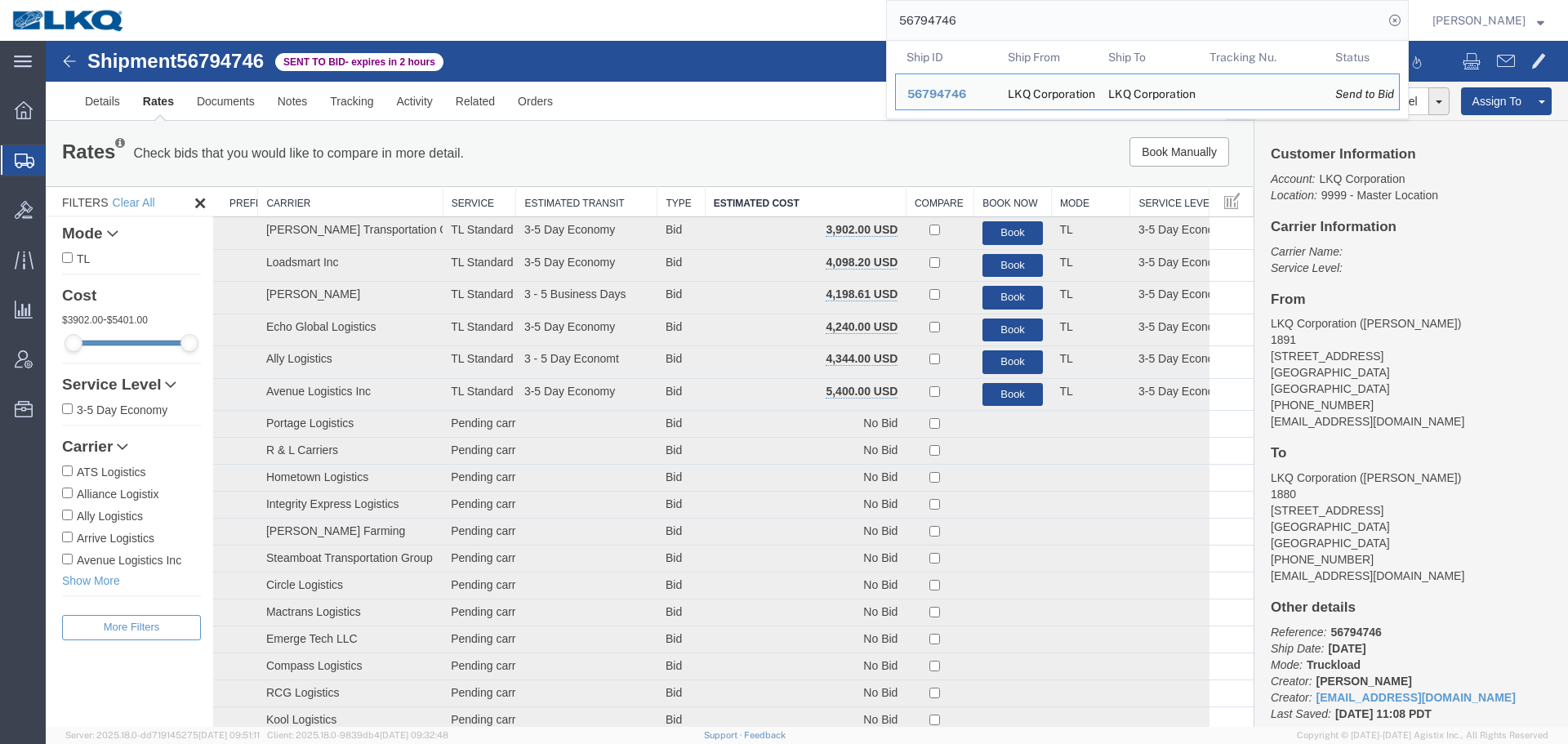
paste input "990"
type input "56794990"
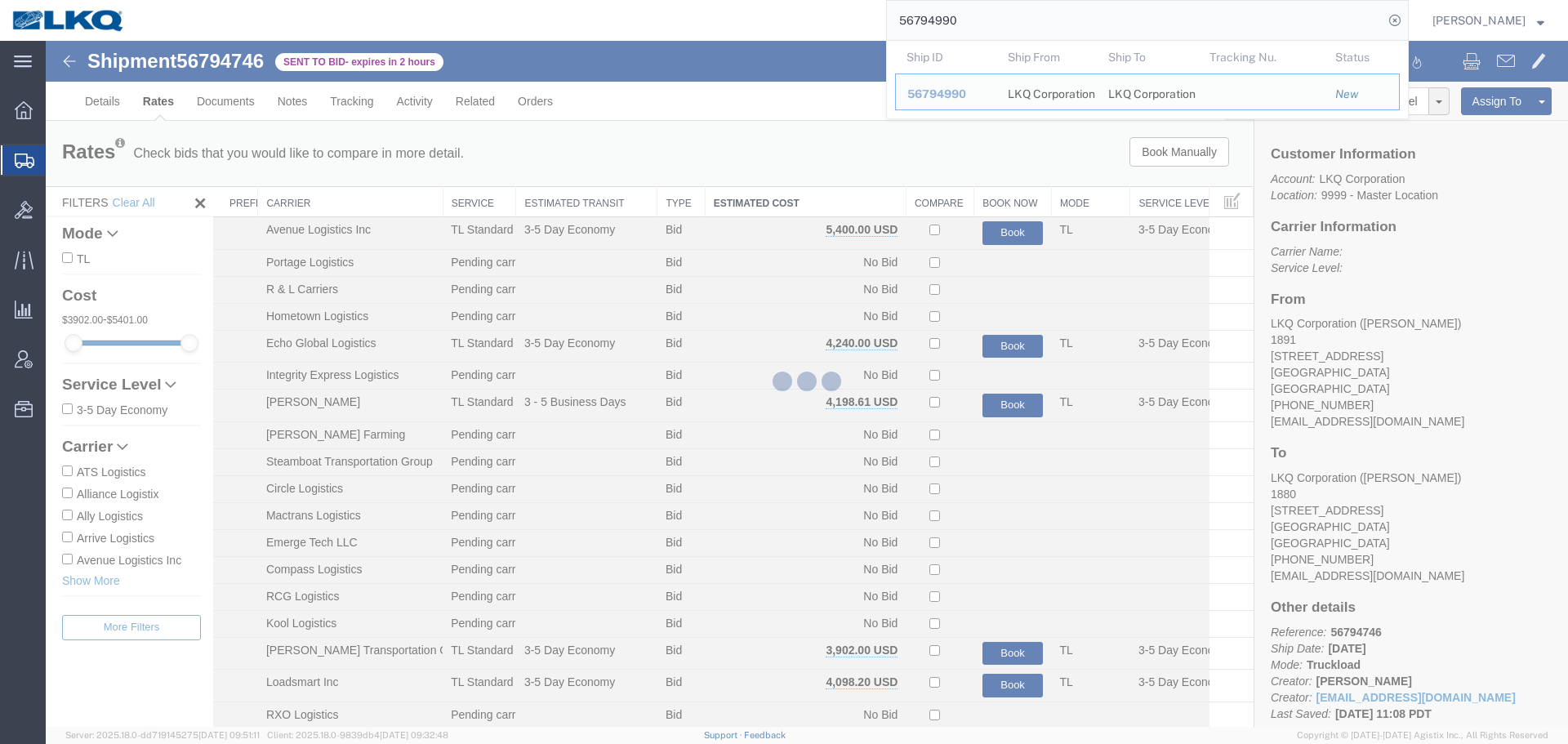
click at [748, 40] on div "56794990 Ship ID Ship From Ship To Tracking Nu. Status Ship ID 56794990 Ship Fr…" at bounding box center [773, 20] width 1271 height 41
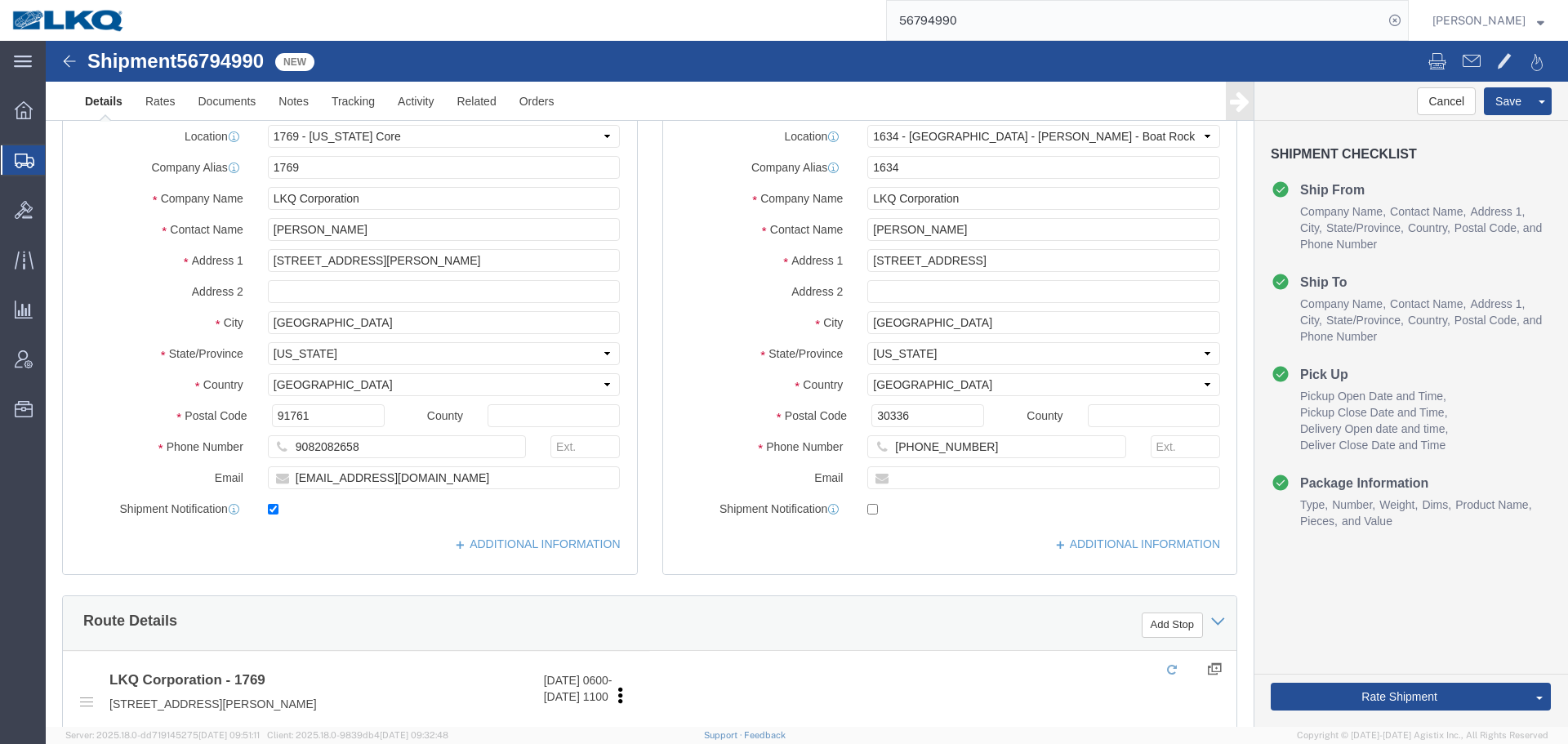
click div
select select "28716"
select select "28712"
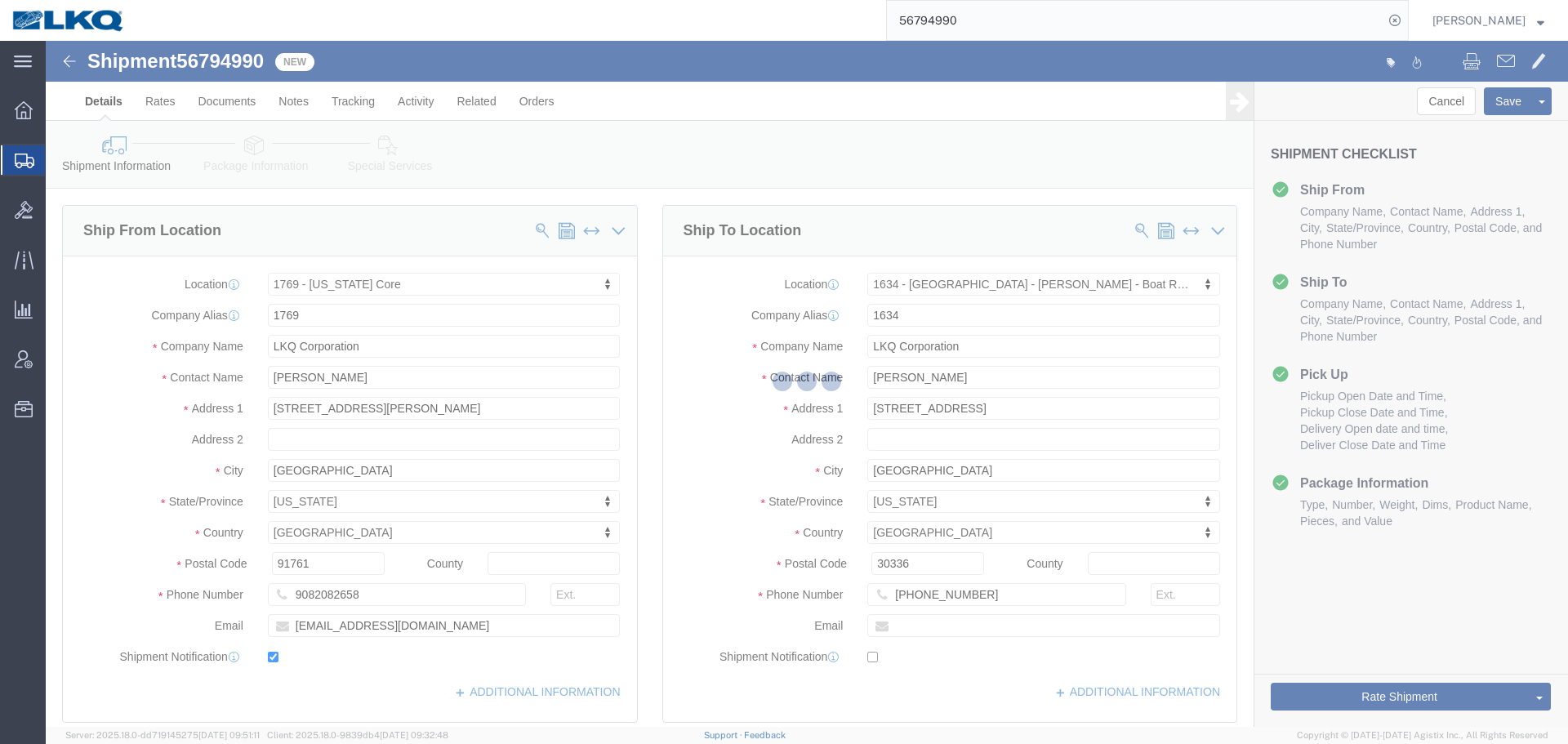
scroll to position [884, 0]
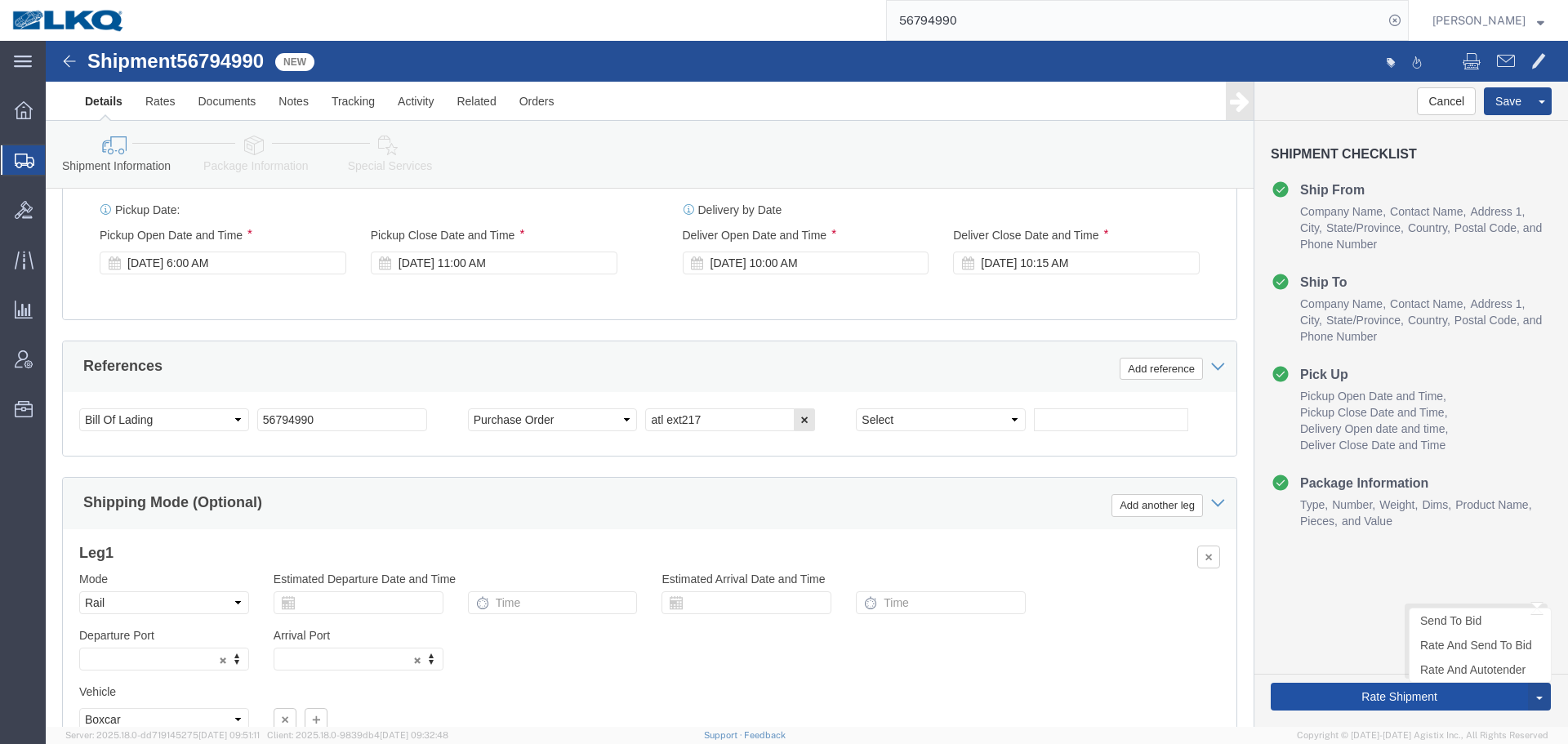
click button "Rate Shipment"
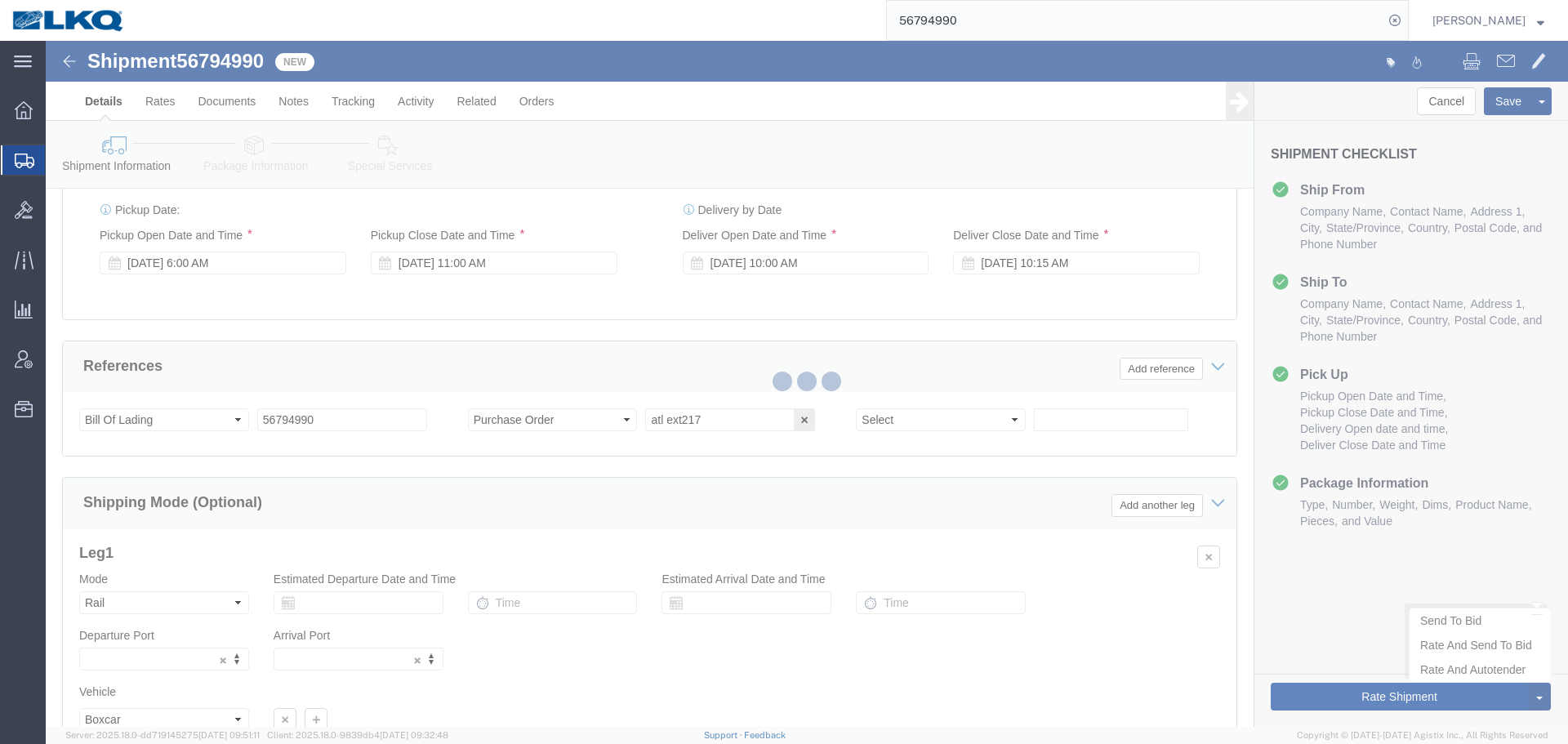
type button "Rate Shipment"
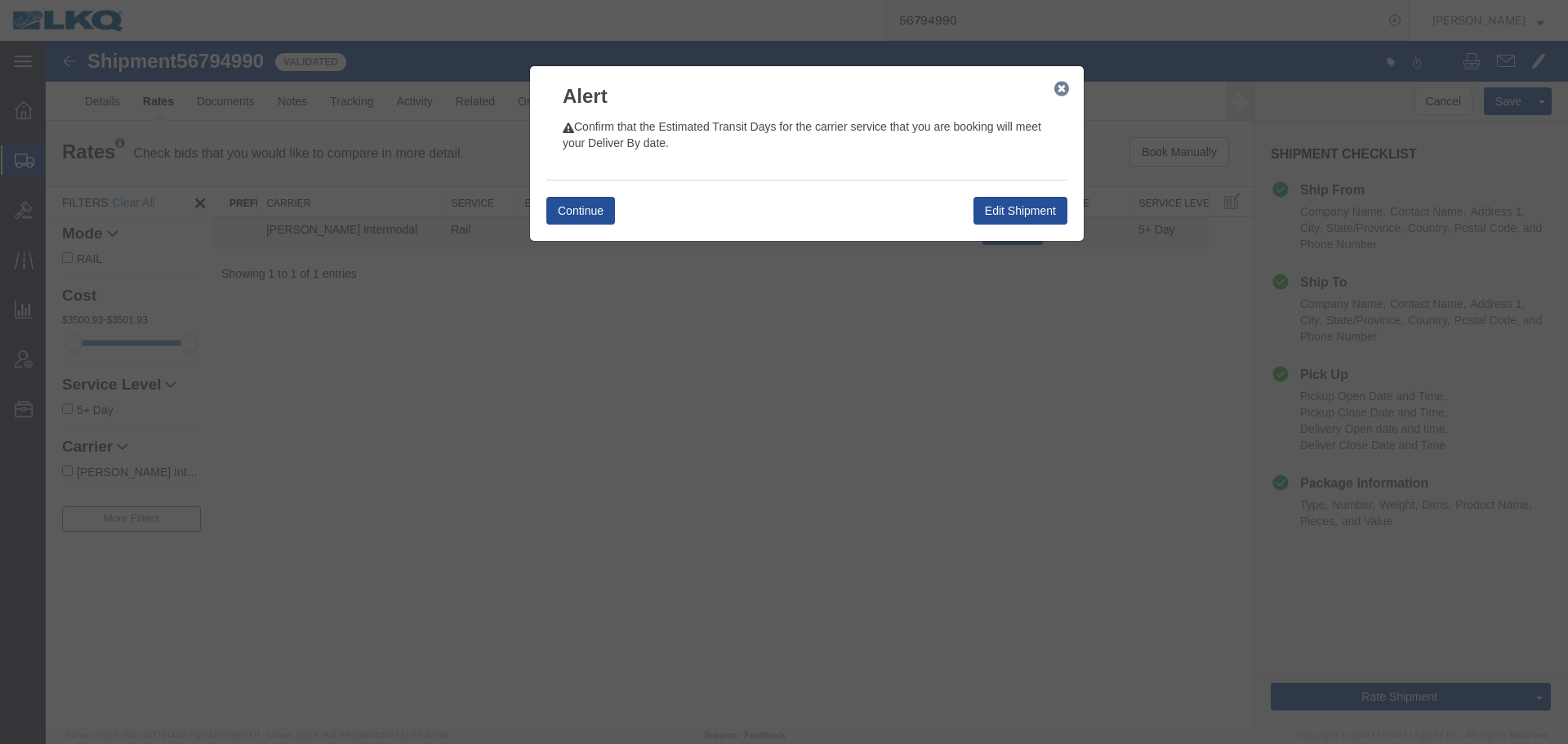
click at [1068, 85] on icon "button" at bounding box center [1062, 89] width 15 height 13
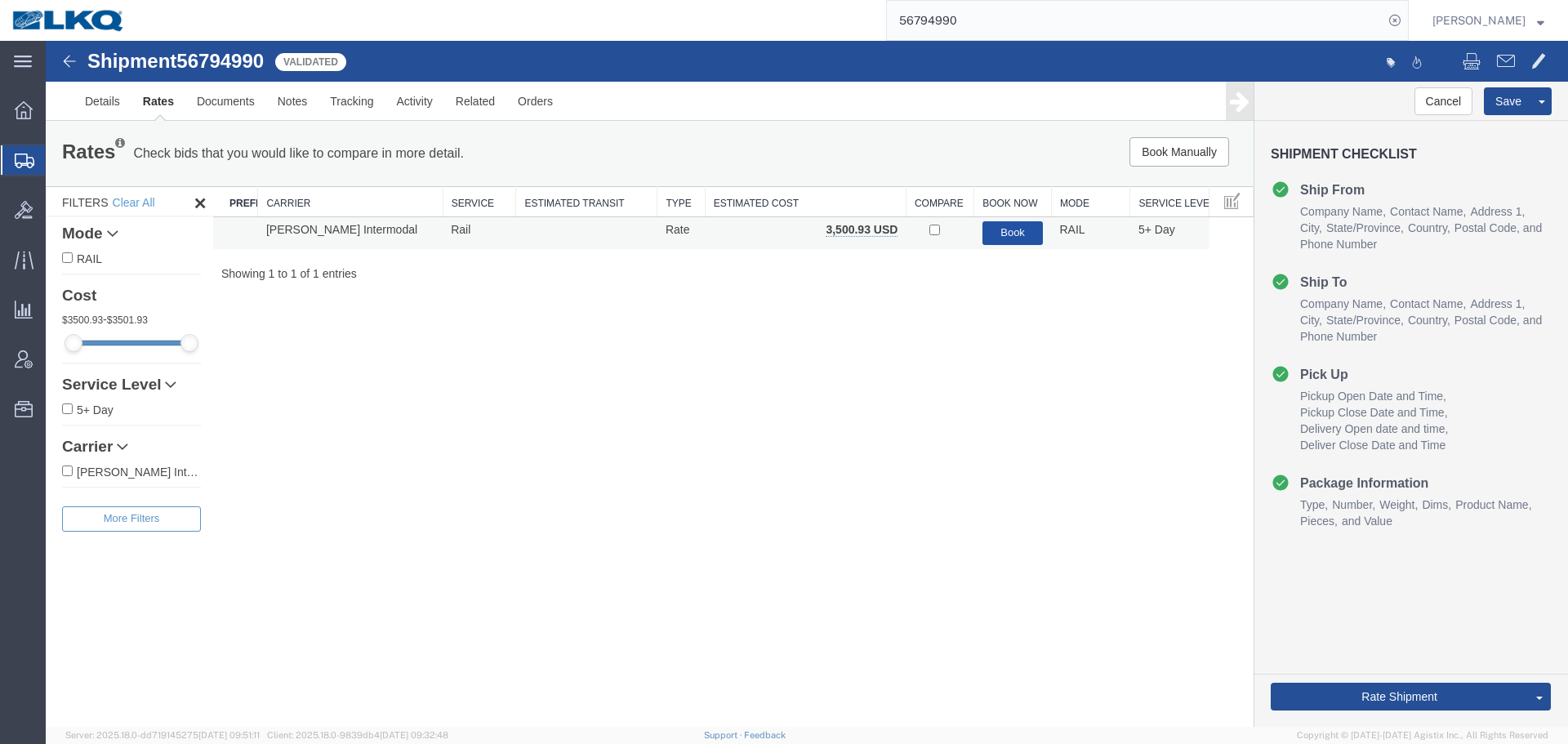
click at [993, 238] on button "Book" at bounding box center [1013, 232] width 61 height 24
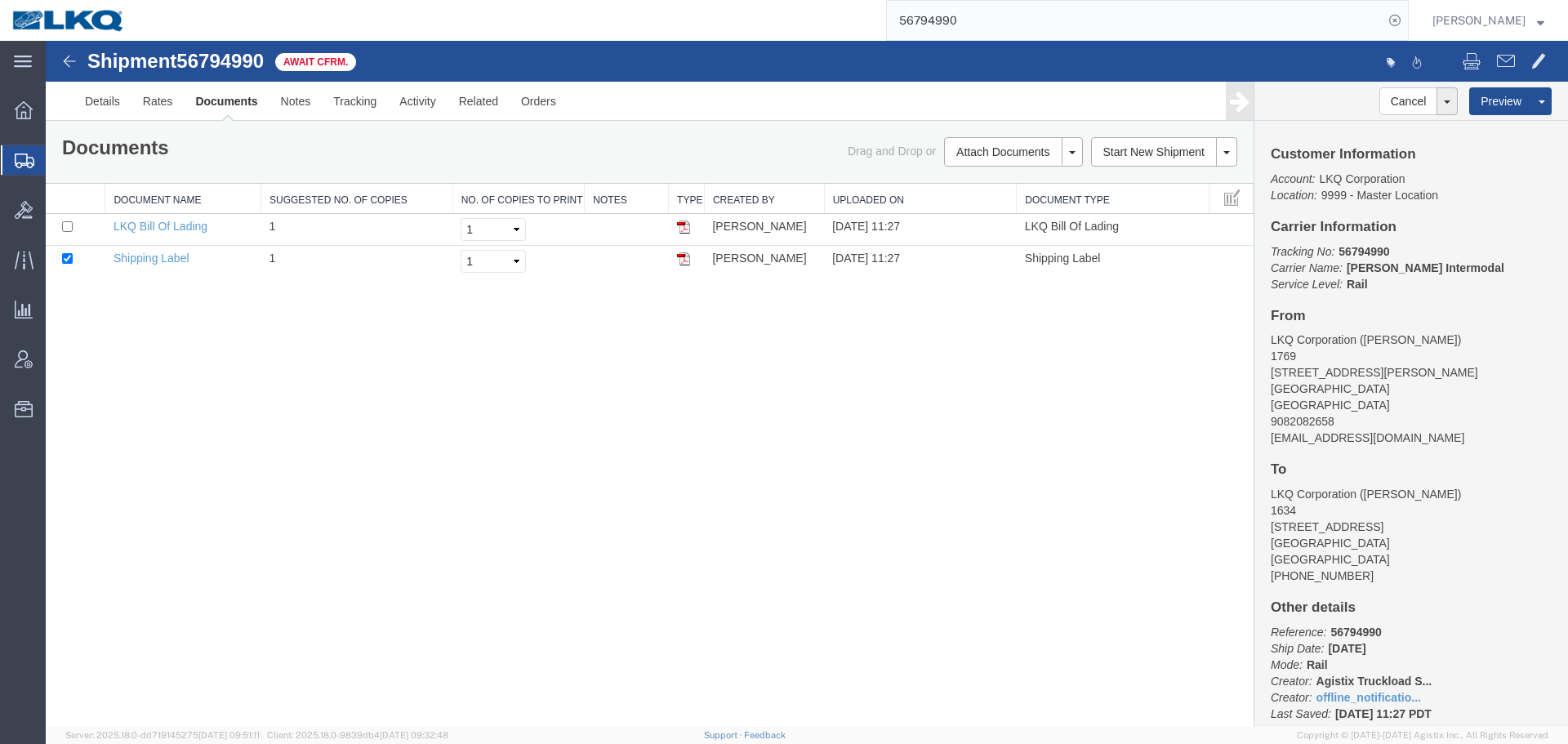
click at [1015, 17] on input "56794990" at bounding box center [1135, 20] width 497 height 39
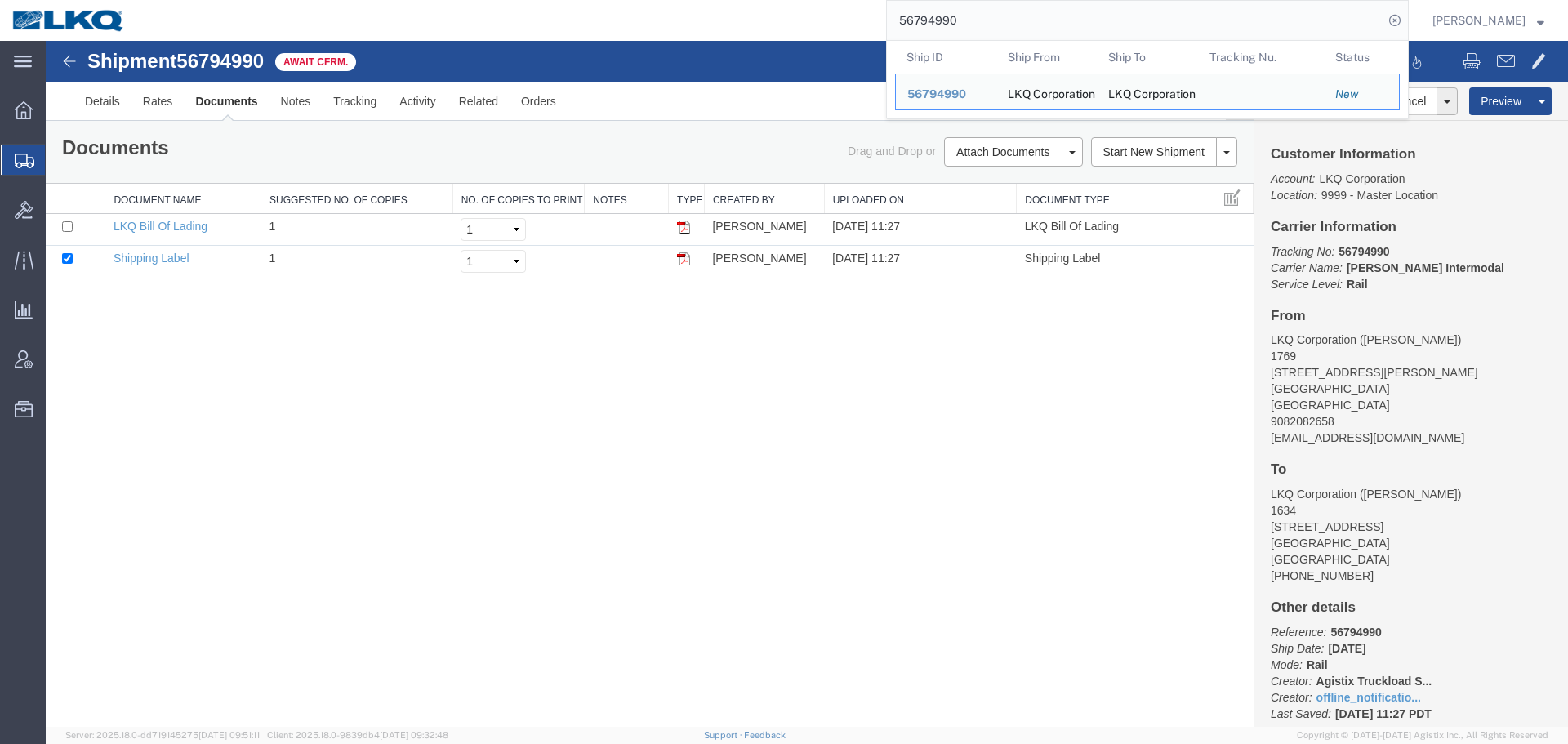
paste input "746"
type input "56794746"
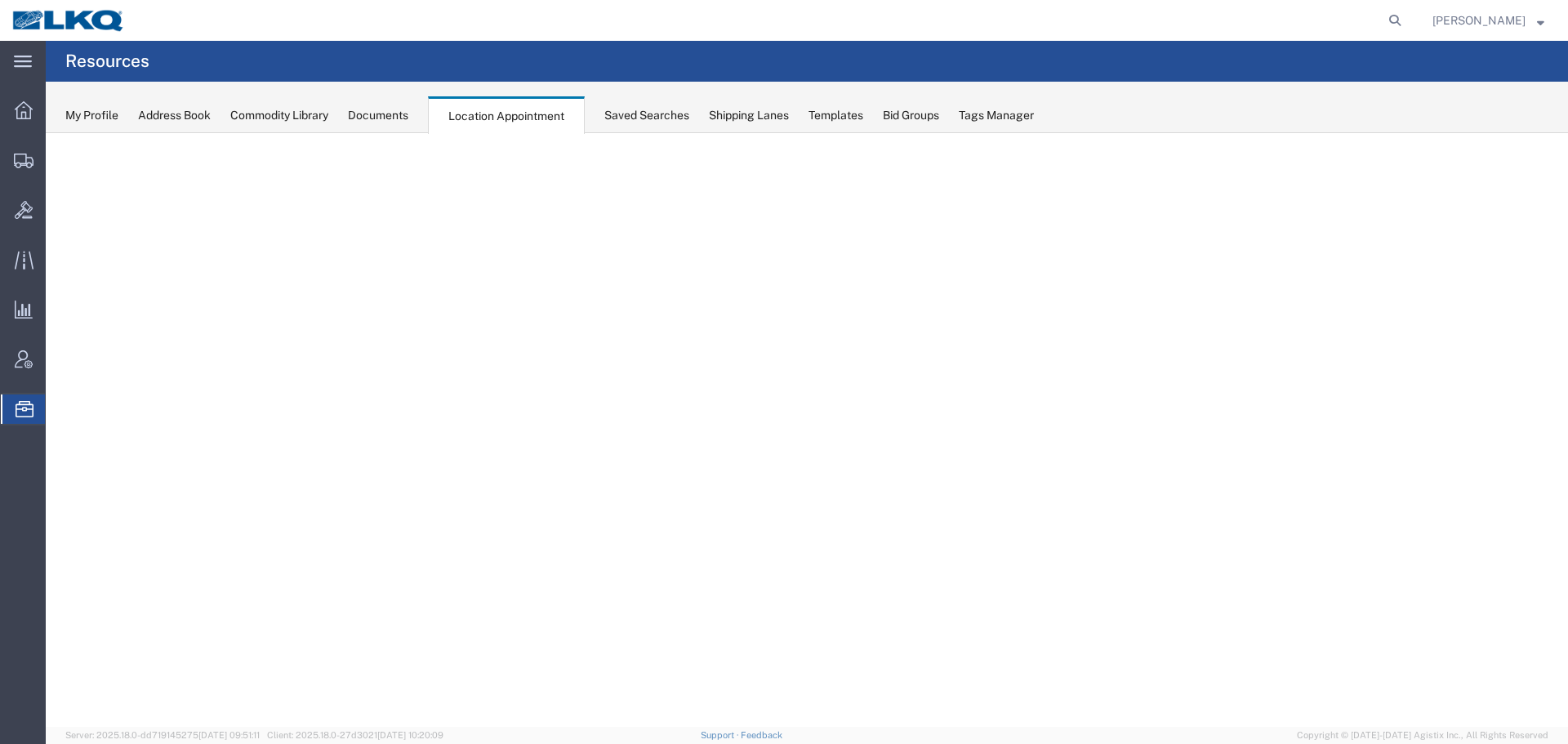
select select "27634"
select select "agendaWeek"
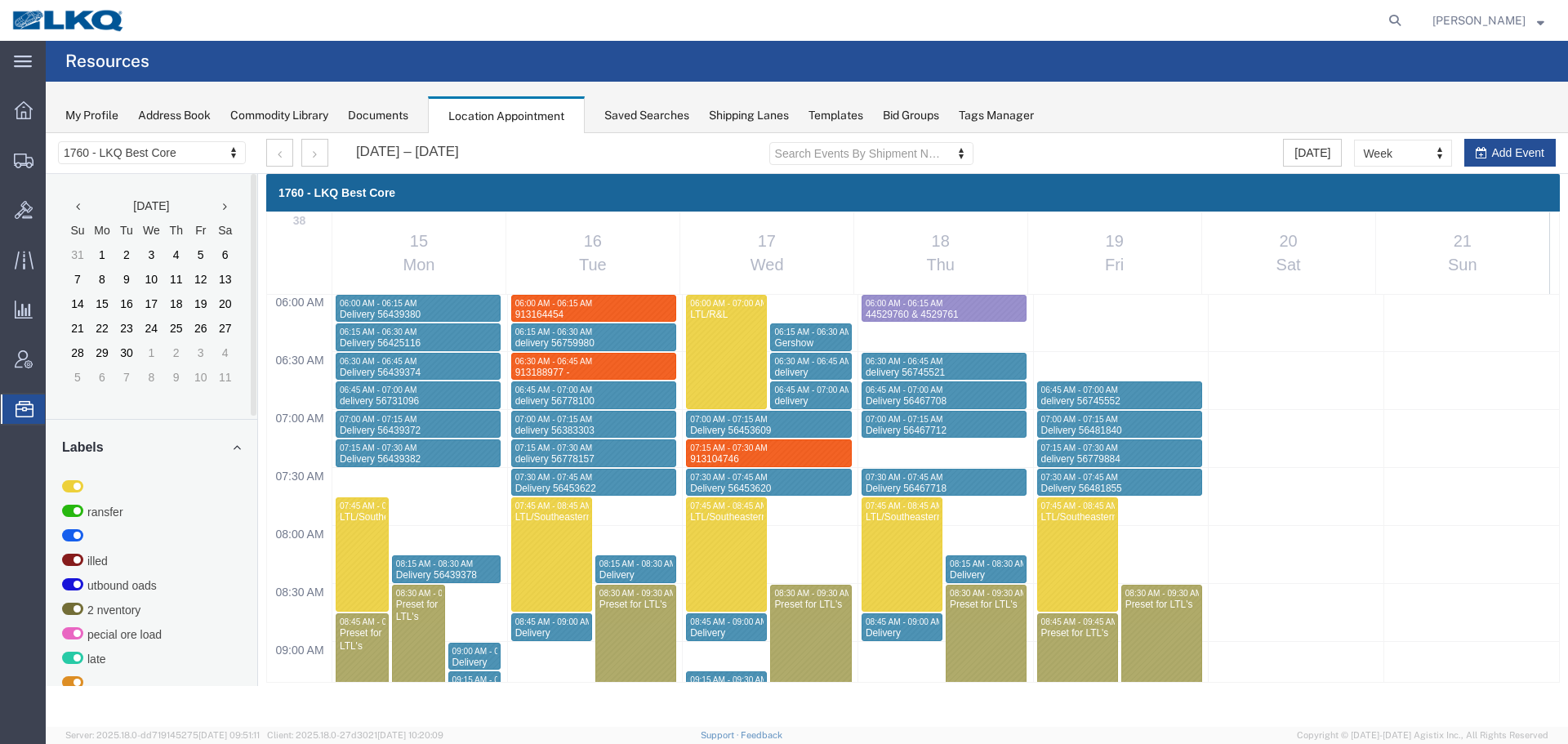
scroll to position [1023, 0]
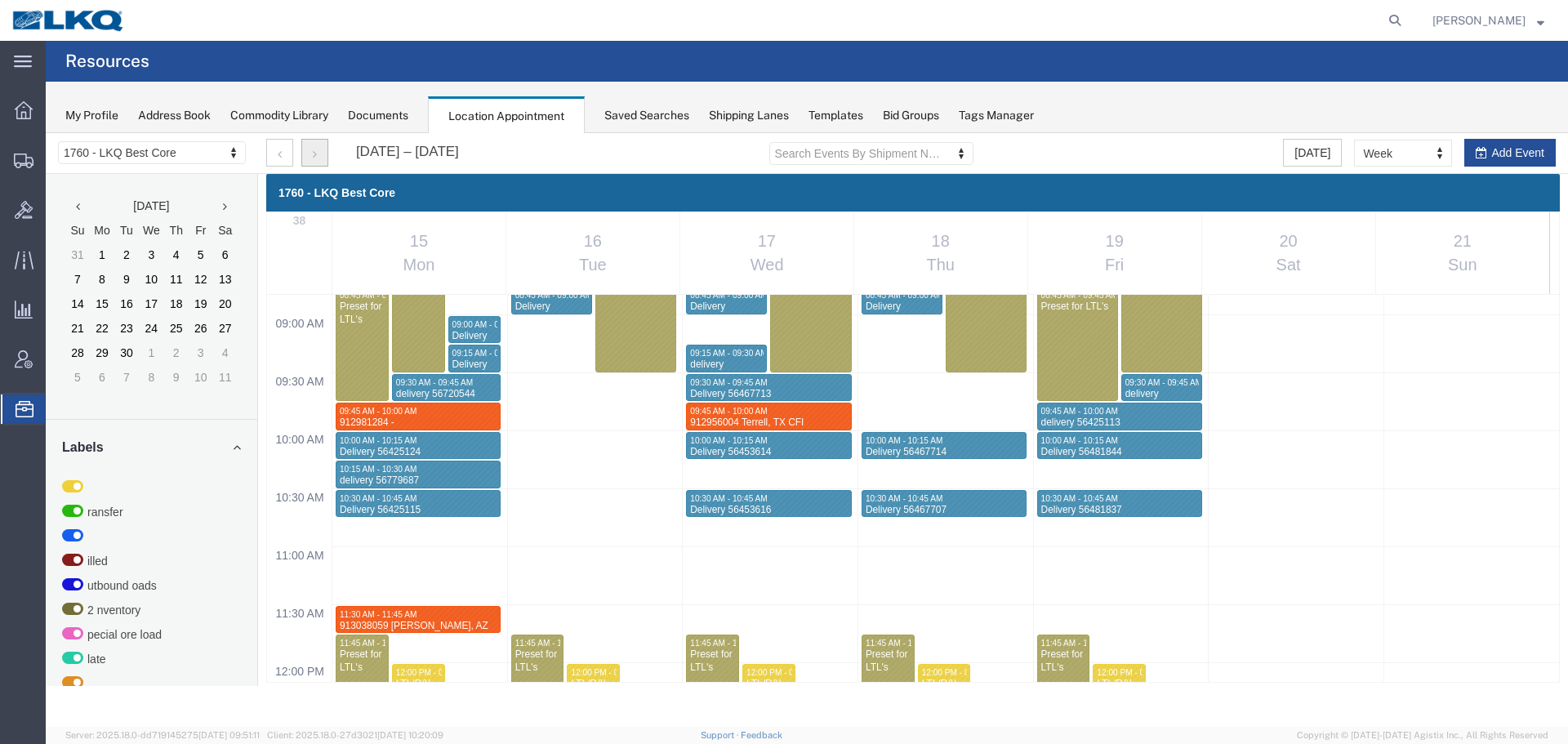
click at [317, 149] on button "button" at bounding box center [315, 152] width 27 height 27
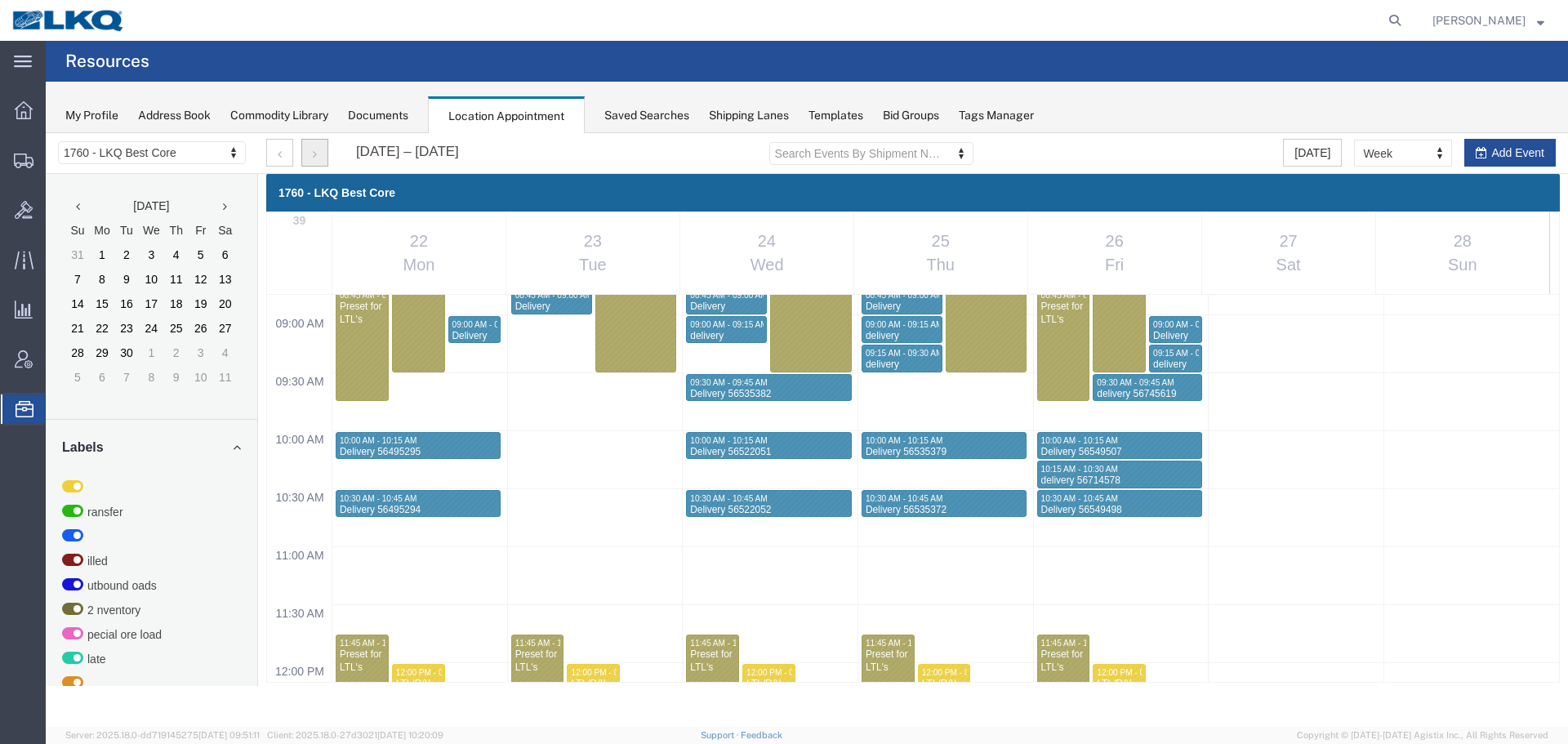
scroll to position [696, 0]
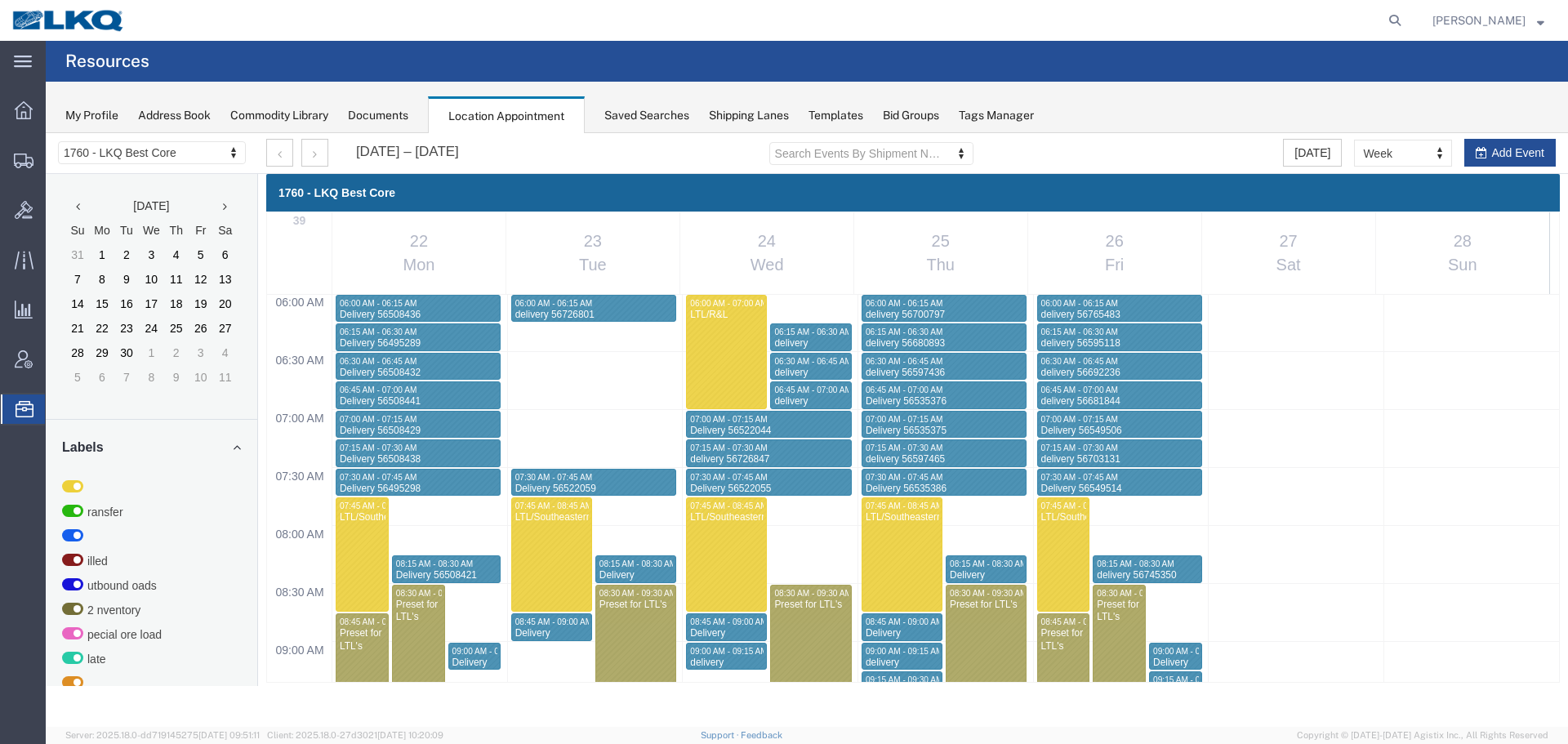
click at [329, 147] on div "Sep 22 – 28, 2025" at bounding box center [363, 152] width 193 height 27
click at [320, 153] on button "button" at bounding box center [315, 152] width 27 height 27
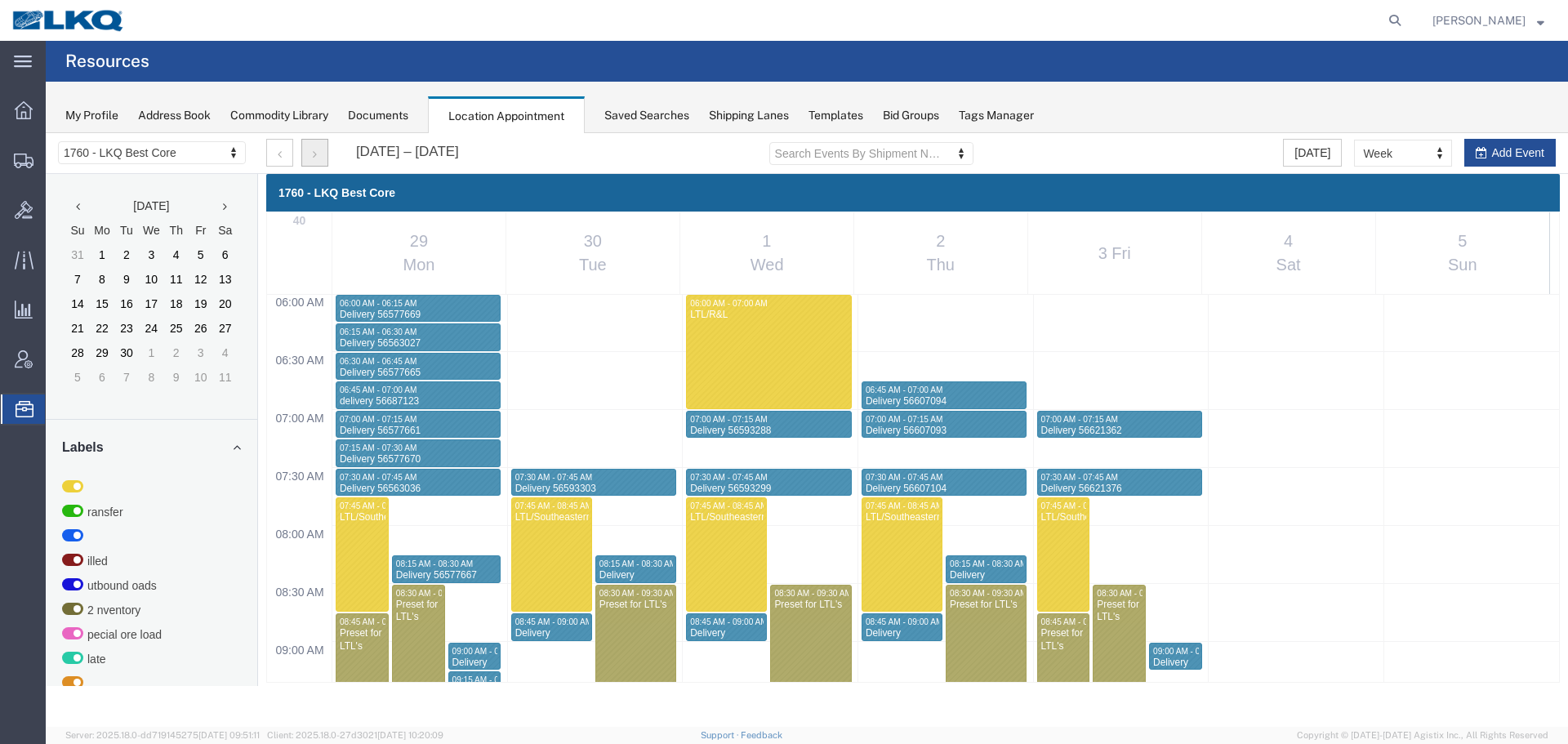
click at [319, 154] on button "button" at bounding box center [315, 152] width 27 height 27
click at [274, 156] on div at bounding box center [806, 430] width 1522 height 593
click at [274, 153] on button "button" at bounding box center [280, 152] width 27 height 27
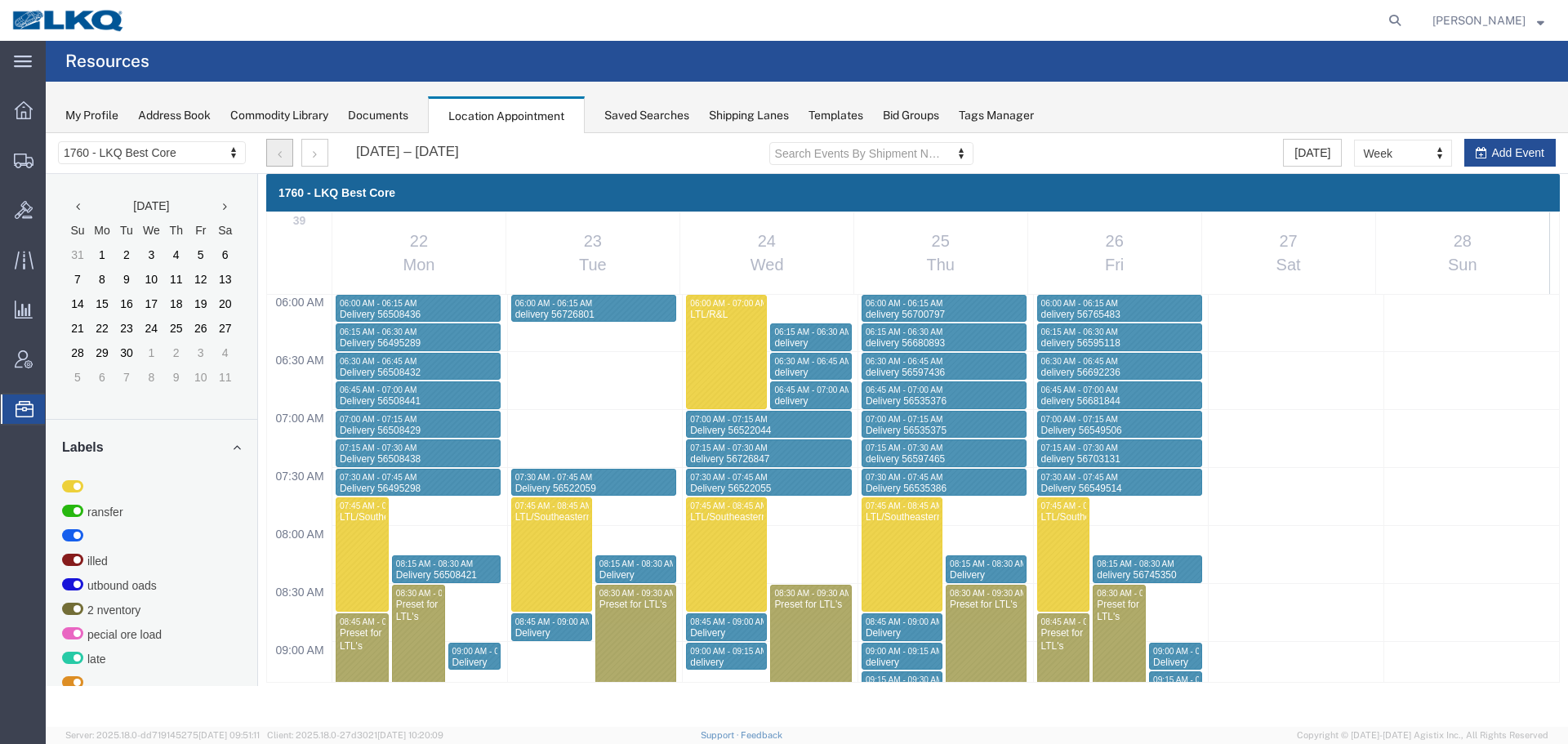
click at [274, 153] on button "button" at bounding box center [280, 152] width 27 height 27
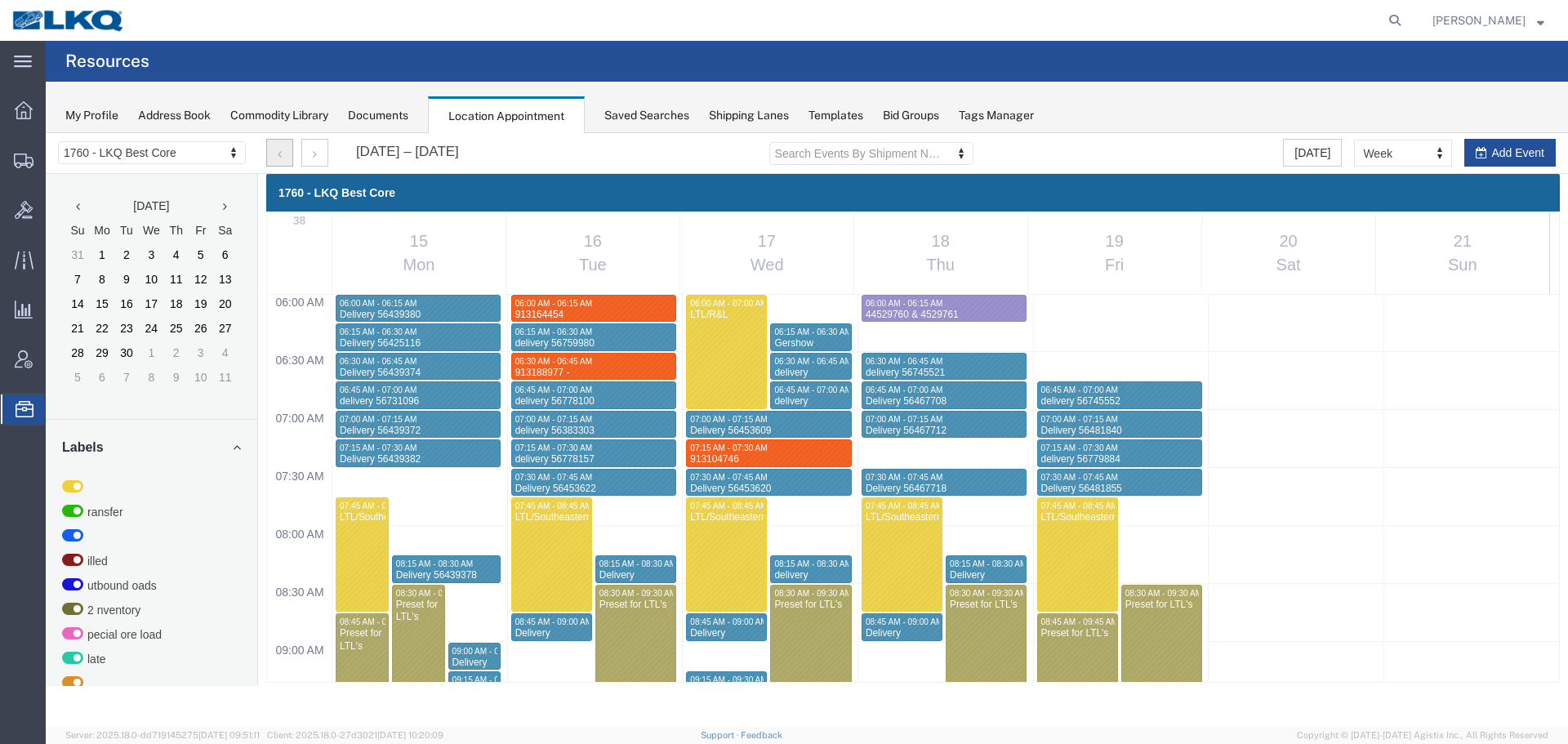
click at [275, 147] on button "button" at bounding box center [280, 152] width 27 height 27
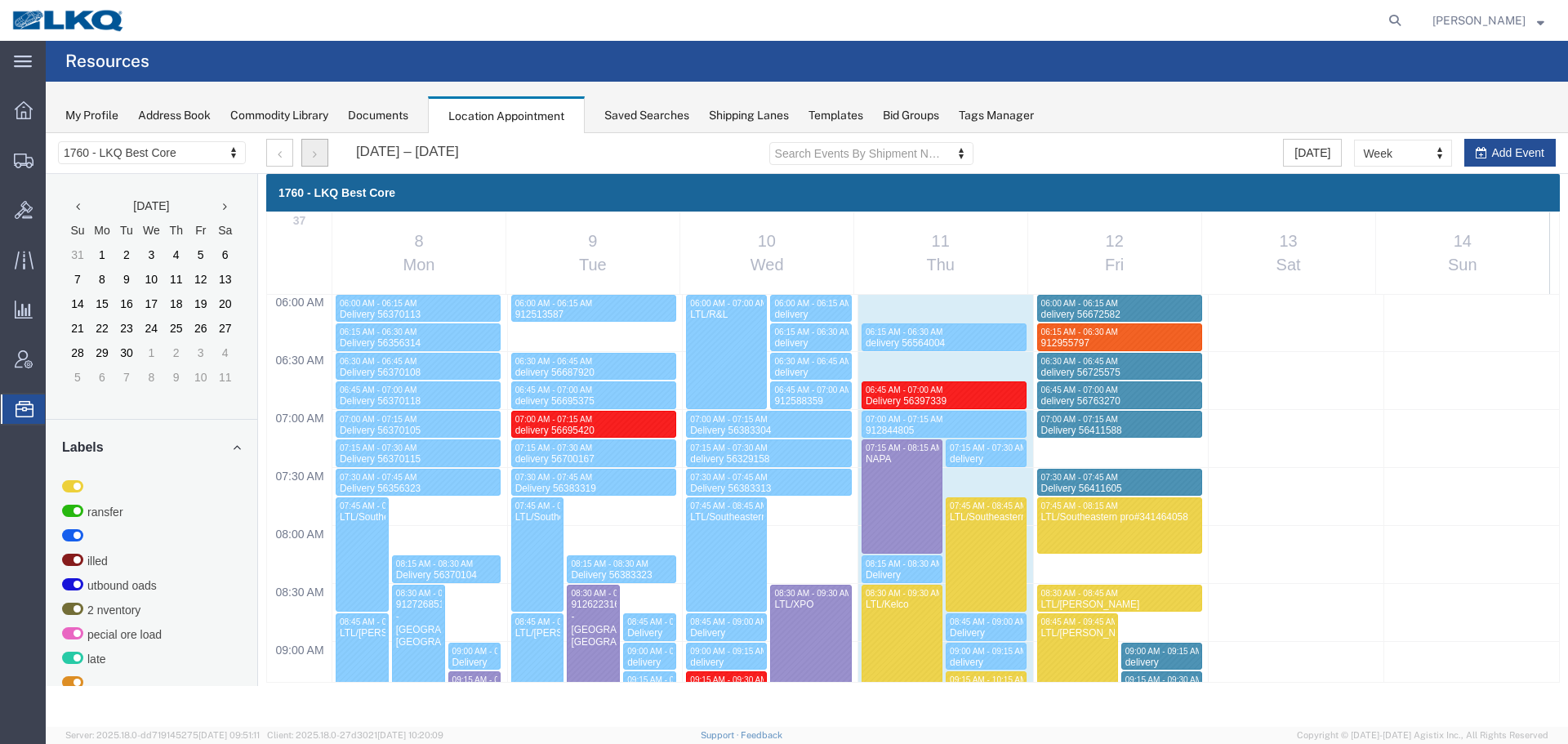
click at [309, 162] on button "button" at bounding box center [315, 152] width 27 height 27
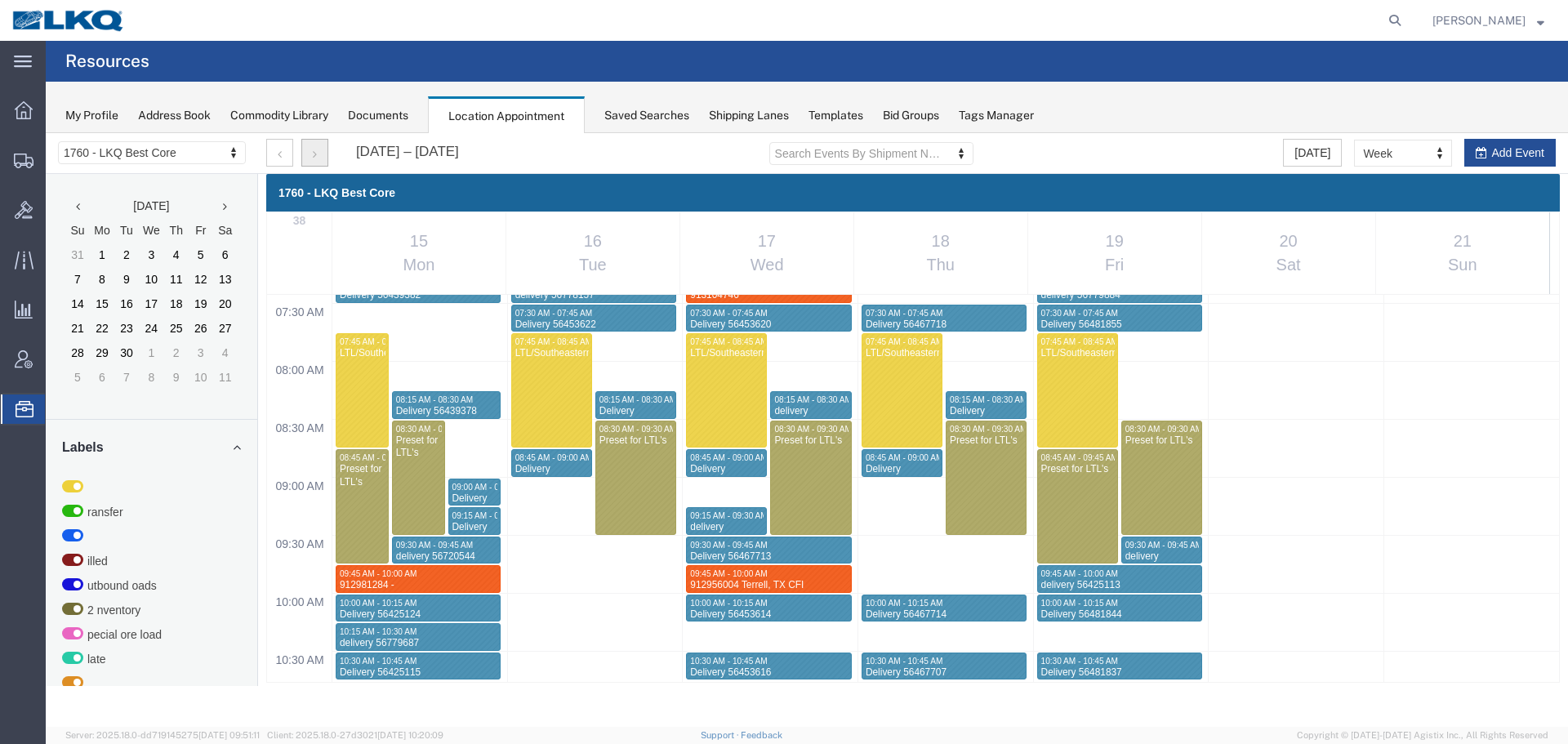
scroll to position [859, 0]
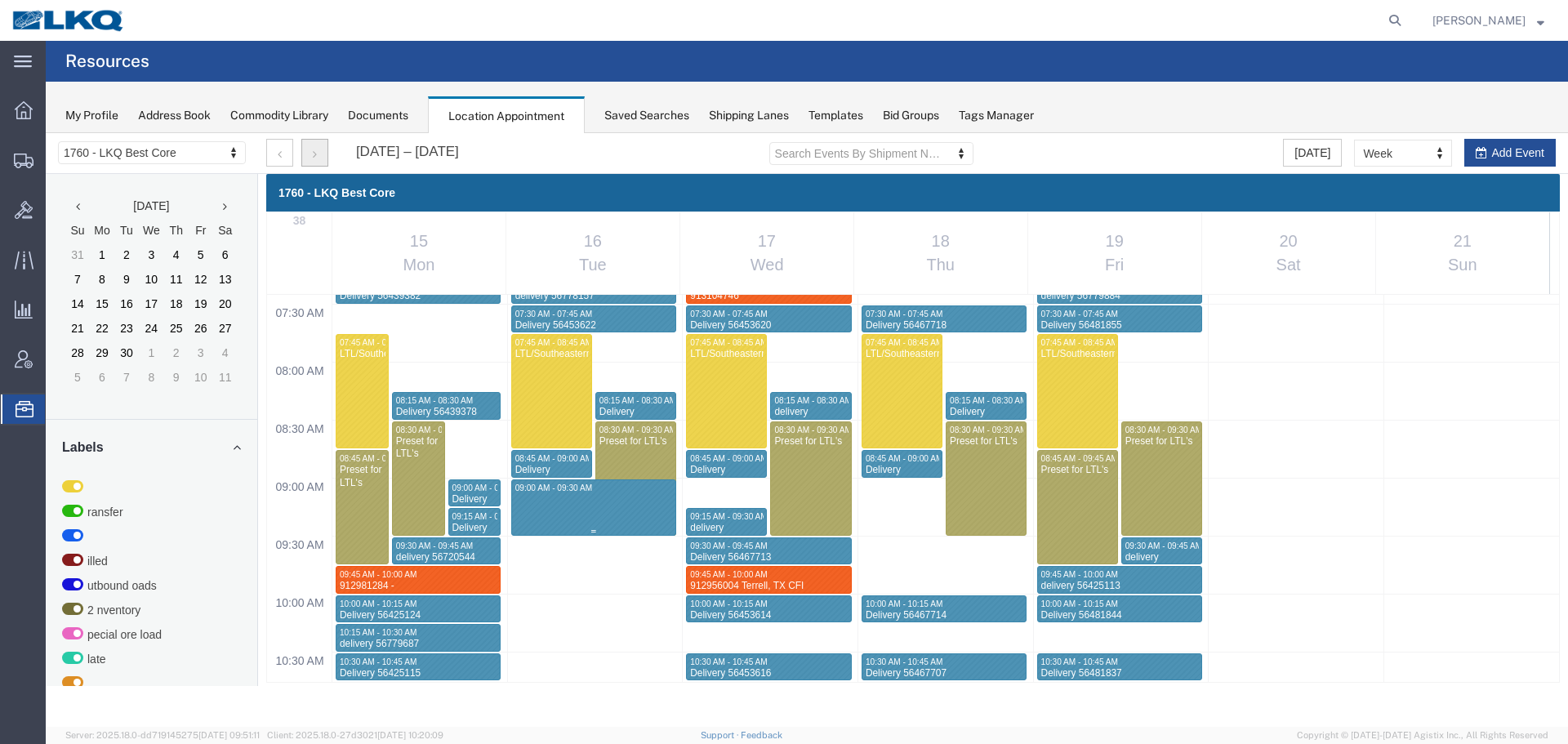
select select "1"
select select
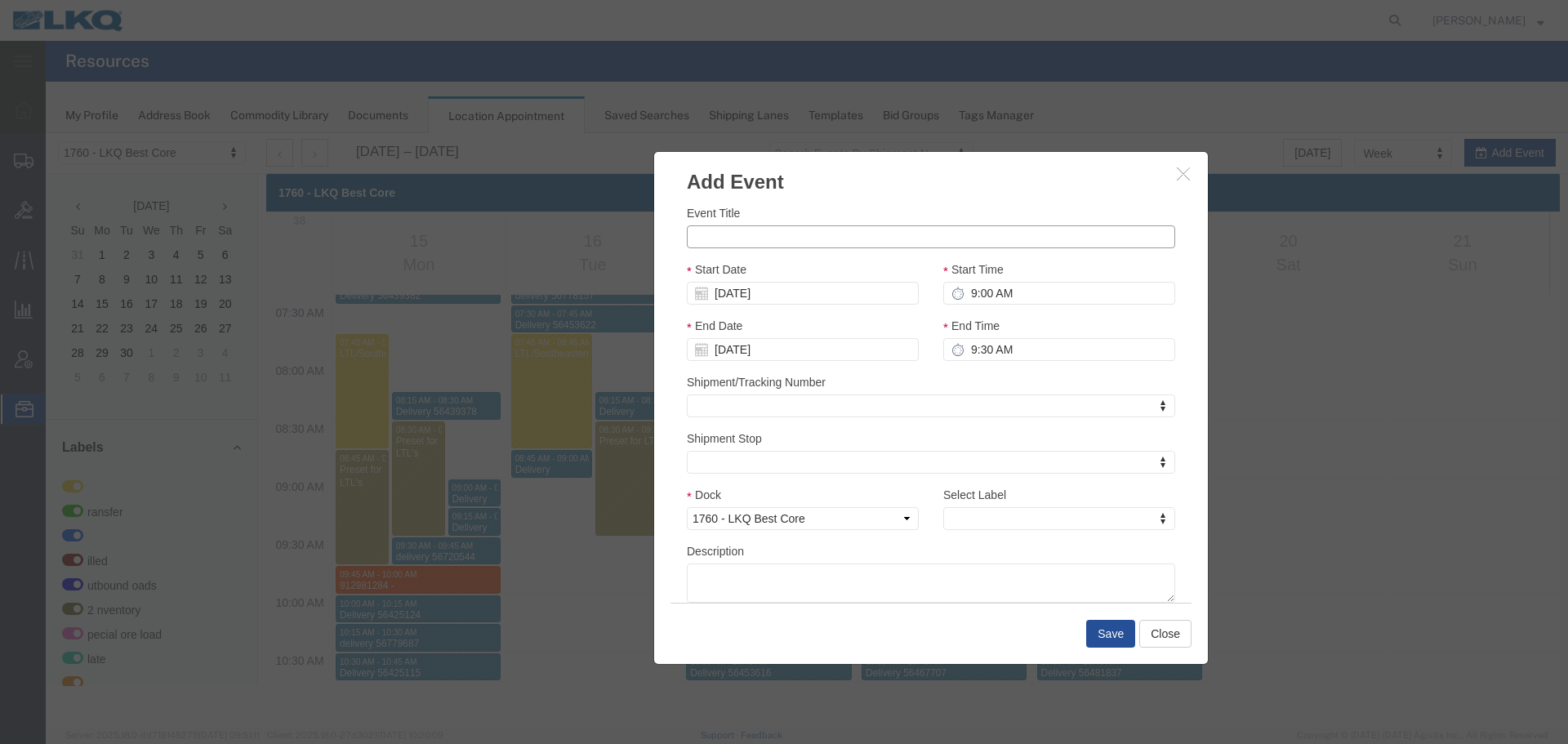
click at [758, 236] on input "Event Title" at bounding box center [930, 237] width 488 height 23
paste input "913189169 - Lavonia, GA"
type input "913189169 - Lavonia, GA"
click at [1016, 354] on input "9:30 AM" at bounding box center [1059, 349] width 232 height 23
type input "9:15 AM"
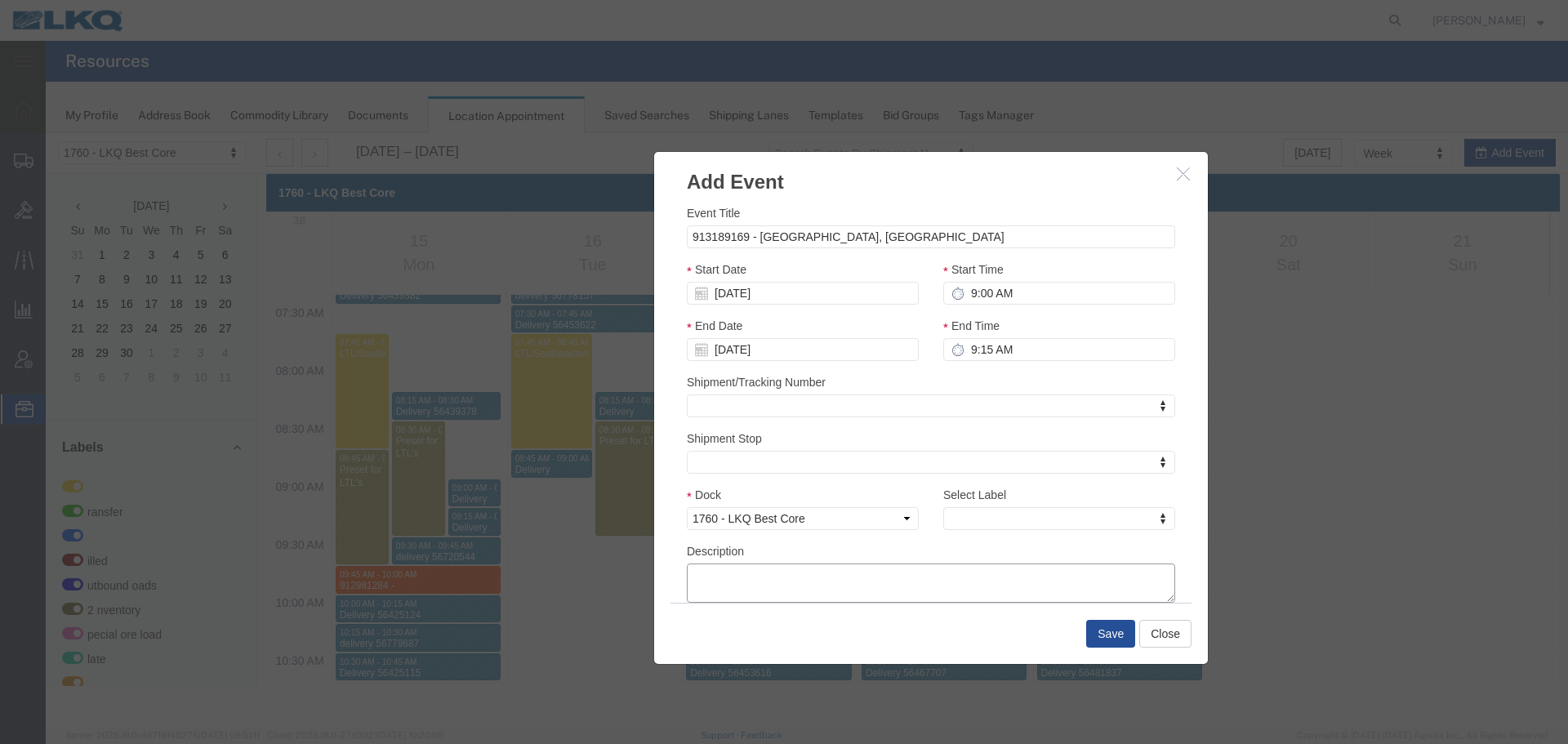
click at [839, 591] on textarea "Description" at bounding box center [930, 582] width 488 height 39
paste textarea "913189169 - Lavonia, GA"
type textarea "913189169 - Lavonia, GA"
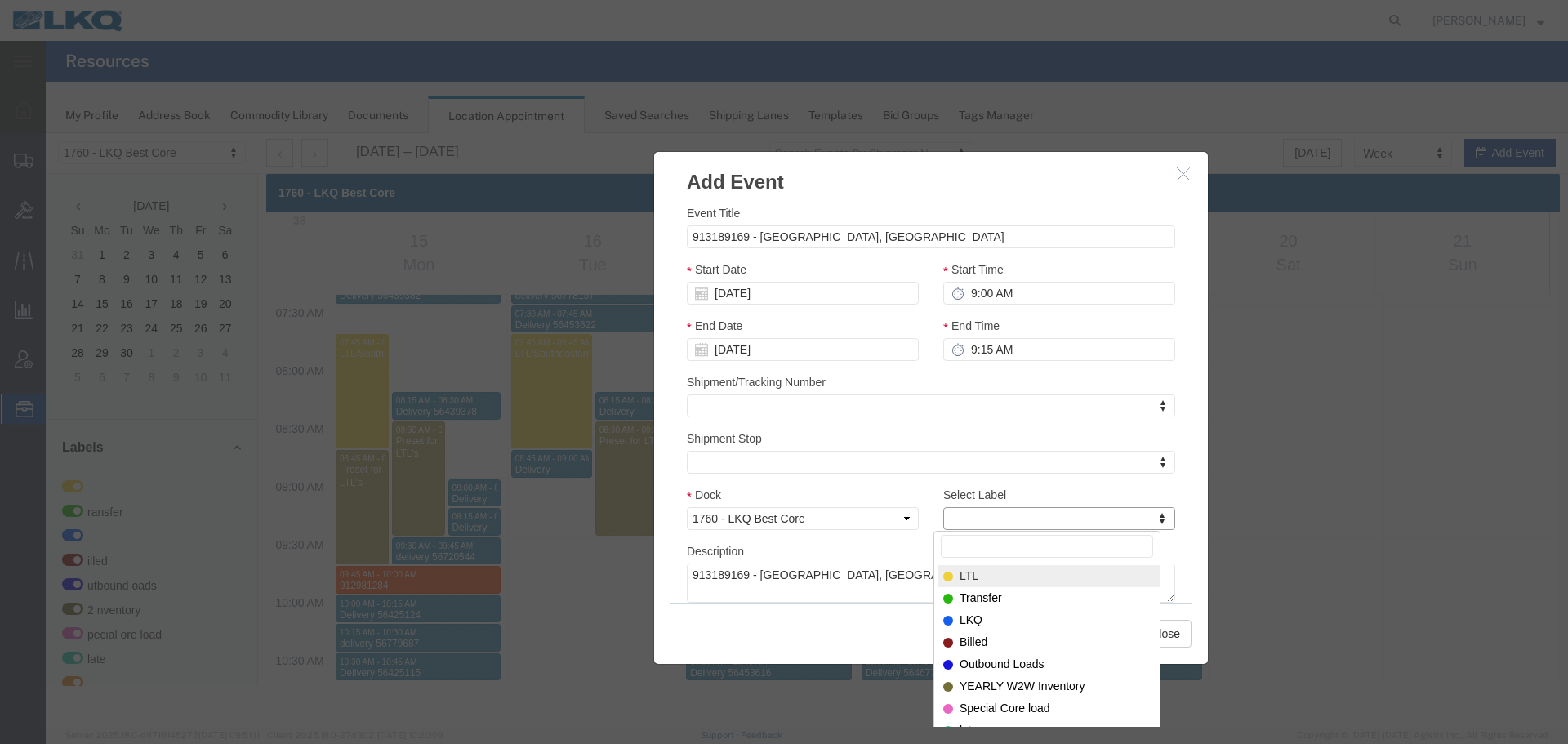
type input "m"
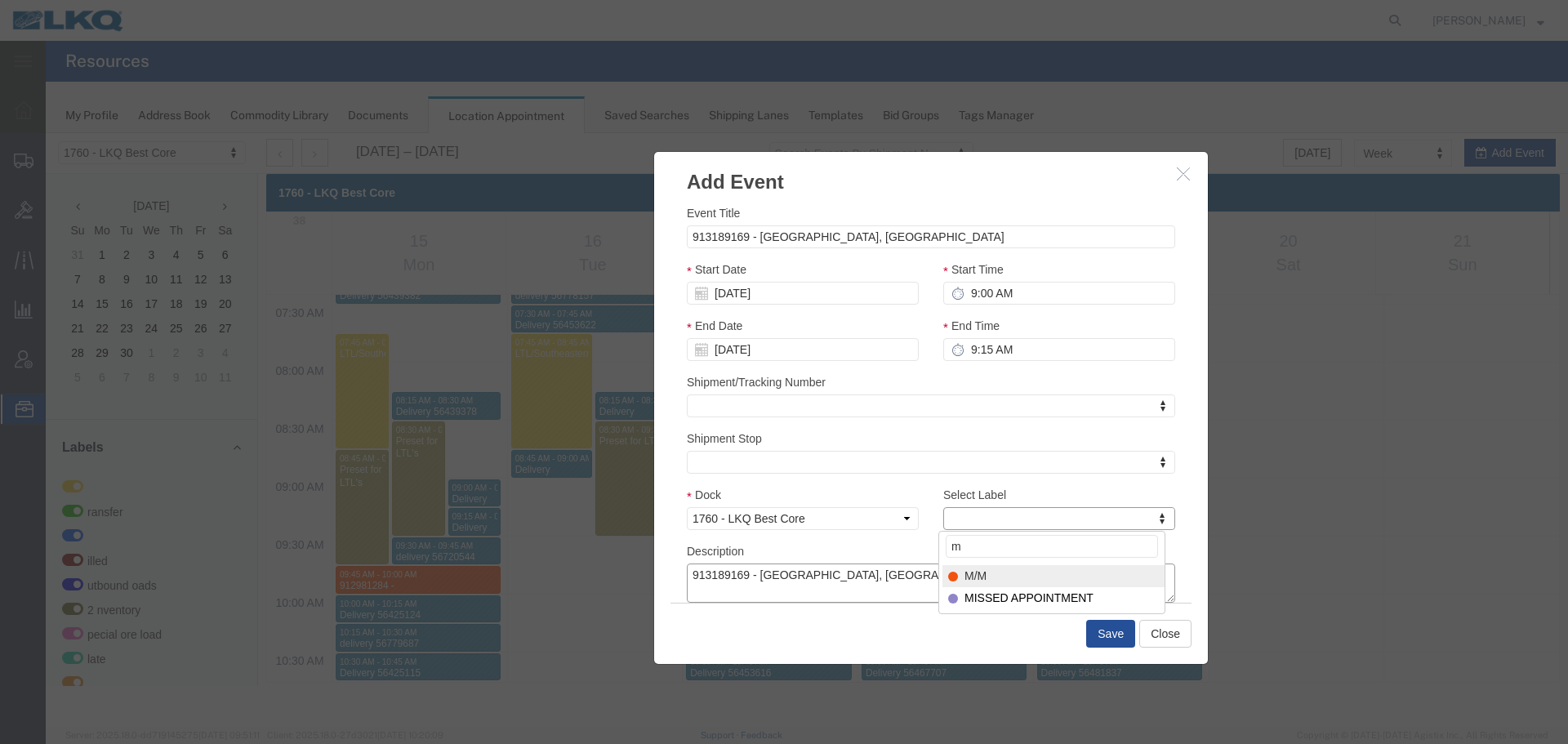
select select "24"
click at [1116, 630] on button "Save" at bounding box center [1111, 633] width 49 height 27
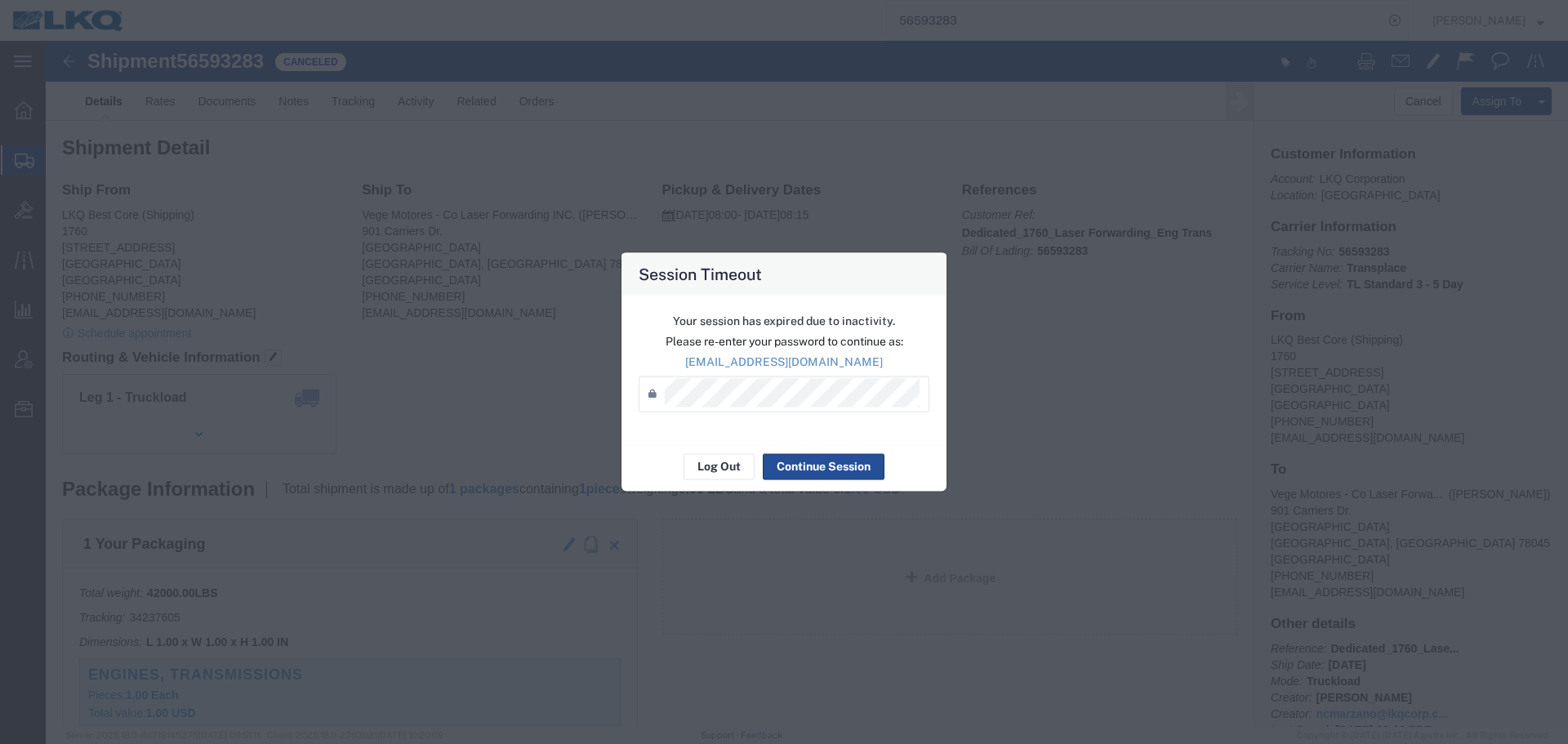
click at [811, 410] on div "Password *" at bounding box center [784, 394] width 291 height 36
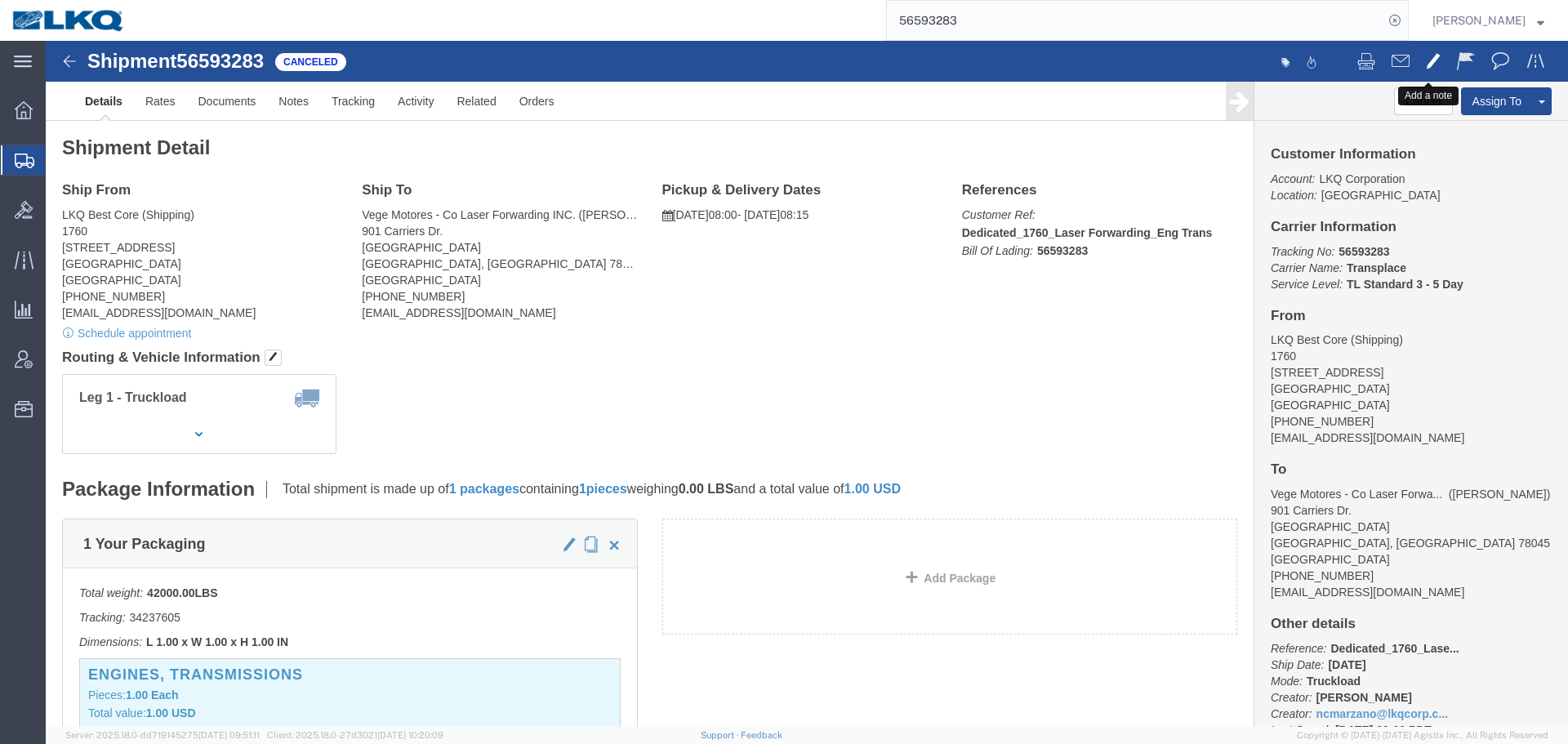
click span
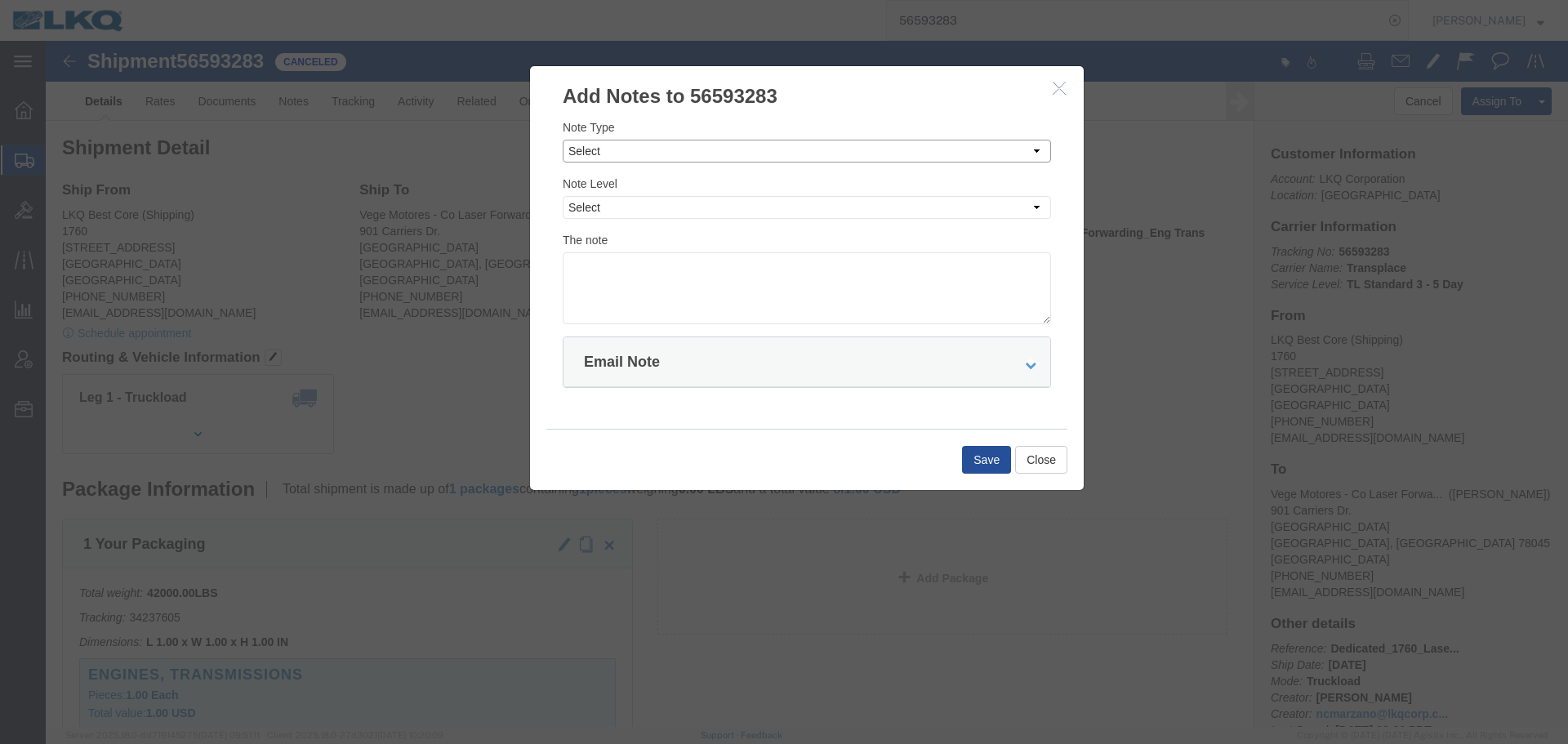
click select "Select Approval Bid Notes Carrier Change Notes Claim Notes Content Hazmat Notes…"
select select "CLAIM_NOTES"
click select "Select Approval Bid Notes Carrier Change Notes Claim Notes Content Hazmat Notes…"
click select "Select Private to Account Private to Vendor Public"
select select "PUBLIC"
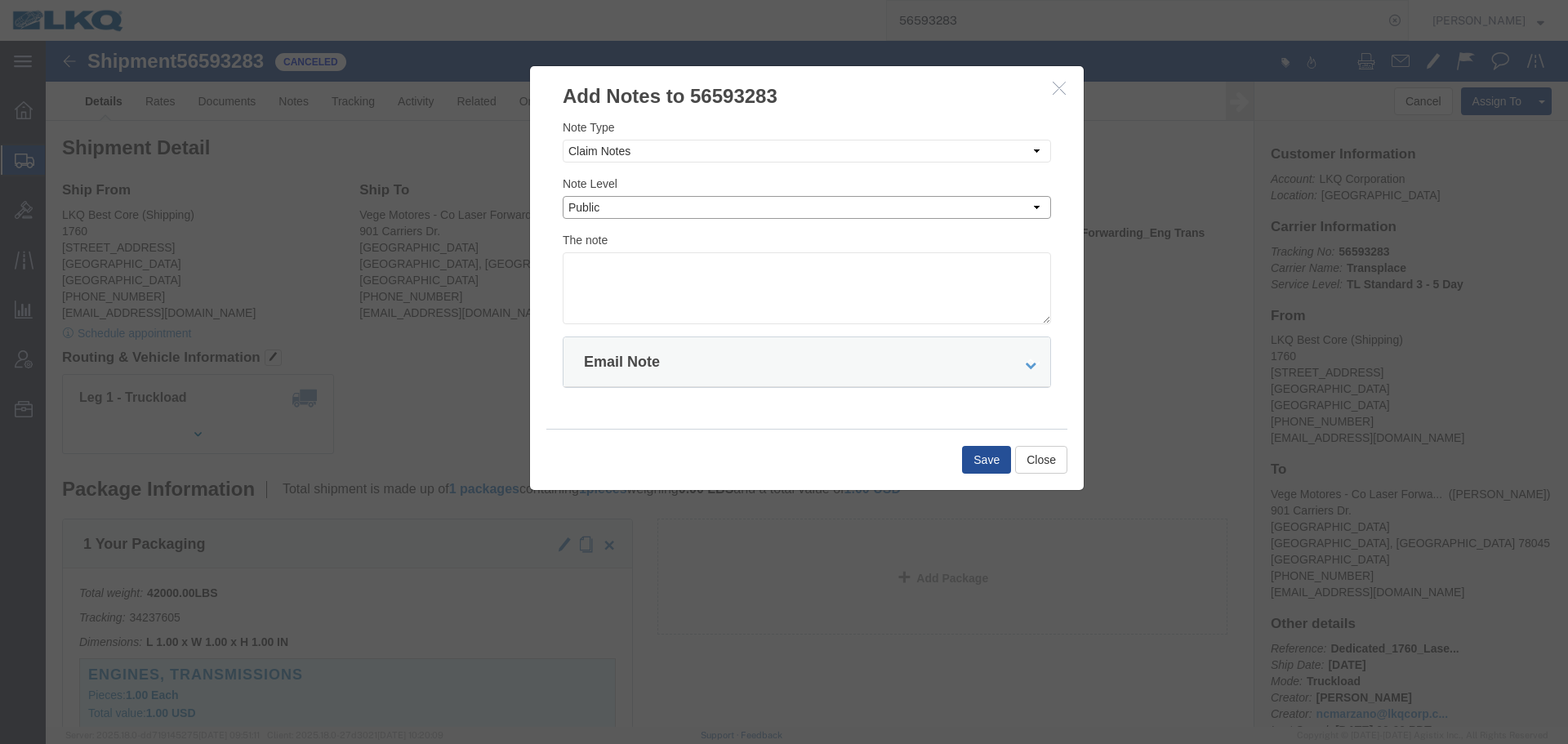
click select "Select Private to Account Private to Vendor Public"
click textarea
type textarea "09/11 missed"
click button "Save"
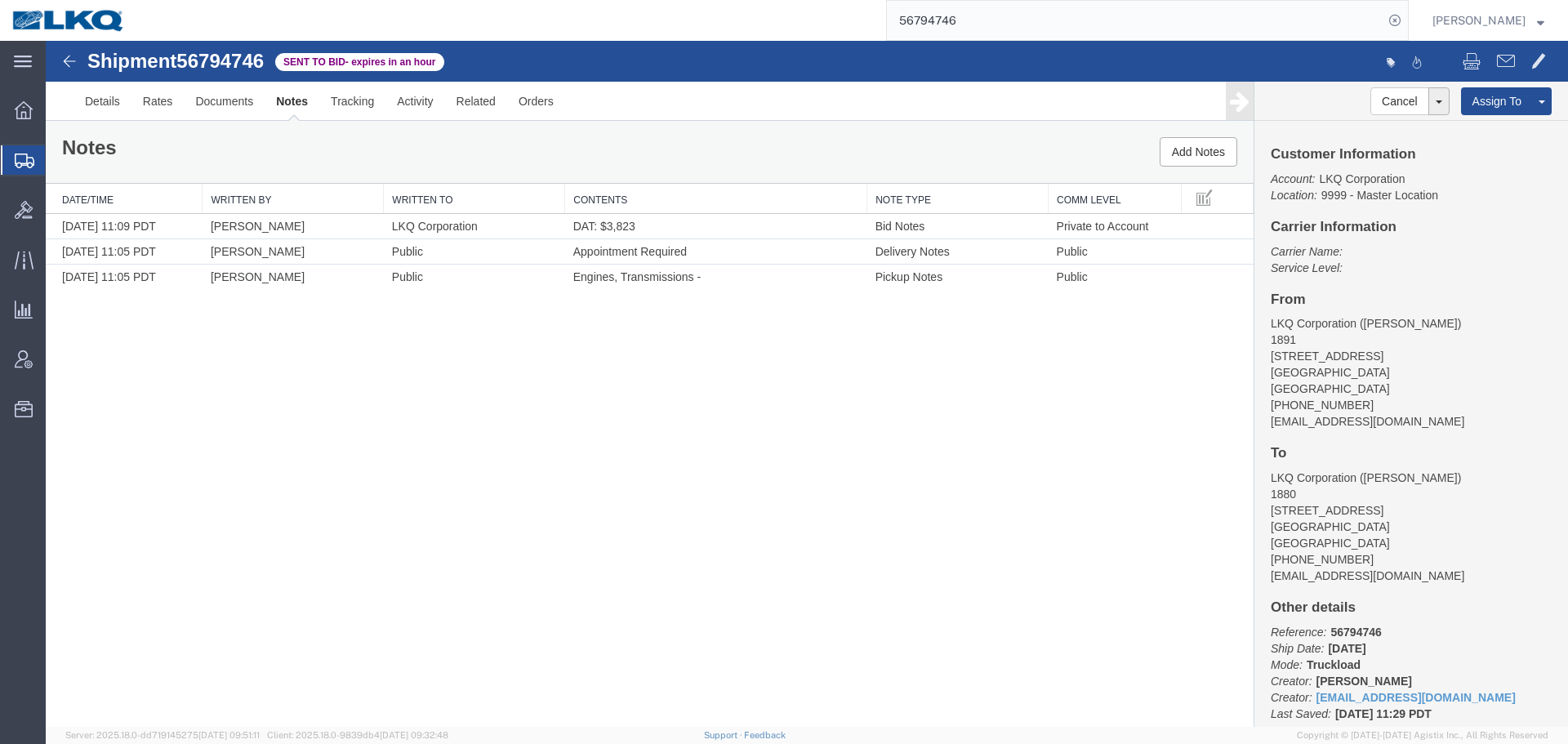
click at [1009, 33] on input "56794746" at bounding box center [1135, 20] width 497 height 39
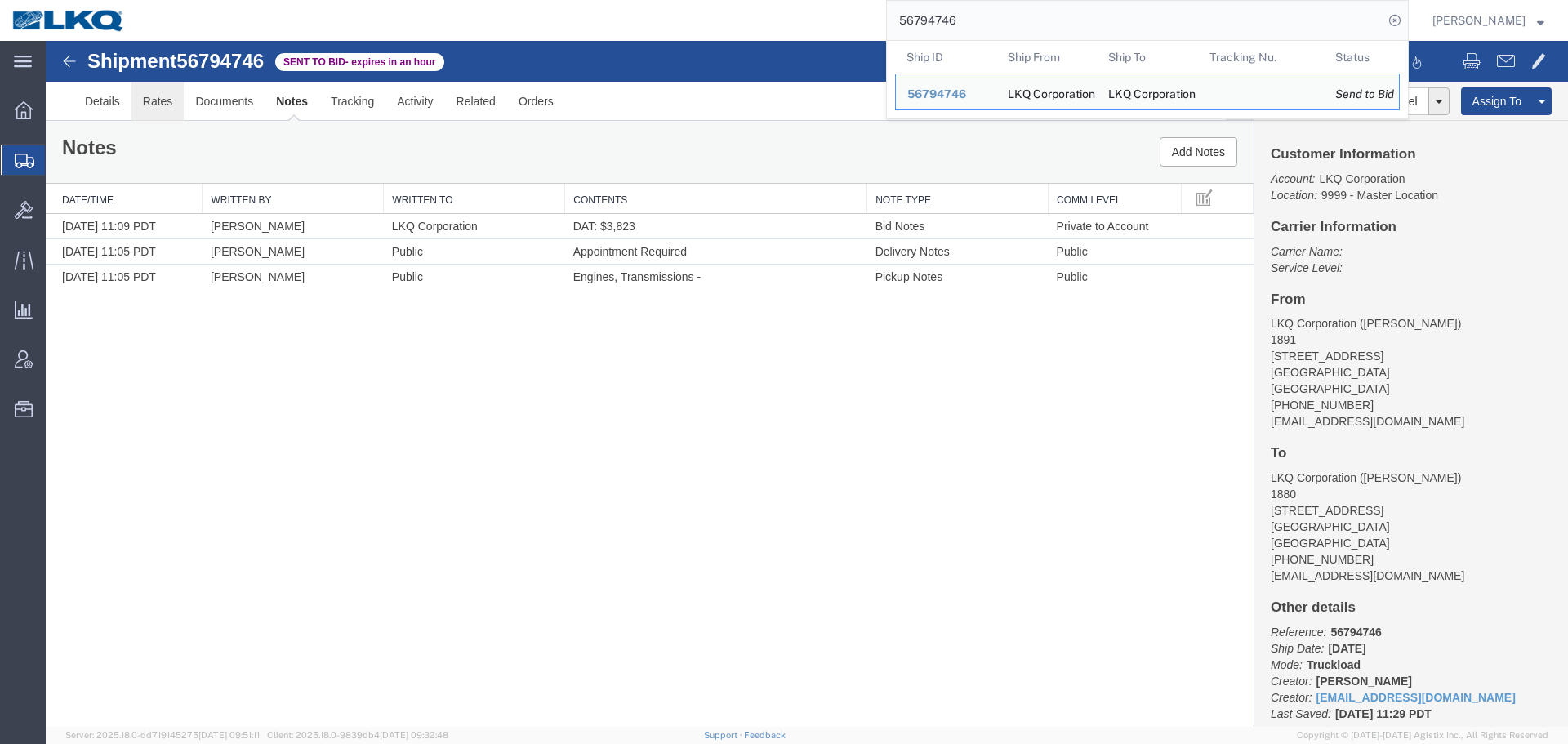
click at [154, 110] on link "Rates" at bounding box center [158, 100] width 53 height 39
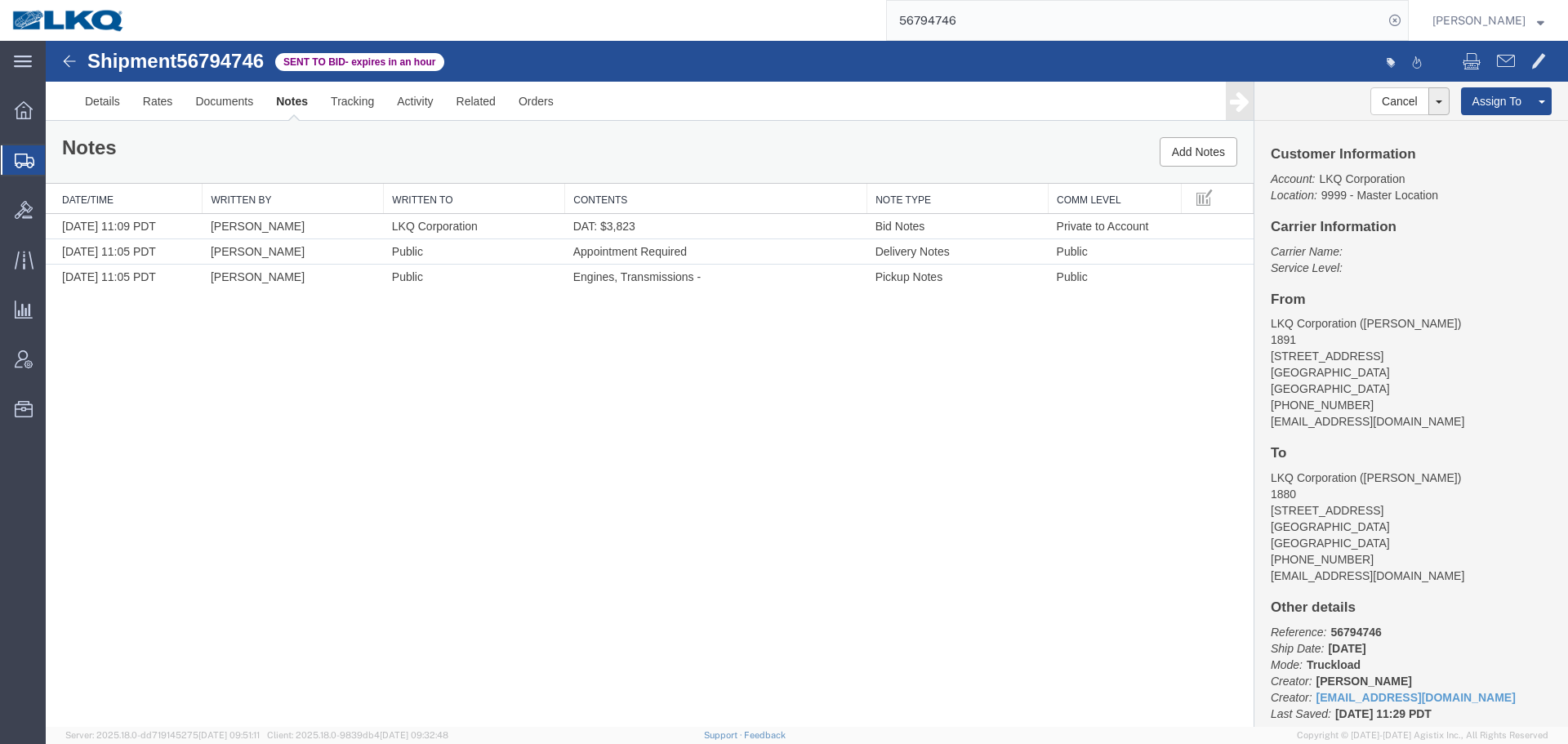
click at [166, 107] on div at bounding box center [806, 383] width 1522 height 685
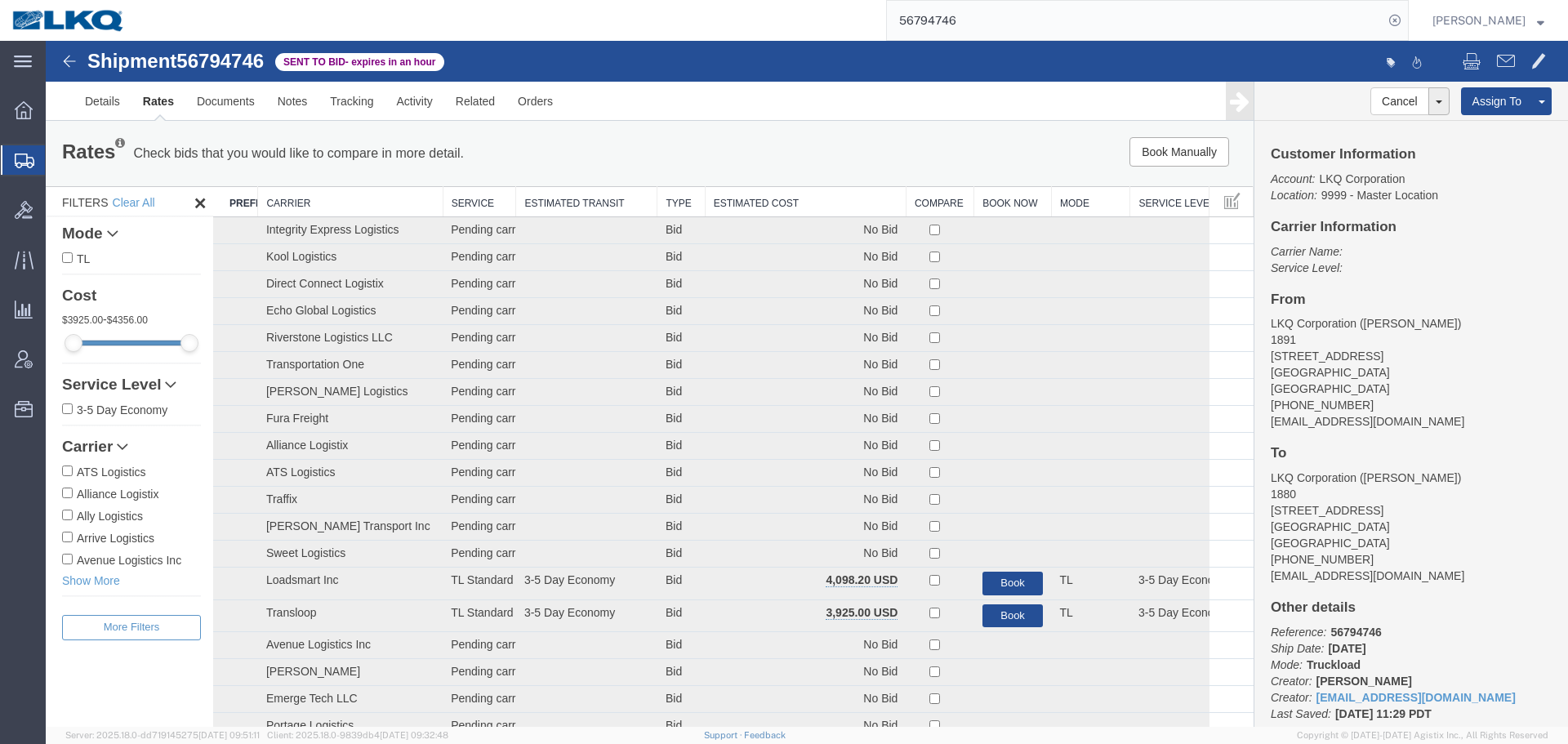
click at [752, 203] on th "Estimated Cost" at bounding box center [805, 202] width 201 height 30
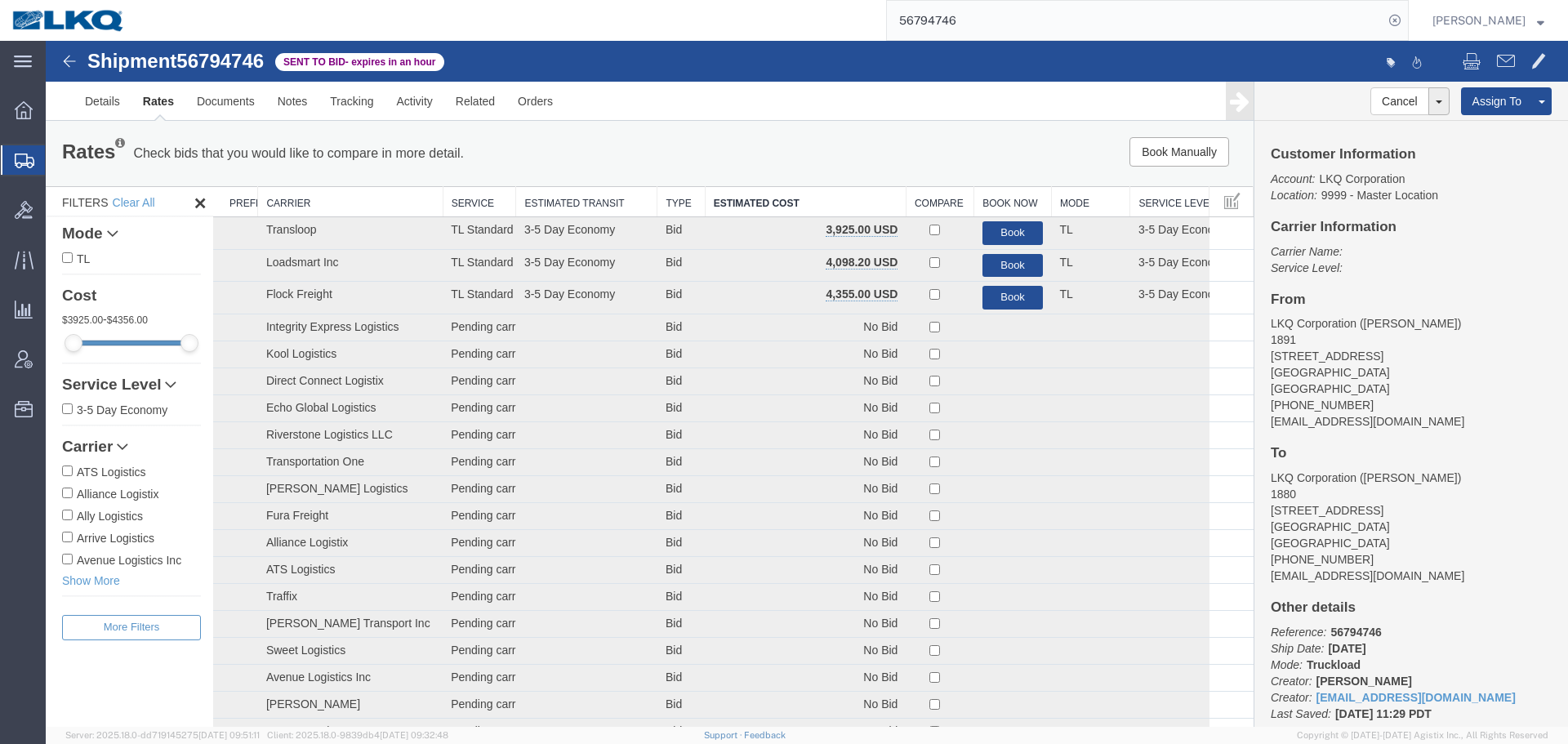
click at [828, 142] on div "Book Manually Pause Continue" at bounding box center [999, 151] width 500 height 29
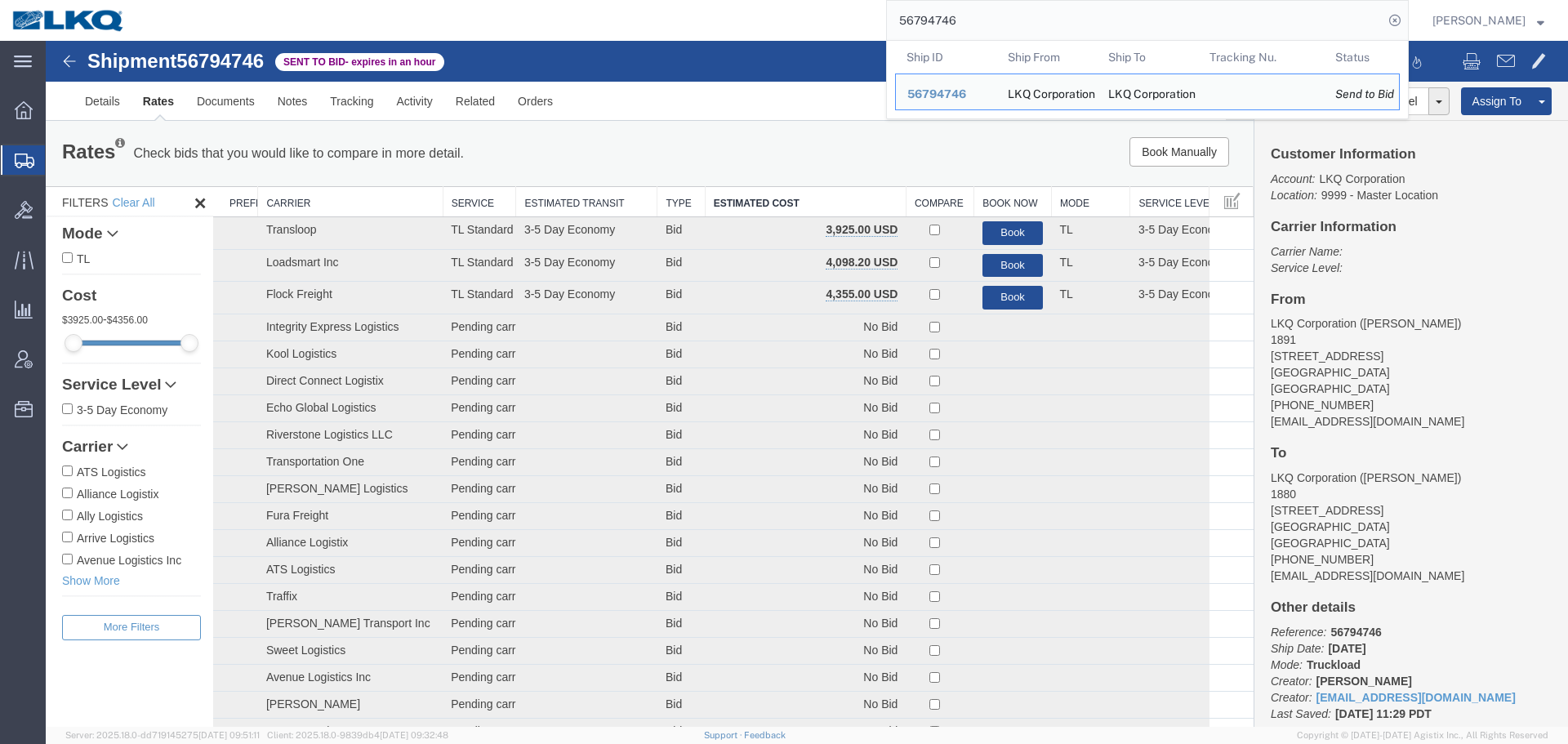
click at [1051, 19] on input "56794746" at bounding box center [1135, 20] width 497 height 39
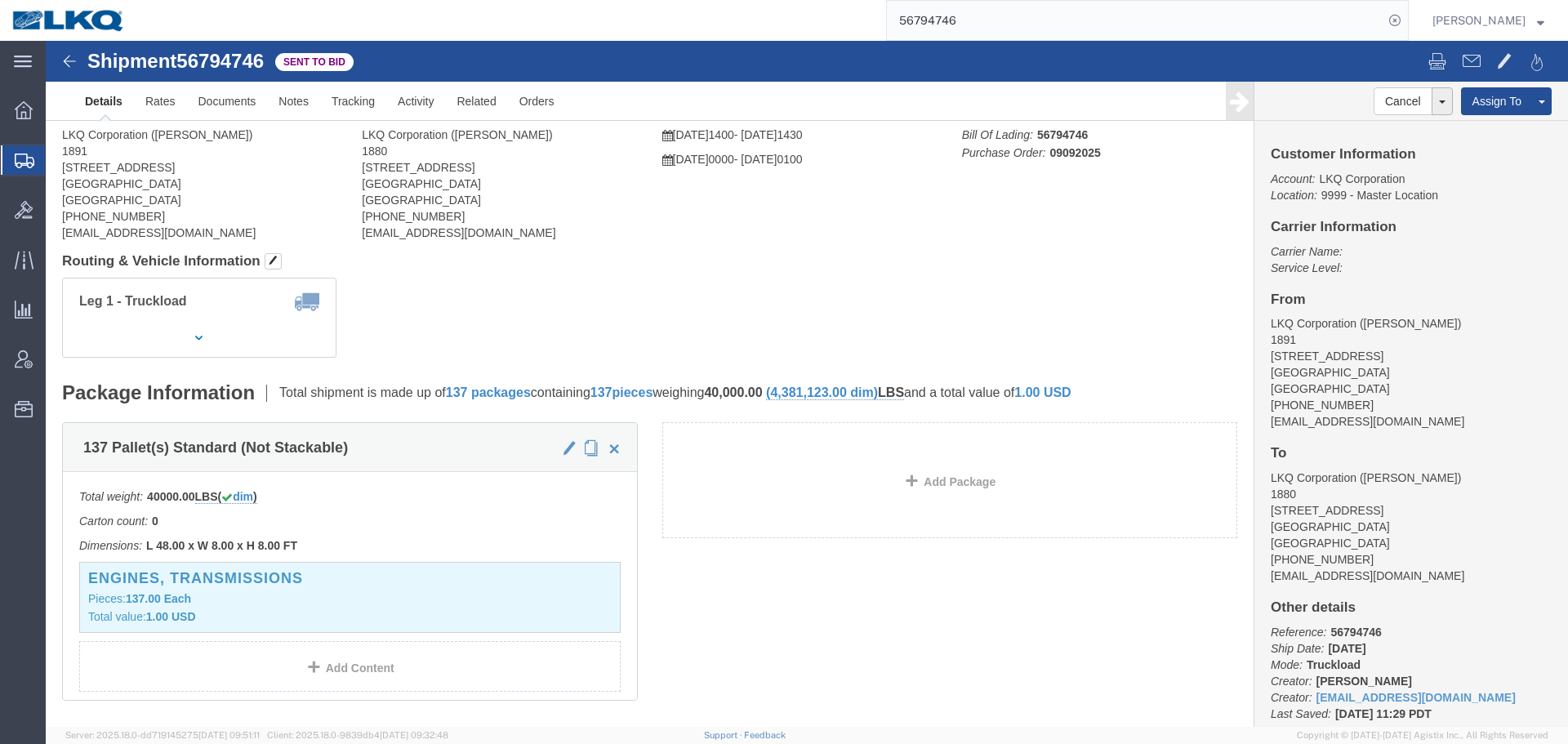
click div
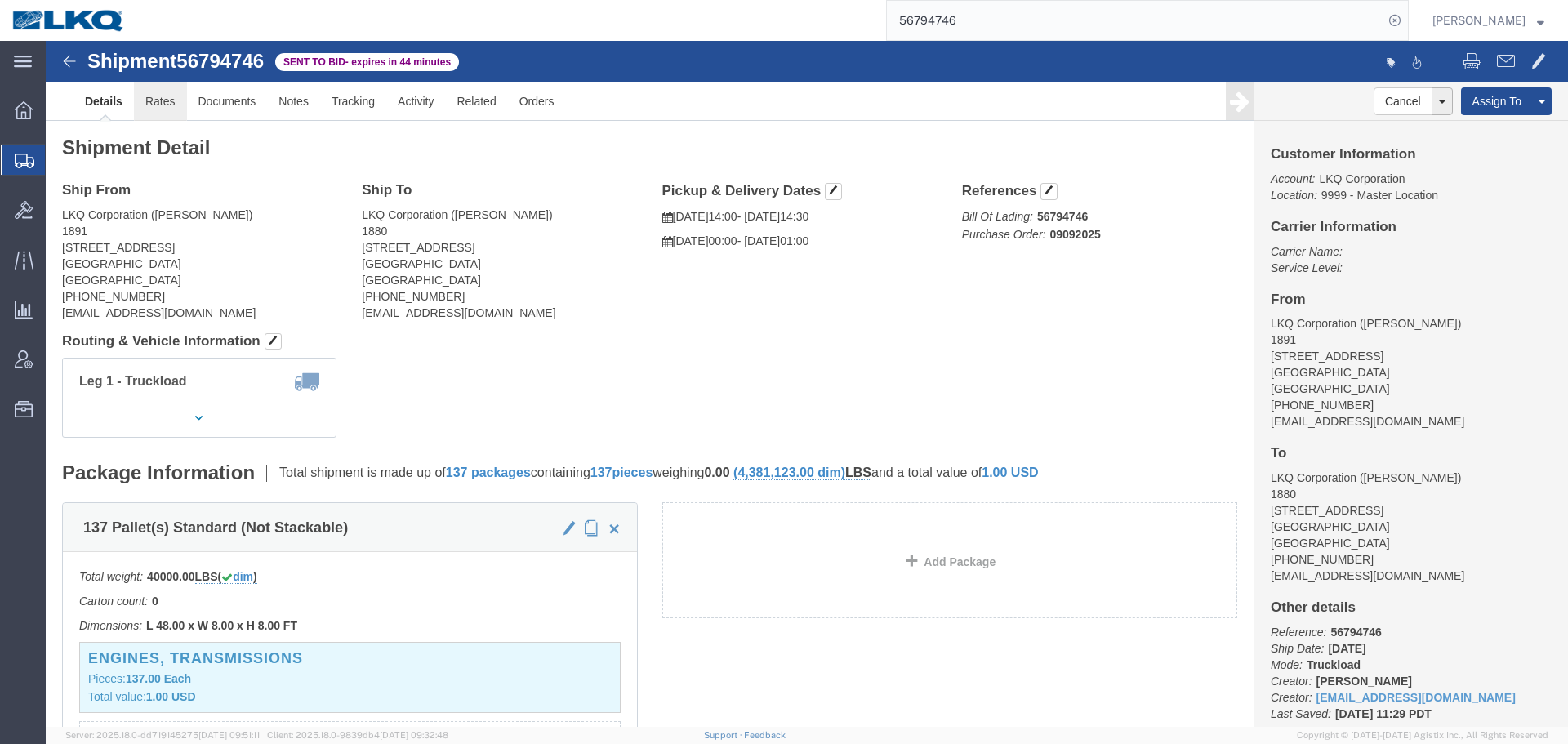
click link "Rates"
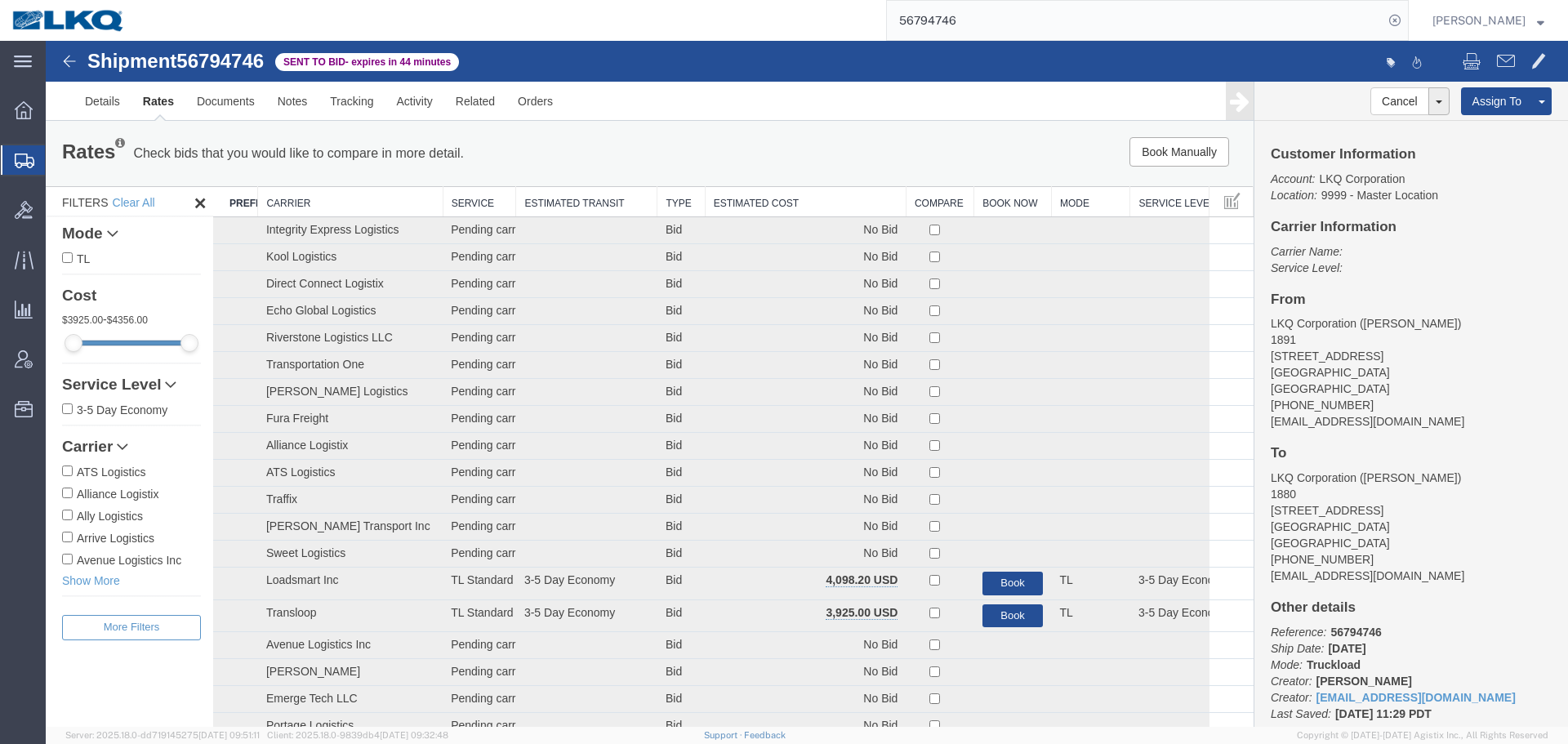
click at [792, 198] on th "Estimated Cost" at bounding box center [805, 202] width 201 height 30
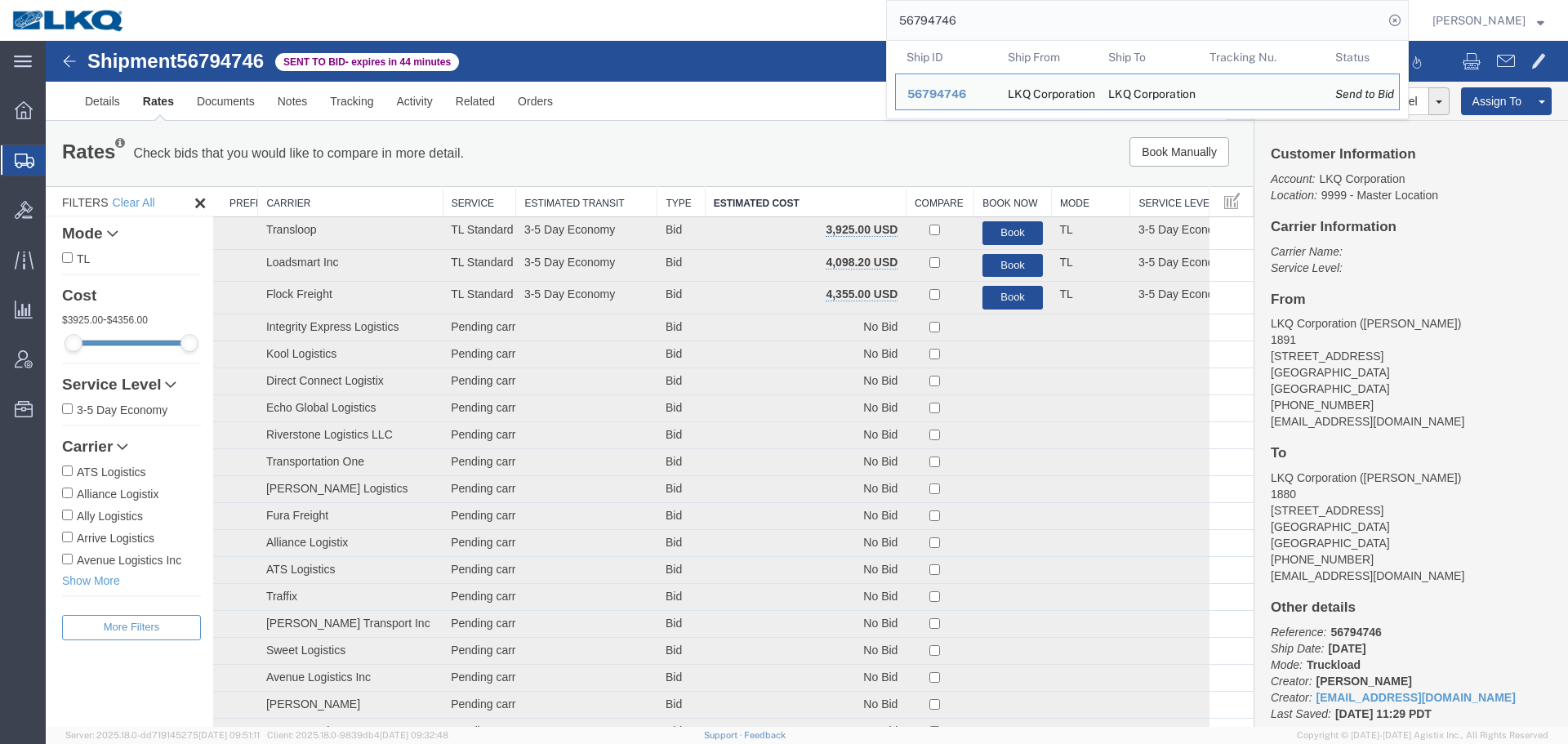
click at [987, 9] on input "56794746" at bounding box center [1135, 20] width 497 height 39
paste input "13337"
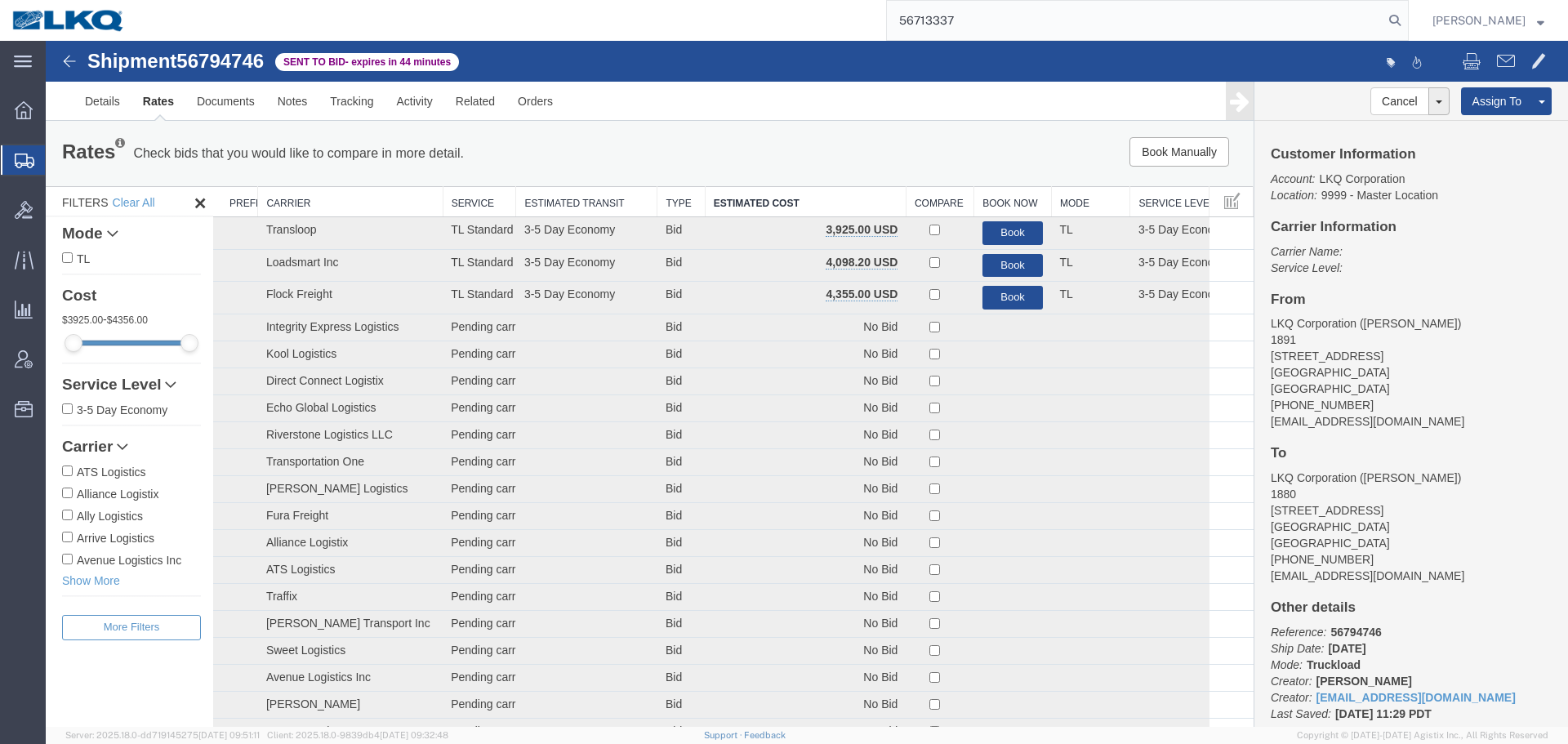
type input "56713337"
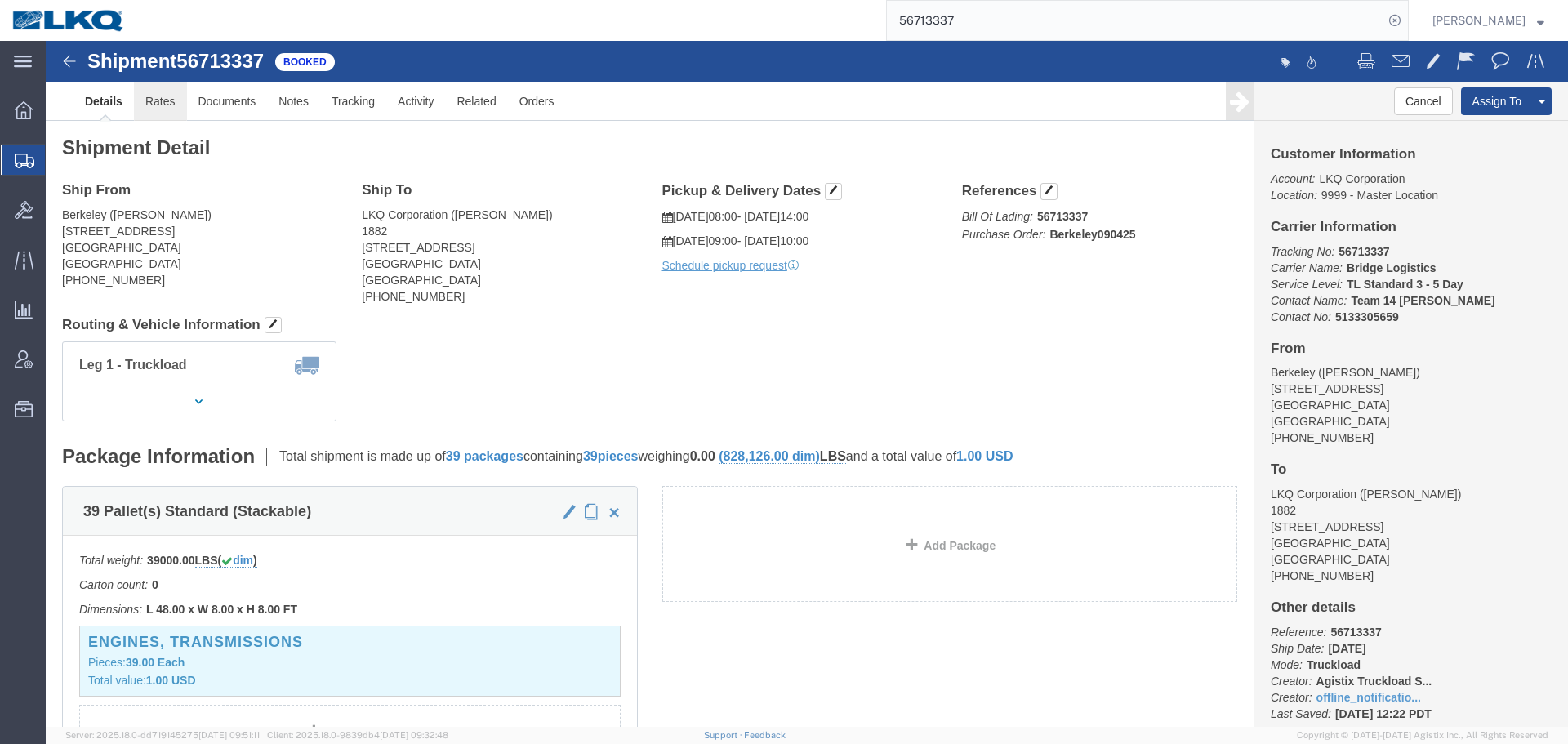
click link "Rates"
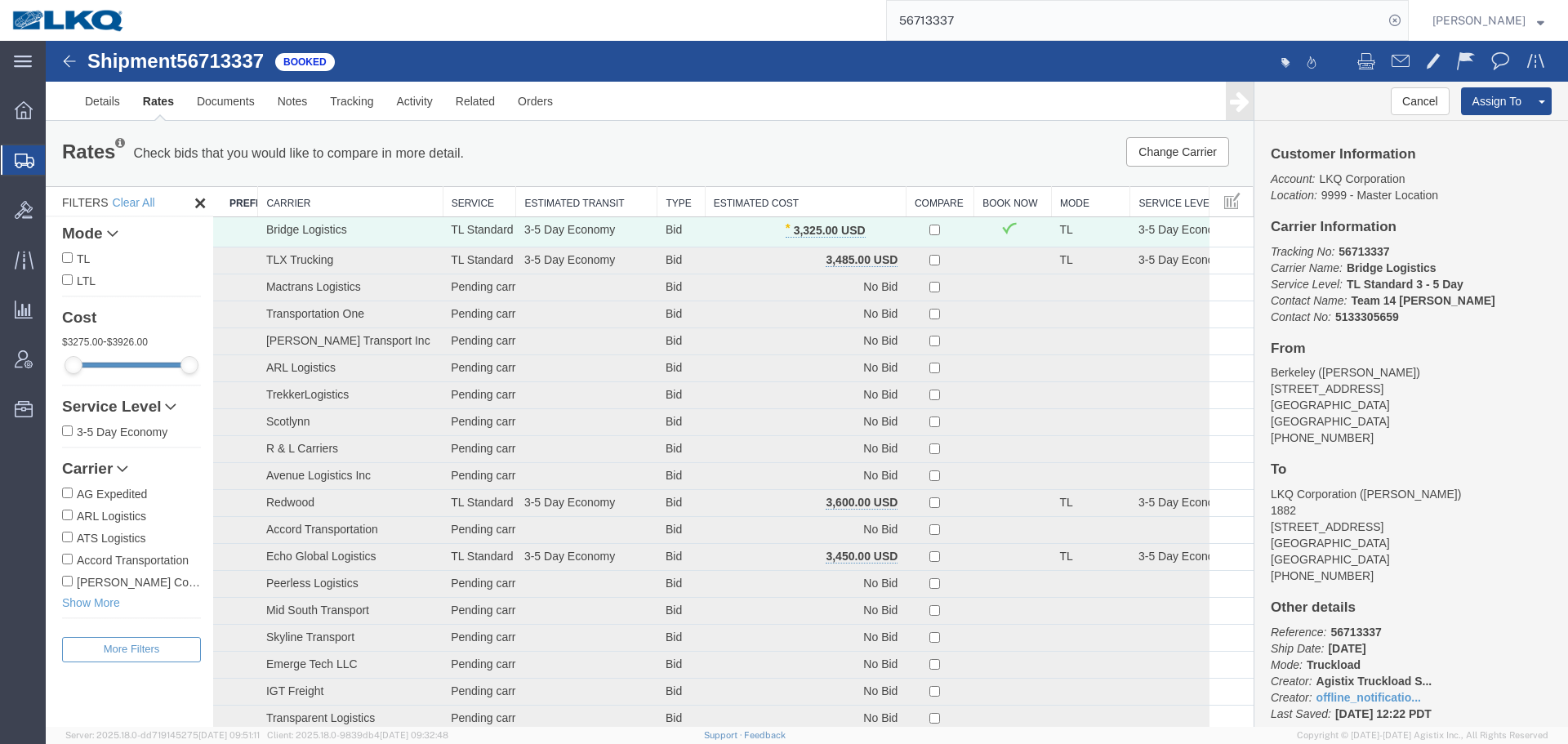
click at [858, 200] on th "Estimated Cost" at bounding box center [805, 202] width 201 height 30
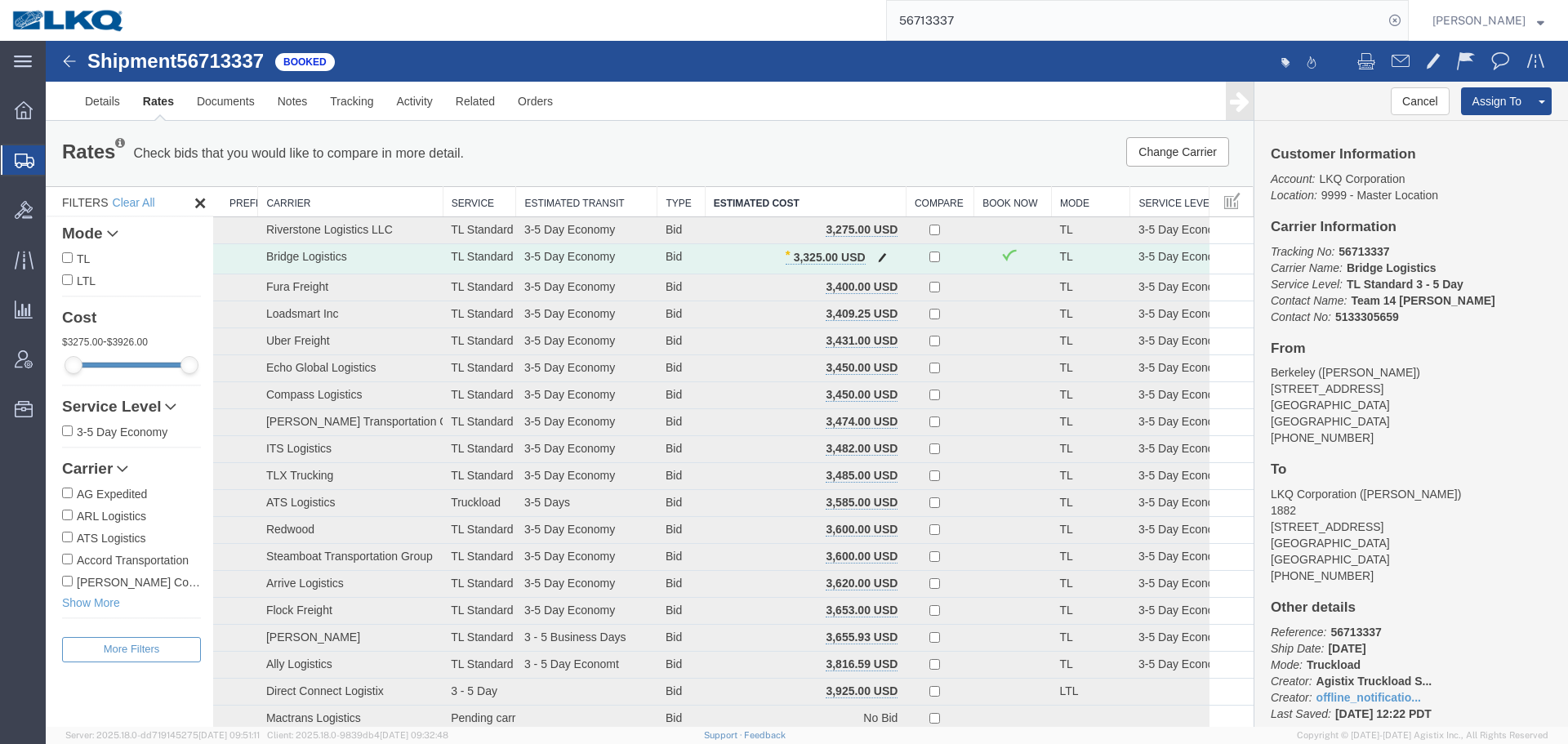
click at [871, 250] on button "button" at bounding box center [881, 259] width 22 height 21
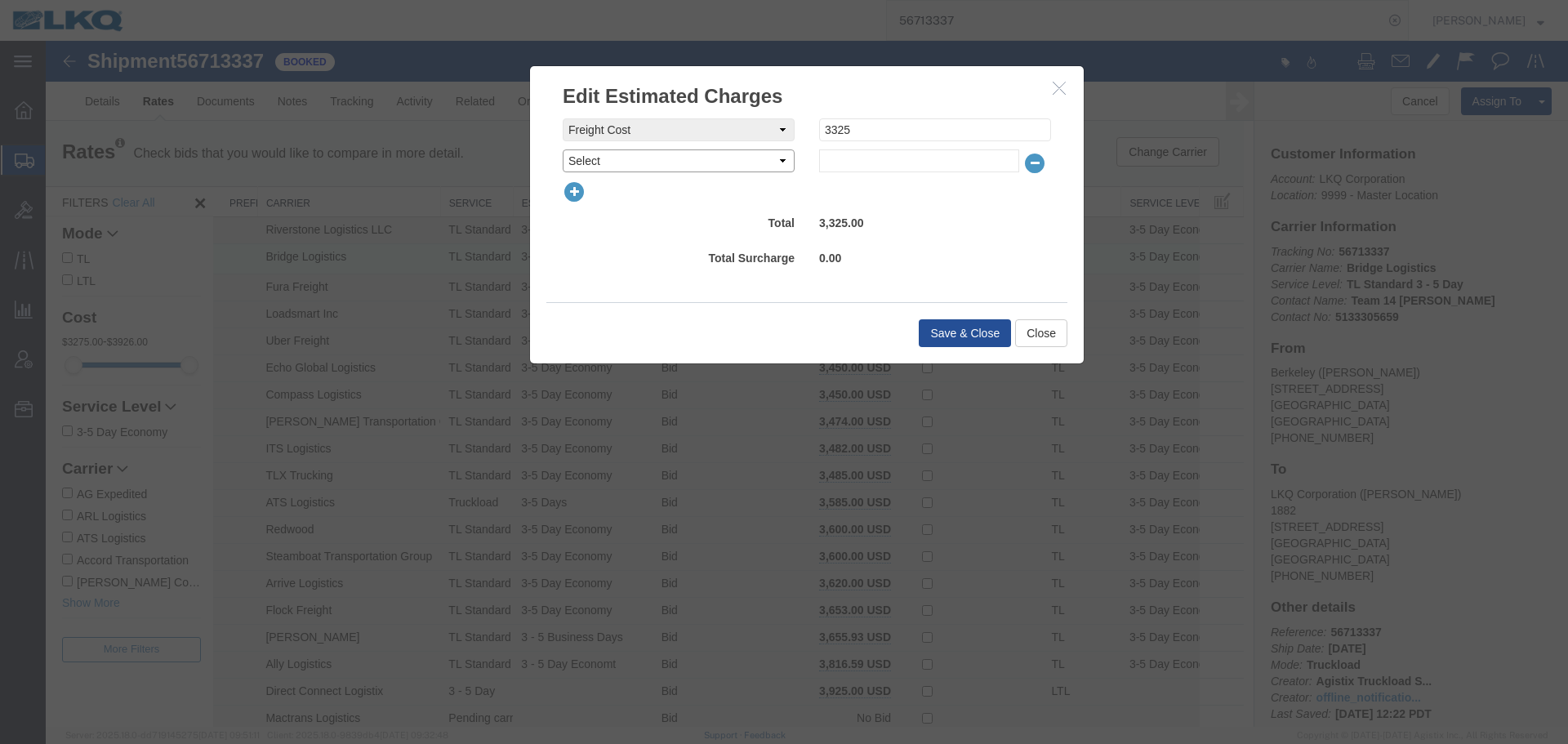
click at [677, 150] on select "Select AES Filing Accessorial Delivery Charge Additional Invoice Details Addres…" at bounding box center [679, 161] width 232 height 23
select select "DETENTION"
click at [563, 149] on select "Select AES Filing Accessorial Delivery Charge Additional Invoice Details Addres…" at bounding box center [679, 161] width 232 height 23
click at [887, 154] on input "text" at bounding box center [919, 161] width 200 height 23
type input "165"
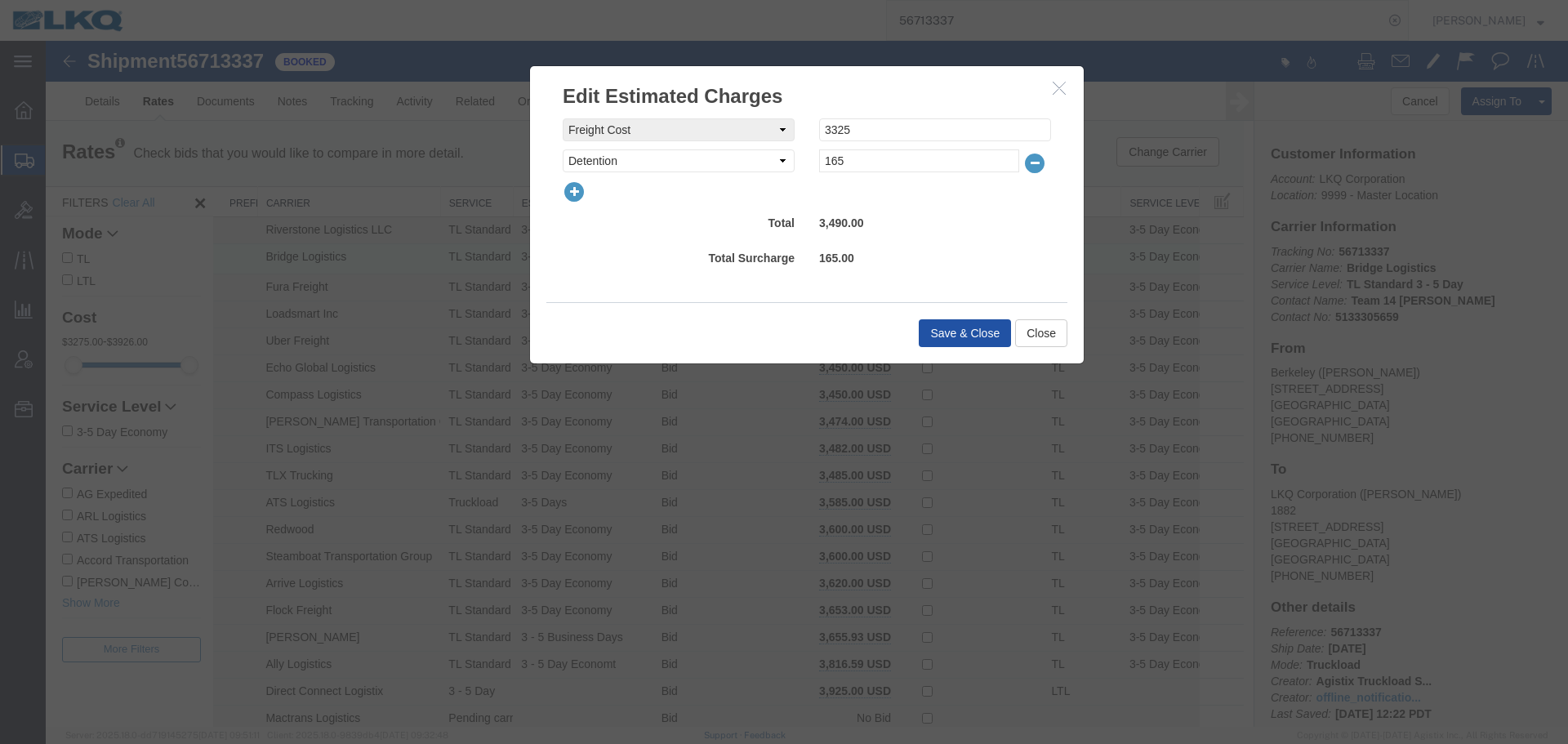
click at [948, 336] on button "Save & Close" at bounding box center [965, 332] width 93 height 27
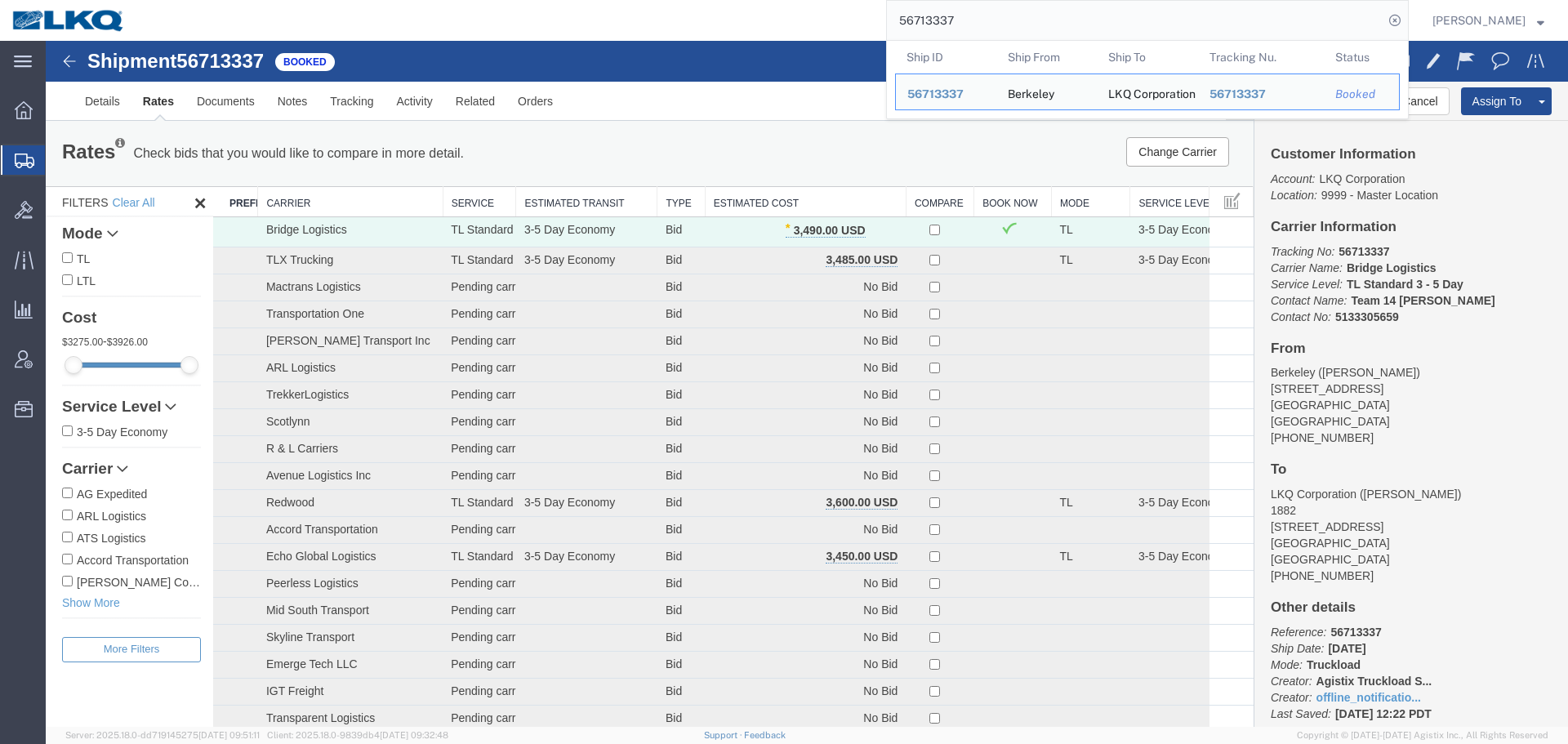
click at [1049, 13] on input "56713337" at bounding box center [1135, 20] width 497 height 39
paste input "79309"
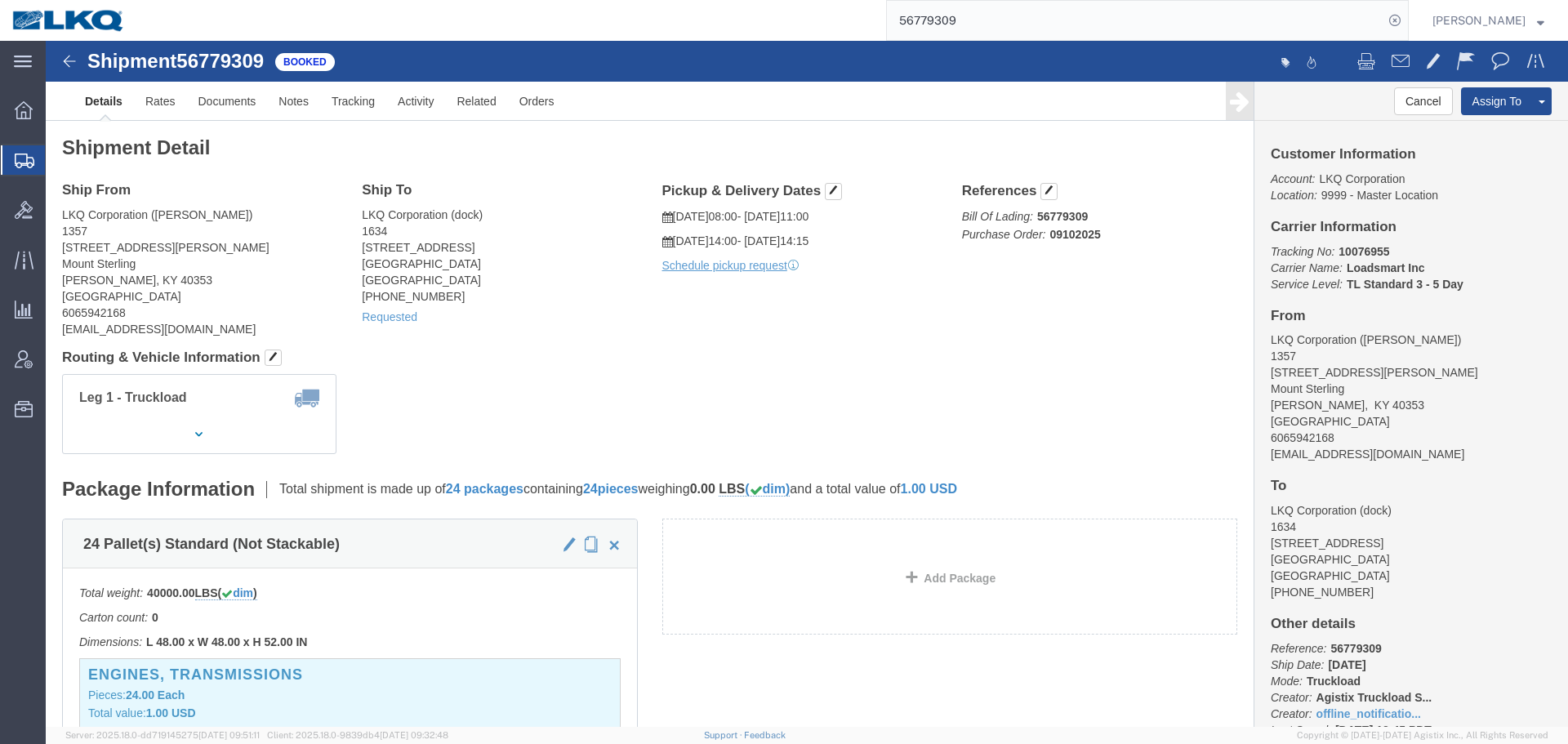
click div "Shipment Detail Ship From LKQ Corporation ([PERSON_NAME]) 1357 [STREET_ADDRESS]…"
click span "56779309"
copy span "56779309"
click div "Leg 1 - Truckload Vehicle 1: Standard Dry Van (53 Feet) Number of trucks: 1"
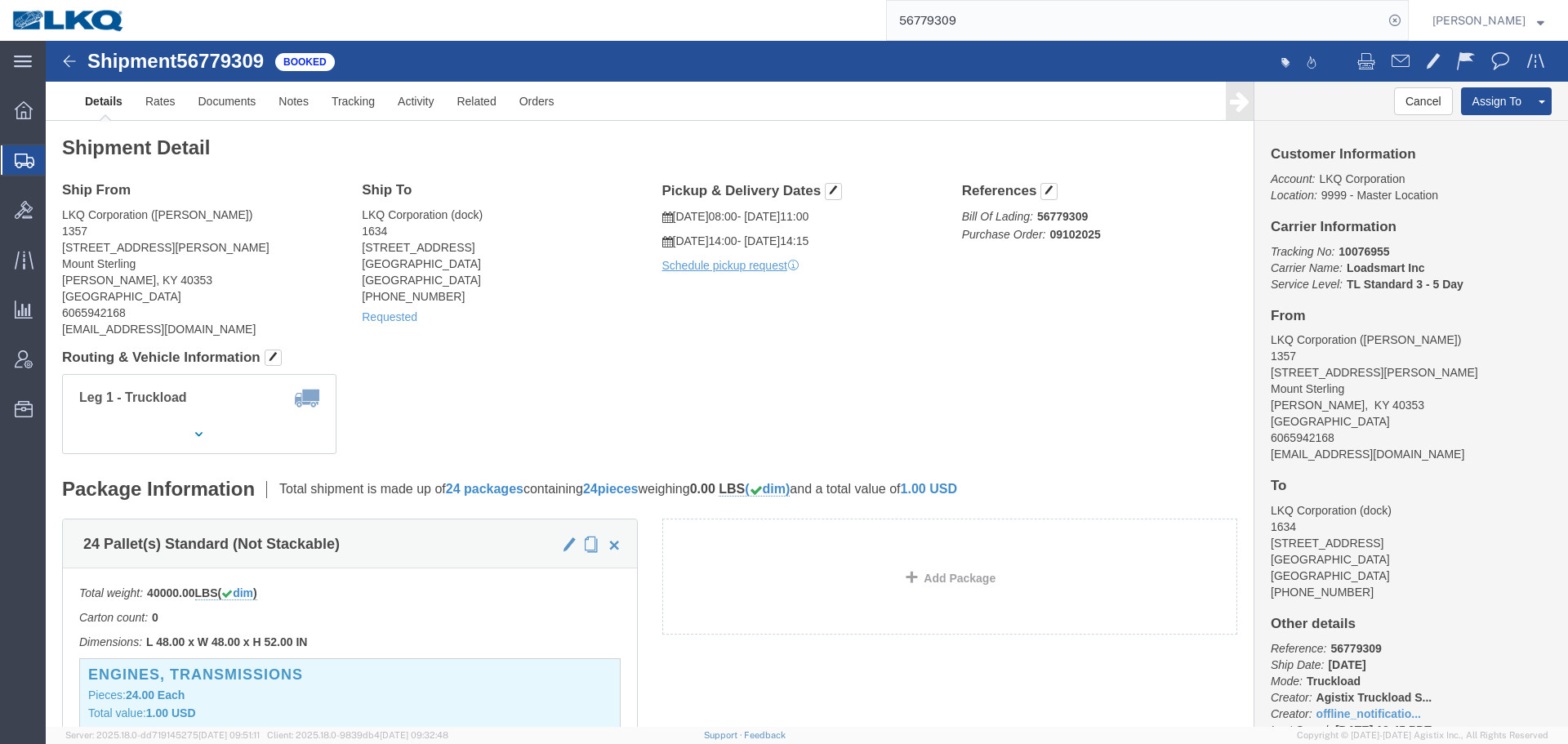
click div "Leg 1 - Truckload Vehicle 1: Standard Dry Van (53 Feet) Number of trucks: 1"
click h4 "Routing & Vehicle Information"
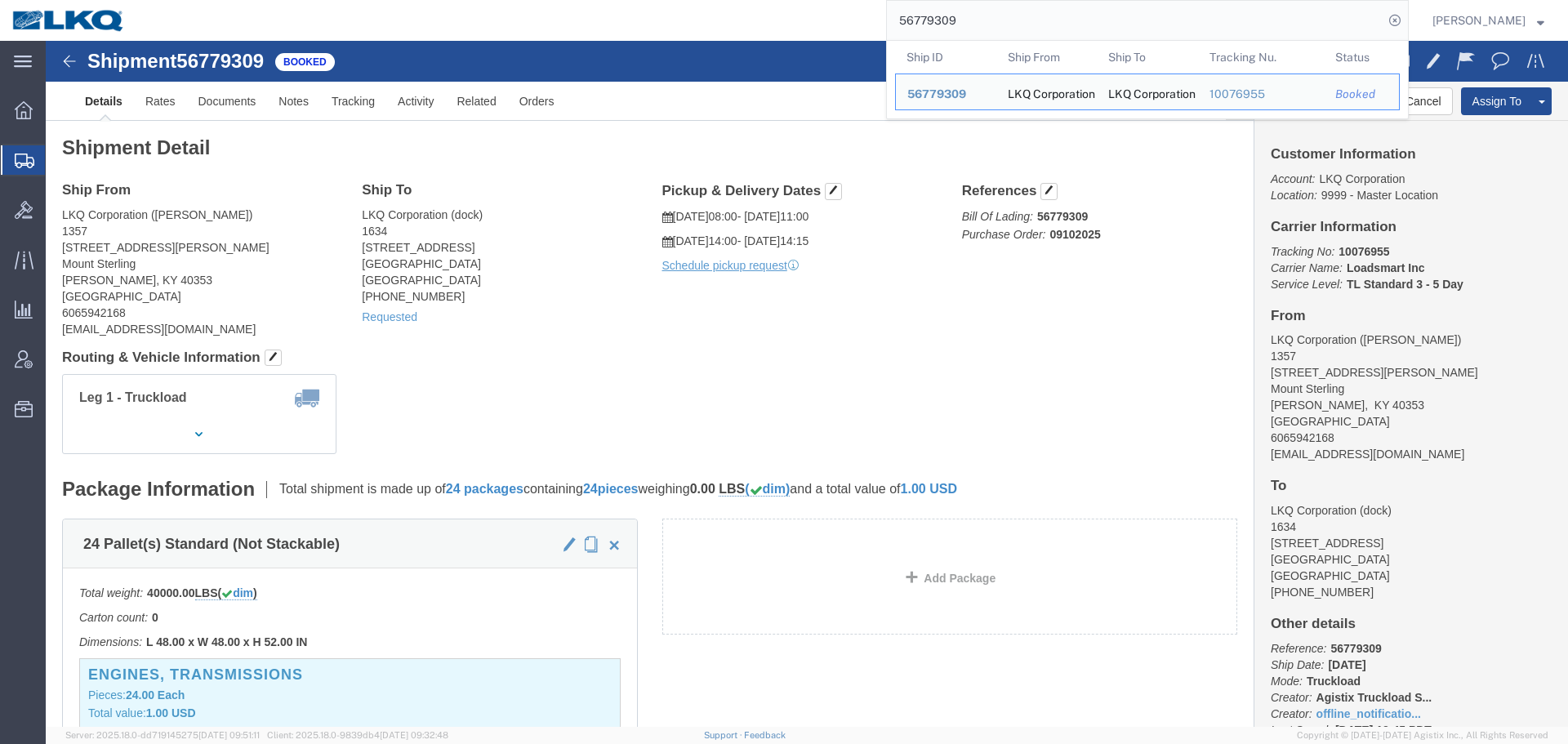
click at [1055, 41] on form "56779309 Ship ID Ship From Ship To Tracking Nu. Status Ship ID 56779309 Ship Fr…" at bounding box center [1147, 20] width 522 height 41
paste input "38910"
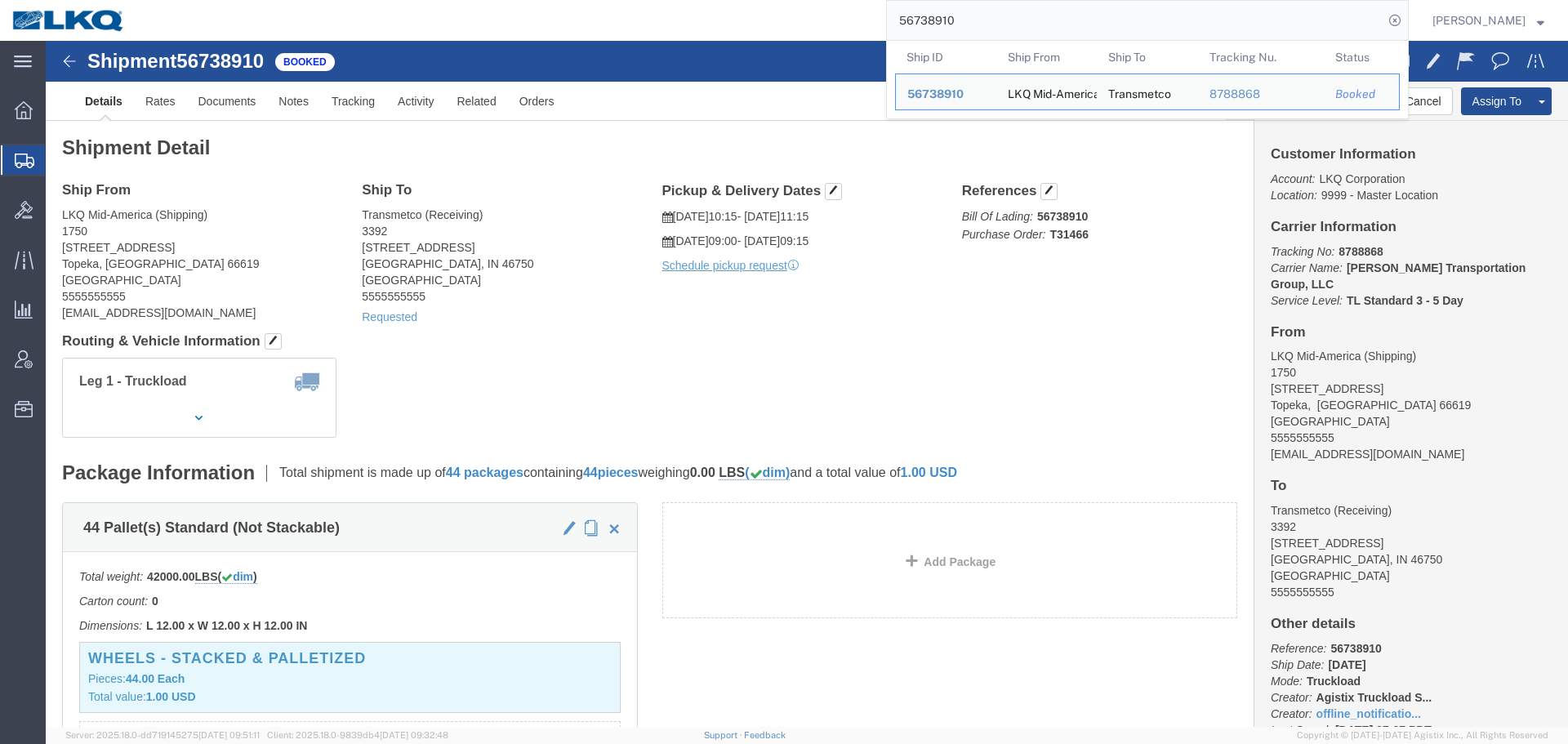
click div "Ship From LKQ Mid-America (Shipping) 1750 [STREET_ADDRESS] 5555555555 [EMAIL_AD…"
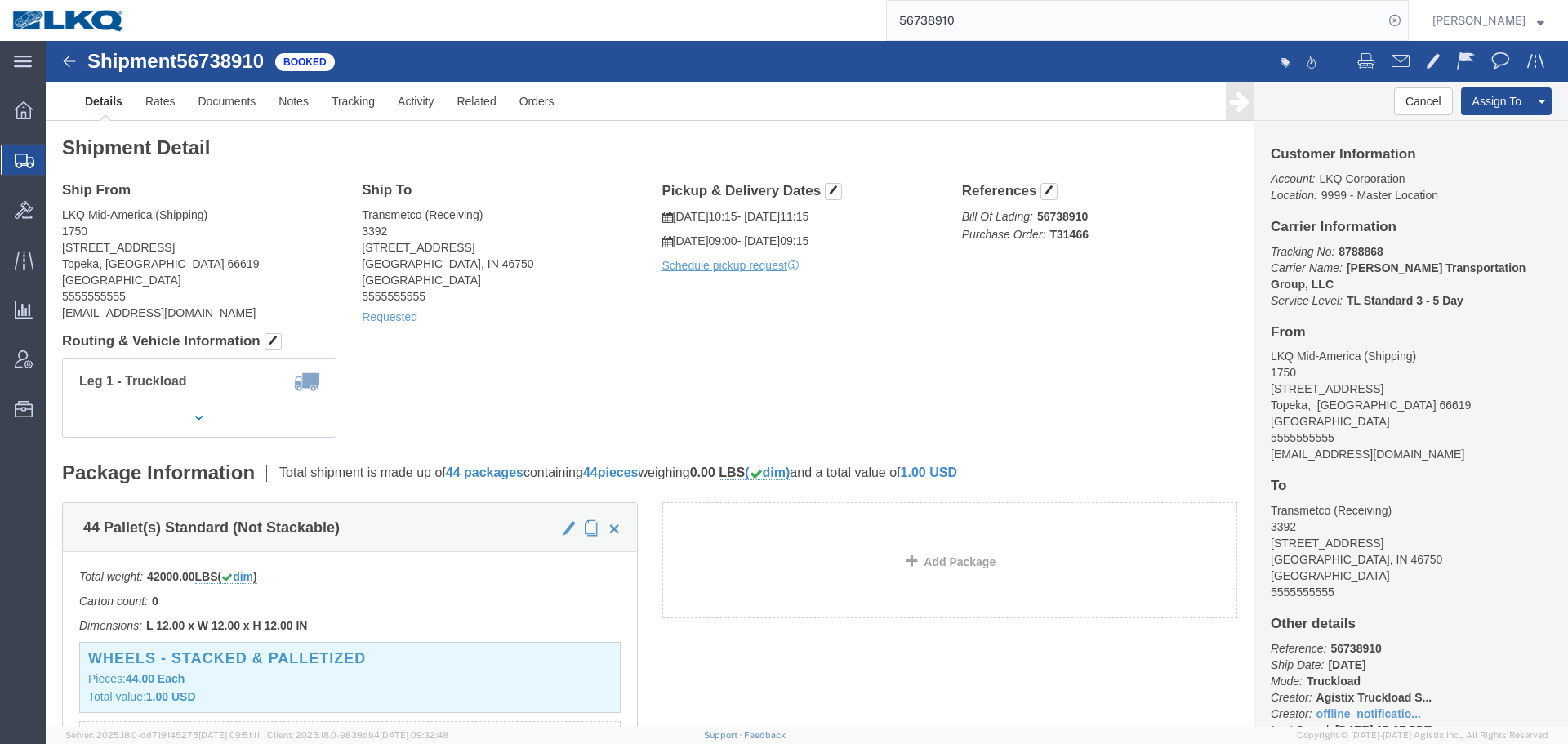
click h4 "Routing & Vehicle Information"
click div "Leg 1 - Truckload Vehicle 1: Standard Dry Van (53 Feet) Number of trucks: 1"
click h4 "Routing & Vehicle Information"
click address "Transmetco (Receiving) [STREET_ADDRESS] 5555555555"
click at [1036, 10] on input "56738910" at bounding box center [1135, 20] width 497 height 39
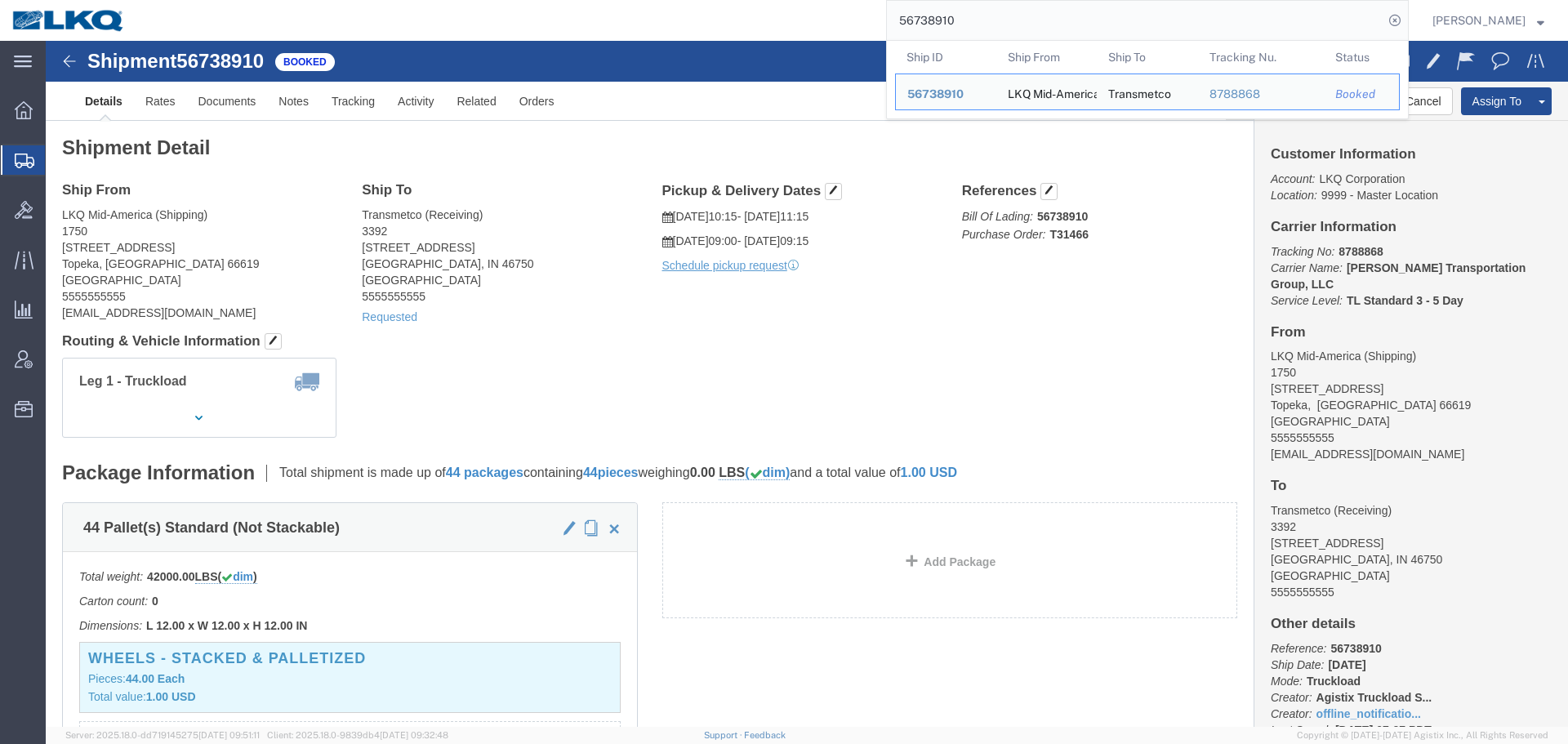
paste input "56794746"
click div "Ship From LKQ Mid-America (Shipping) 1750 [STREET_ADDRESS] 5555555555 [EMAIL_AD…"
click h4 "Routing & Vehicle Information"
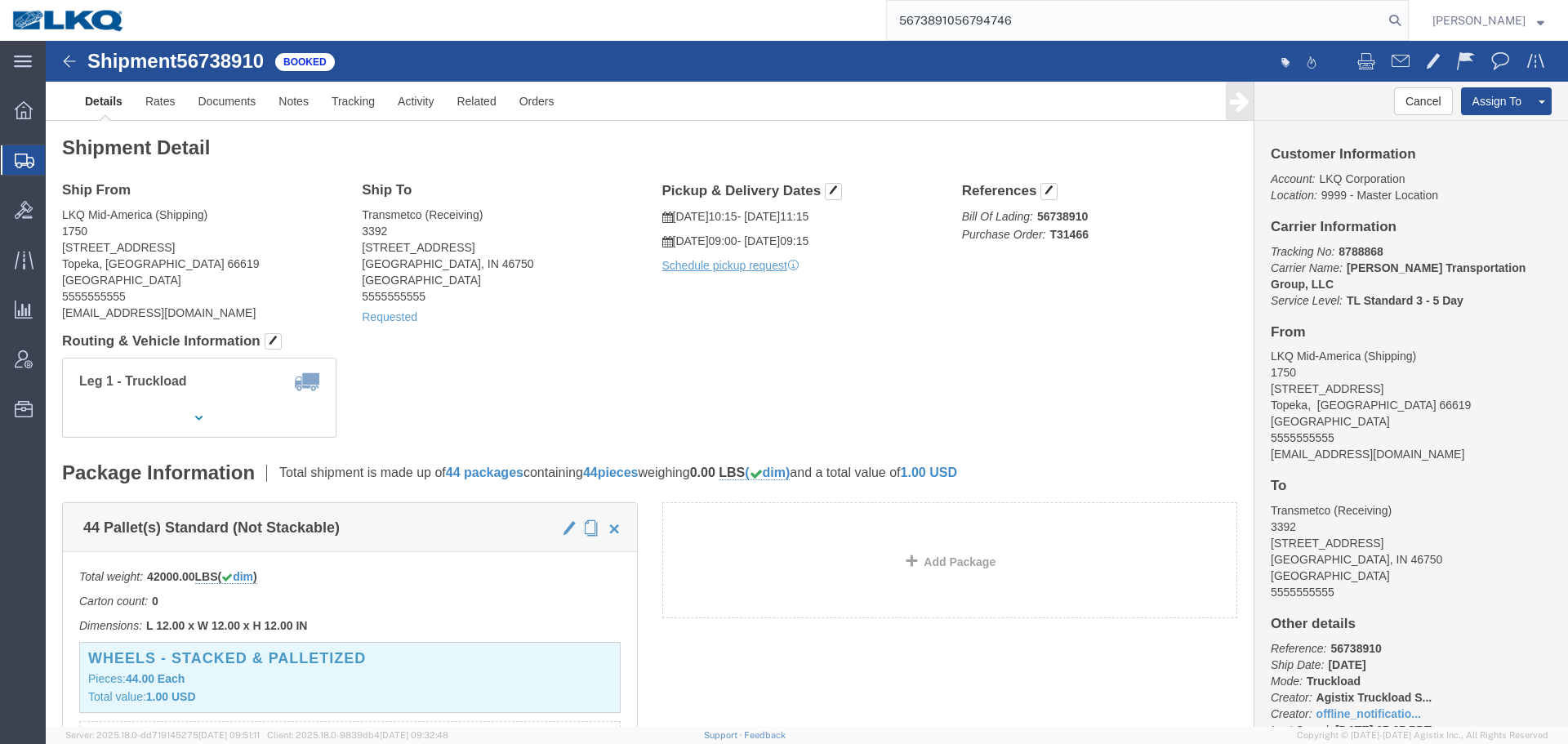
click h4 "Routing & Vehicle Information"
click at [1015, 15] on input "5673891056794746" at bounding box center [1135, 20] width 497 height 39
paste input "search"
type input "56794746"
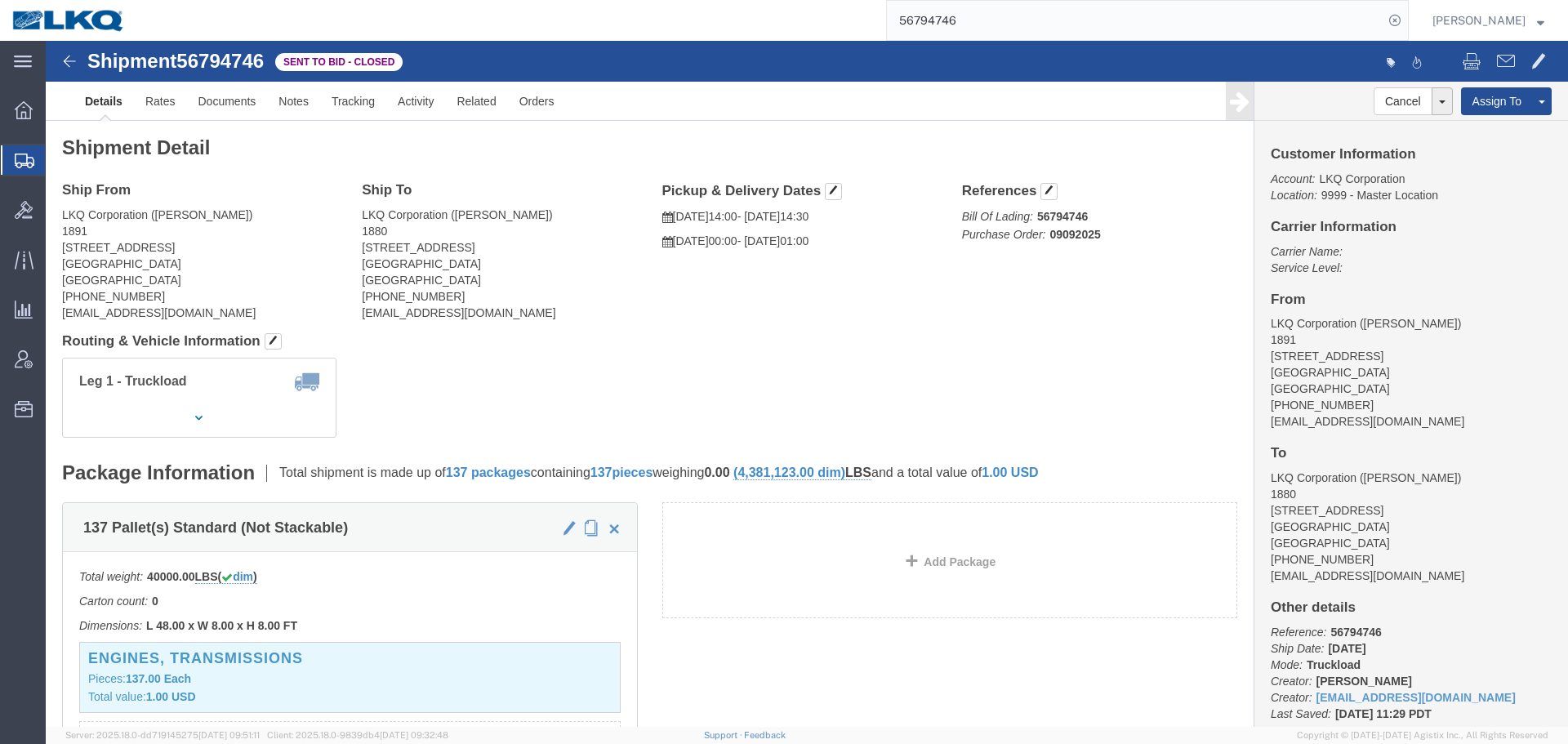
click div "Shipment Detail Ship From LKQ Corporation ([PERSON_NAME]) 1891 [STREET_ADDRESS]…"
click h4 "Routing & Vehicle Information"
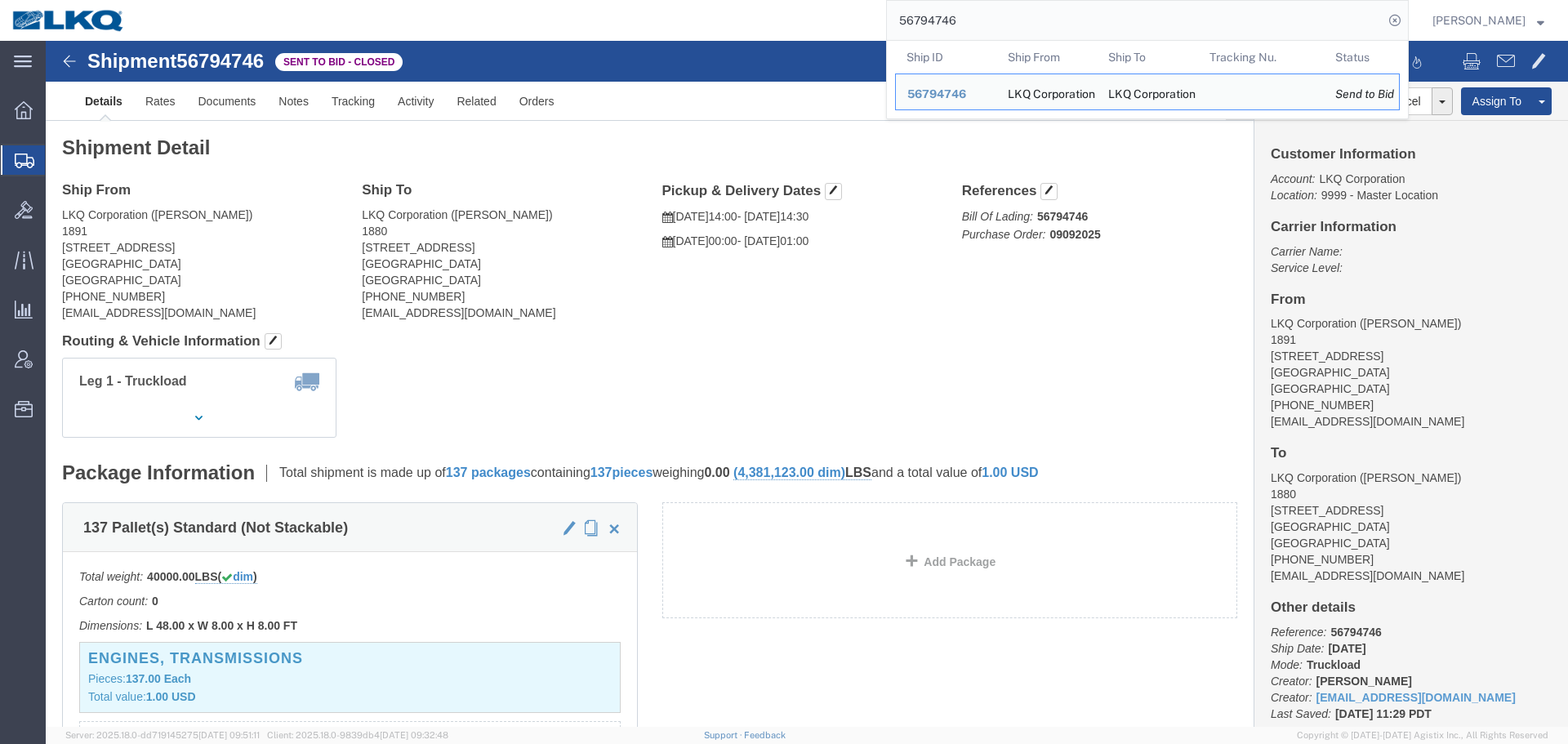
click at [926, 21] on input "56794746" at bounding box center [1135, 20] width 497 height 39
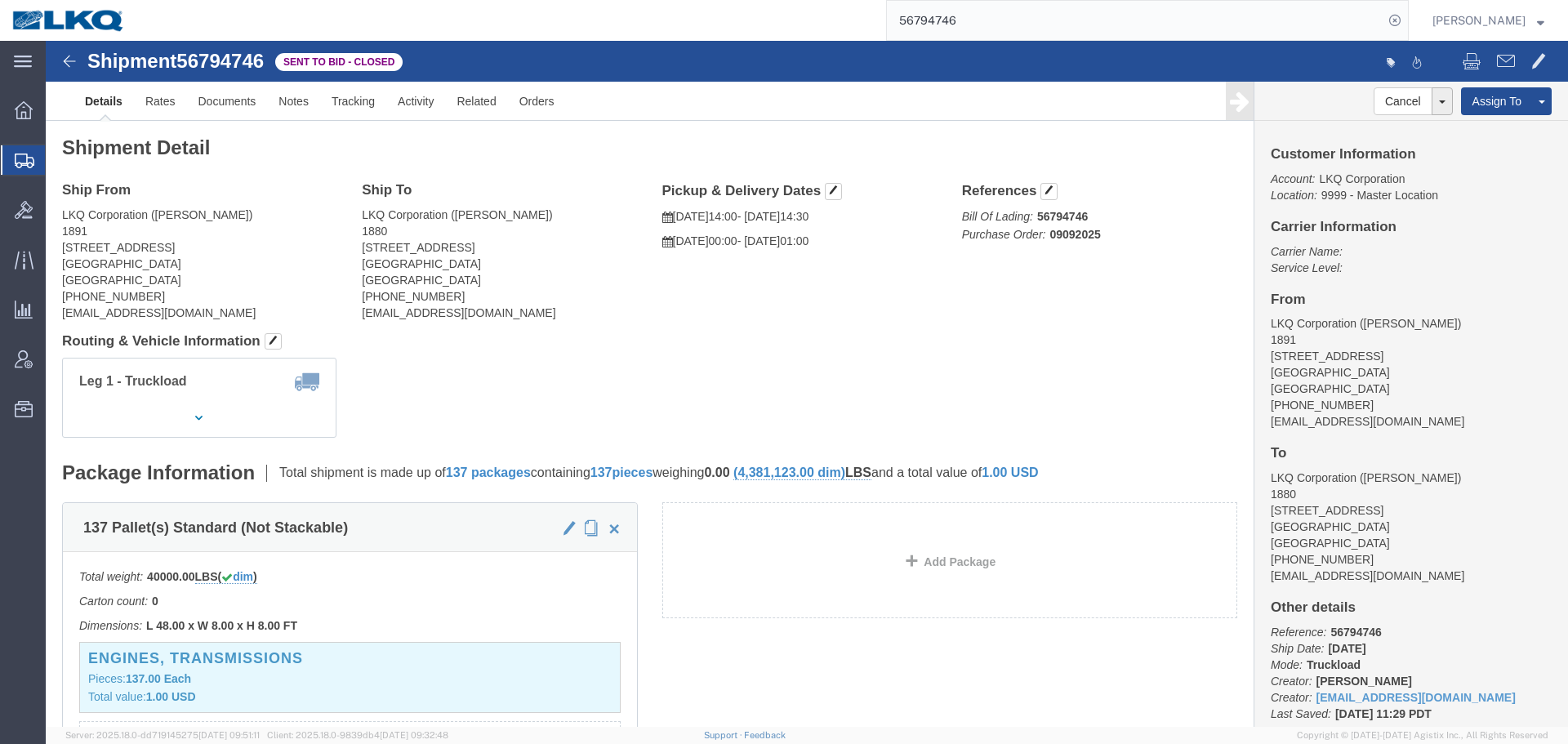
click div "Shipment Detail Ship From LKQ Corporation ([PERSON_NAME]) 1891 [STREET_ADDRESS]…"
click link "Rates"
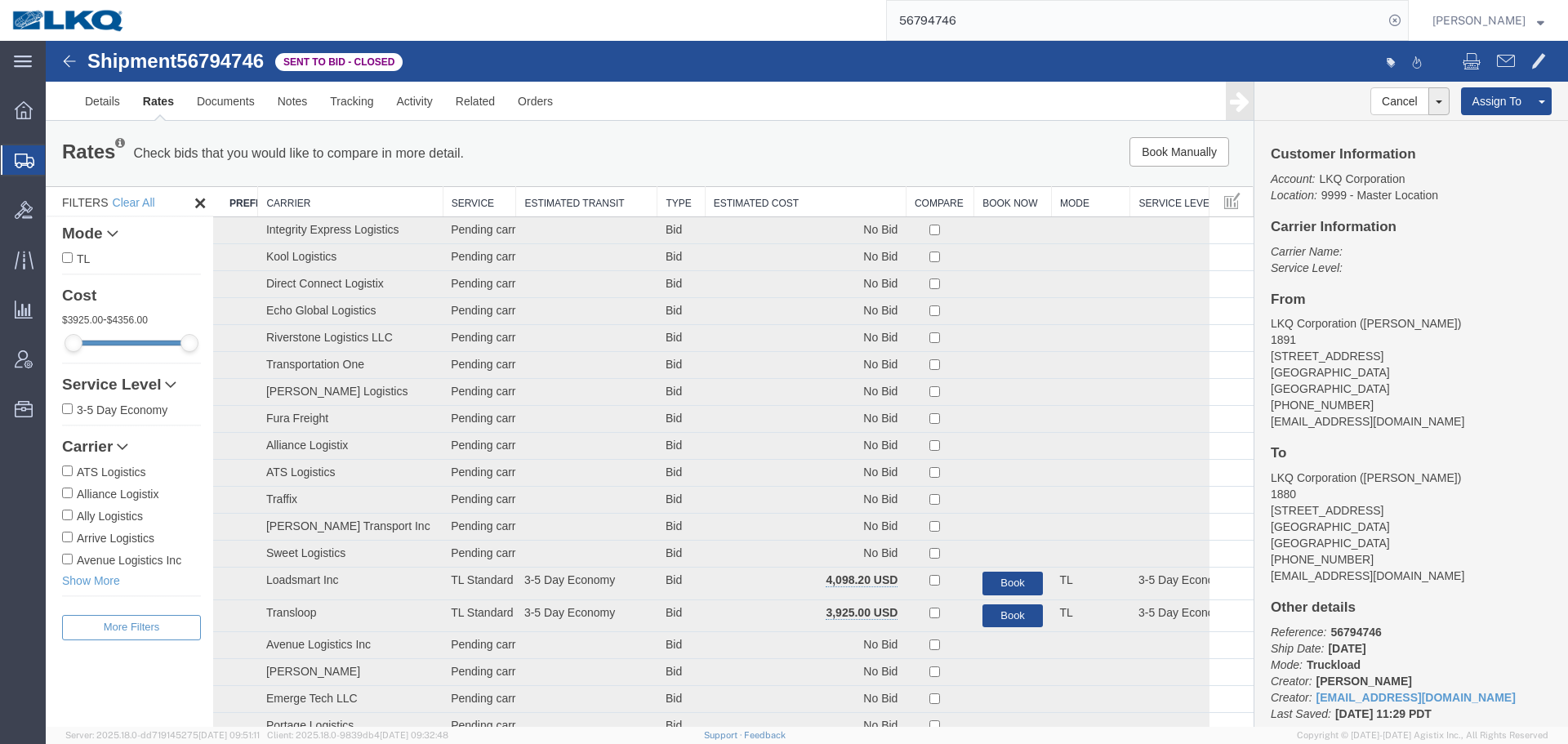
click at [780, 198] on th "Estimated Cost" at bounding box center [805, 202] width 201 height 30
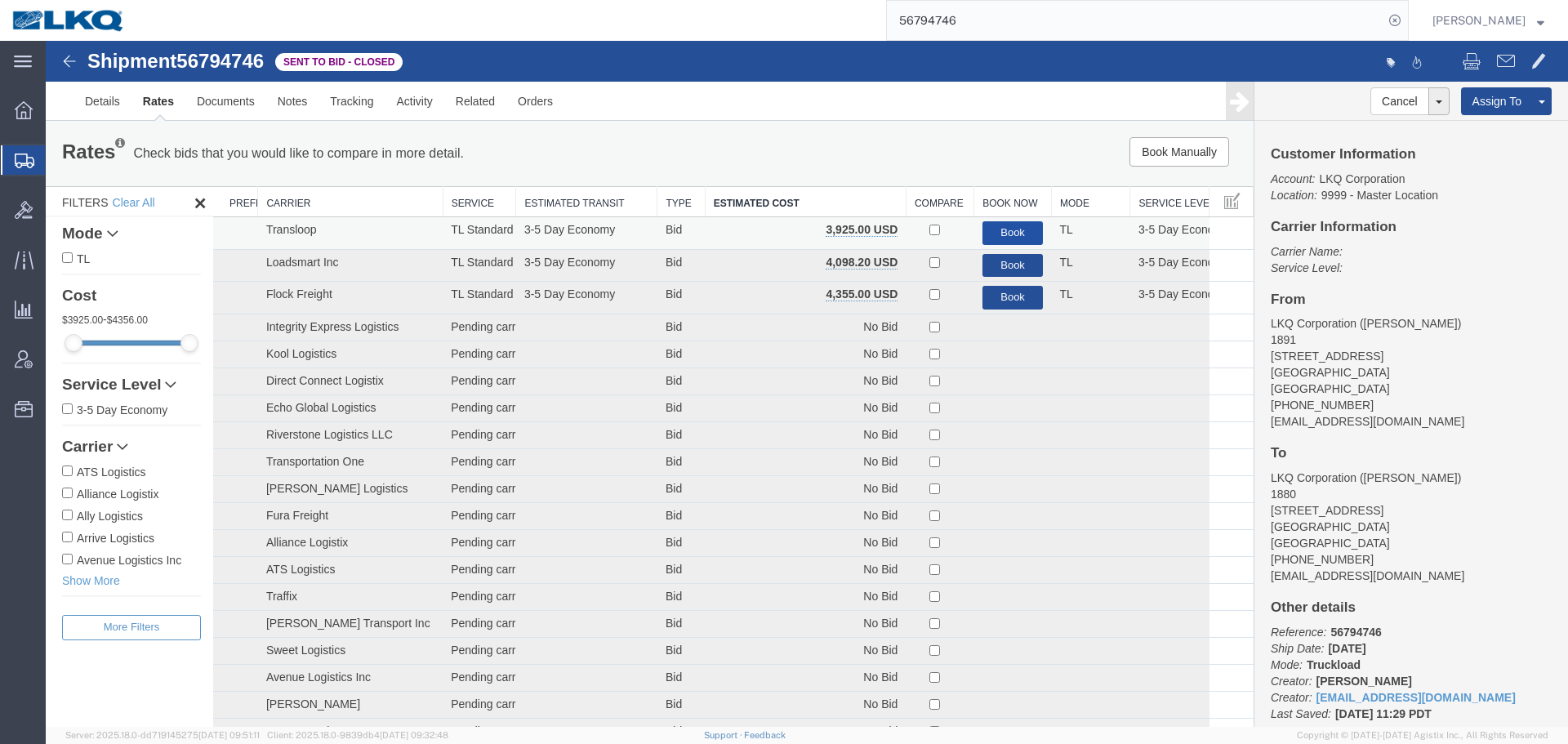
click at [1020, 223] on button "Book" at bounding box center [1013, 232] width 61 height 24
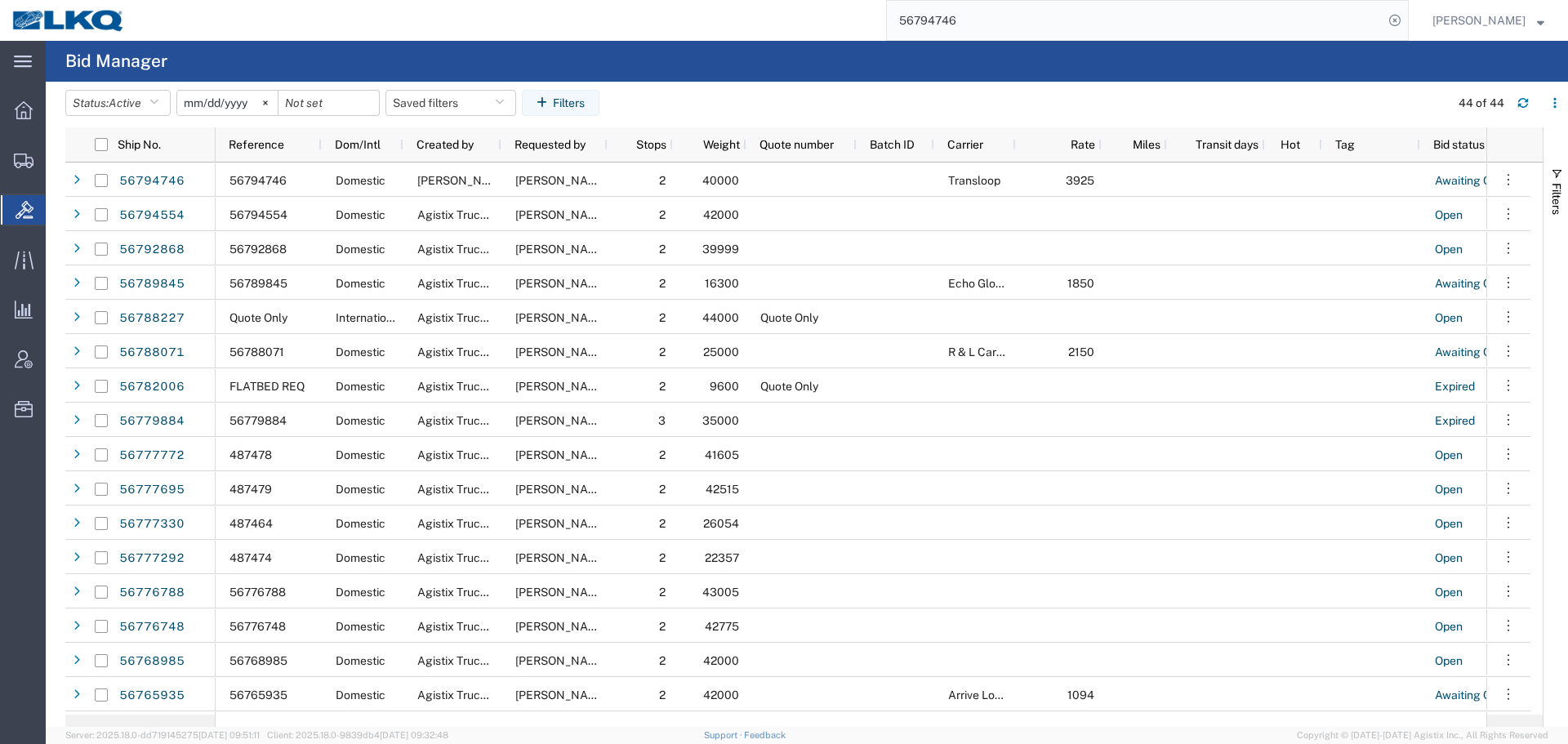
click at [953, 22] on input "56794746" at bounding box center [1135, 20] width 497 height 39
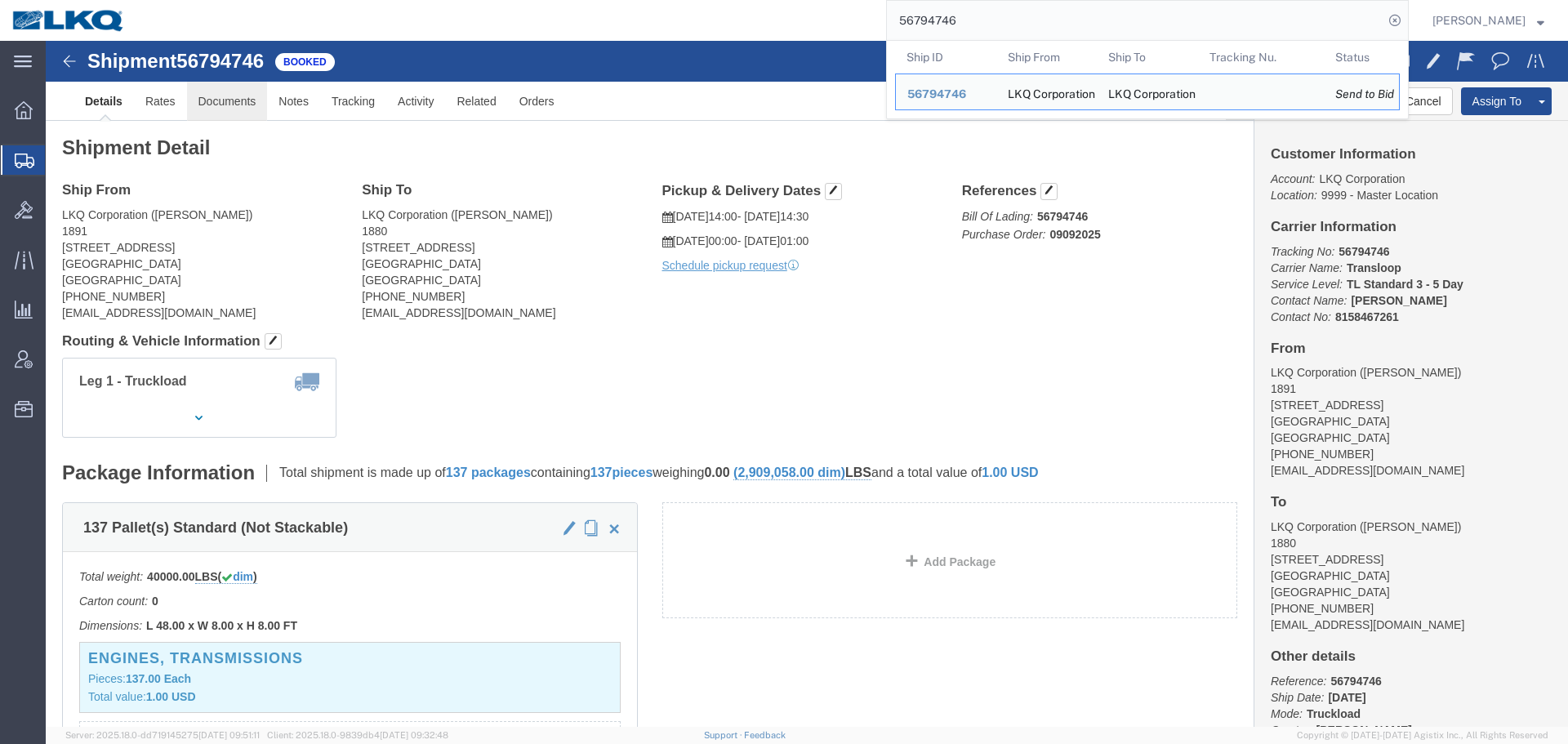
click link "Documents"
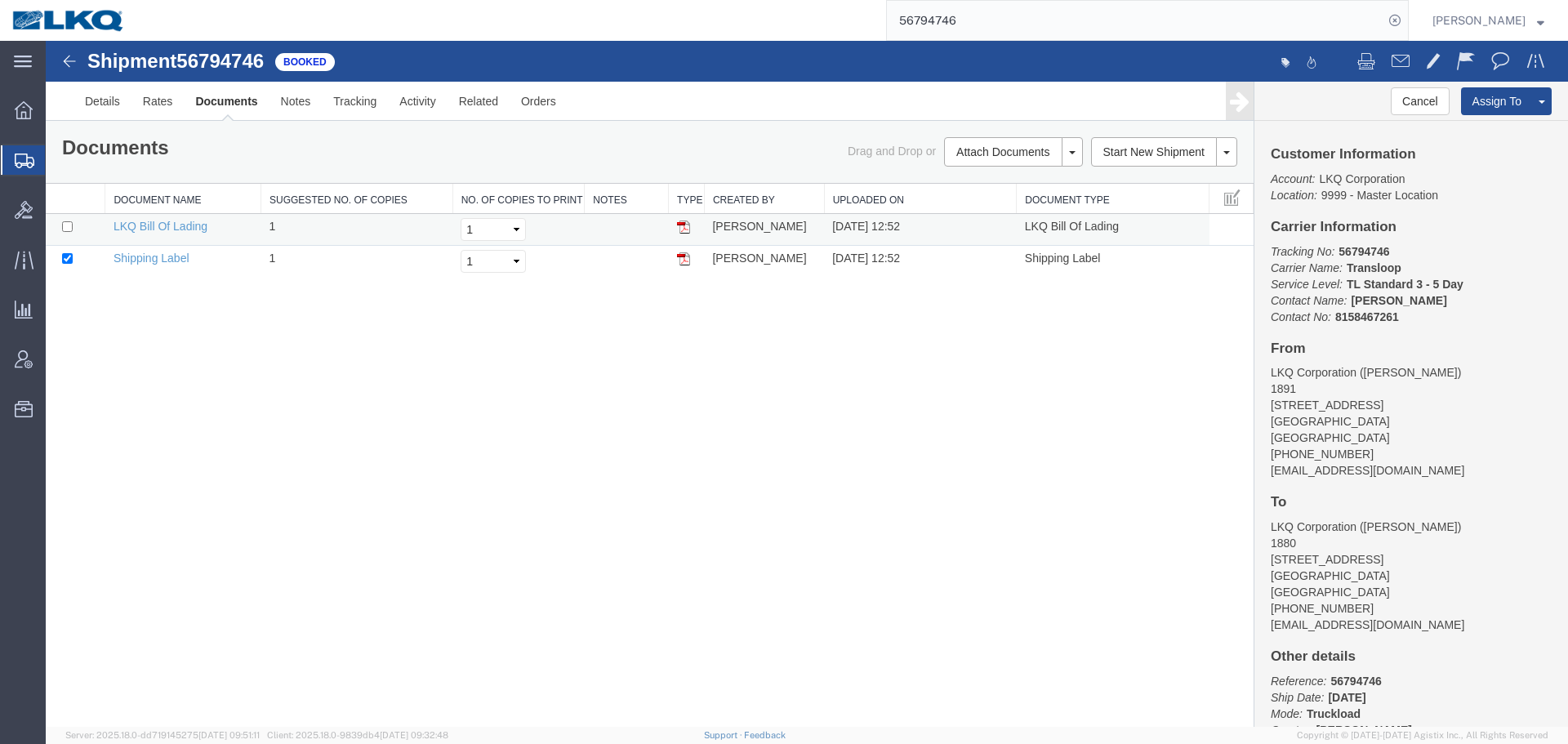
click at [684, 226] on img at bounding box center [684, 227] width 13 height 13
